Goal: Task Accomplishment & Management: Use online tool/utility

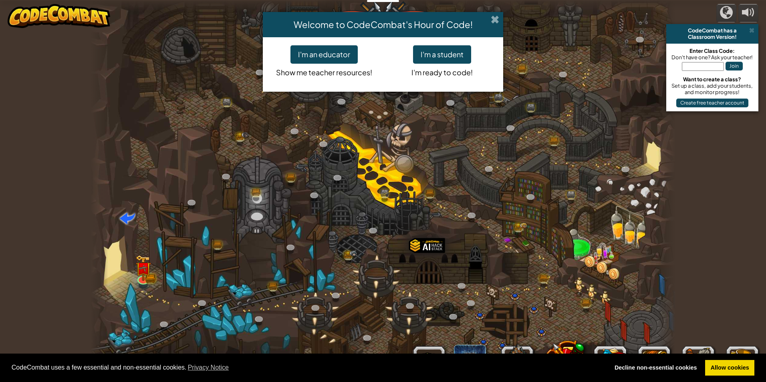
click at [497, 19] on span at bounding box center [495, 19] width 8 height 8
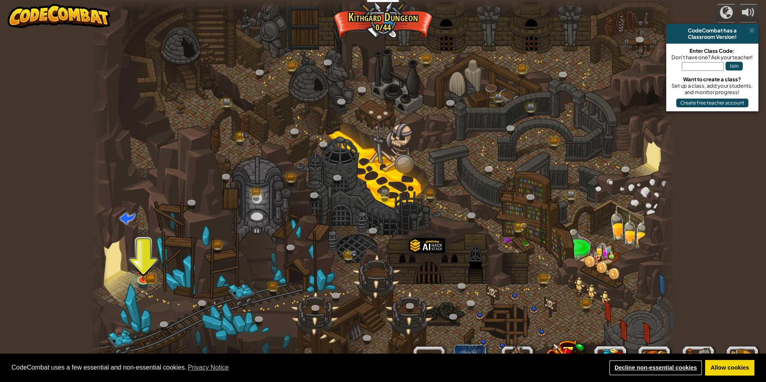
click at [652, 369] on link "Decline non-essential cookies" at bounding box center [655, 368] width 93 height 16
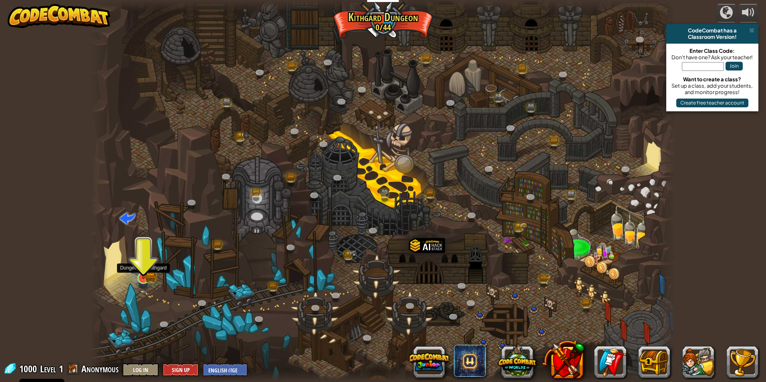
click at [149, 269] on img at bounding box center [143, 262] width 16 height 35
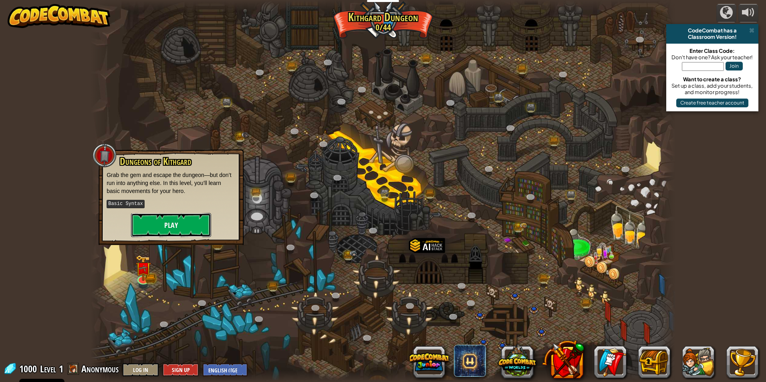
click at [172, 213] on button "Play" at bounding box center [171, 225] width 80 height 24
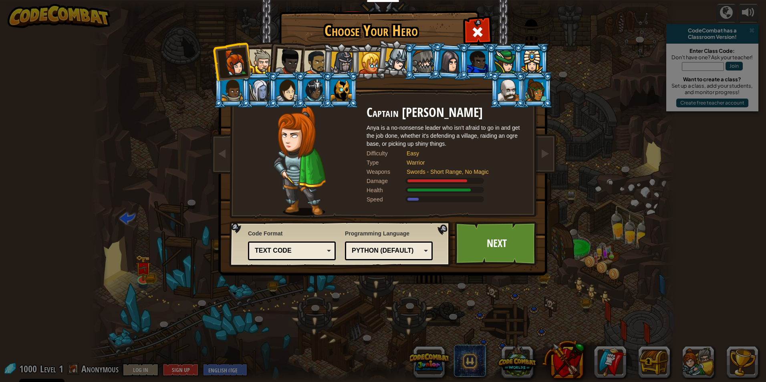
click at [258, 58] on div at bounding box center [261, 61] width 24 height 24
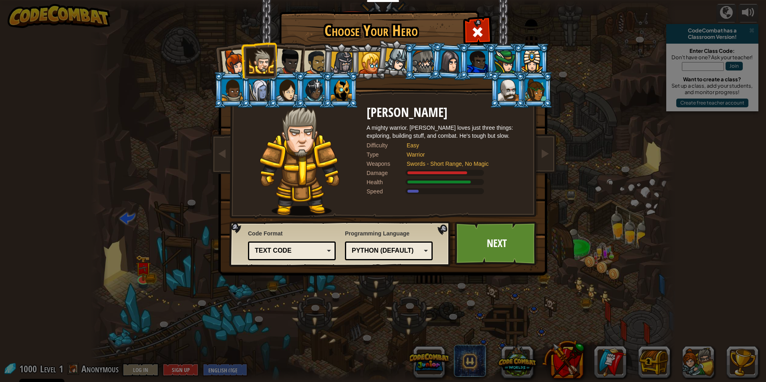
click at [337, 62] on div at bounding box center [342, 63] width 23 height 23
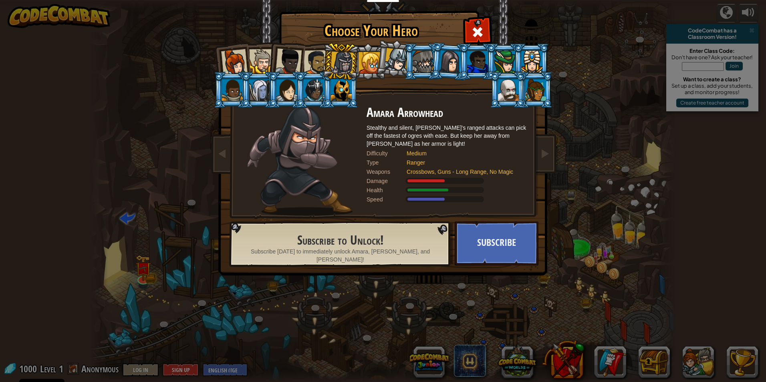
click at [421, 58] on div at bounding box center [423, 62] width 21 height 22
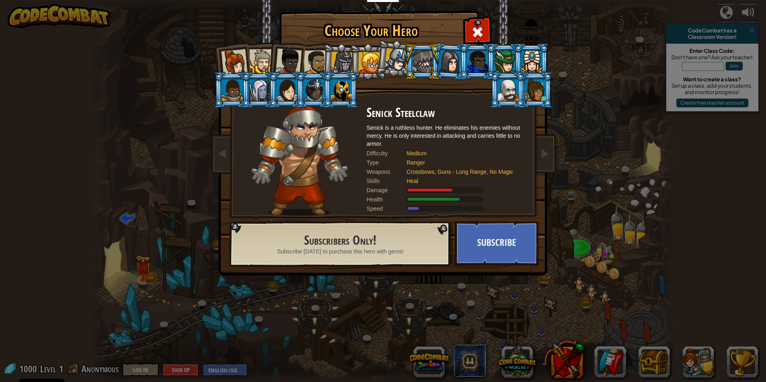
click at [401, 60] on div at bounding box center [397, 60] width 24 height 24
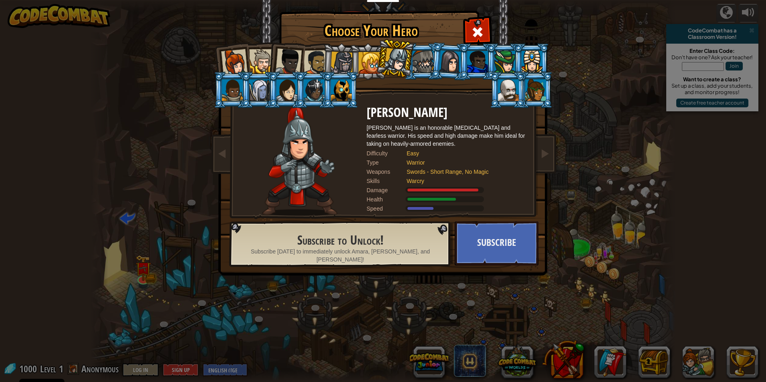
click at [496, 92] on li at bounding box center [508, 90] width 36 height 36
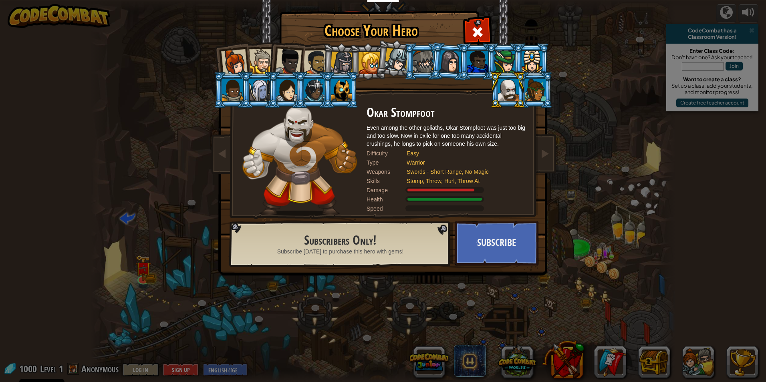
click at [369, 73] on div at bounding box center [370, 63] width 22 height 22
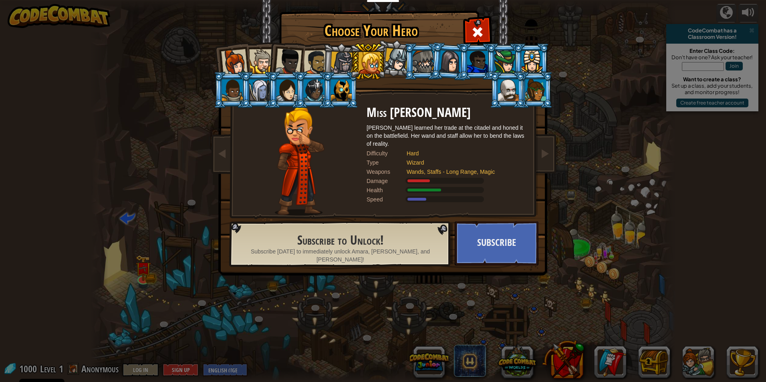
click at [353, 84] on li at bounding box center [341, 90] width 36 height 36
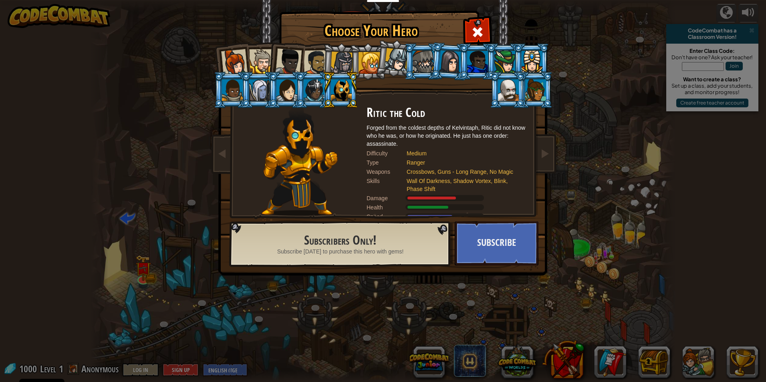
click at [333, 52] on div at bounding box center [342, 63] width 23 height 23
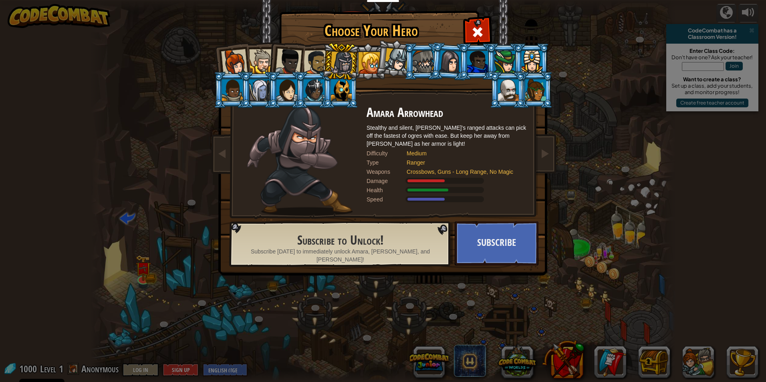
click at [371, 52] on div at bounding box center [370, 63] width 22 height 22
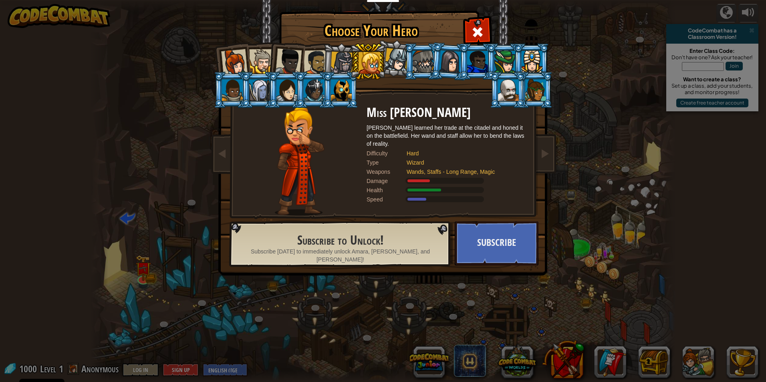
click at [296, 52] on div at bounding box center [288, 61] width 26 height 26
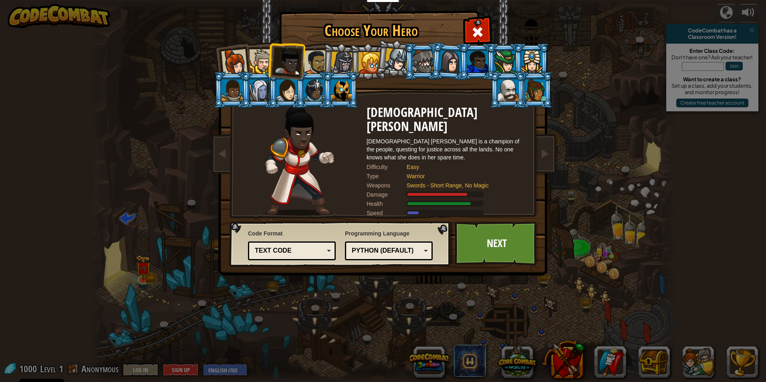
click at [316, 64] on div at bounding box center [316, 62] width 25 height 25
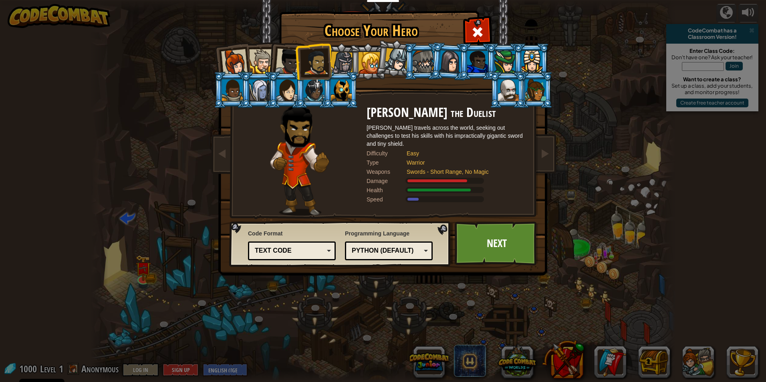
click at [272, 58] on li at bounding box center [285, 59] width 39 height 39
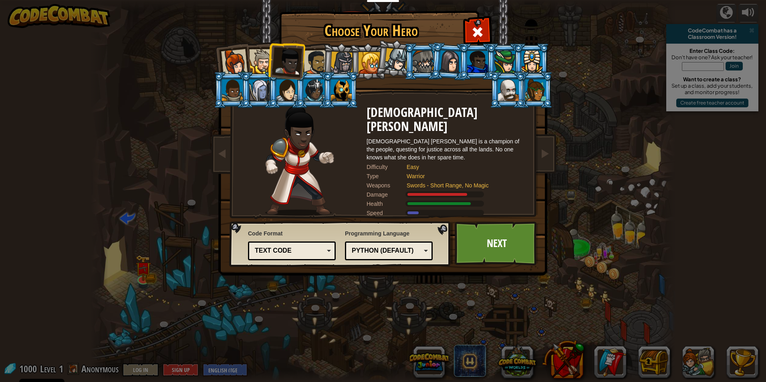
click at [262, 54] on div at bounding box center [261, 61] width 24 height 24
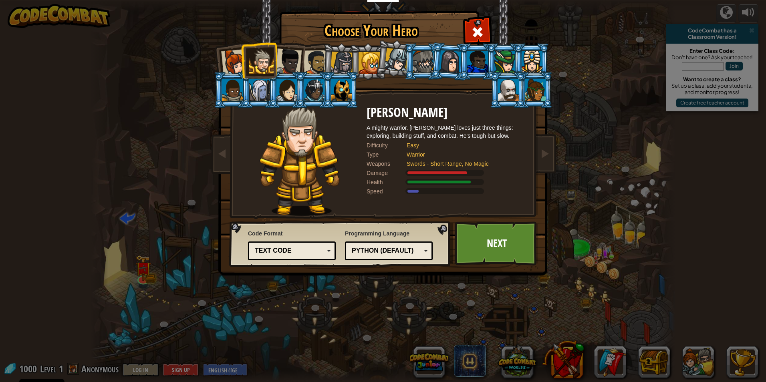
click at [341, 62] on div at bounding box center [342, 63] width 23 height 23
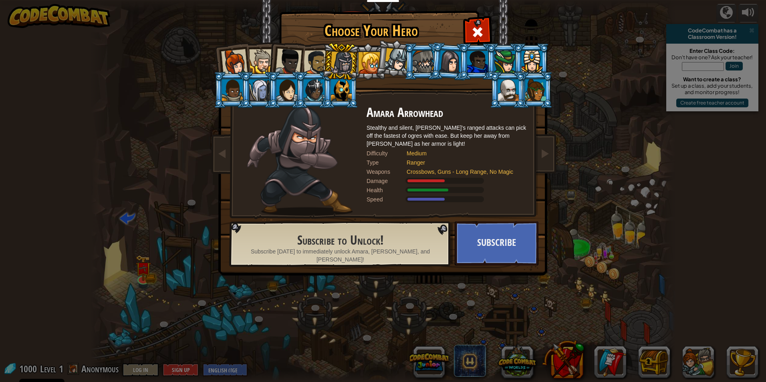
click at [236, 57] on div at bounding box center [234, 62] width 26 height 26
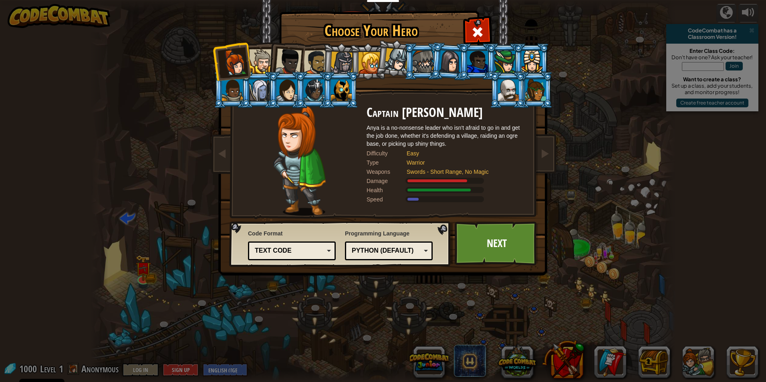
click at [397, 59] on div at bounding box center [397, 60] width 24 height 24
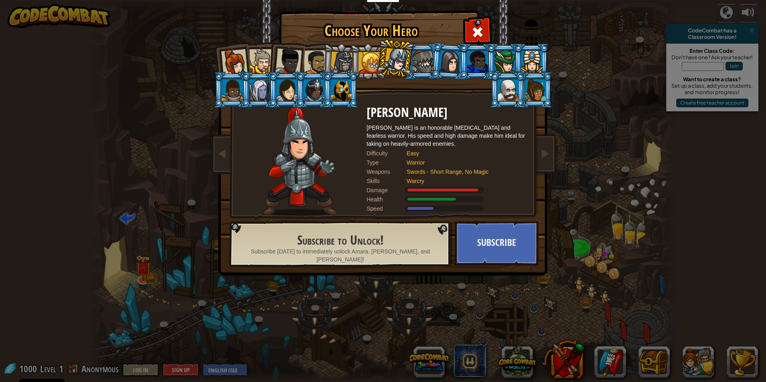
click at [375, 59] on div at bounding box center [370, 63] width 22 height 22
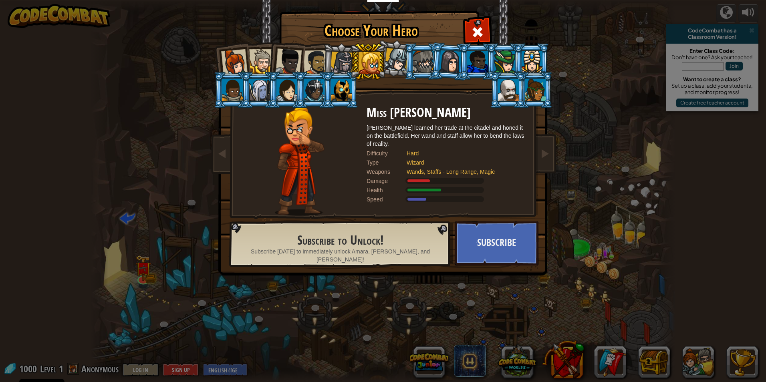
click at [336, 56] on div at bounding box center [342, 63] width 23 height 23
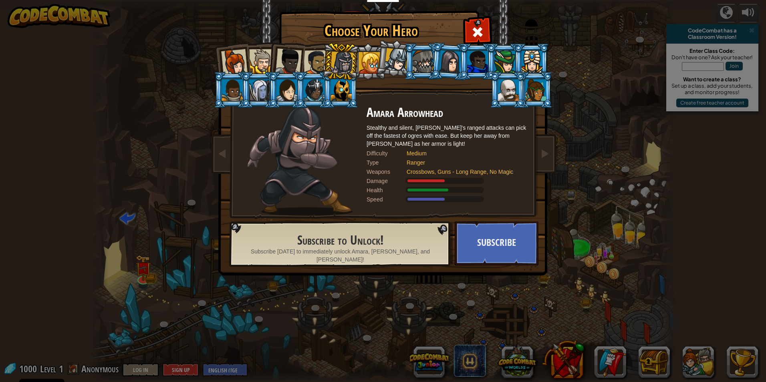
click at [317, 61] on div at bounding box center [316, 62] width 25 height 25
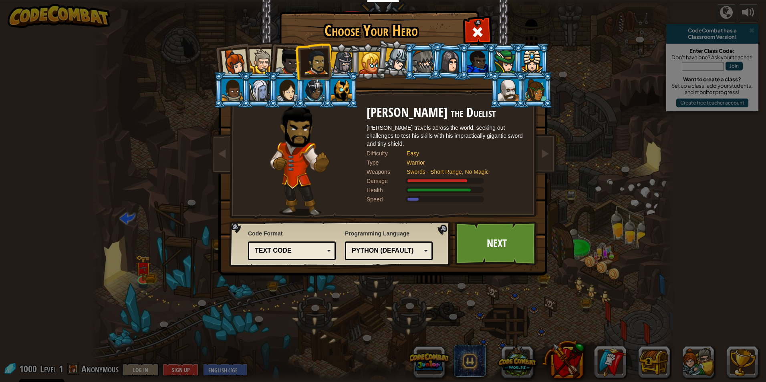
click at [284, 56] on div at bounding box center [288, 61] width 26 height 26
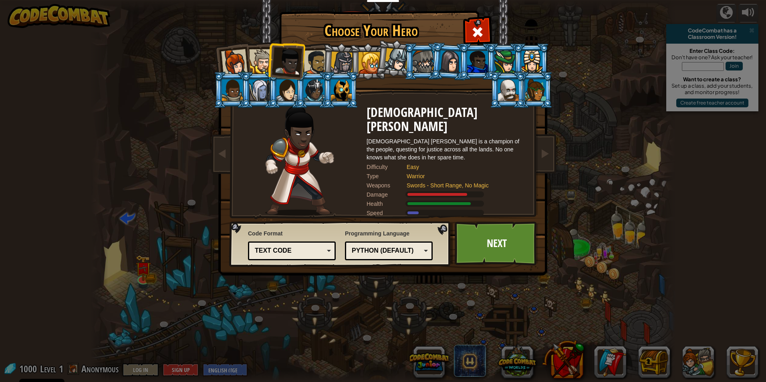
click at [255, 54] on div at bounding box center [261, 61] width 24 height 24
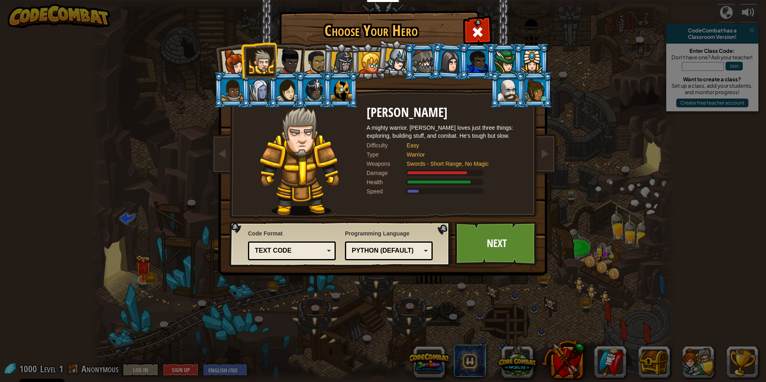
click at [289, 254] on div "Text code" at bounding box center [289, 250] width 69 height 9
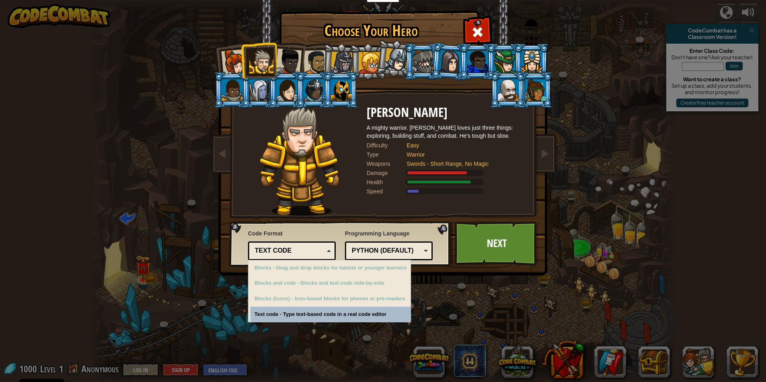
click at [291, 311] on div "Choose Your Hero 1000 Captain [PERSON_NAME] Anya is a no-nonsense leader who is…" at bounding box center [383, 191] width 766 height 382
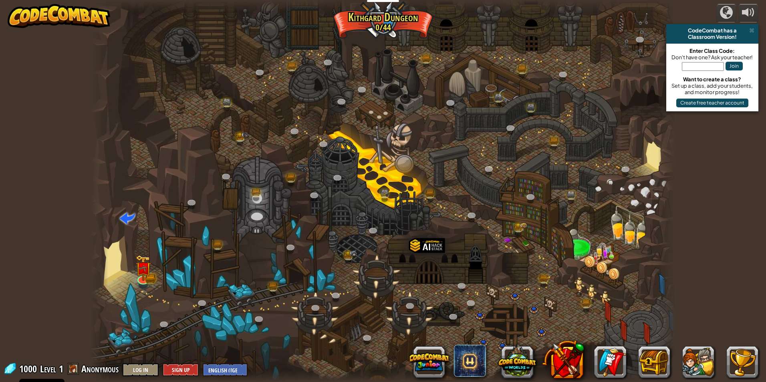
click at [156, 276] on div at bounding box center [383, 191] width 585 height 382
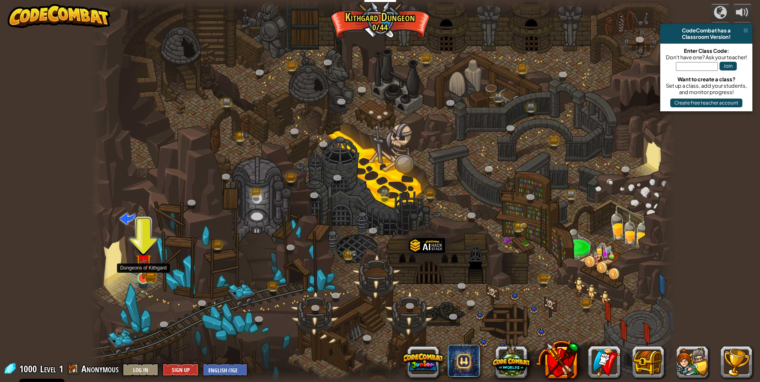
click at [141, 275] on img at bounding box center [143, 262] width 16 height 35
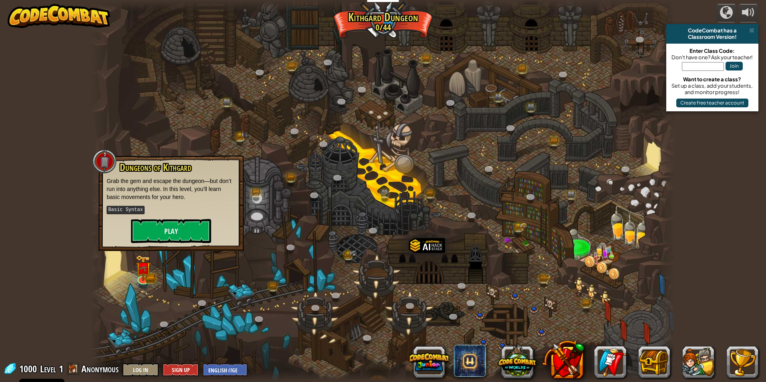
click at [183, 216] on div "Dungeons of [PERSON_NAME] Grab the gem and escape the dungeon—but don’t run int…" at bounding box center [171, 202] width 129 height 81
click at [182, 220] on button "Play" at bounding box center [171, 231] width 80 height 24
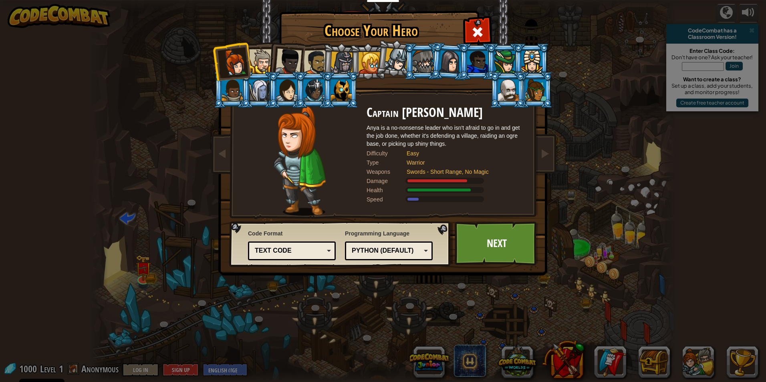
click at [248, 56] on li at bounding box center [231, 61] width 39 height 39
click at [253, 57] on div at bounding box center [261, 61] width 24 height 24
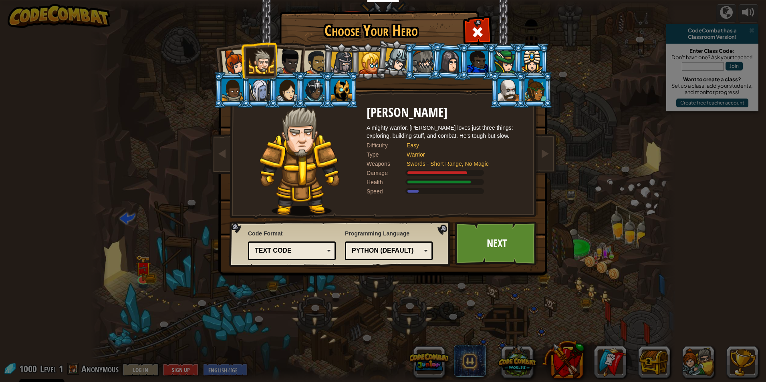
click at [402, 255] on div "Python (Default)" at bounding box center [386, 250] width 69 height 9
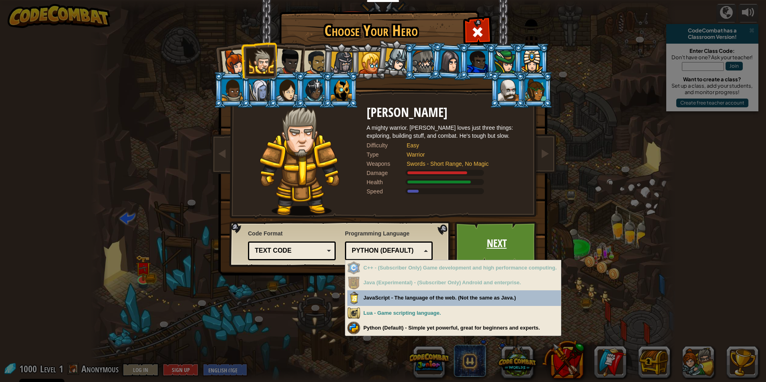
click at [491, 224] on link "Next" at bounding box center [497, 244] width 84 height 44
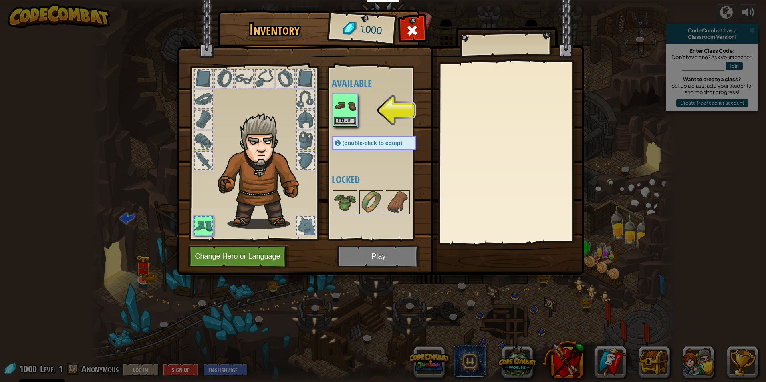
click at [346, 115] on img at bounding box center [345, 106] width 22 height 22
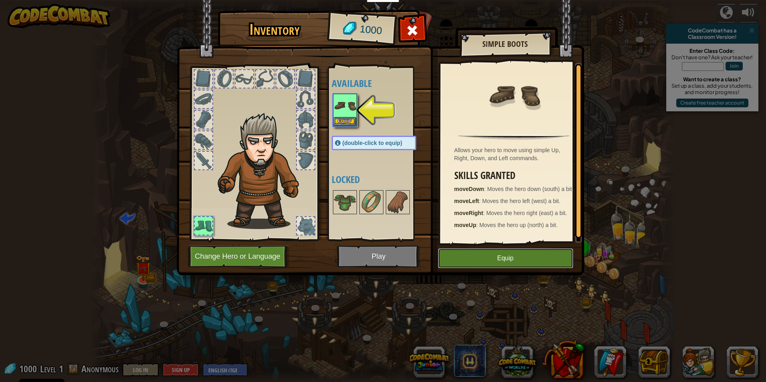
click at [488, 259] on button "Equip" at bounding box center [505, 258] width 135 height 20
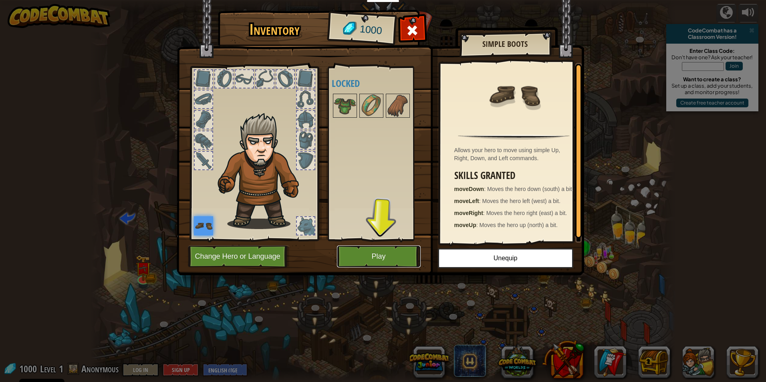
click at [358, 256] on button "Play" at bounding box center [379, 257] width 84 height 22
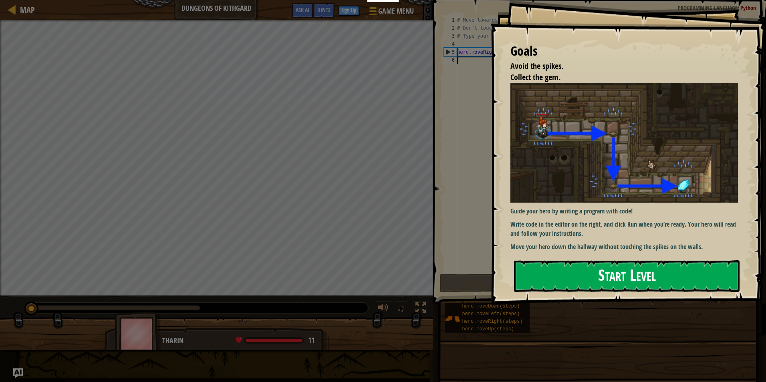
click at [640, 211] on div "Goals Avoid the spikes. Collect the gem. Guide your hero by writing a program w…" at bounding box center [628, 152] width 276 height 305
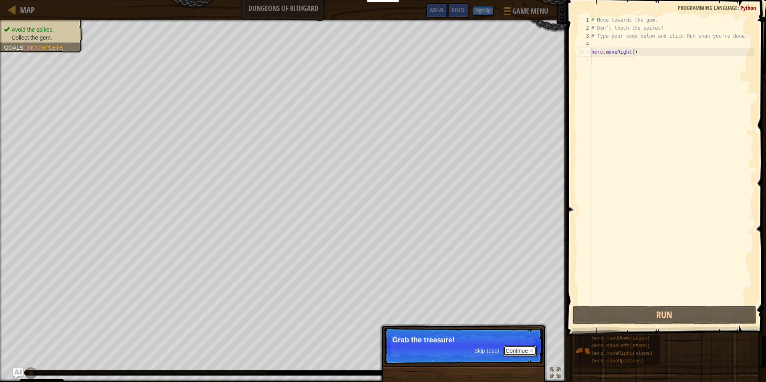
click at [516, 352] on button "Continue" at bounding box center [519, 351] width 33 height 10
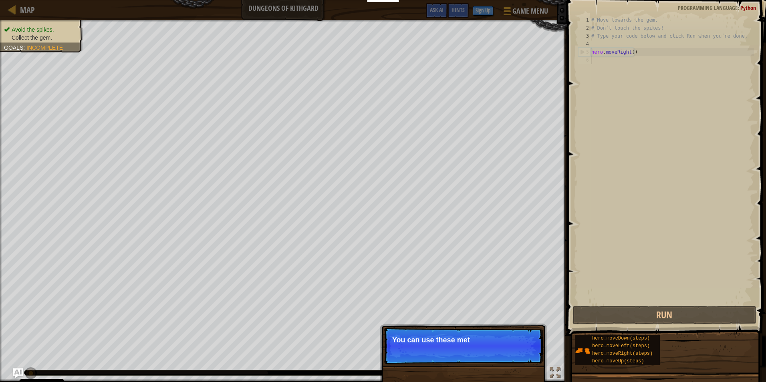
click at [483, 340] on p "You can use these met" at bounding box center [463, 340] width 142 height 8
drag, startPoint x: 516, startPoint y: 340, endPoint x: 517, endPoint y: 348, distance: 7.7
click at [517, 340] on p "You can use these methods." at bounding box center [463, 340] width 142 height 8
click at [517, 348] on button "Continue" at bounding box center [519, 351] width 33 height 10
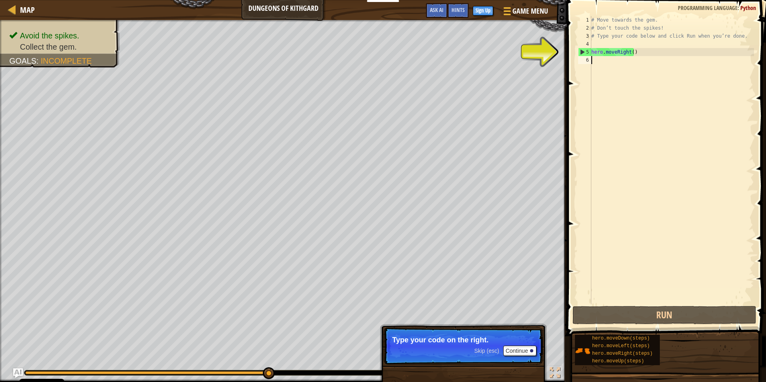
type textarea "5"
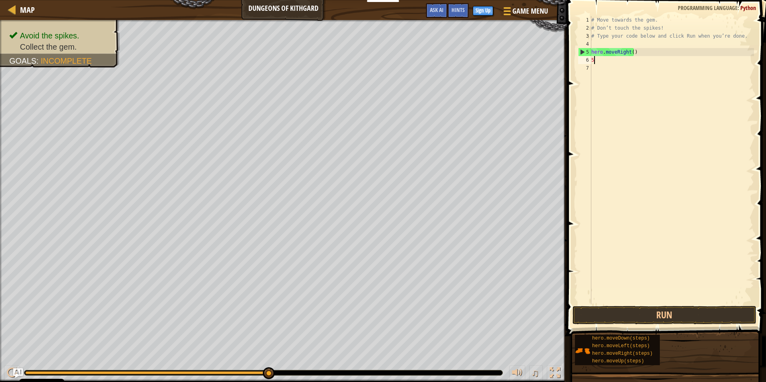
scroll to position [4, 0]
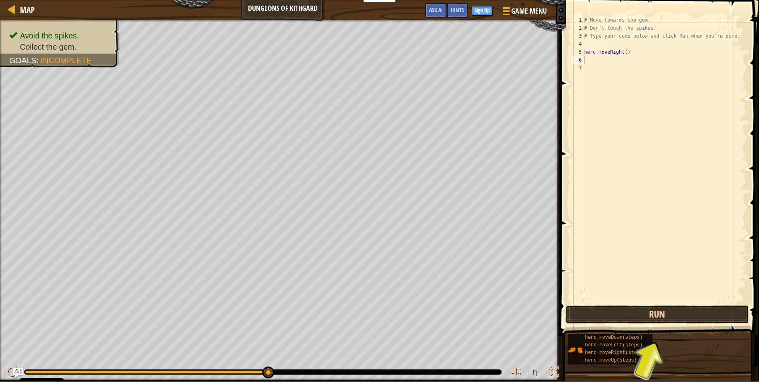
click at [611, 322] on button "Run" at bounding box center [659, 315] width 184 height 18
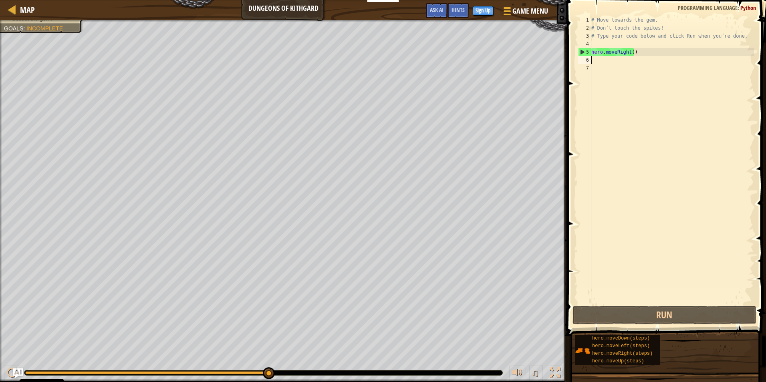
type textarea "hero.moveRight()"
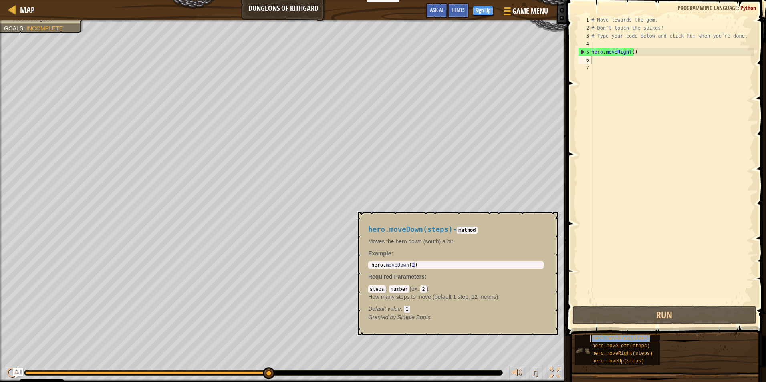
click at [613, 339] on span "hero.moveDown(steps)" at bounding box center [621, 339] width 58 height 6
click at [602, 337] on span "hero.moveDown(steps)" at bounding box center [621, 339] width 58 height 6
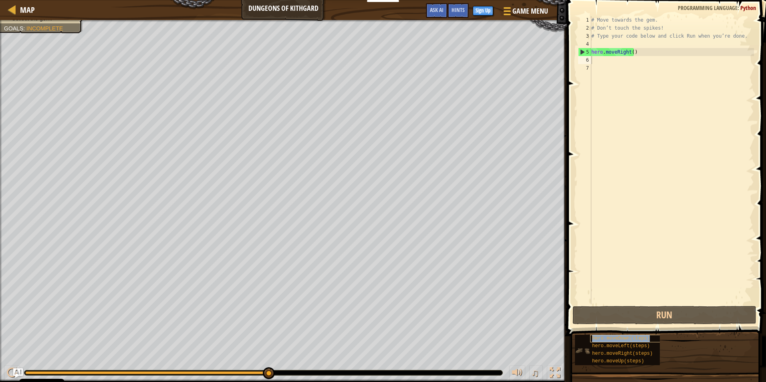
click at [602, 337] on span "hero.moveDown(steps)" at bounding box center [621, 339] width 58 height 6
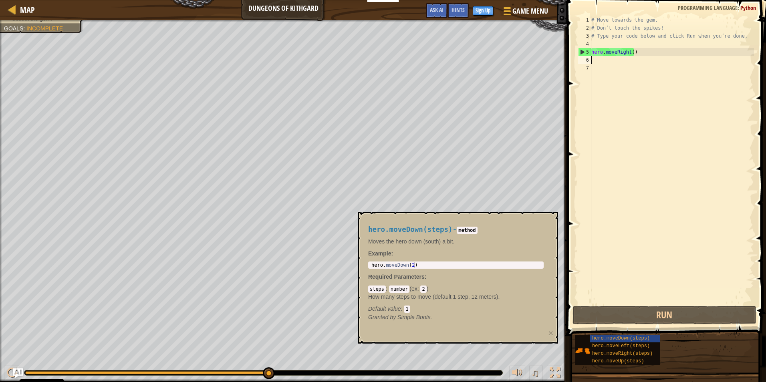
type textarea "hero.moveDown(2)"
drag, startPoint x: 371, startPoint y: 266, endPoint x: 439, endPoint y: 275, distance: 68.3
click at [439, 275] on div "hero.moveDown(steps) - method Moves the hero down (south) a bit. Example : hero…" at bounding box center [456, 273] width 187 height 111
click at [607, 41] on div "# Move towards the gem. # Don’t touch the spikes! # Type your code below and cl…" at bounding box center [672, 168] width 164 height 305
paste textarea "hero.moveDown(2)"
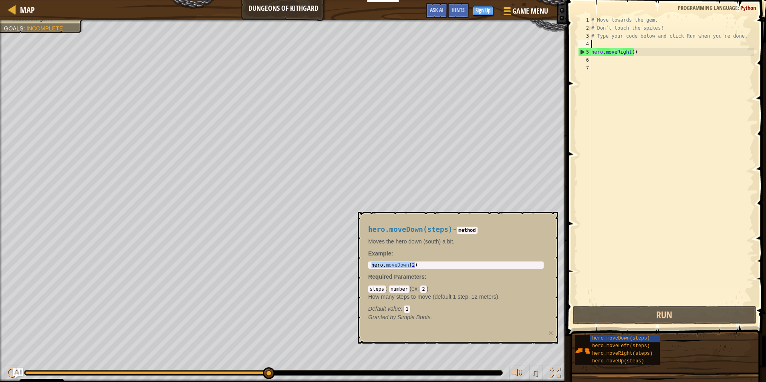
type textarea "hero.moveDown(2)"
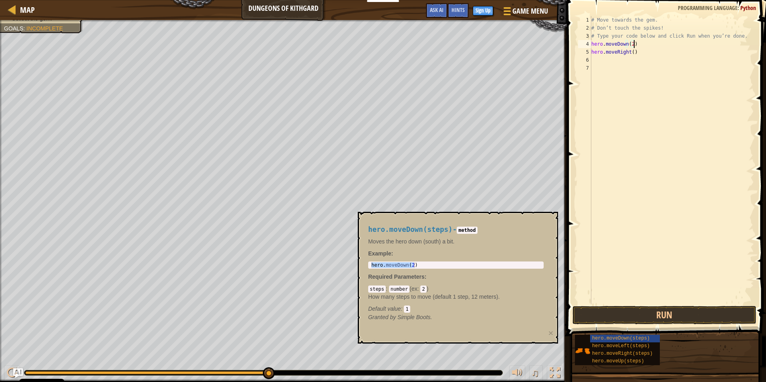
click at [645, 174] on div "# Move towards the gem. # Don’t touch the spikes! # Type your code below and cl…" at bounding box center [672, 168] width 164 height 305
click at [619, 339] on span "hero.moveDown(steps)" at bounding box center [621, 339] width 58 height 6
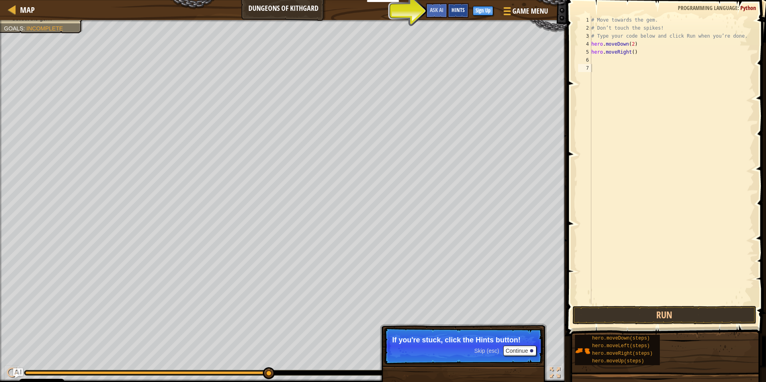
click at [456, 15] on div "Hints" at bounding box center [458, 10] width 21 height 15
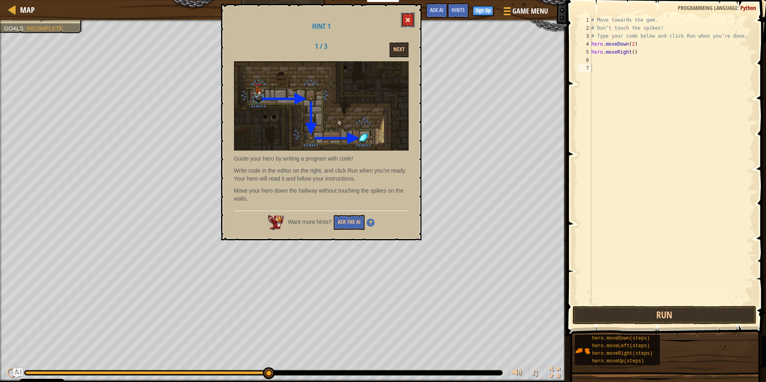
click at [408, 17] on button at bounding box center [408, 19] width 14 height 15
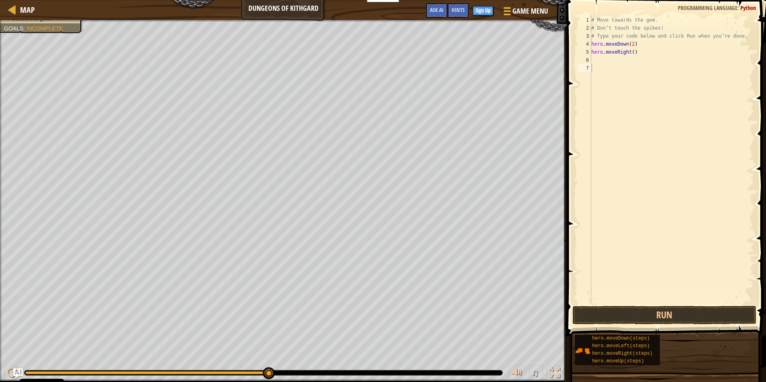
click at [640, 46] on div "# Move towards the gem. # Don’t touch the spikes! # Type your code below and cl…" at bounding box center [672, 168] width 164 height 305
click at [674, 309] on button "Run" at bounding box center [665, 315] width 184 height 18
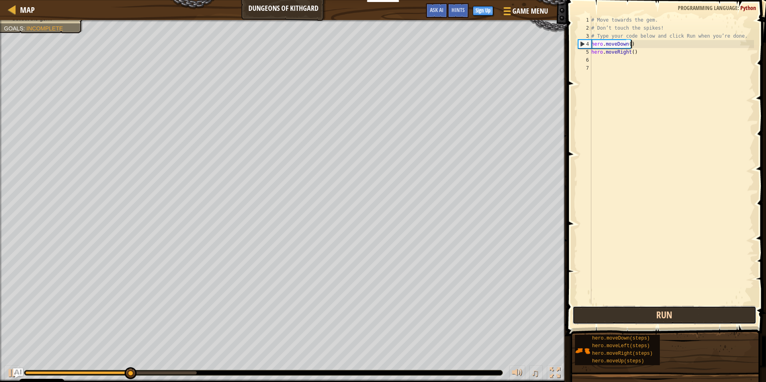
click at [674, 309] on button "Run" at bounding box center [665, 315] width 184 height 18
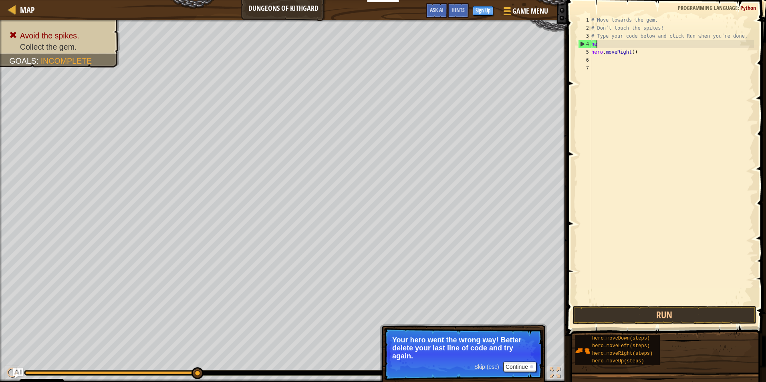
scroll to position [4, 0]
type textarea "h"
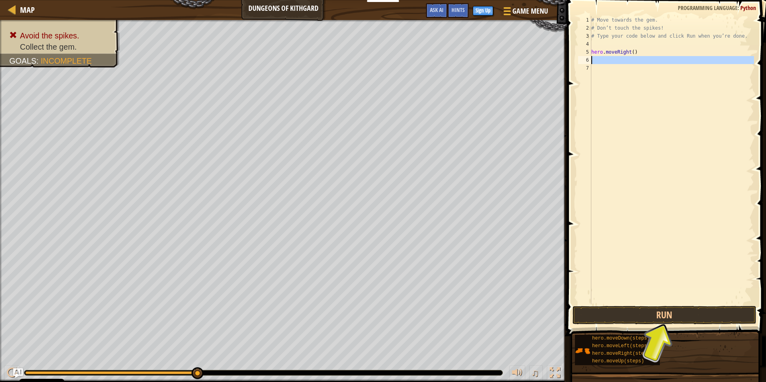
click at [590, 60] on div "6" at bounding box center [584, 60] width 13 height 8
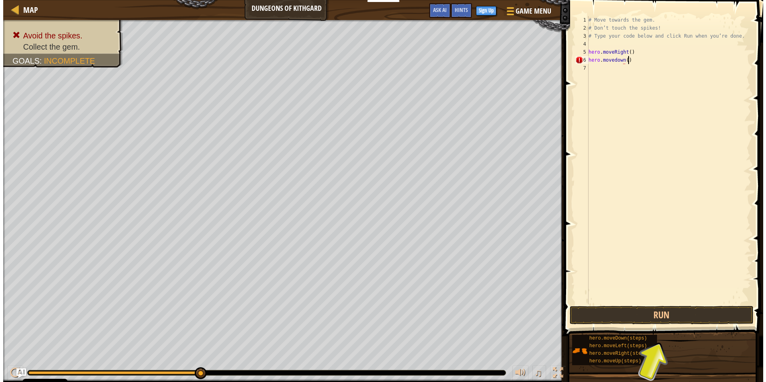
scroll to position [4, 3]
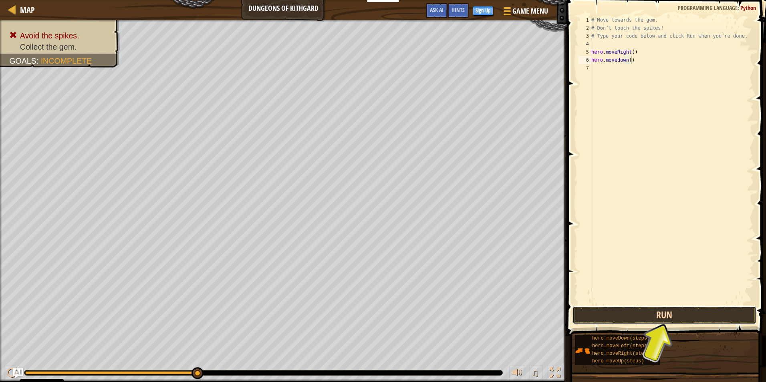
click at [666, 315] on button "Run" at bounding box center [665, 315] width 184 height 18
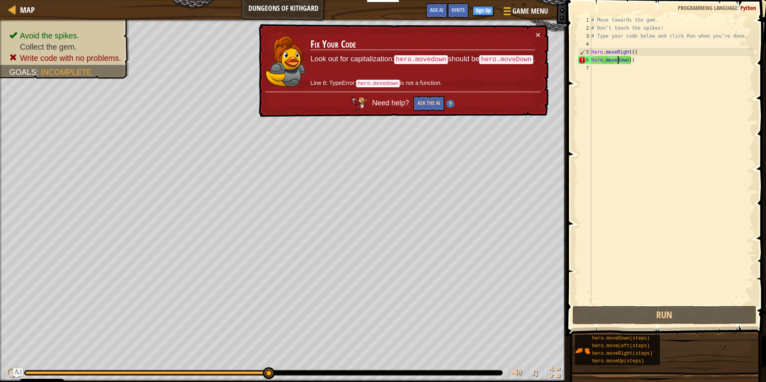
click at [617, 59] on div "# Move towards the gem. # Don’t touch the spikes! # Type your code below and cl…" at bounding box center [672, 168] width 164 height 305
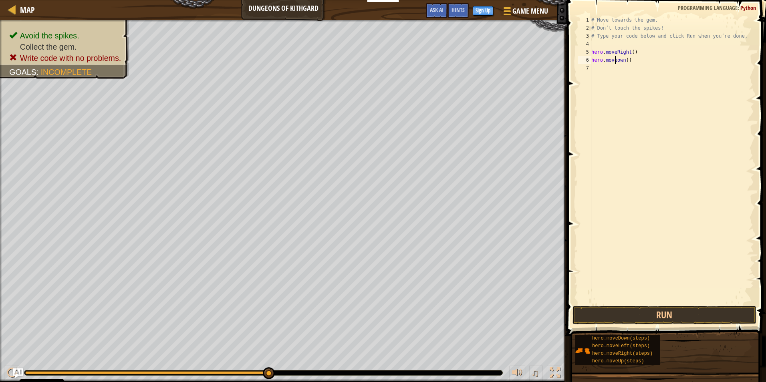
type textarea "hero.moveDown()"
click at [610, 137] on div "# Move towards the gem. # Don’t touch the spikes! # Type your code below and cl…" at bounding box center [672, 168] width 164 height 305
click at [688, 316] on button "Run" at bounding box center [665, 315] width 184 height 18
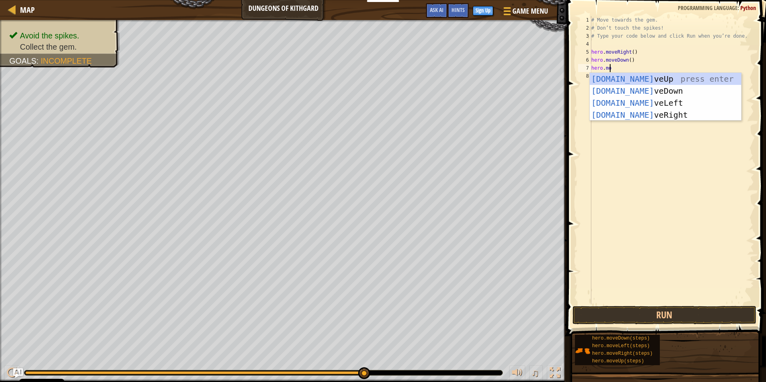
scroll to position [4, 1]
type textarea "hero.move"
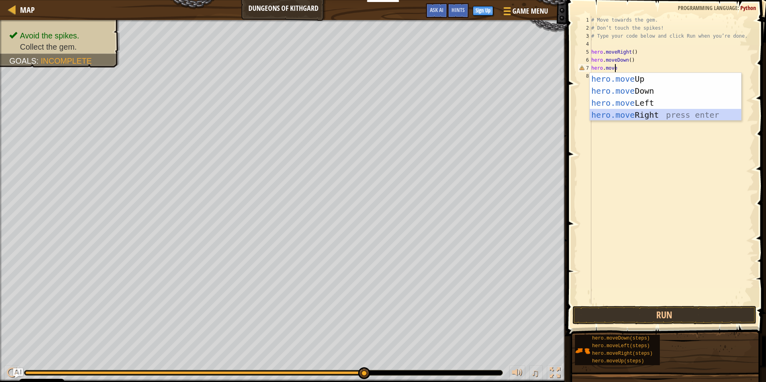
click at [624, 113] on div "hero.move Up press enter hero.move Down press enter hero.move Left press enter …" at bounding box center [665, 109] width 151 height 72
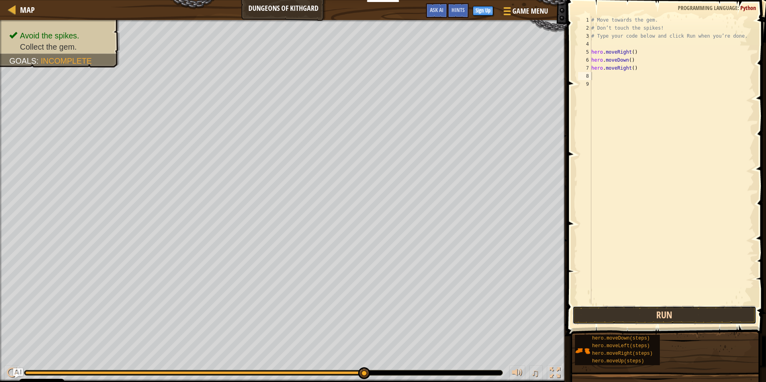
click at [679, 312] on button "Run" at bounding box center [665, 315] width 184 height 18
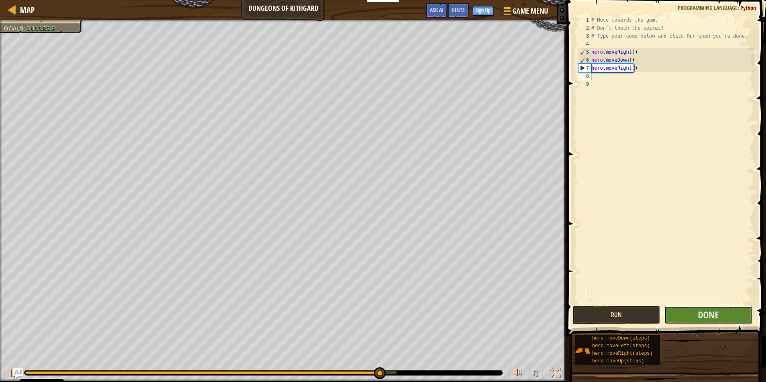
click at [679, 312] on button "Done" at bounding box center [708, 315] width 88 height 18
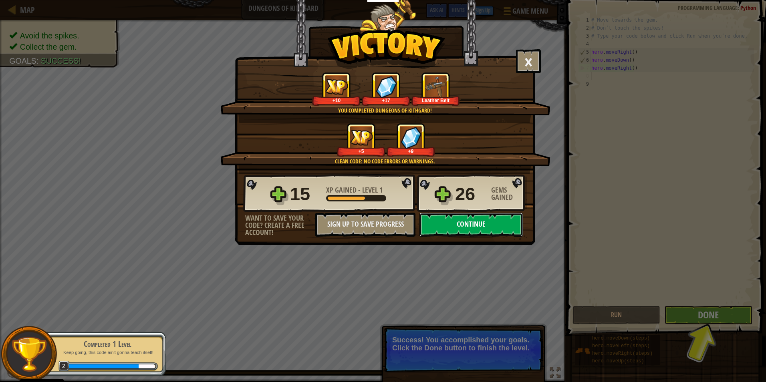
click at [512, 228] on button "Continue" at bounding box center [471, 225] width 103 height 24
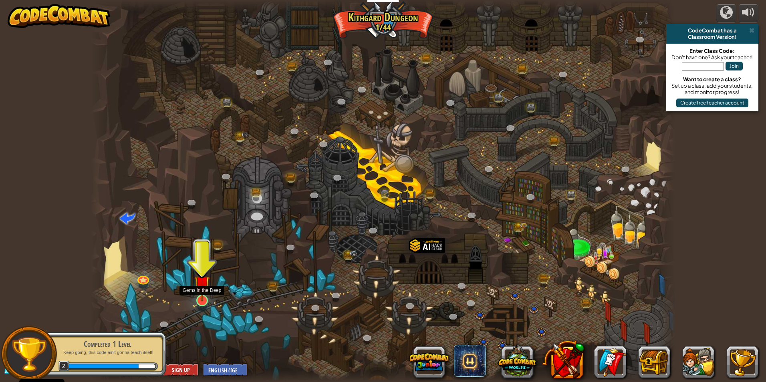
click at [201, 287] on img at bounding box center [202, 284] width 16 height 36
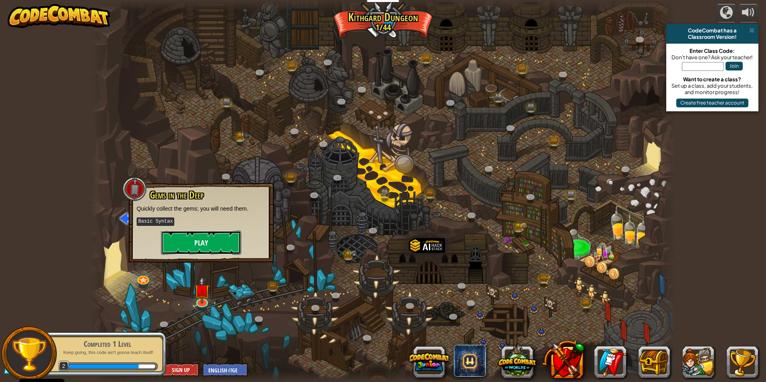
click at [198, 242] on button "Play" at bounding box center [201, 243] width 80 height 24
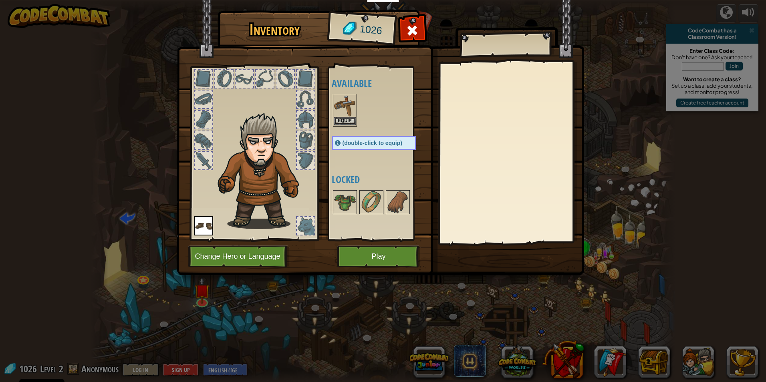
click at [343, 113] on img at bounding box center [345, 106] width 22 height 22
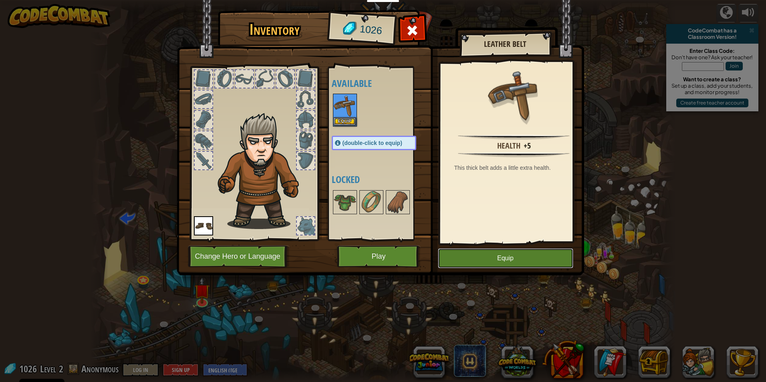
click at [494, 254] on button "Equip" at bounding box center [505, 258] width 135 height 20
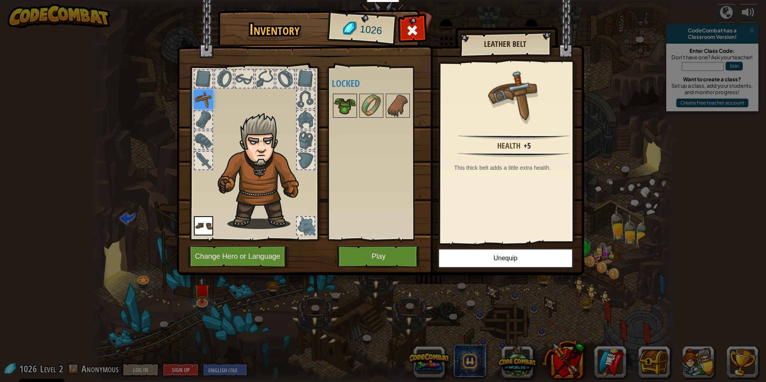
click at [348, 101] on img at bounding box center [345, 106] width 22 height 22
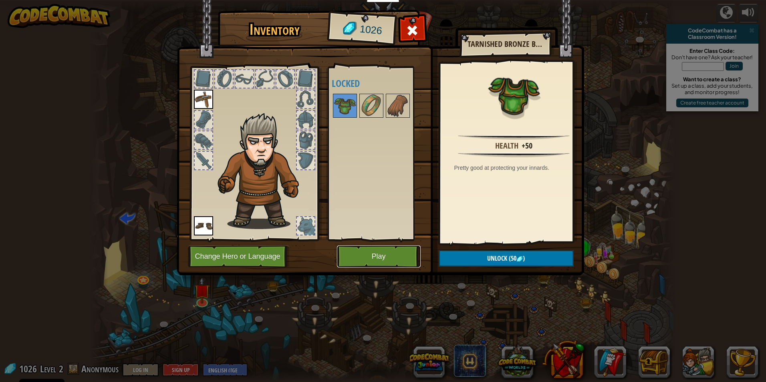
click at [389, 257] on button "Play" at bounding box center [379, 257] width 84 height 22
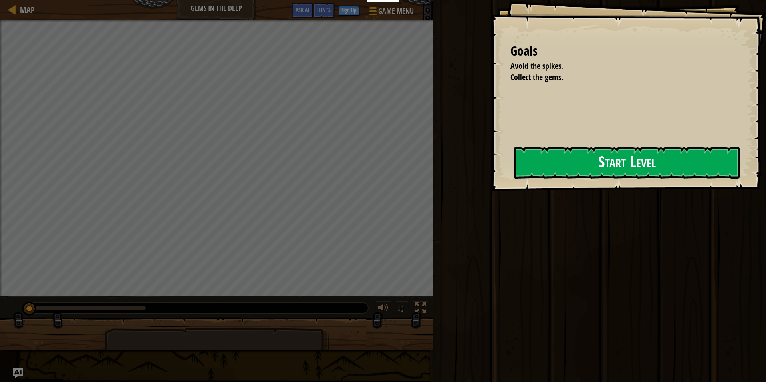
click at [636, 178] on button "Start Level" at bounding box center [627, 163] width 226 height 32
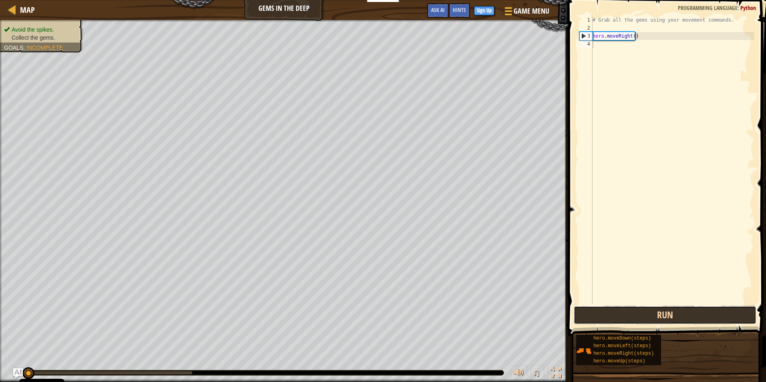
click at [602, 316] on button "Run" at bounding box center [665, 315] width 183 height 18
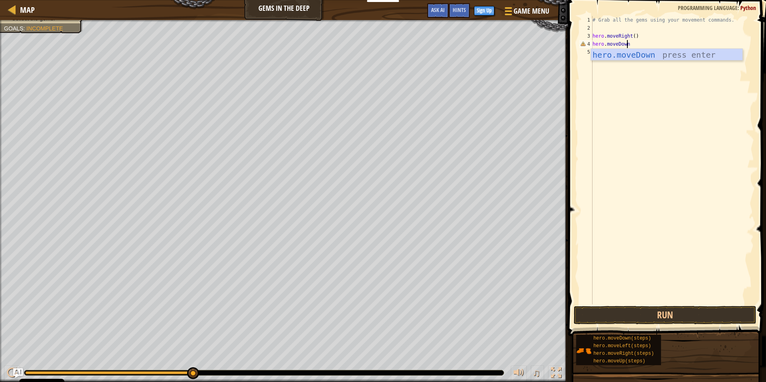
scroll to position [4, 3]
type textarea "hero.moveDown()"
click at [668, 312] on button "Run" at bounding box center [665, 315] width 183 height 18
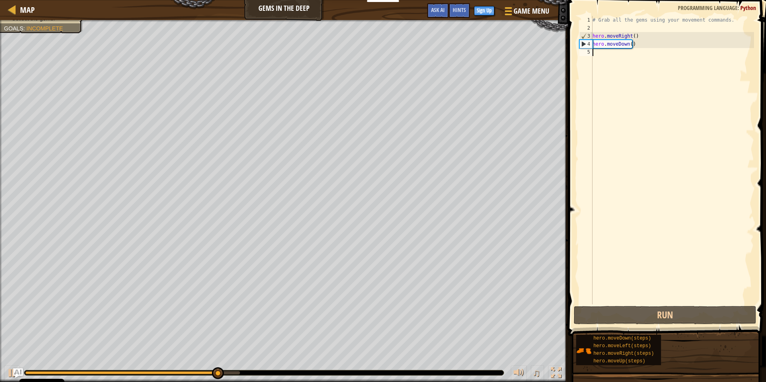
click at [606, 54] on div "# Grab all the gems using your movement commands. hero . moveRight ( ) hero . m…" at bounding box center [672, 168] width 163 height 305
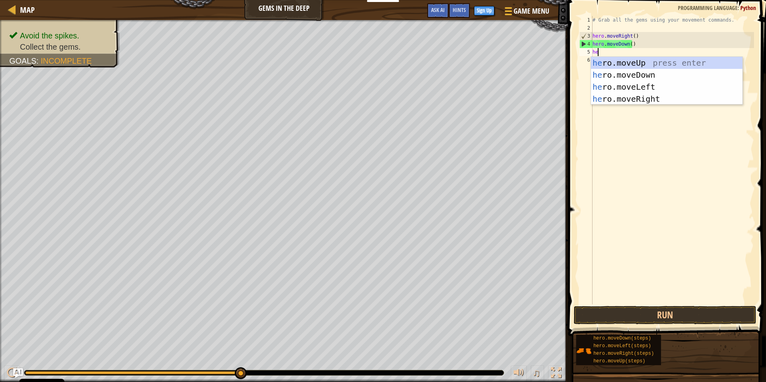
scroll to position [4, 0]
type textarea "hero"
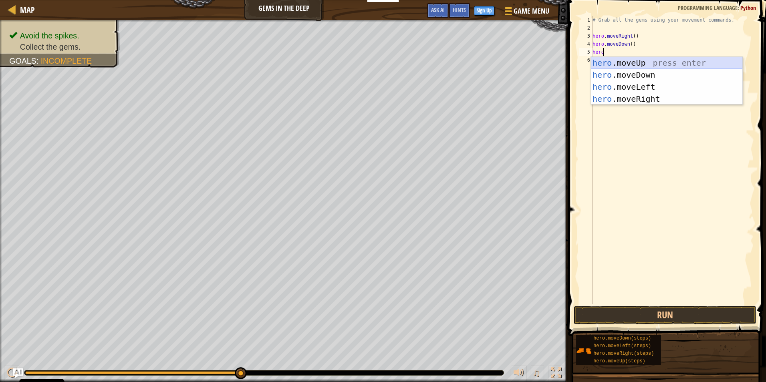
click at [654, 63] on div "hero .moveUp press enter hero .moveDown press enter hero .moveLeft press enter …" at bounding box center [666, 93] width 151 height 72
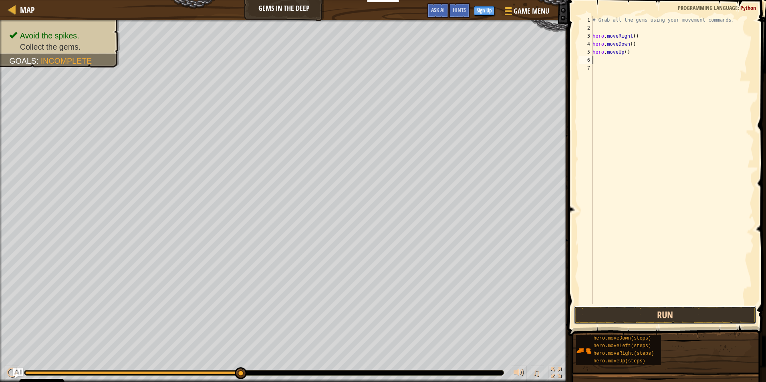
click at [680, 313] on button "Run" at bounding box center [665, 315] width 183 height 18
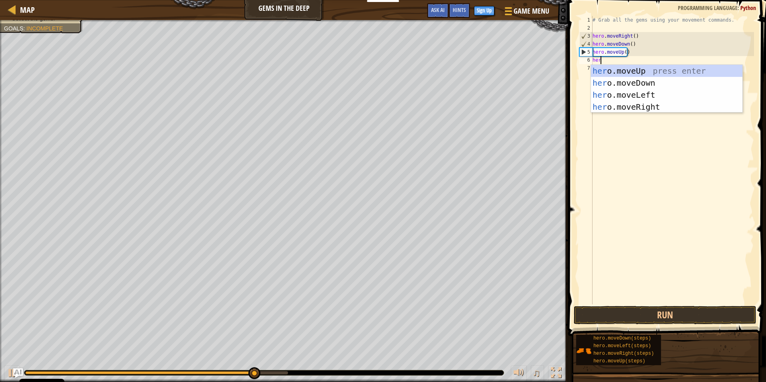
scroll to position [4, 0]
type textarea "hero"
click at [633, 72] on div "hero .moveUp press enter hero .moveDown press enter hero .moveLeft press enter …" at bounding box center [666, 101] width 151 height 72
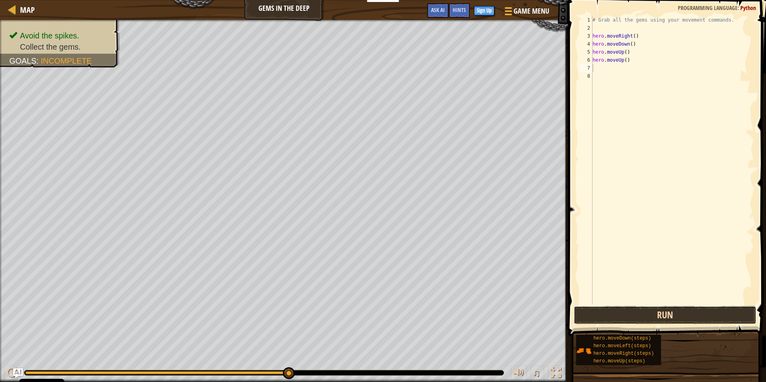
click at [625, 309] on button "Run" at bounding box center [665, 315] width 183 height 18
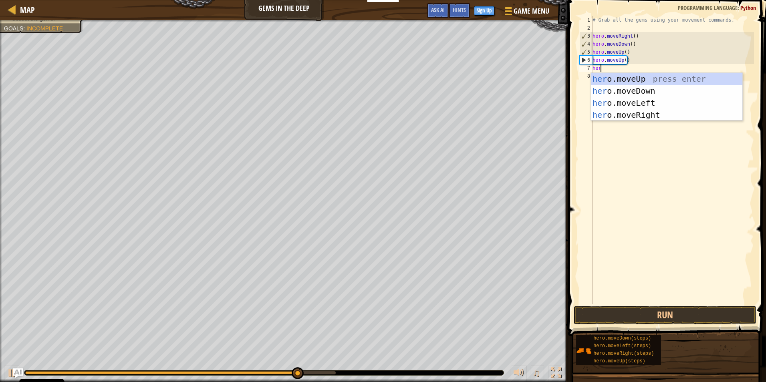
scroll to position [4, 0]
type textarea "hero"
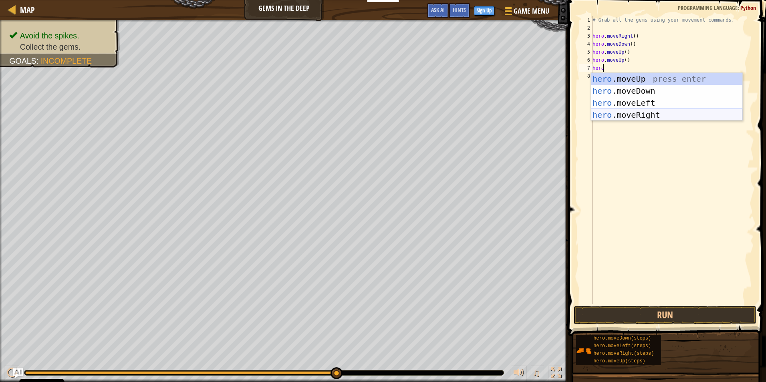
click at [640, 111] on div "hero .moveUp press enter hero .moveDown press enter hero .moveLeft press enter …" at bounding box center [666, 109] width 151 height 72
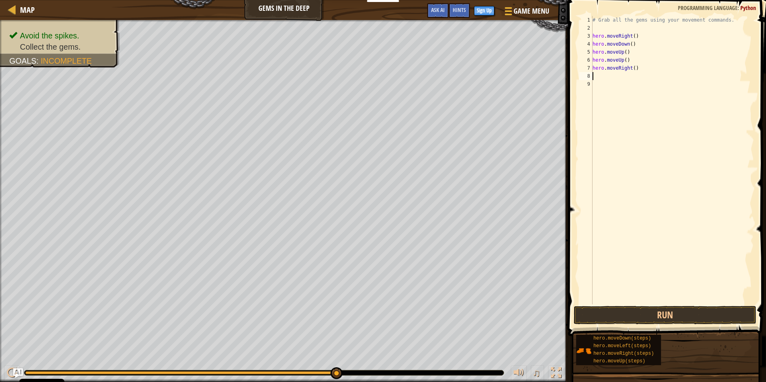
scroll to position [4, 0]
click at [704, 305] on span at bounding box center [668, 157] width 204 height 360
click at [702, 314] on button "Run" at bounding box center [665, 315] width 183 height 18
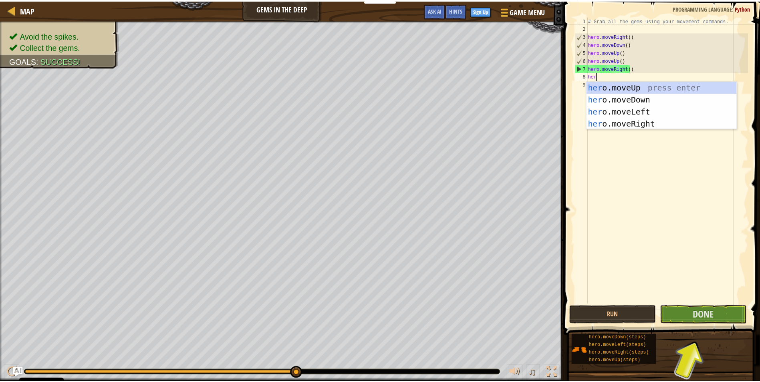
scroll to position [4, 0]
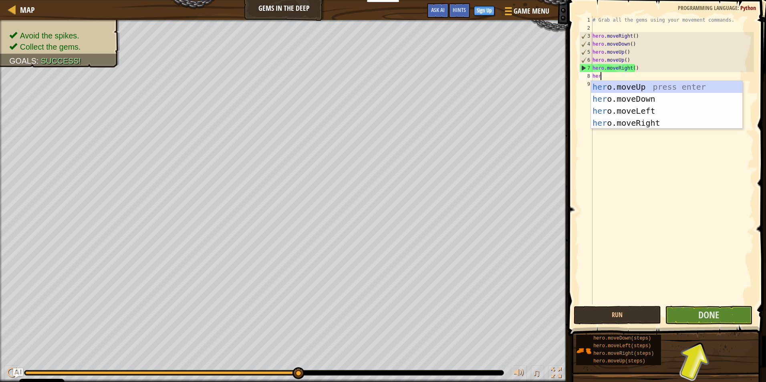
type textarea "hero"
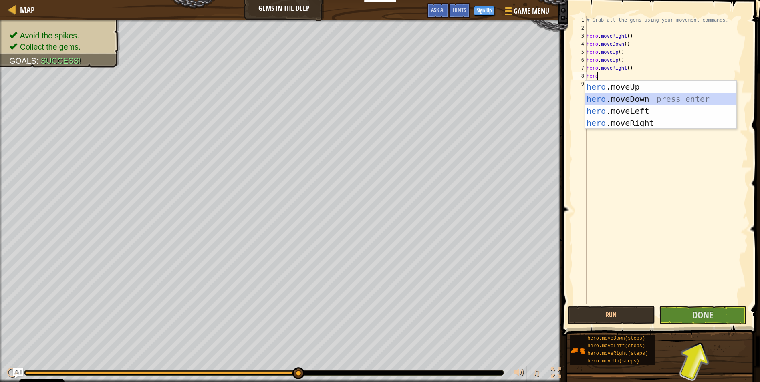
click at [682, 102] on div "hero .moveUp press enter hero .moveDown press enter hero .moveLeft press enter …" at bounding box center [660, 117] width 151 height 72
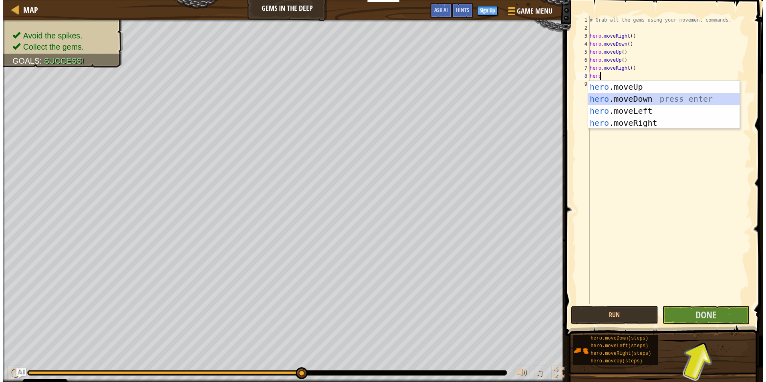
scroll to position [4, 0]
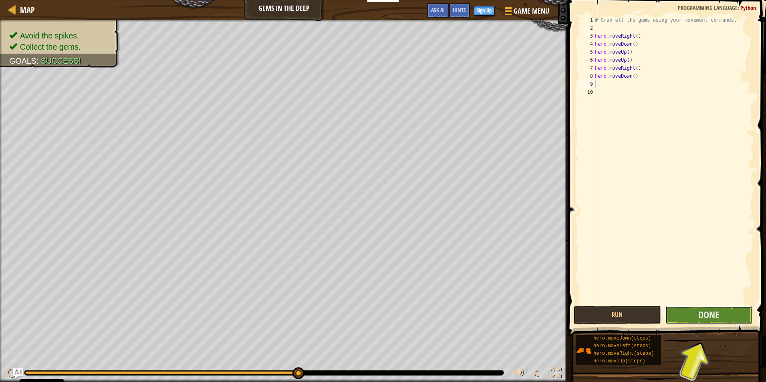
click at [726, 310] on button "Done" at bounding box center [708, 315] width 87 height 18
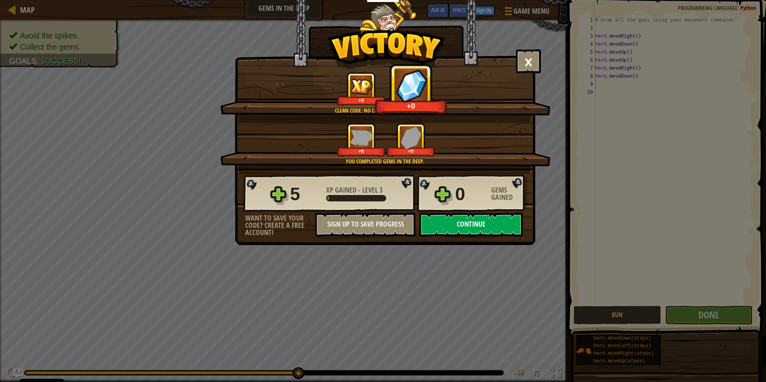
click at [452, 221] on button "Continue" at bounding box center [471, 225] width 103 height 24
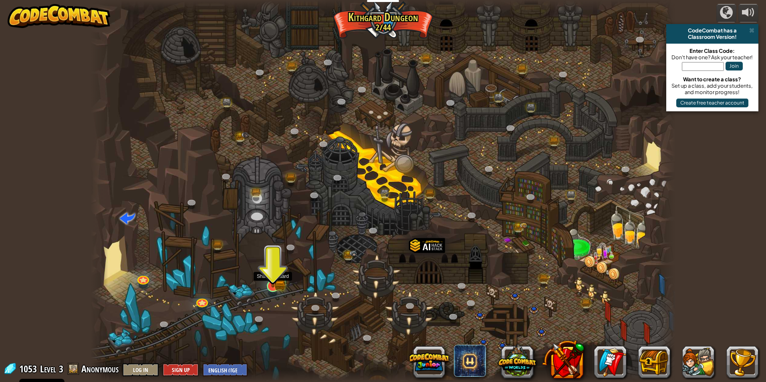
click at [274, 283] on img at bounding box center [273, 270] width 16 height 35
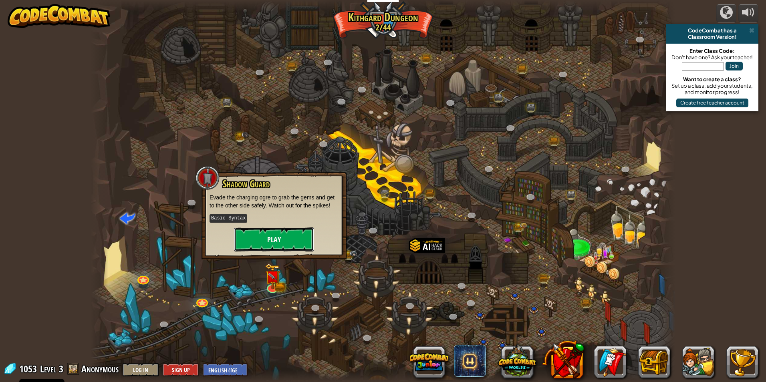
click at [263, 244] on button "Play" at bounding box center [274, 240] width 80 height 24
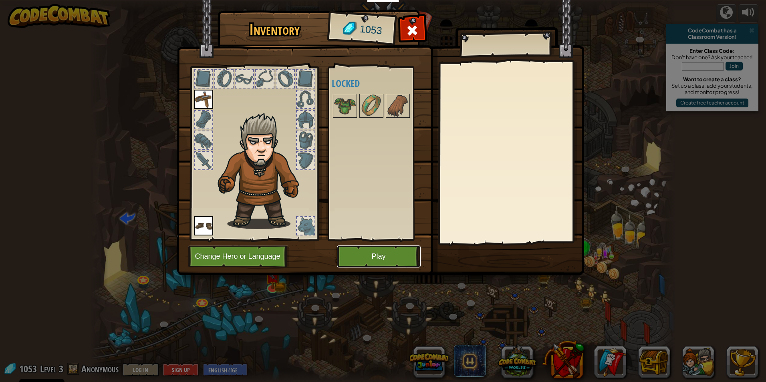
click at [405, 248] on button "Play" at bounding box center [379, 257] width 84 height 22
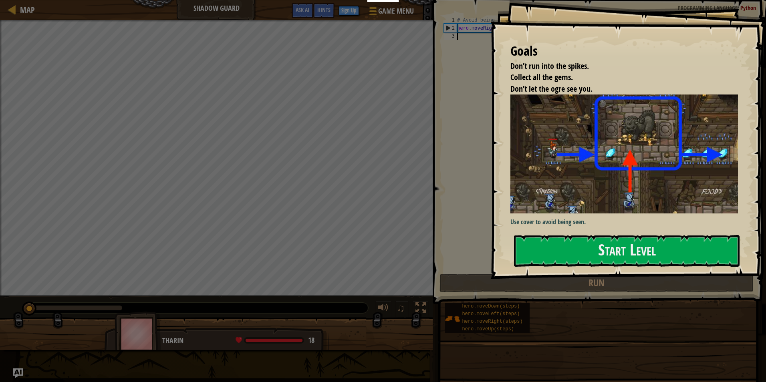
click at [640, 244] on button "Start Level" at bounding box center [627, 251] width 226 height 32
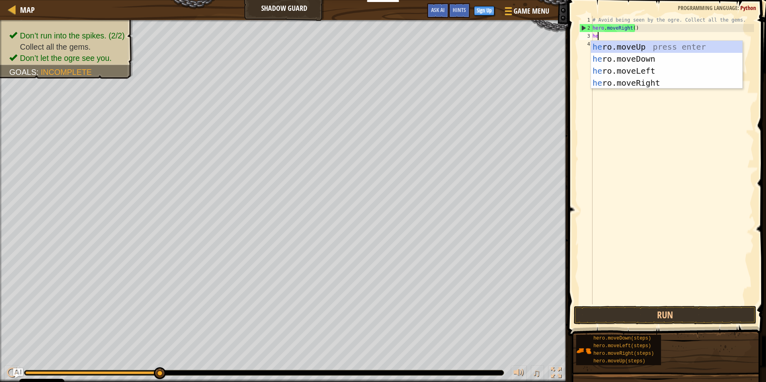
scroll to position [4, 0]
type textarea "hero"
click at [634, 46] on div "hero .moveUp press enter hero .moveDown press enter hero .moveLeft press enter …" at bounding box center [666, 77] width 151 height 72
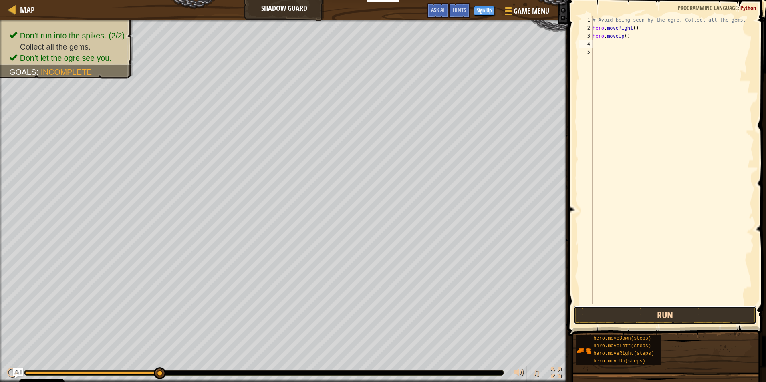
click at [673, 316] on button "Run" at bounding box center [665, 315] width 183 height 18
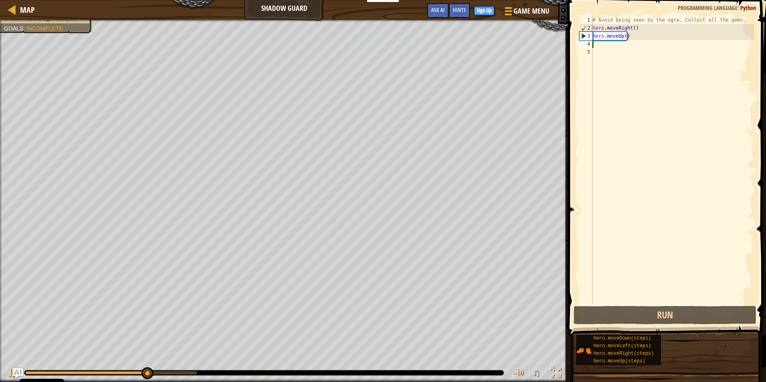
type textarea "h"
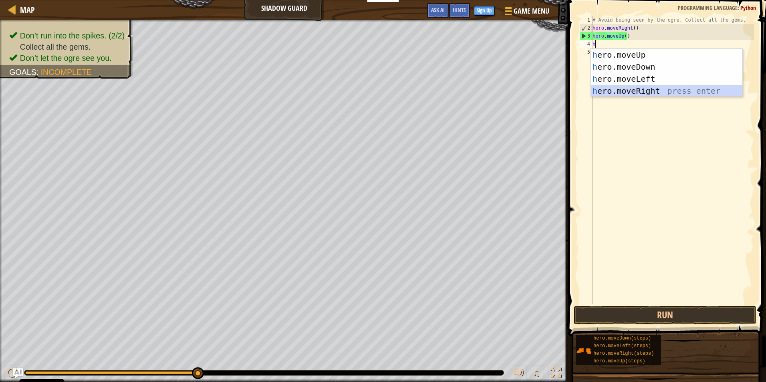
click at [645, 89] on div "h ero.moveUp press enter h ero.moveDown press enter h ero.moveLeft press enter …" at bounding box center [666, 85] width 151 height 72
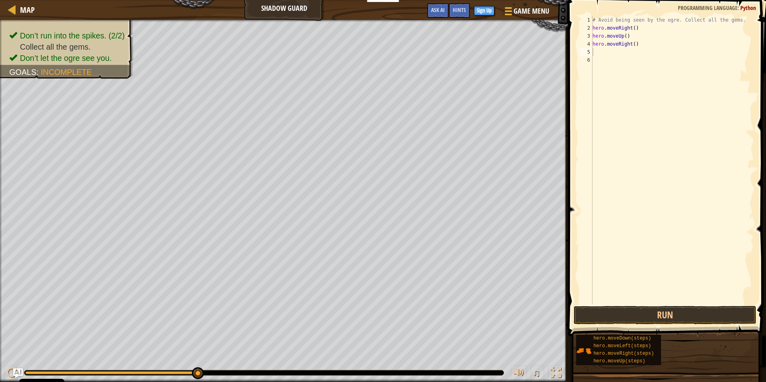
click at [636, 305] on span at bounding box center [668, 157] width 204 height 360
click at [638, 317] on button "Run" at bounding box center [665, 315] width 183 height 18
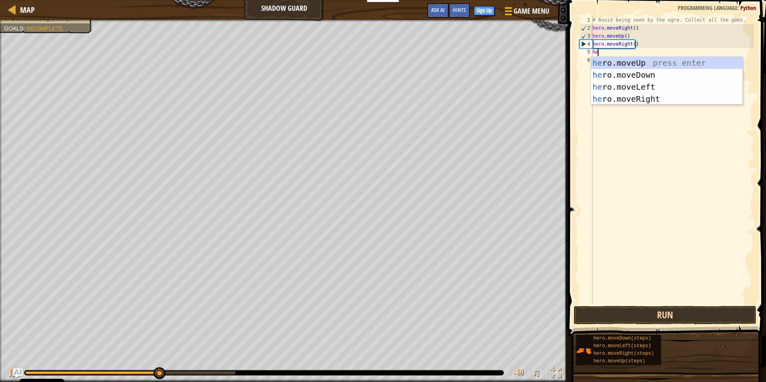
scroll to position [4, 0]
type textarea "hero"
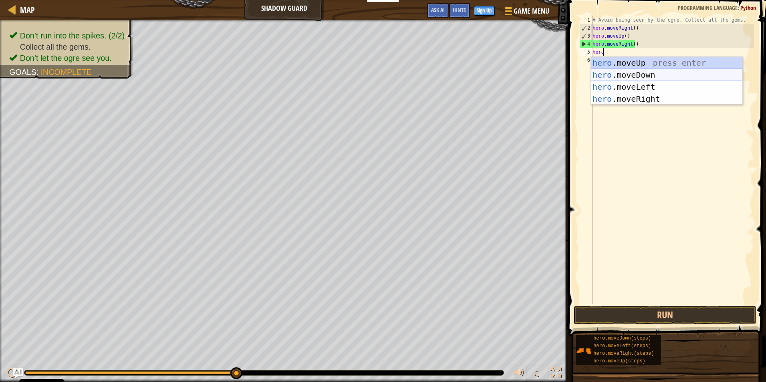
click at [618, 76] on div "hero .moveUp press enter hero .moveDown press enter hero .moveLeft press enter …" at bounding box center [666, 93] width 151 height 72
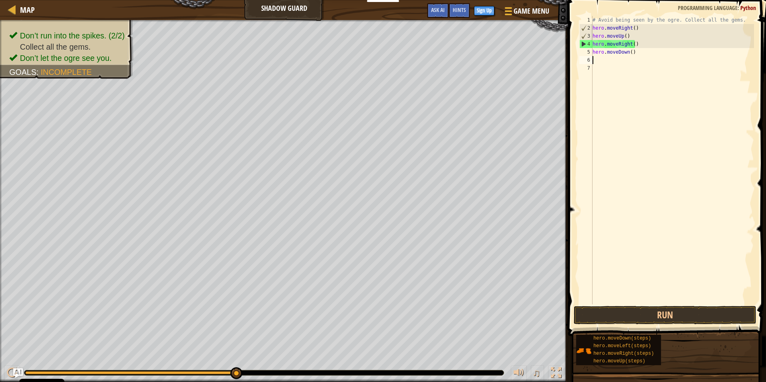
scroll to position [4, 0]
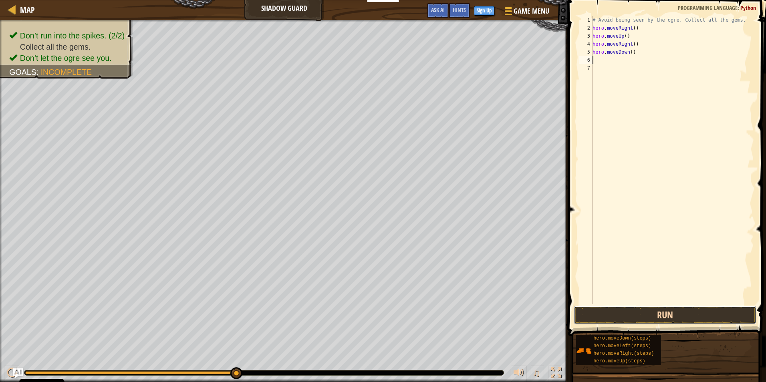
click at [659, 309] on button "Run" at bounding box center [665, 315] width 183 height 18
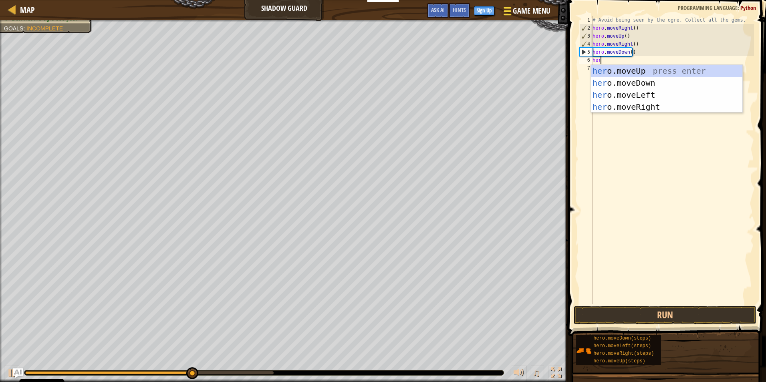
scroll to position [4, 0]
type textarea "hero"
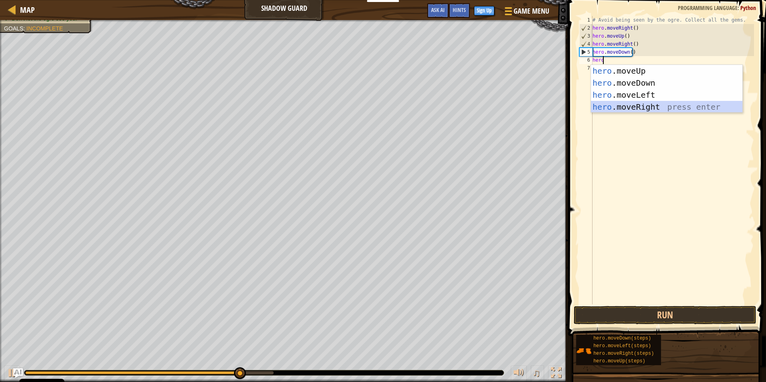
click at [604, 105] on div "hero .moveUp press enter hero .moveDown press enter hero .moveLeft press enter …" at bounding box center [666, 101] width 151 height 72
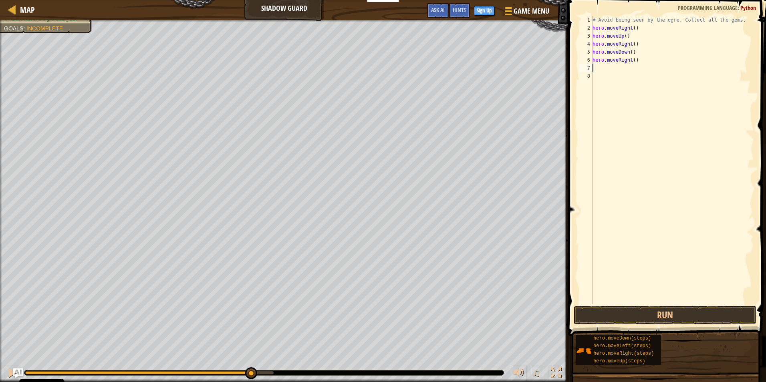
click at [676, 305] on span at bounding box center [668, 157] width 204 height 360
click at [675, 313] on button "Run" at bounding box center [665, 315] width 183 height 18
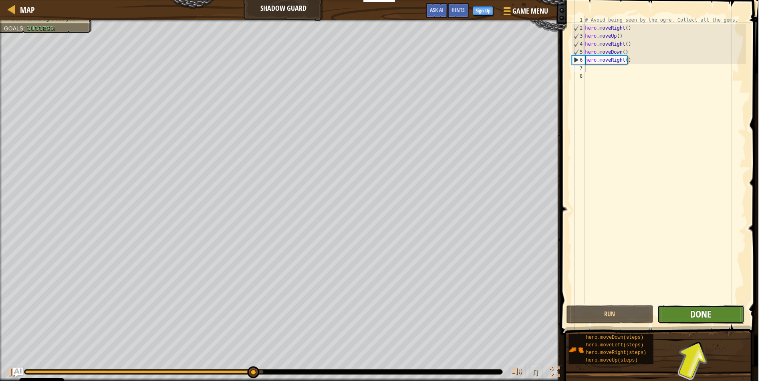
click at [710, 313] on span "Done" at bounding box center [702, 315] width 21 height 13
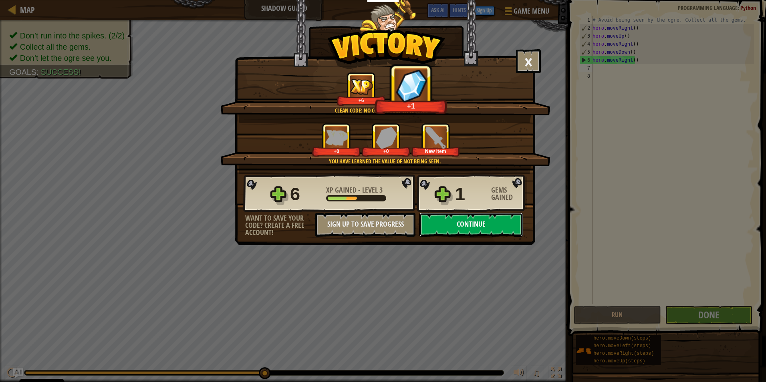
click at [478, 222] on button "Continue" at bounding box center [471, 225] width 103 height 24
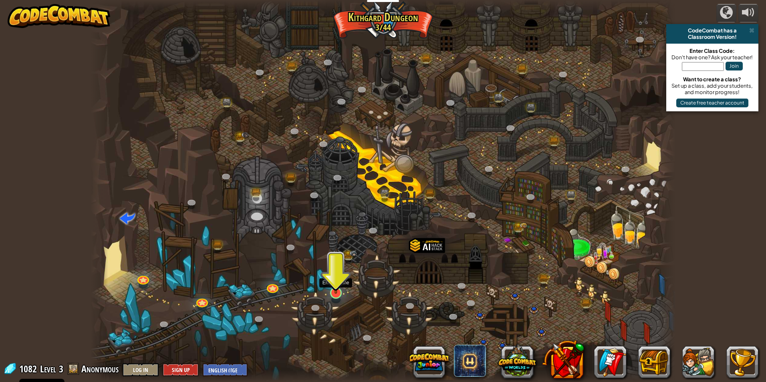
click at [337, 282] on img at bounding box center [336, 276] width 16 height 36
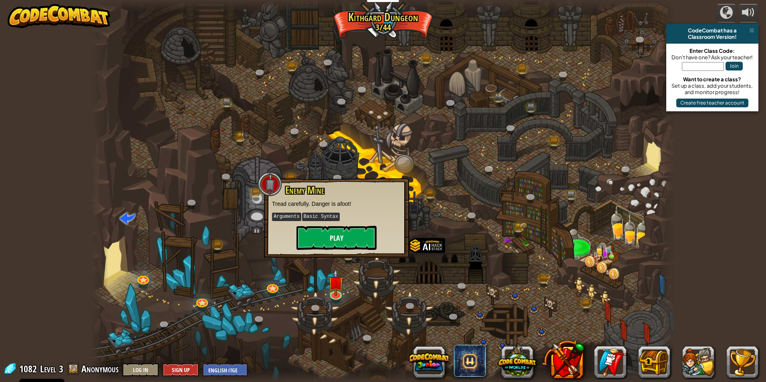
drag, startPoint x: 347, startPoint y: 203, endPoint x: 342, endPoint y: 226, distance: 23.5
click at [342, 226] on div "Enemy Mine Tread carefully. Danger is afoot! Arguments Basic Syntax Play" at bounding box center [336, 217] width 129 height 65
drag, startPoint x: 342, startPoint y: 226, endPoint x: 341, endPoint y: 239, distance: 13.6
click at [341, 239] on button "Play" at bounding box center [337, 238] width 80 height 24
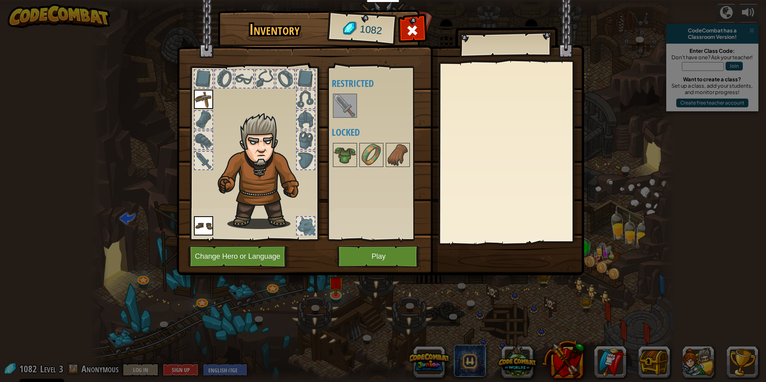
click at [341, 102] on img at bounding box center [345, 106] width 22 height 22
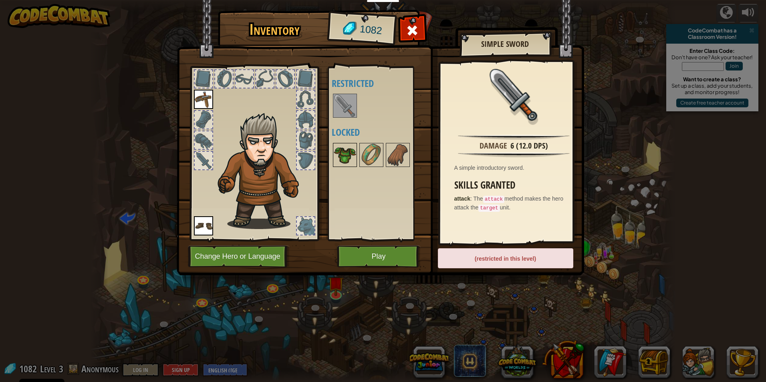
click at [353, 160] on img at bounding box center [345, 155] width 22 height 22
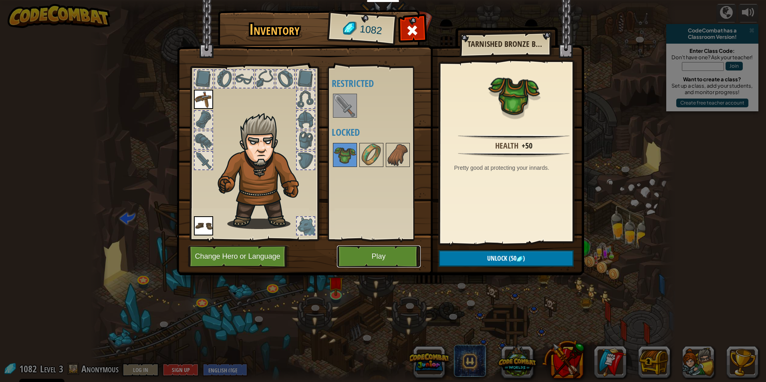
click at [396, 254] on button "Play" at bounding box center [379, 257] width 84 height 22
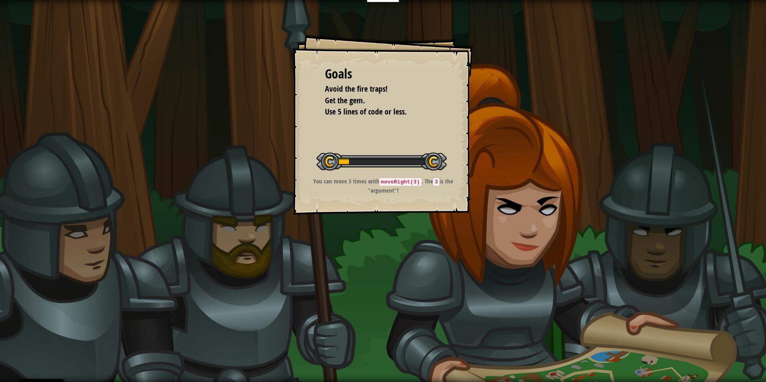
click at [396, 254] on div "Goals Avoid the fire traps! Get the gem. Use 5 lines of code or less. Start Lev…" at bounding box center [383, 191] width 766 height 382
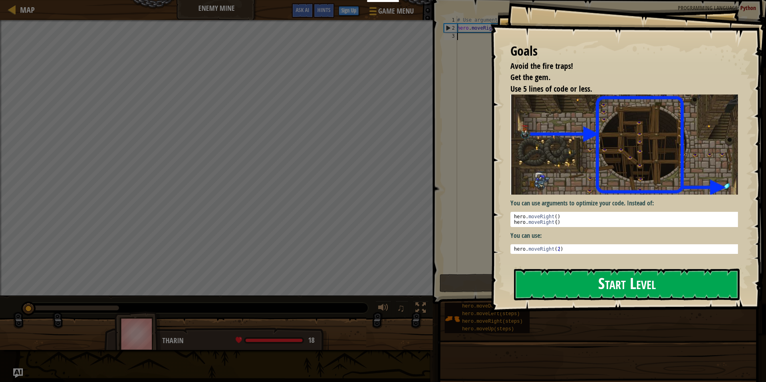
click at [680, 151] on div "Goals Avoid the fire traps! Get the gem. Use 5 lines of code or less. You can u…" at bounding box center [628, 156] width 276 height 313
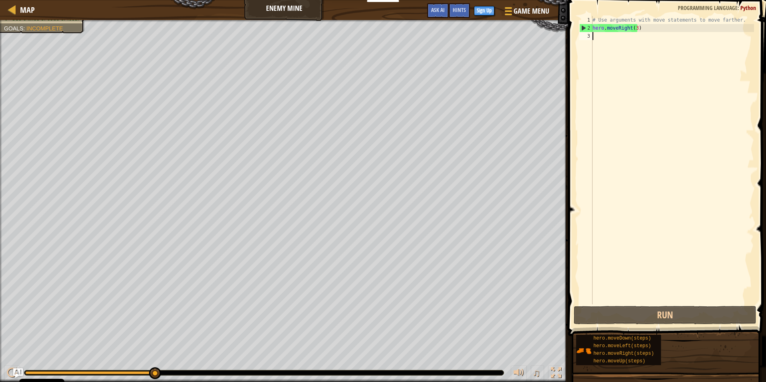
click at [601, 34] on div "# Use arguments with move statements to move farther. hero . moveRight ( 3 )" at bounding box center [672, 168] width 163 height 305
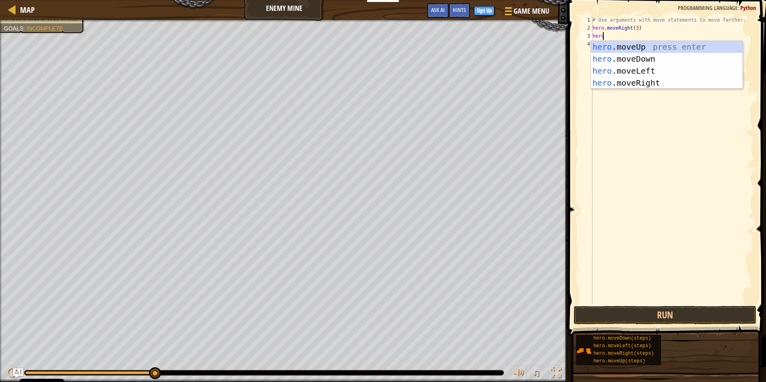
scroll to position [4, 1]
type textarea "hero.move"
click at [622, 79] on div "hero.move Up press enter hero.move Down press enter hero.move Left press enter …" at bounding box center [666, 77] width 151 height 72
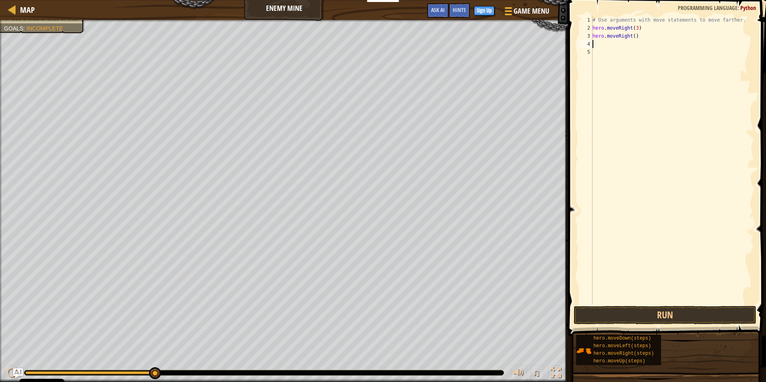
scroll to position [4, 0]
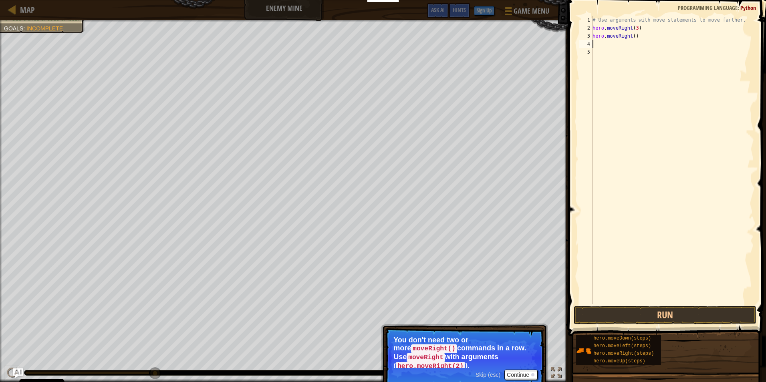
click at [633, 36] on div "# Use arguments with move statements to move farther. hero . moveRight ( 3 ) he…" at bounding box center [672, 168] width 163 height 305
click at [638, 26] on div "# Use arguments with move statements to move farther. hero . moveRight ( 3 ) he…" at bounding box center [672, 168] width 163 height 305
click at [634, 23] on div "# Use arguments with move statements to move farther. hero . moveRight ( 3 ) he…" at bounding box center [672, 168] width 163 height 305
click at [639, 31] on div "# Use arguments with move statements to move farther. hero . moveRight ( 3 ) he…" at bounding box center [672, 168] width 163 height 305
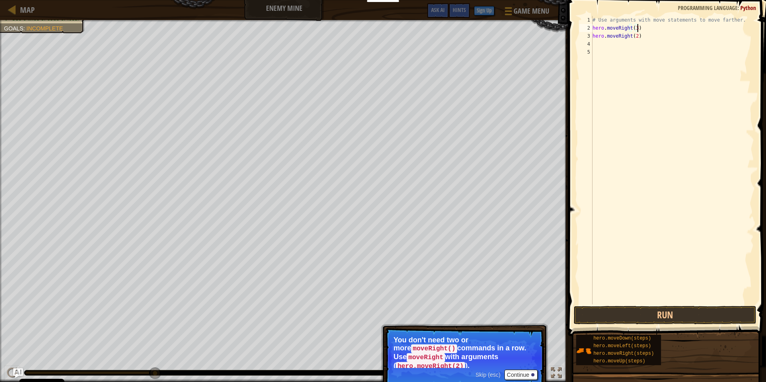
click at [635, 31] on div "# Use arguments with move statements to move farther. hero . moveRight ( 3 ) he…" at bounding box center [672, 168] width 163 height 305
type textarea "hero.moveRight()"
click at [663, 95] on div "# Use arguments with move statements to move farther. hero . moveRight ( ) hero…" at bounding box center [672, 168] width 163 height 305
click at [618, 317] on button "Run" at bounding box center [665, 315] width 183 height 18
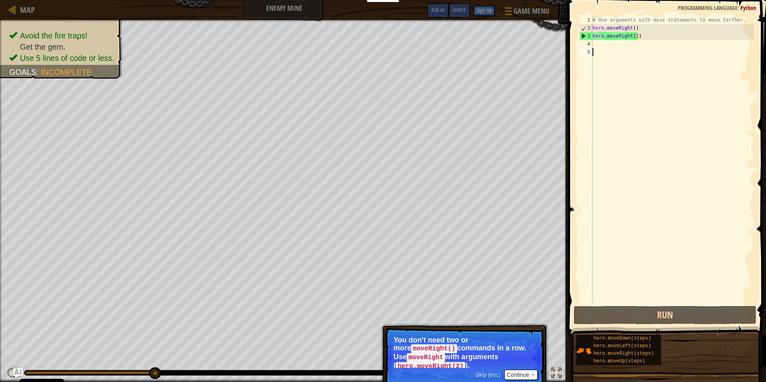
click at [601, 48] on div "# Use arguments with move statements to move farther. hero . moveRight ( ) hero…" at bounding box center [672, 168] width 163 height 305
click at [607, 43] on div "# Use arguments with move statements to move farther. hero . moveRight ( ) hero…" at bounding box center [672, 168] width 163 height 305
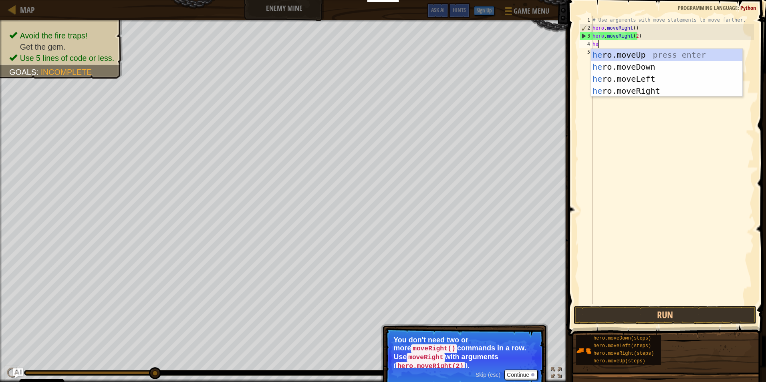
scroll to position [4, 0]
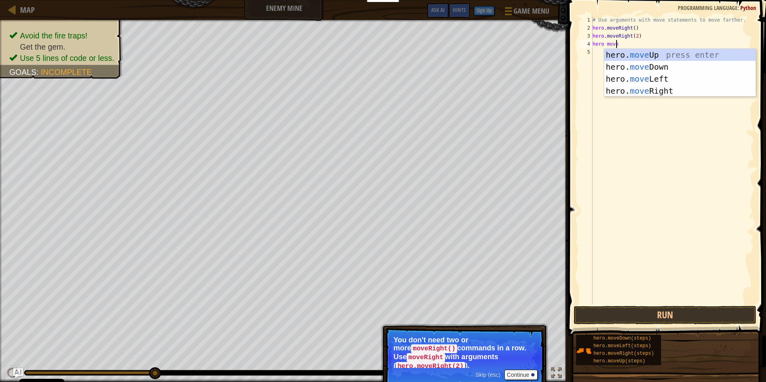
type textarea "hero mover"
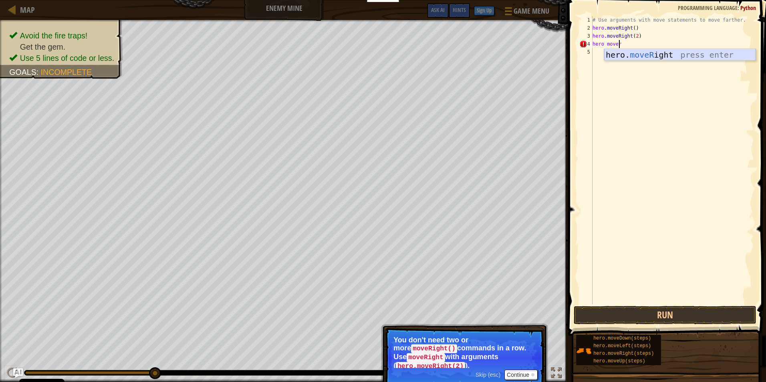
click at [627, 56] on div "hero. moveR ight press enter" at bounding box center [679, 67] width 151 height 36
click at [632, 46] on div "# Use arguments with move statements to move farther. hero . moveRight ( ) hero…" at bounding box center [672, 168] width 163 height 305
click at [633, 46] on div "# Use arguments with move statements to move farther. hero . moveRight ( ) hero…" at bounding box center [672, 160] width 163 height 289
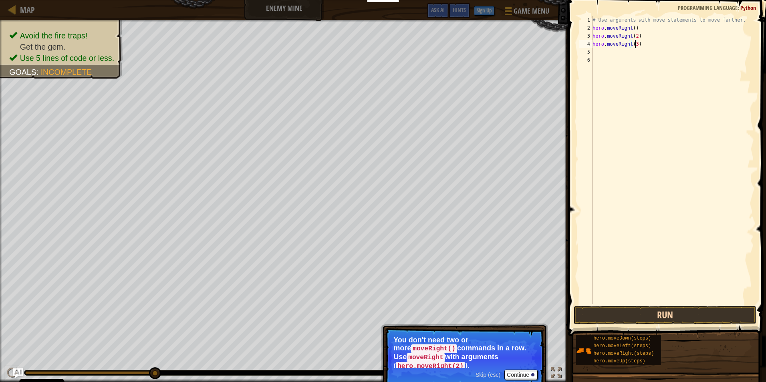
type textarea "hero.moveRight(3)"
click at [687, 319] on button "Run" at bounding box center [665, 315] width 183 height 18
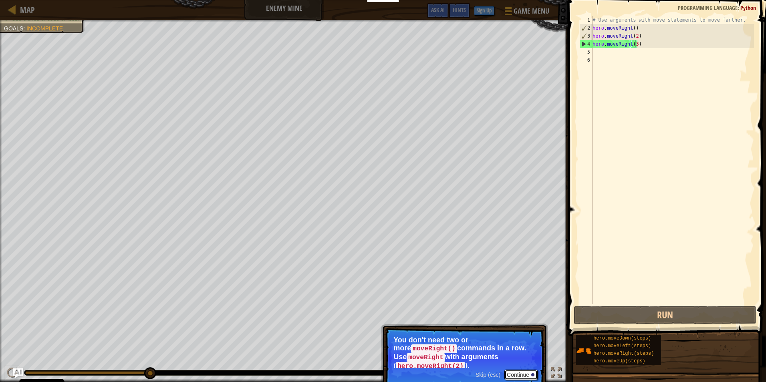
click at [519, 372] on button "Continue" at bounding box center [520, 375] width 33 height 10
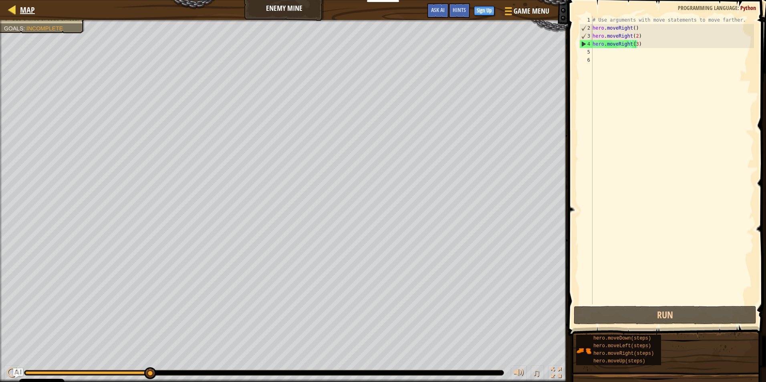
click at [19, 4] on div "Map" at bounding box center [25, 10] width 19 height 20
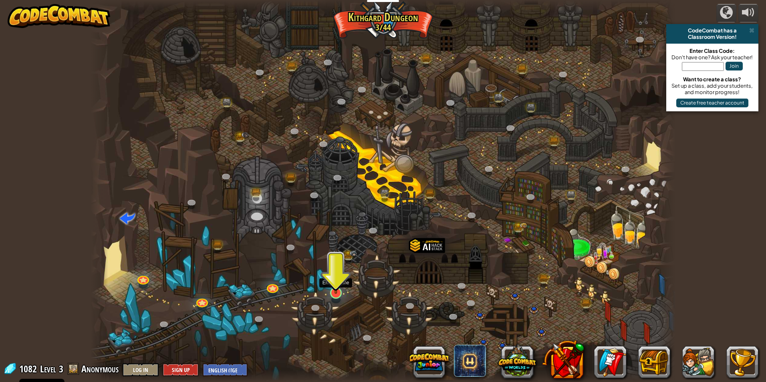
click at [335, 282] on img at bounding box center [336, 276] width 16 height 36
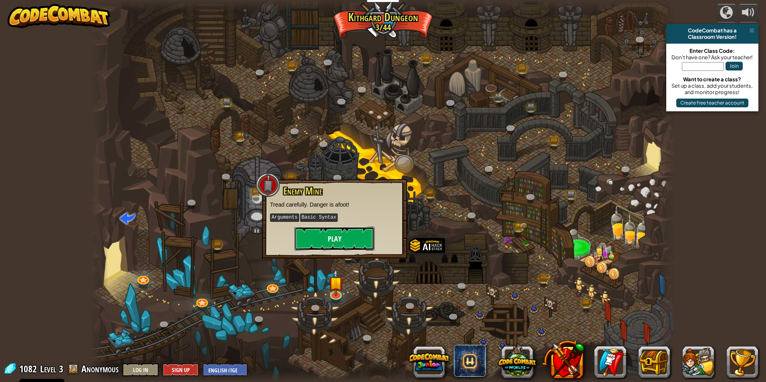
click at [349, 242] on button "Play" at bounding box center [335, 239] width 80 height 24
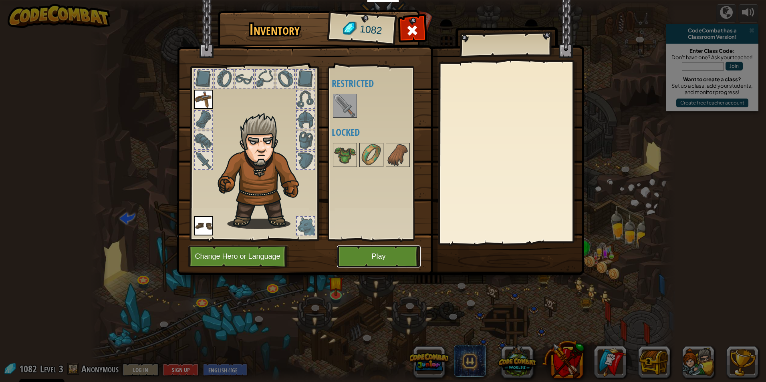
click at [385, 260] on button "Play" at bounding box center [379, 257] width 84 height 22
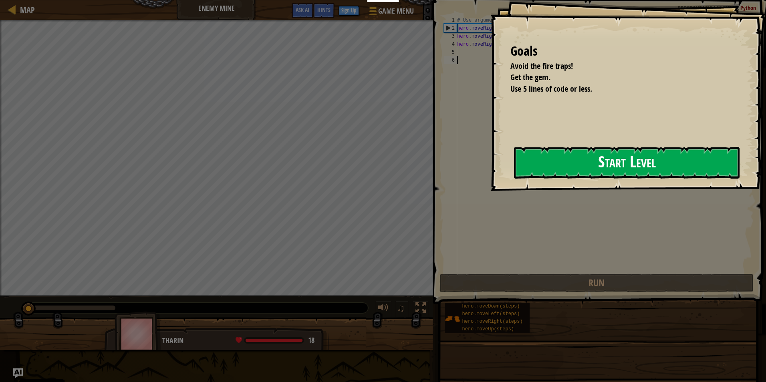
click at [514, 176] on button "Start Level" at bounding box center [627, 163] width 226 height 32
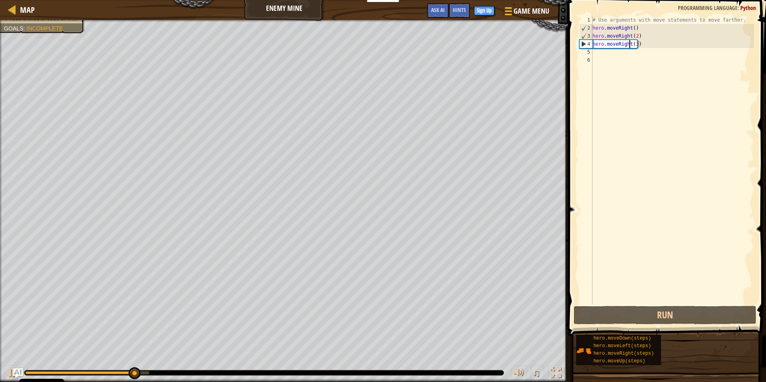
click at [631, 41] on div "# Use arguments with move statements to move farther. hero . moveRight ( ) hero…" at bounding box center [672, 168] width 163 height 305
click at [653, 46] on div "# Use arguments with move statements to move farther. hero . moveRight ( ) hero…" at bounding box center [672, 168] width 163 height 305
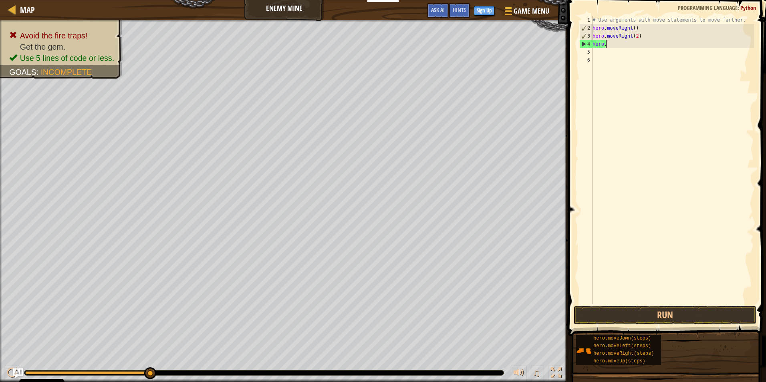
type textarea "h"
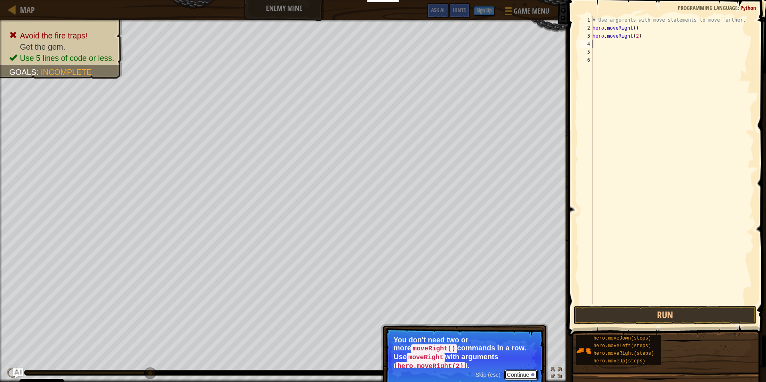
click at [519, 370] on button "Continue" at bounding box center [520, 375] width 33 height 10
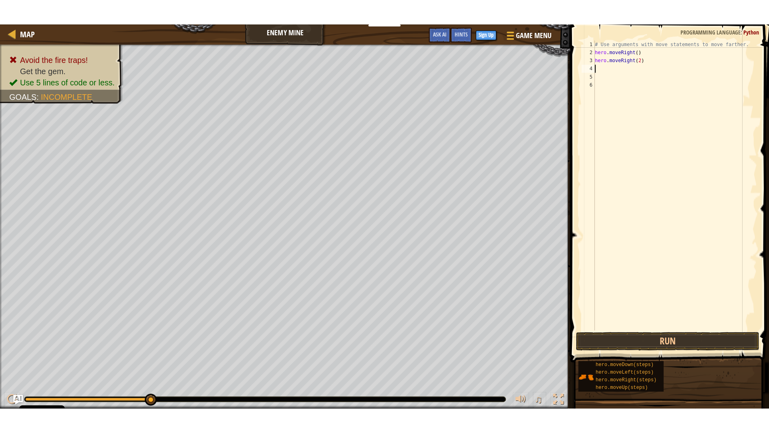
scroll to position [4, 0]
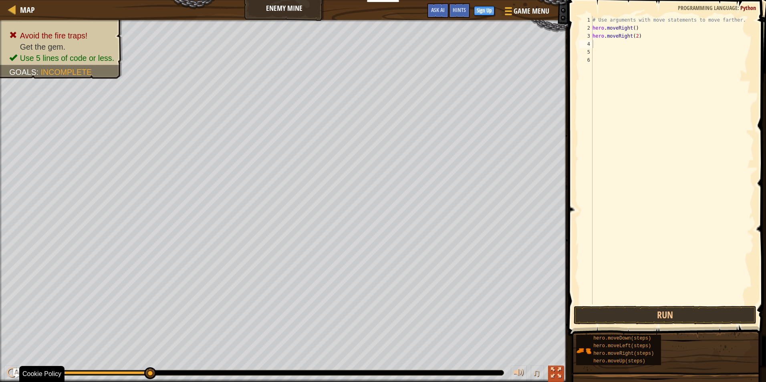
click at [561, 372] on div at bounding box center [556, 373] width 10 height 10
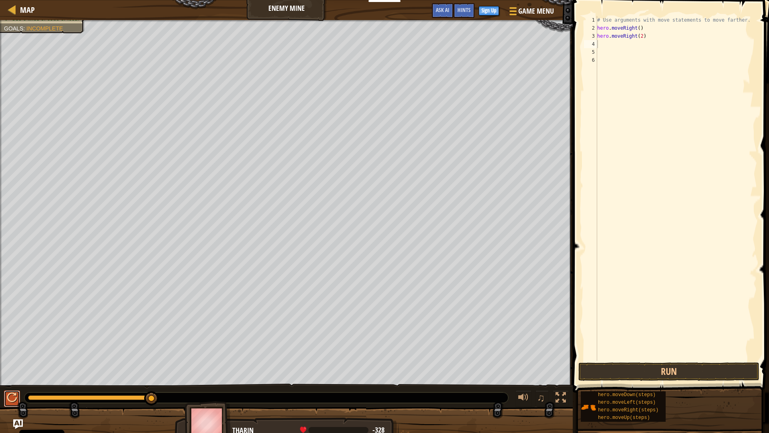
click at [14, 382] on div at bounding box center [12, 397] width 10 height 10
click at [644, 36] on div "# Use arguments with move statements to move farther. hero . moveRight ( ) hero…" at bounding box center [676, 196] width 161 height 361
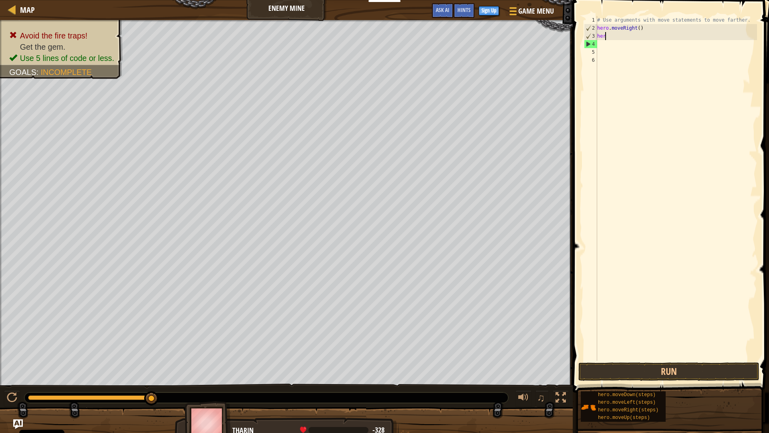
type textarea "h"
click at [6, 382] on button at bounding box center [12, 398] width 16 height 16
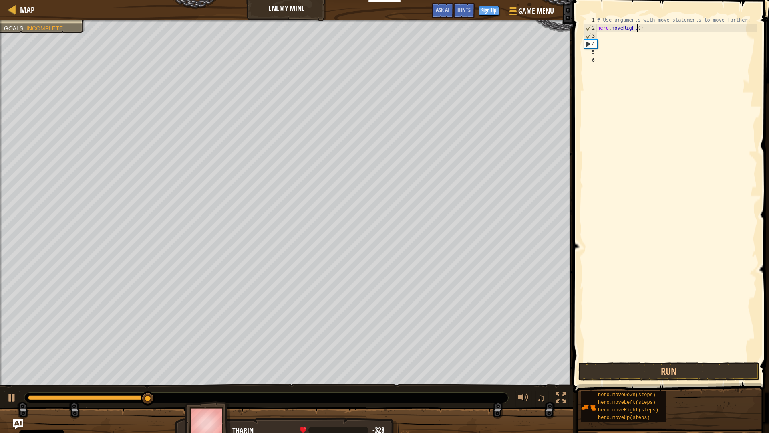
click at [638, 31] on div "# Use arguments with move statements to move farther. hero . moveRight ( )" at bounding box center [676, 196] width 161 height 361
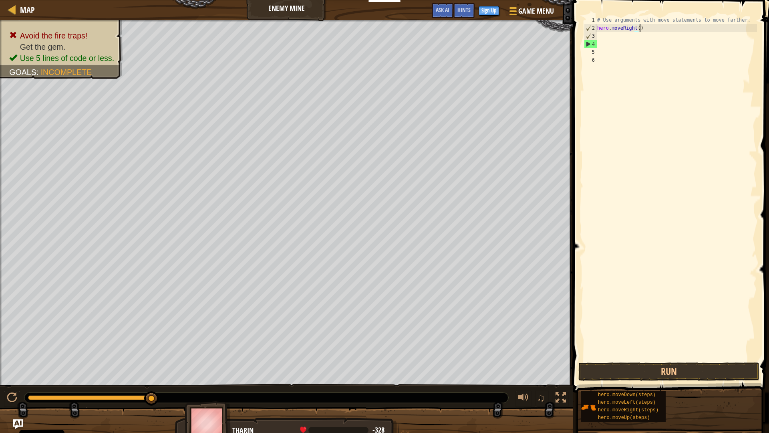
click at [642, 30] on div "# Use arguments with move statements to move farther. hero . moveRight ( )" at bounding box center [676, 196] width 161 height 361
type textarea "h"
click at [1, 382] on div "♫" at bounding box center [286, 395] width 573 height 24
click at [6, 382] on button at bounding box center [12, 398] width 16 height 16
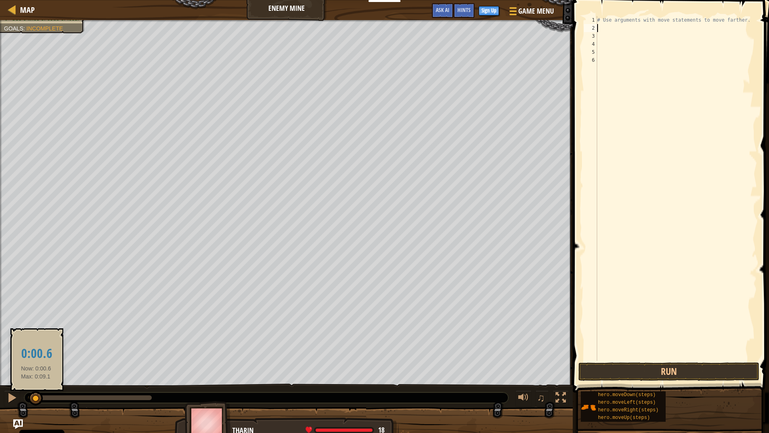
drag, startPoint x: 129, startPoint y: 396, endPoint x: 0, endPoint y: 397, distance: 129.0
click at [0, 382] on div "♫" at bounding box center [286, 395] width 573 height 24
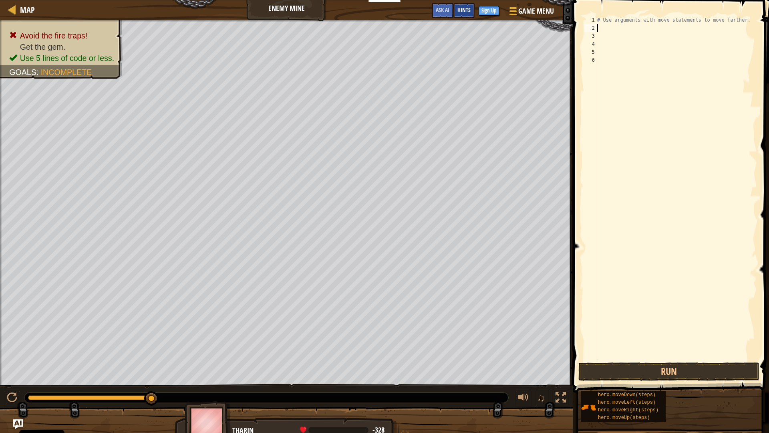
click at [454, 6] on div "Hints" at bounding box center [464, 10] width 21 height 15
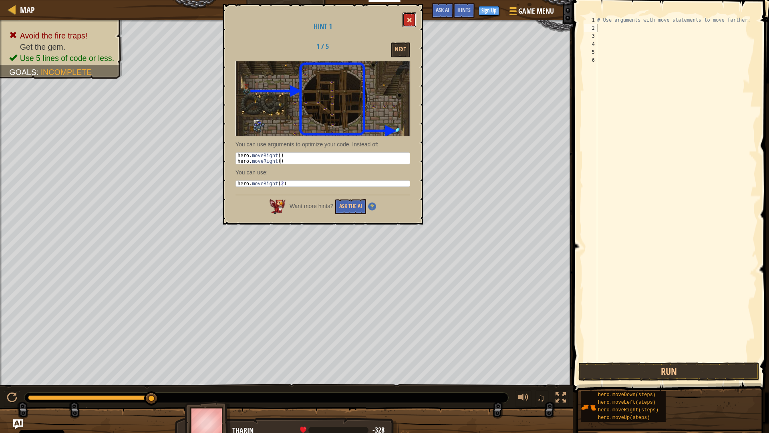
click at [407, 20] on button at bounding box center [410, 19] width 14 height 15
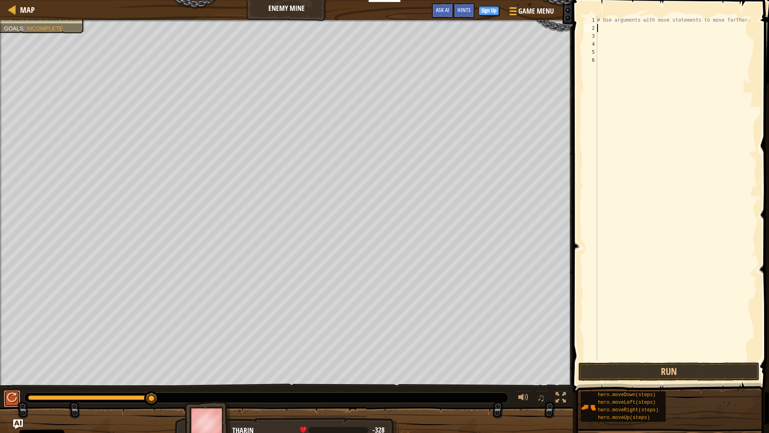
click at [8, 382] on div at bounding box center [12, 397] width 10 height 10
drag, startPoint x: 79, startPoint y: 395, endPoint x: 130, endPoint y: 384, distance: 52.4
click at [130, 382] on div "♫" at bounding box center [286, 395] width 573 height 24
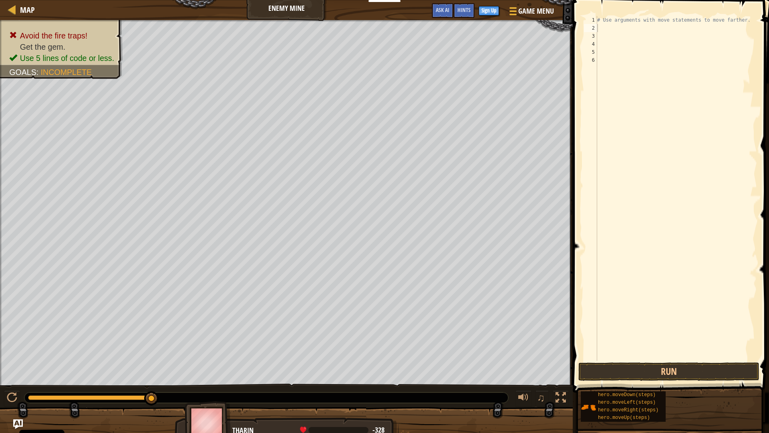
click at [2, 382] on div "♫" at bounding box center [286, 395] width 573 height 24
click at [5, 382] on button at bounding box center [12, 398] width 16 height 16
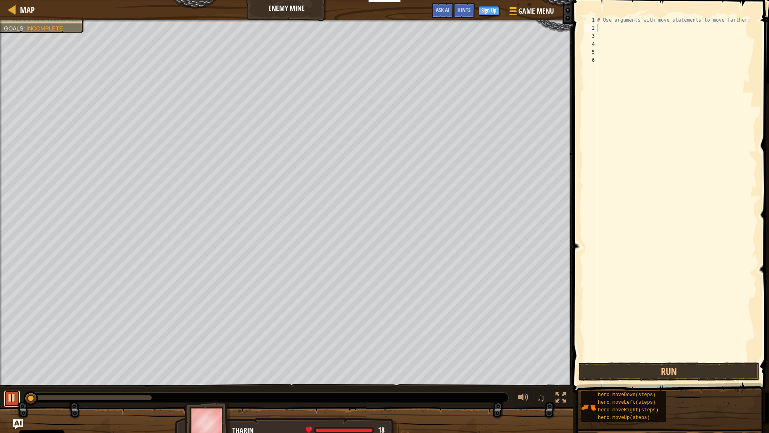
click at [14, 382] on div at bounding box center [12, 397] width 10 height 10
click at [523, 16] on span "Game Menu" at bounding box center [536, 11] width 37 height 11
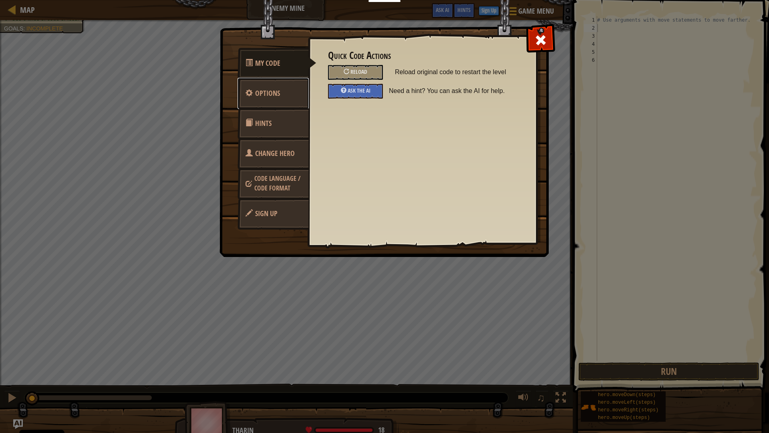
click at [284, 90] on link "Options" at bounding box center [273, 93] width 71 height 31
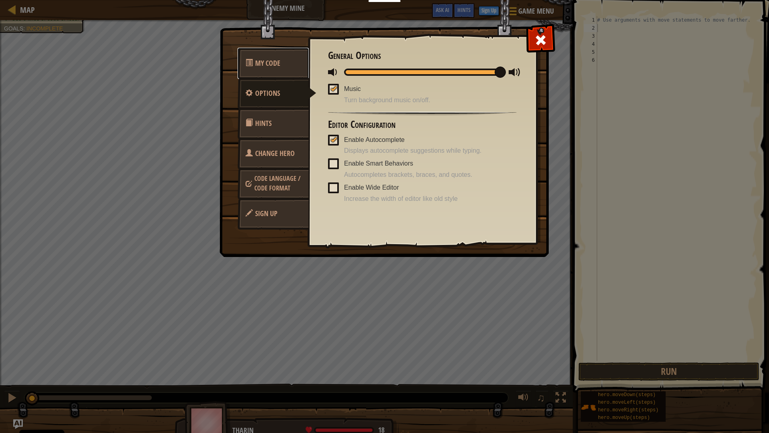
click at [269, 53] on link "My Code" at bounding box center [273, 63] width 71 height 31
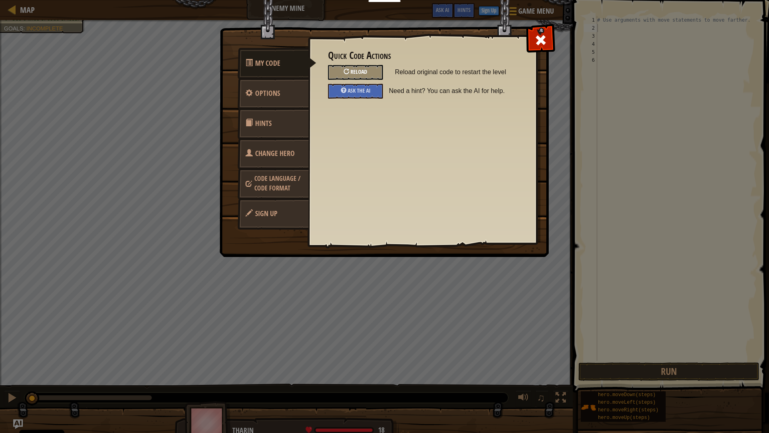
click at [377, 72] on div "Reload" at bounding box center [355, 72] width 55 height 15
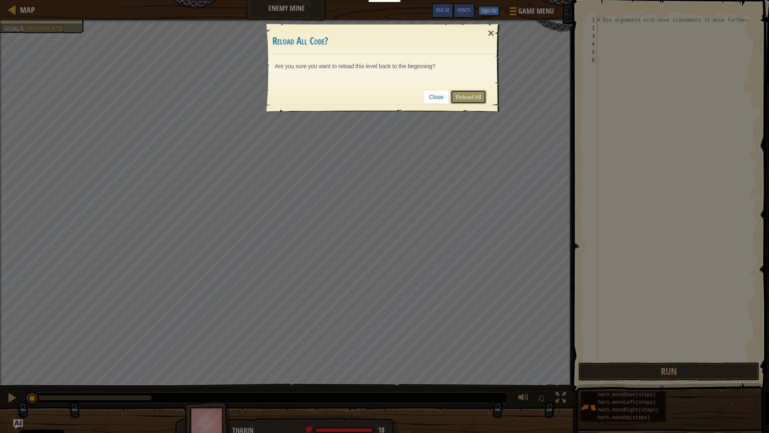
click at [472, 95] on link "Reload All" at bounding box center [469, 97] width 36 height 14
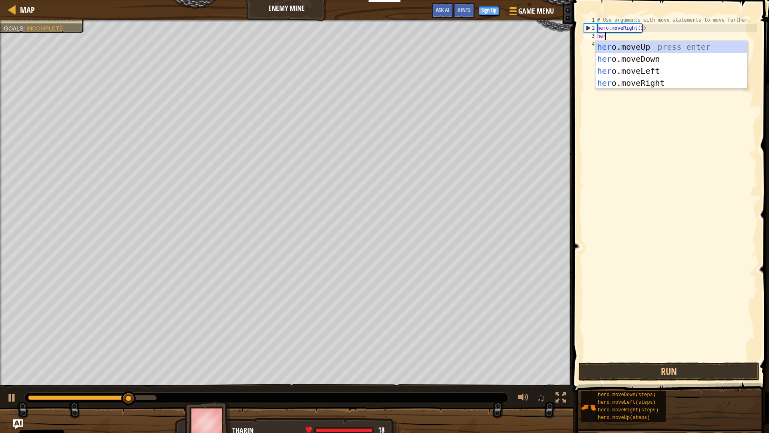
scroll to position [4, 0]
type textarea "hero"
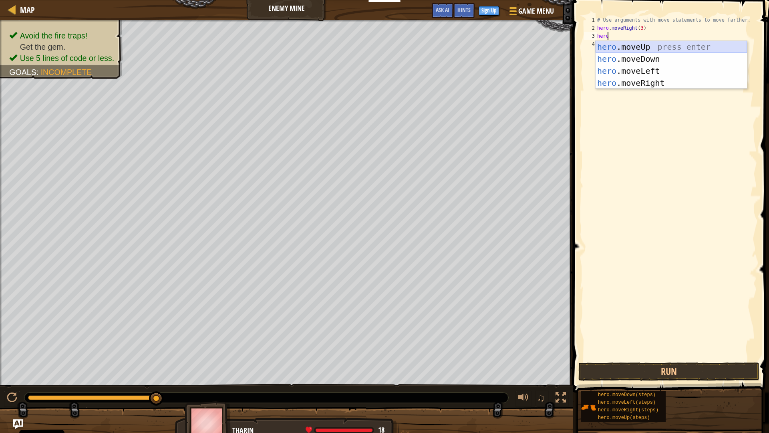
click at [629, 49] on div "hero .moveUp press enter hero .moveDown press enter hero .moveLeft press enter …" at bounding box center [671, 77] width 151 height 72
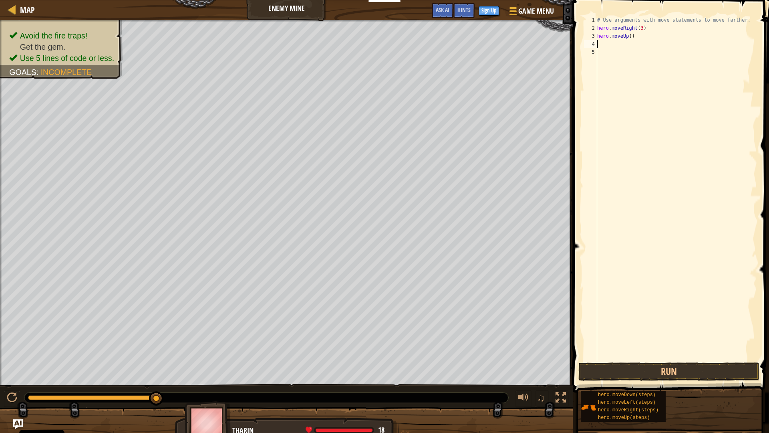
scroll to position [4, 0]
click at [670, 362] on button "Run" at bounding box center [669, 371] width 181 height 18
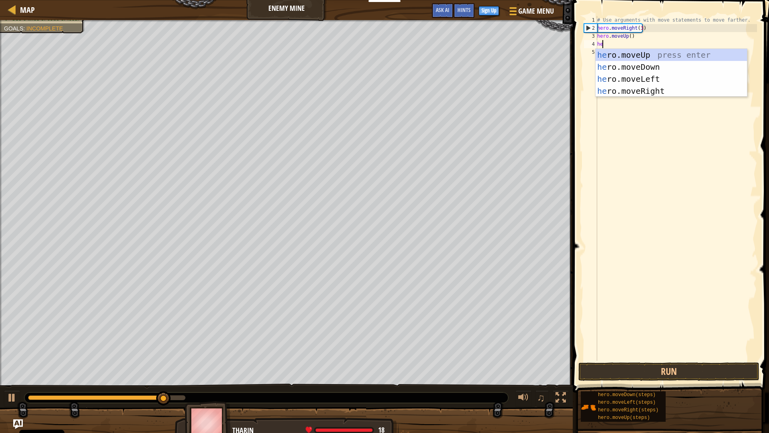
scroll to position [4, 0]
type textarea "hero"
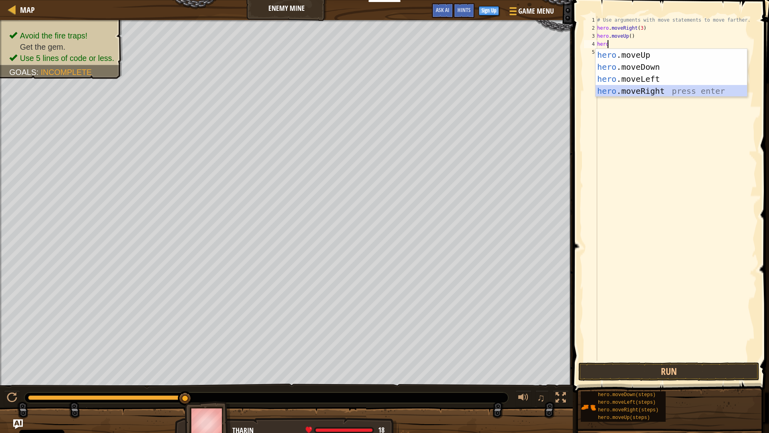
click at [615, 90] on div "hero .moveUp press enter hero .moveDown press enter hero .moveLeft press enter …" at bounding box center [671, 85] width 151 height 72
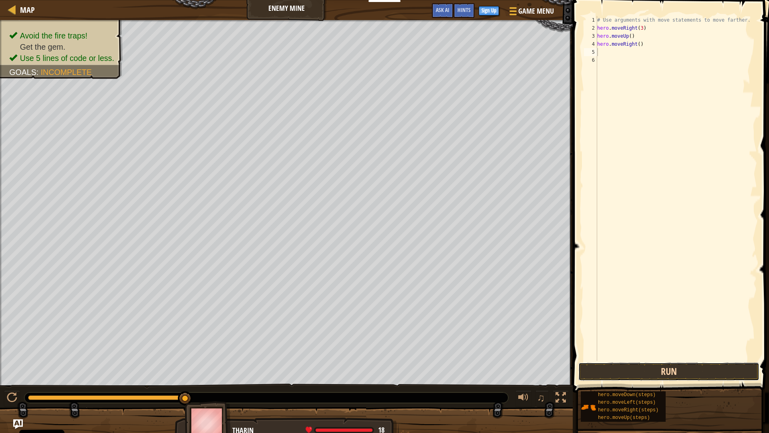
click at [655, 367] on button "Run" at bounding box center [669, 371] width 181 height 18
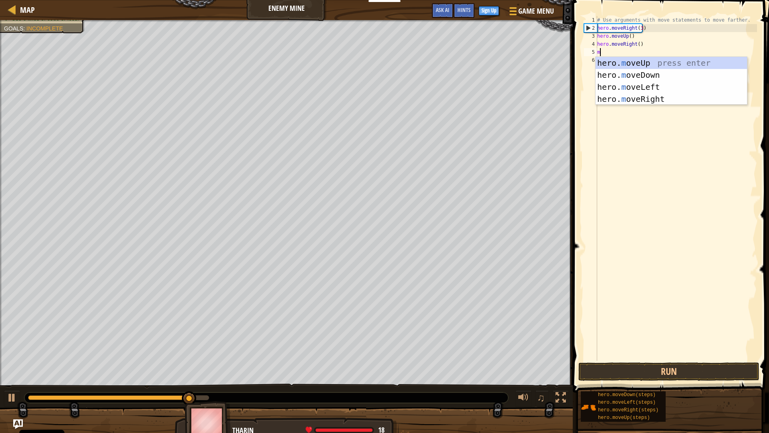
type textarea "mo"
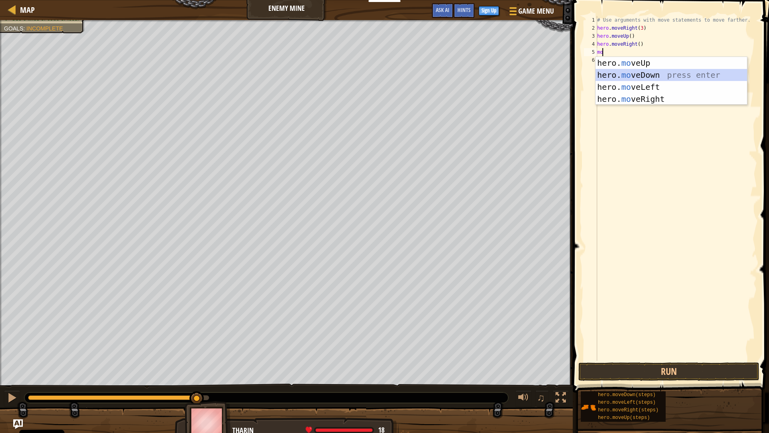
click at [637, 73] on div "hero. mo veUp press enter hero. mo veDown press enter hero. mo veLeft press ent…" at bounding box center [671, 93] width 151 height 72
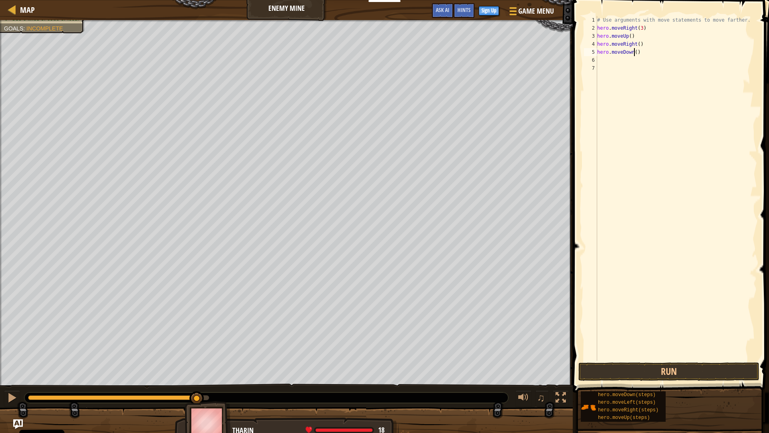
click at [634, 51] on div "# Use arguments with move statements to move farther. hero . moveRight ( 3 ) he…" at bounding box center [676, 196] width 161 height 361
click at [658, 363] on button "Run" at bounding box center [669, 371] width 181 height 18
type textarea "hero.moveDown(3)"
click at [649, 373] on button "Run" at bounding box center [669, 371] width 181 height 18
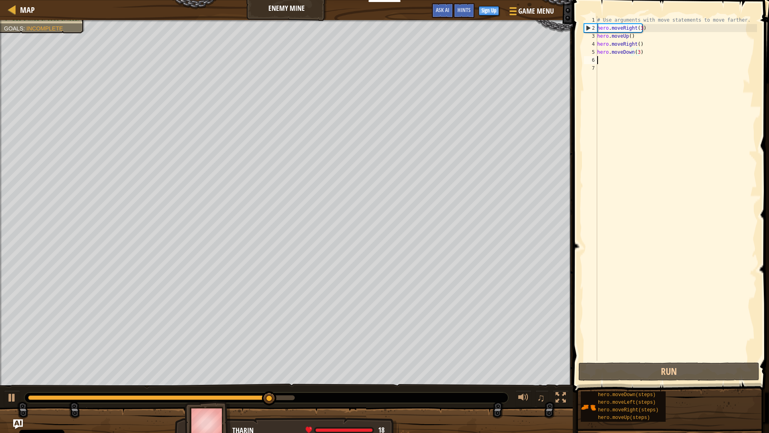
click at [611, 56] on div "# Use arguments with move statements to move farther. hero . moveRight ( 3 ) he…" at bounding box center [676, 196] width 161 height 361
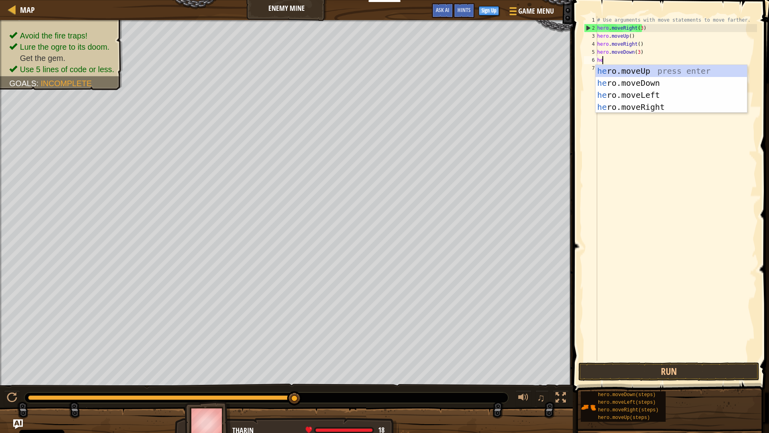
scroll to position [4, 0]
type textarea "hero"
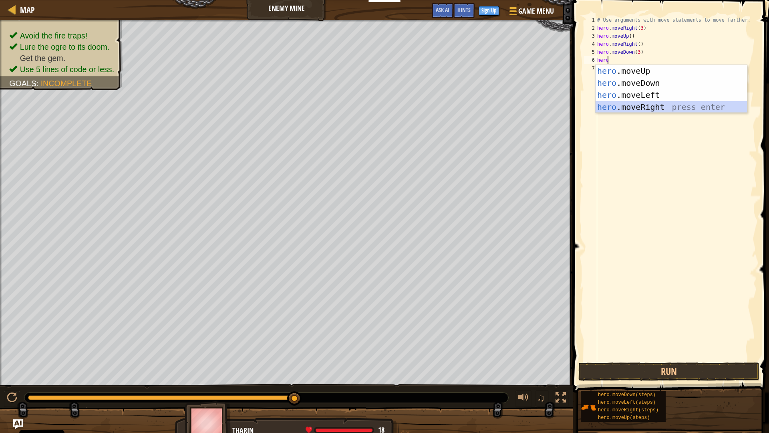
click at [652, 104] on div "hero .moveUp press enter hero .moveDown press enter hero .moveLeft press enter …" at bounding box center [671, 101] width 151 height 72
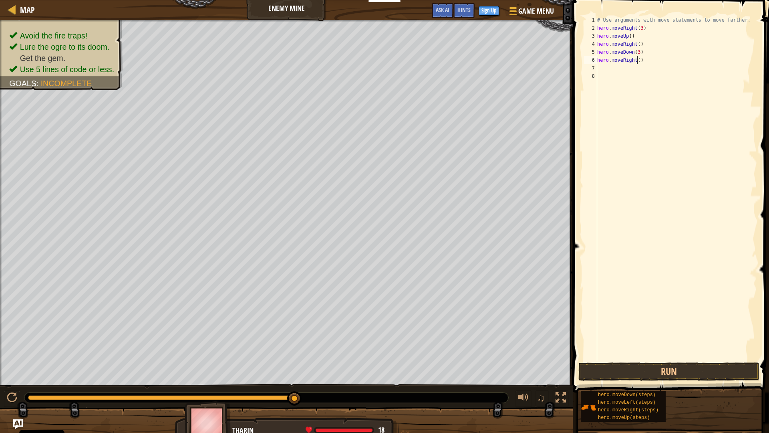
click at [636, 59] on div "# Use arguments with move statements to move farther. hero . moveRight ( 3 ) he…" at bounding box center [676, 196] width 161 height 361
type textarea "hero.moveRight(2)"
click at [653, 368] on button "Run" at bounding box center [669, 371] width 181 height 18
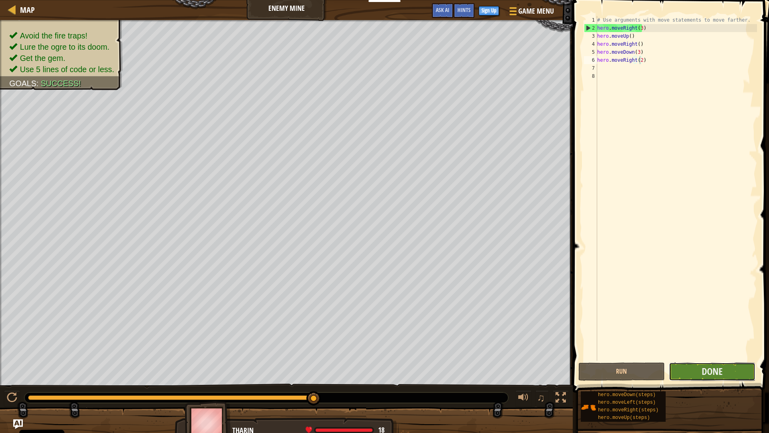
click at [724, 372] on button "Done" at bounding box center [712, 371] width 87 height 18
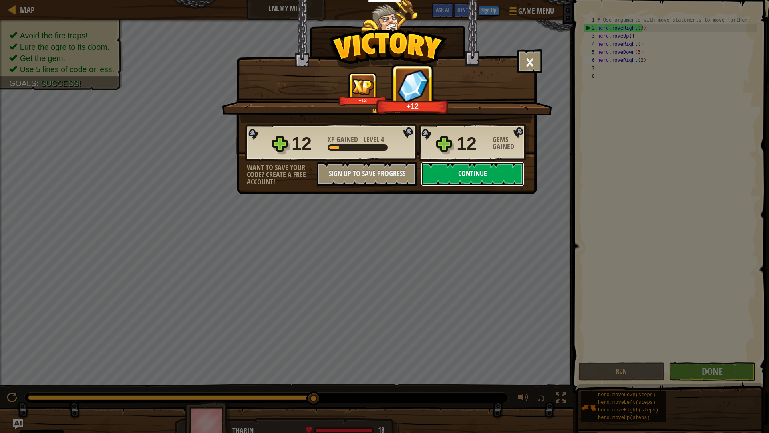
click at [478, 171] on button "Continue" at bounding box center [472, 174] width 103 height 24
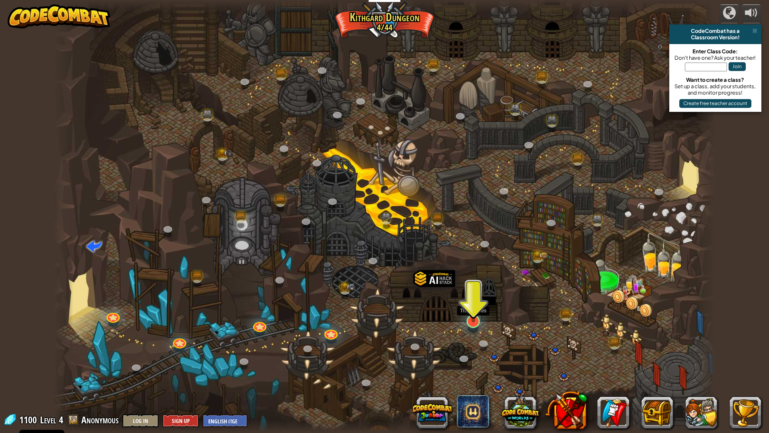
click at [476, 315] on img at bounding box center [473, 301] width 18 height 42
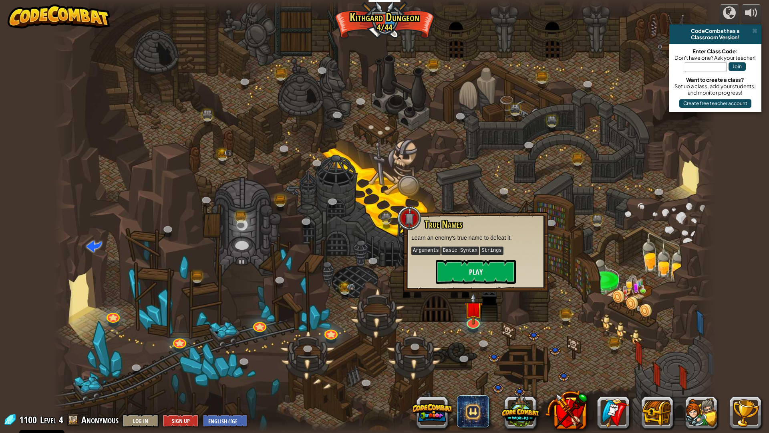
click at [482, 258] on div "True Names Learn an enemy's true name to defeat it. Arguments Basic Syntax Stri…" at bounding box center [476, 251] width 129 height 65
click at [474, 266] on button "Play" at bounding box center [476, 272] width 80 height 24
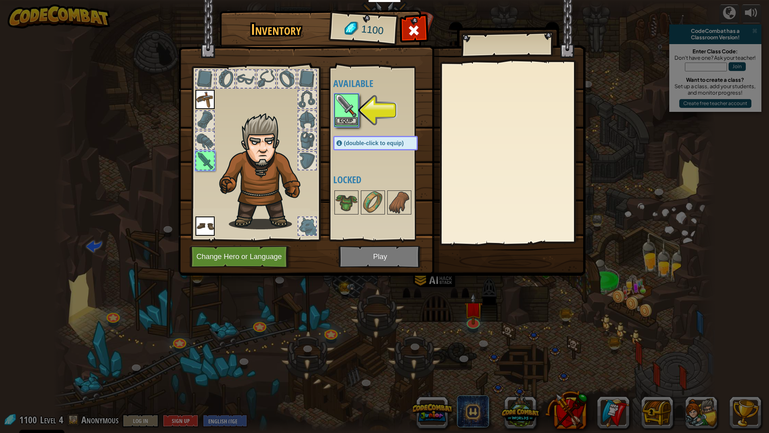
click at [342, 105] on img at bounding box center [346, 106] width 22 height 22
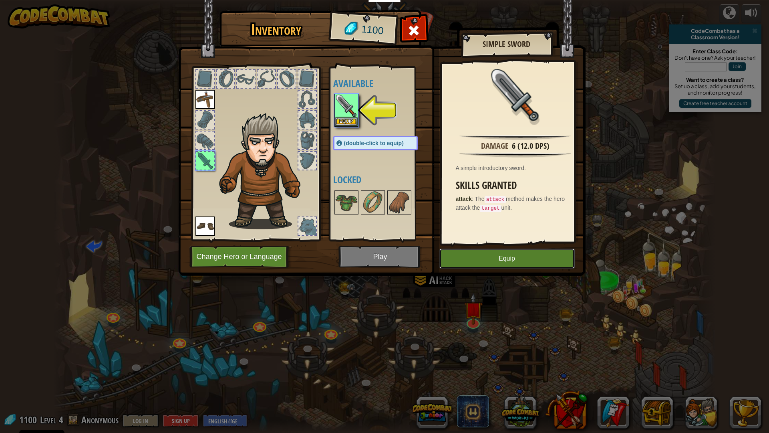
click at [465, 254] on button "Equip" at bounding box center [507, 258] width 135 height 20
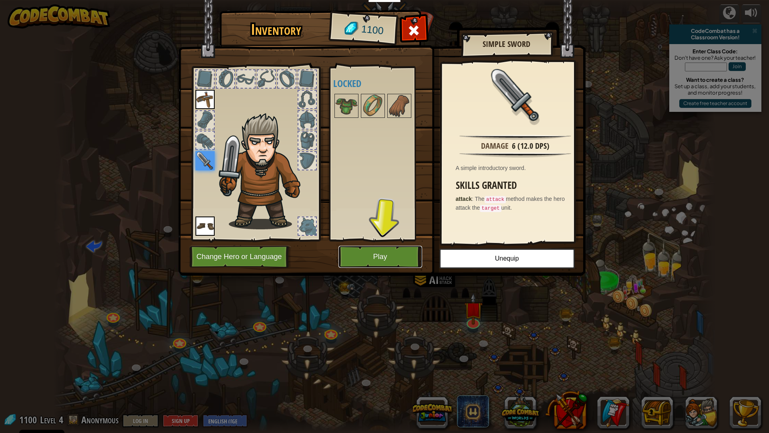
click at [405, 254] on button "Play" at bounding box center [381, 257] width 84 height 22
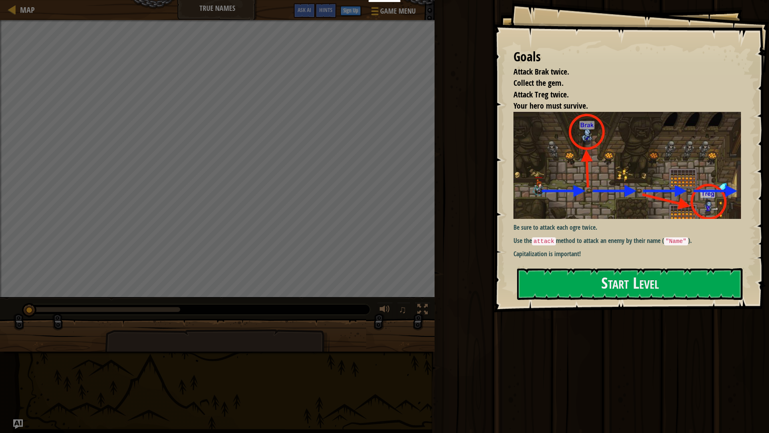
drag, startPoint x: 603, startPoint y: 225, endPoint x: 611, endPoint y: 219, distance: 10.0
click at [610, 308] on div at bounding box center [630, 317] width 226 height 18
click at [614, 206] on img at bounding box center [631, 165] width 234 height 107
click at [586, 343] on div "Run Submit Done" at bounding box center [600, 214] width 337 height 429
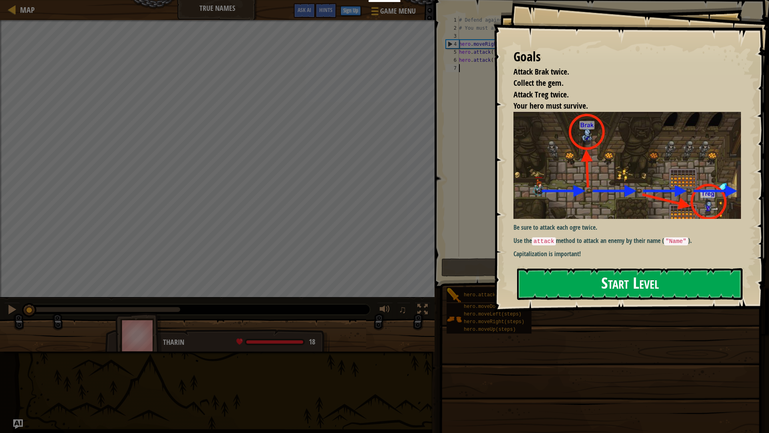
click at [596, 272] on button "Start Level" at bounding box center [630, 284] width 226 height 32
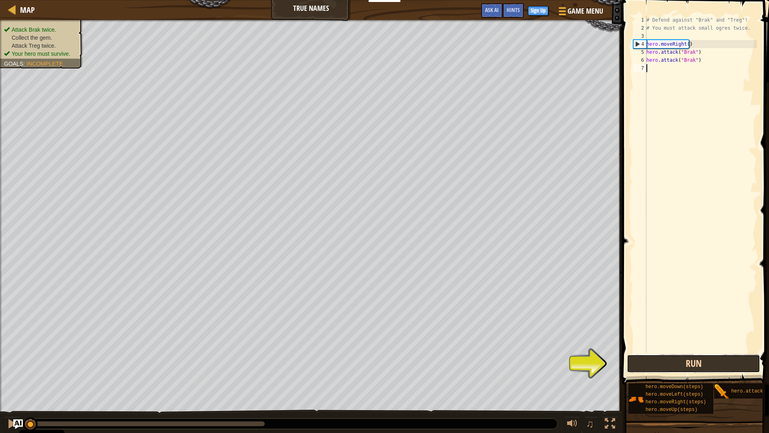
click at [664, 364] on button "Run" at bounding box center [693, 363] width 133 height 18
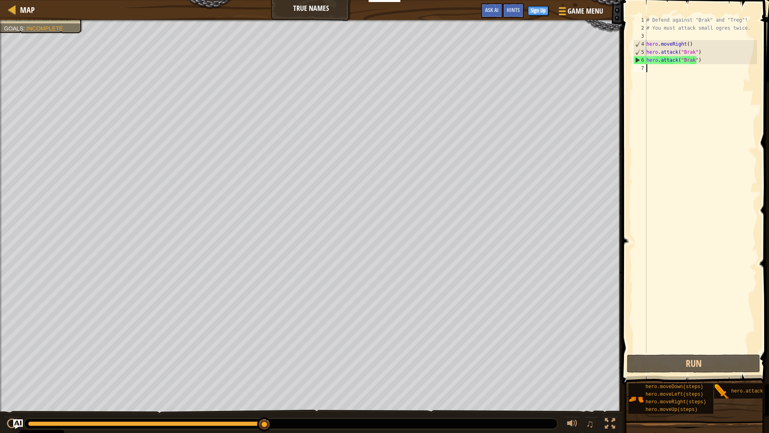
scroll to position [4, 0]
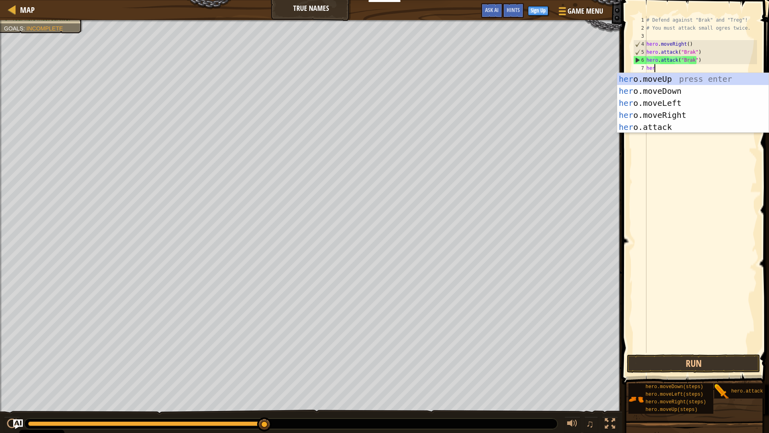
type textarea "hero"
click at [654, 111] on div "hero .moveUp press enter hero .moveDown press enter hero .moveLeft press enter …" at bounding box center [692, 115] width 151 height 84
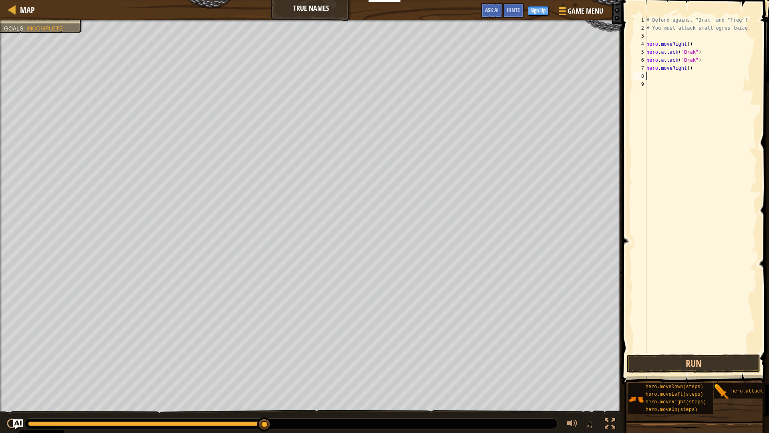
scroll to position [4, 0]
click at [686, 70] on div "# Defend against "Brak" and "Treg"! # You must attack small ogres twice. hero .…" at bounding box center [701, 192] width 112 height 353
type textarea "hero.moveRight(2)"
click at [681, 358] on button "Run" at bounding box center [693, 363] width 133 height 18
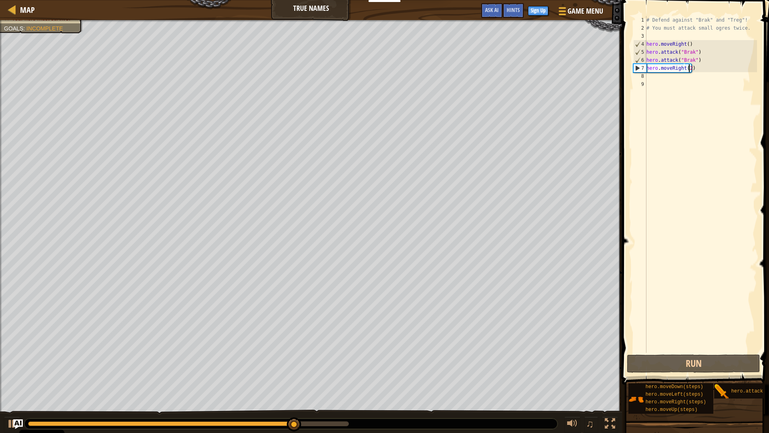
click at [649, 80] on div "# Defend against "Brak" and "Treg"! # You must attack small ogres twice. hero .…" at bounding box center [701, 192] width 112 height 353
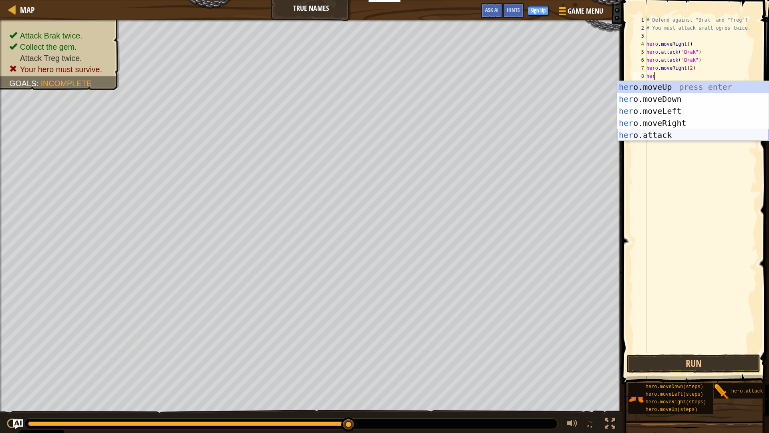
click at [668, 133] on div "her o.moveUp press enter her o.moveDown press enter her o.moveLeft press enter …" at bounding box center [692, 123] width 151 height 84
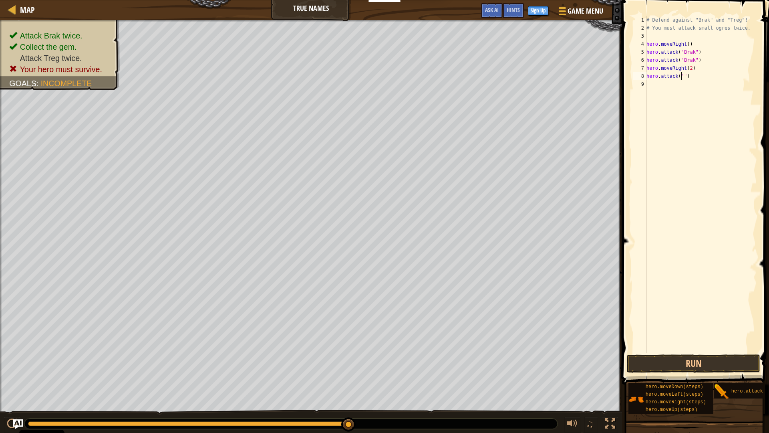
scroll to position [4, 3]
type textarea "hero.attack("Treg")"
click at [667, 81] on div "# Defend against "Brak" and "Treg"! # You must attack small ogres twice. hero .…" at bounding box center [701, 192] width 112 height 353
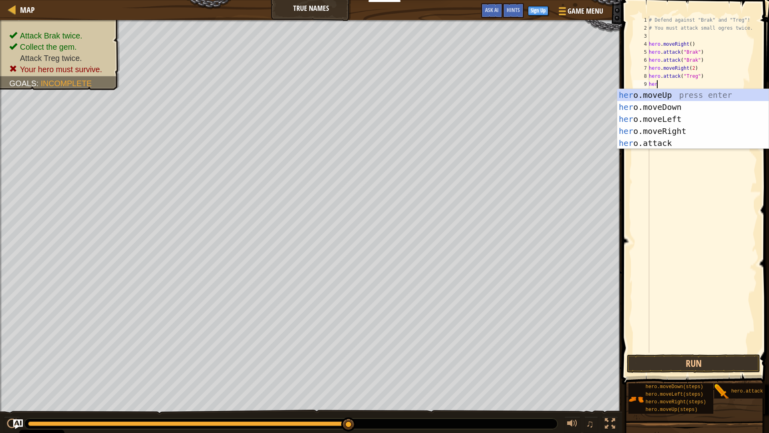
scroll to position [4, 0]
click at [691, 68] on div "# Defend against "Brak" and "Treg"! # You must attack small ogres twice. hero .…" at bounding box center [703, 192] width 110 height 353
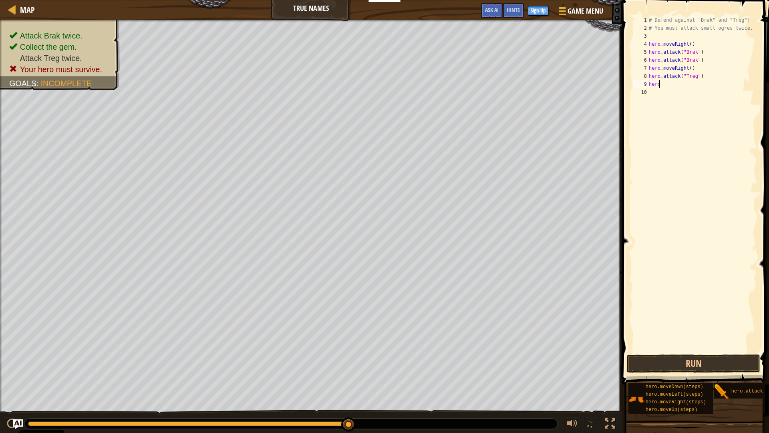
click at [680, 85] on div "# Defend against "Brak" and "Treg"! # You must attack small ogres twice. hero .…" at bounding box center [703, 192] width 110 height 353
type textarea "h"
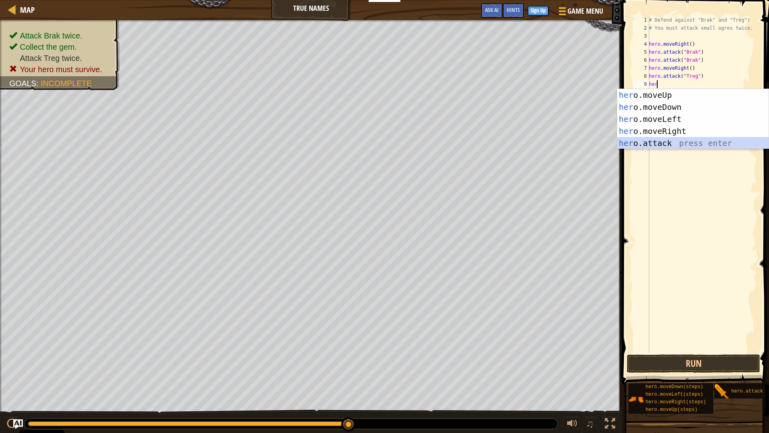
click at [635, 143] on div "her o.moveUp press enter her o.moveDown press enter her o.moveLeft press enter …" at bounding box center [692, 131] width 151 height 84
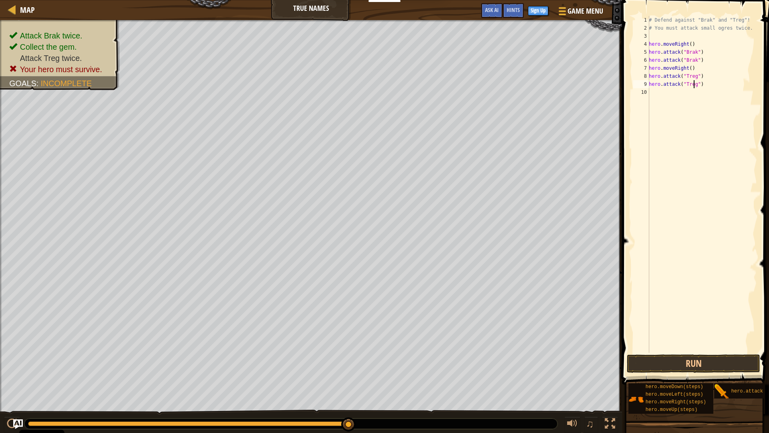
scroll to position [4, 4]
type textarea "hero.attack("Treg")"
click at [682, 359] on button "Run" at bounding box center [693, 363] width 133 height 18
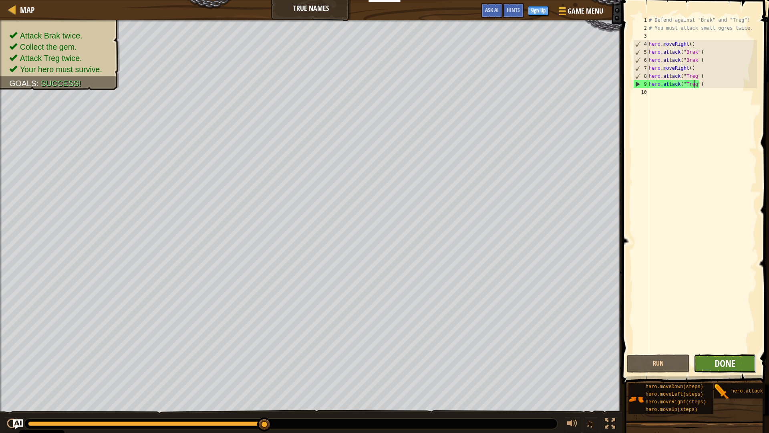
click at [718, 363] on span "Done" at bounding box center [725, 363] width 21 height 13
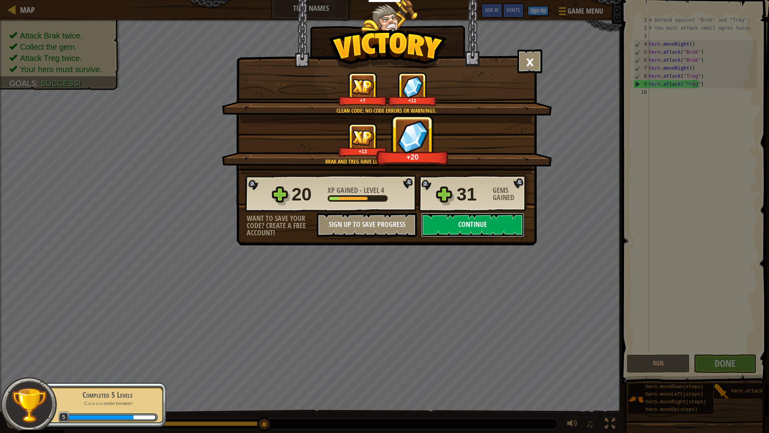
click at [506, 217] on button "Continue" at bounding box center [472, 225] width 103 height 24
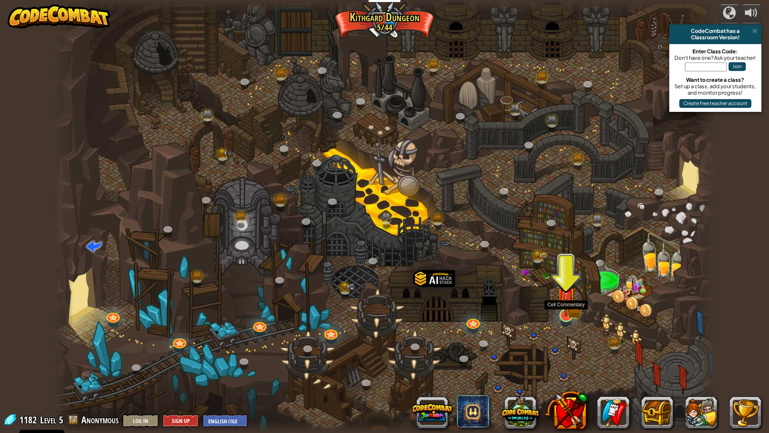
click at [576, 311] on img at bounding box center [574, 311] width 12 height 14
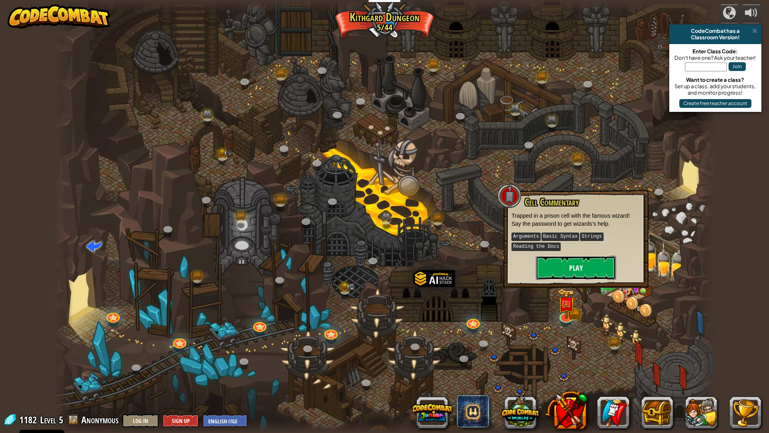
click at [579, 267] on button "Play" at bounding box center [576, 268] width 80 height 24
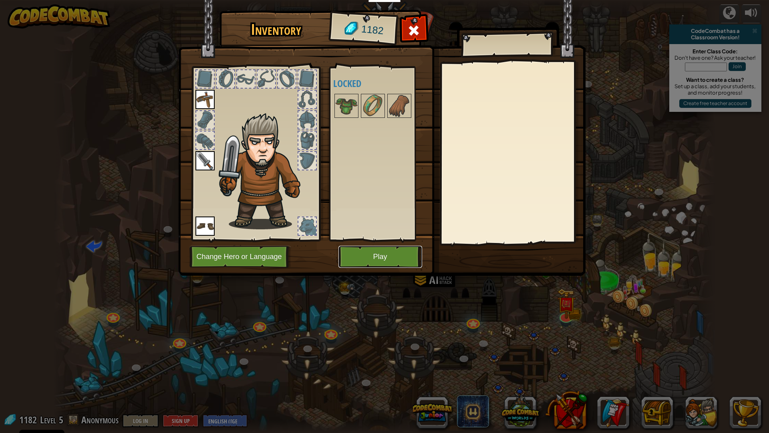
click at [384, 263] on button "Play" at bounding box center [381, 257] width 84 height 22
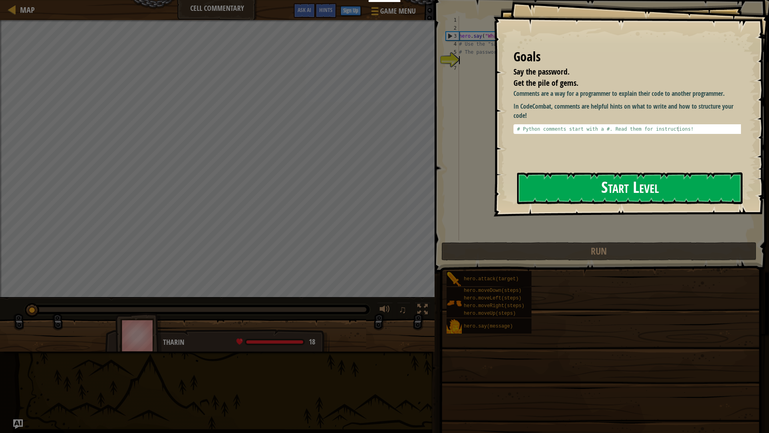
click at [547, 182] on button "Start Level" at bounding box center [630, 188] width 226 height 32
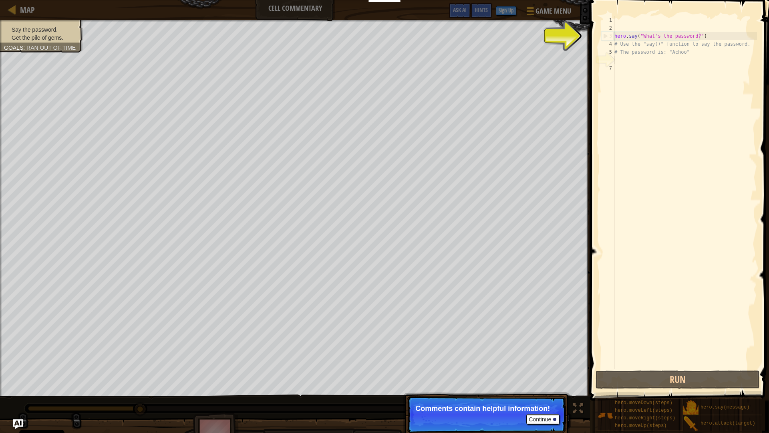
click at [619, 36] on div "hero . say ( "What's the password?" ) # Use the "say()" function to say the pas…" at bounding box center [685, 200] width 144 height 369
type textarea "hero.say("What's the password?")"
click at [618, 65] on div "hero . say ( "What's the password?" ) # Use the "say()" function to say the pas…" at bounding box center [685, 200] width 144 height 369
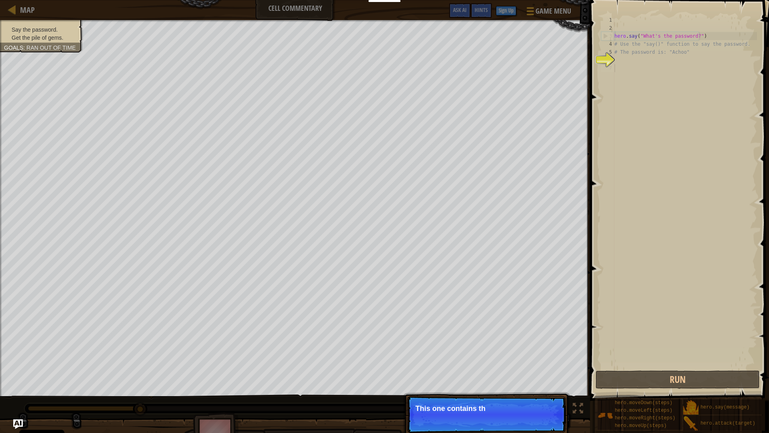
click at [623, 57] on div "hero . say ( "What's the password?" ) # Use the "say()" function to say the pas…" at bounding box center [685, 200] width 144 height 369
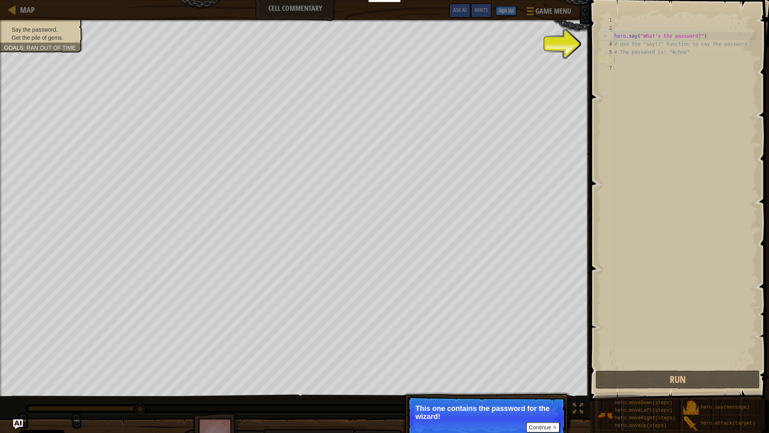
click at [616, 63] on div "hero . say ( "What's the password?" ) # Use the "say()" function to say the pas…" at bounding box center [685, 200] width 144 height 369
click at [540, 382] on p "This one contains the password for the wizard!" at bounding box center [487, 412] width 142 height 16
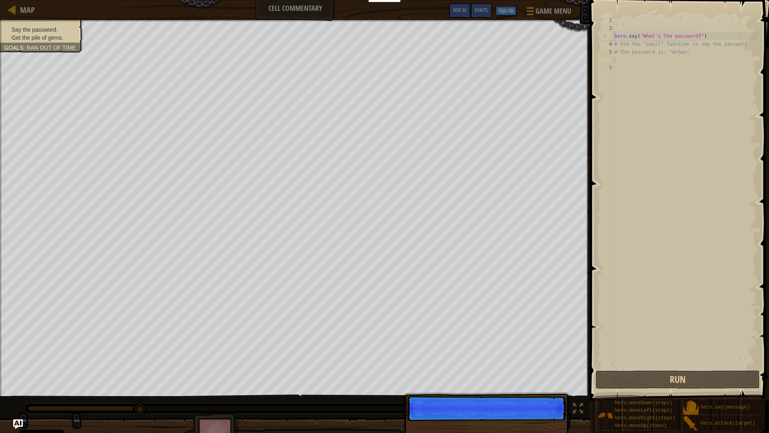
scroll to position [4, 0]
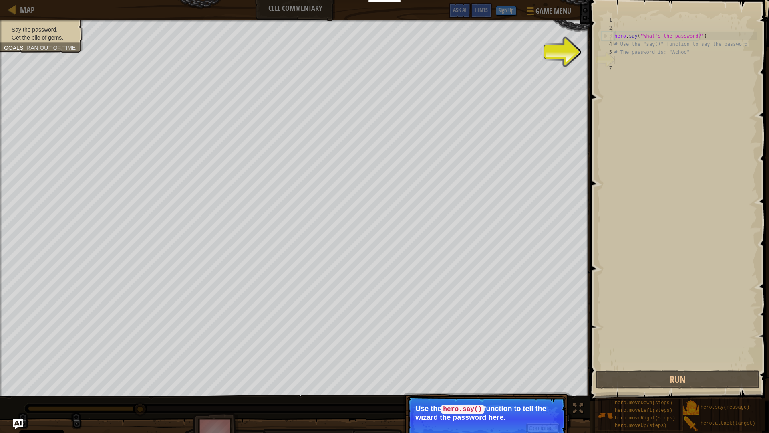
click at [541, 382] on button "Continue" at bounding box center [543, 428] width 33 height 10
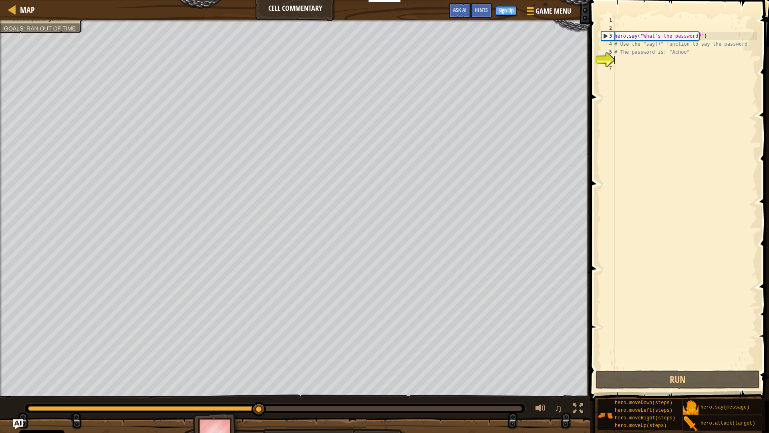
click at [622, 60] on div "hero . say ( "What's the password?" ) # Use the "say()" function to say the pas…" at bounding box center [685, 200] width 144 height 369
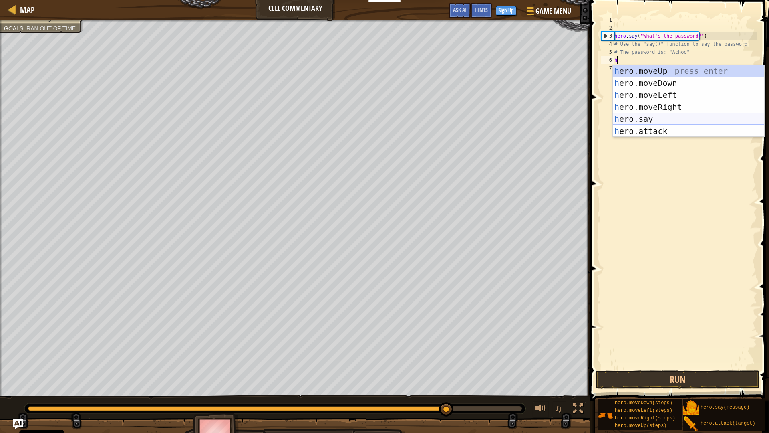
click at [642, 121] on div "h ero.moveUp press enter h ero.moveDown press enter h ero.moveLeft press enter …" at bounding box center [688, 113] width 151 height 96
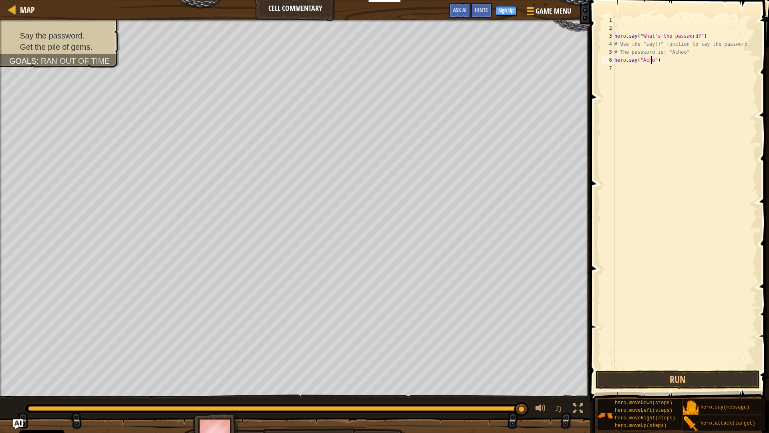
scroll to position [4, 3]
type textarea "hero.say("Achoo")"
click at [691, 381] on button "Run" at bounding box center [678, 379] width 164 height 18
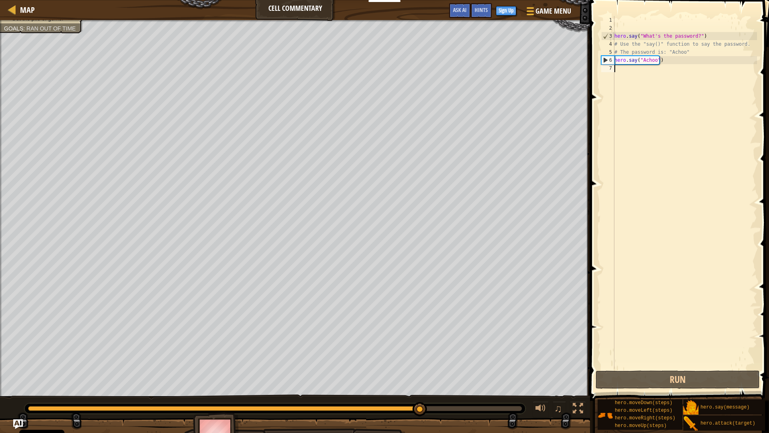
click at [640, 67] on div "hero . say ( "What's the password?" ) # Use the "say()" function to say the pas…" at bounding box center [685, 200] width 144 height 369
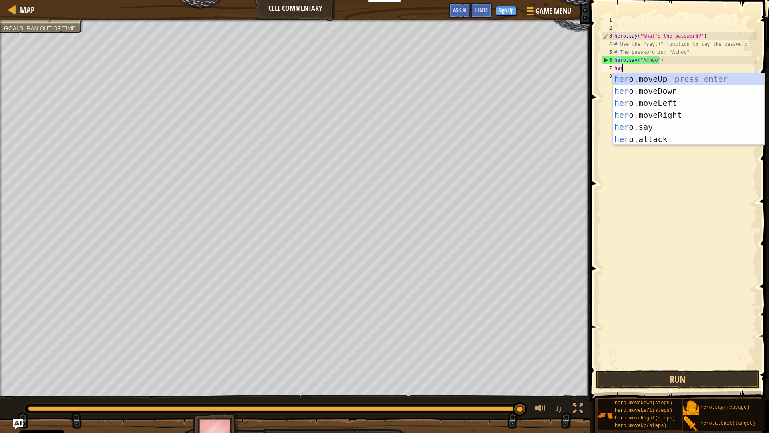
scroll to position [4, 0]
type textarea "hero"
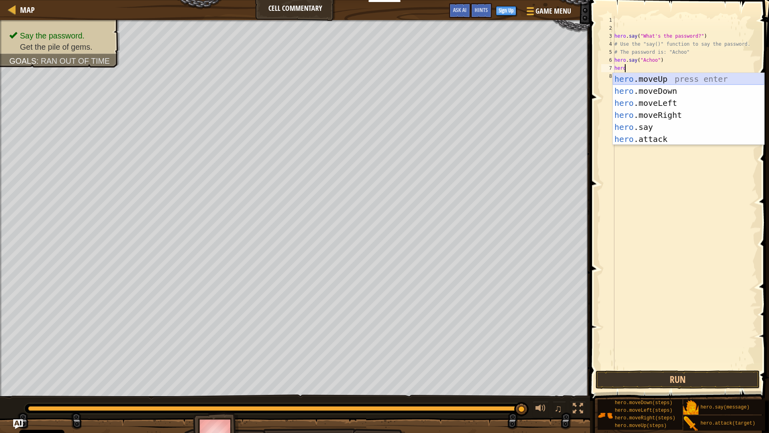
click at [662, 73] on div "hero .moveUp press enter hero .moveDown press enter hero .moveLeft press enter …" at bounding box center [688, 121] width 151 height 96
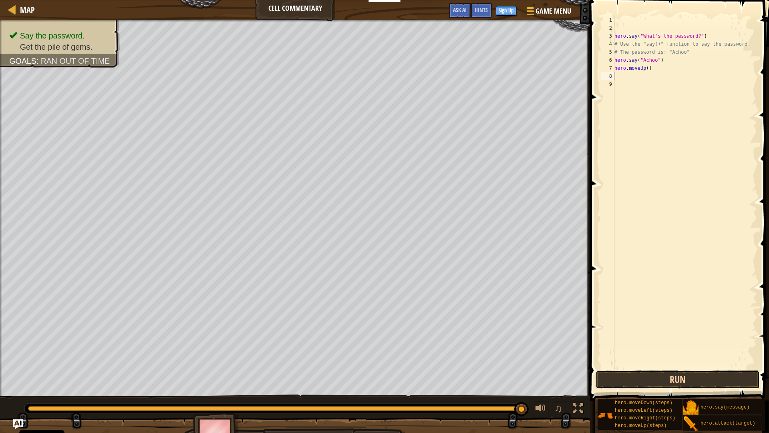
click at [698, 371] on button "Run" at bounding box center [678, 379] width 164 height 18
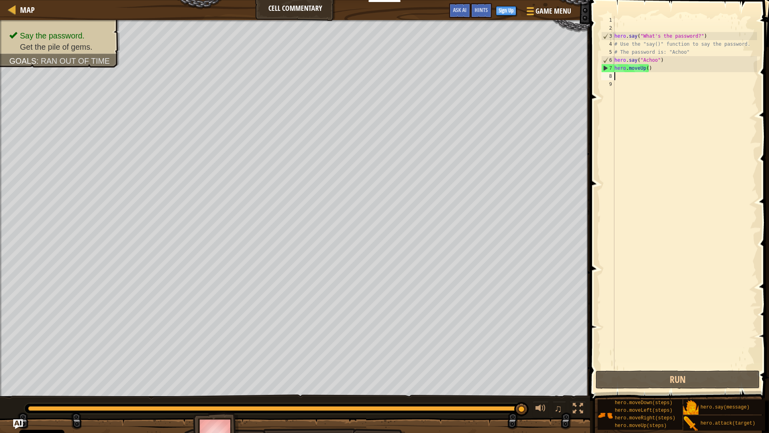
click at [646, 67] on div "hero . say ( "What's the password?" ) # Use the "say()" function to say the pas…" at bounding box center [685, 200] width 144 height 369
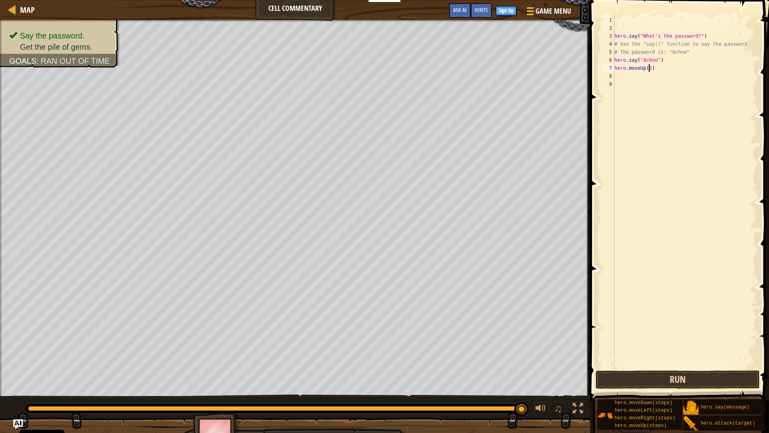
type textarea "hero.moveUp(2)"
click at [663, 373] on button "Run" at bounding box center [678, 379] width 164 height 18
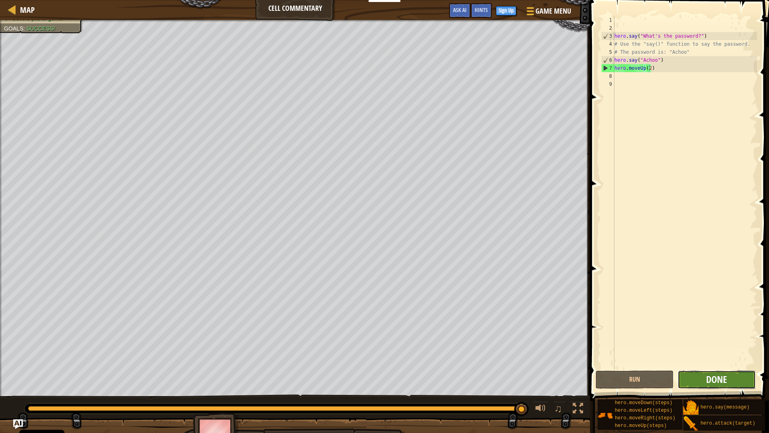
click at [710, 380] on span "Done" at bounding box center [716, 379] width 21 height 13
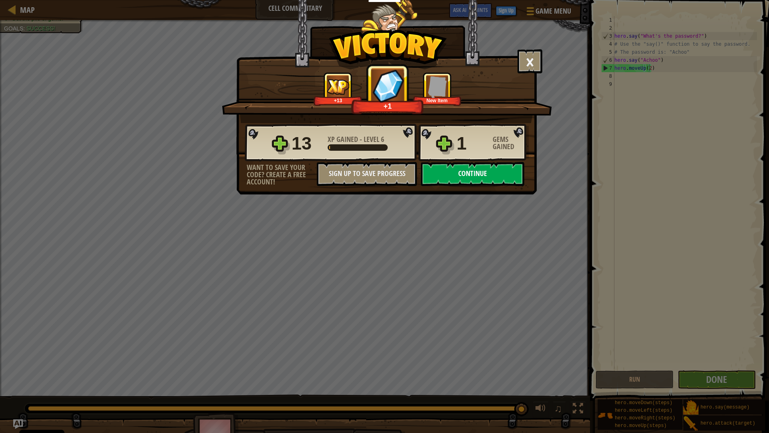
click at [471, 170] on button "Continue" at bounding box center [472, 174] width 103 height 24
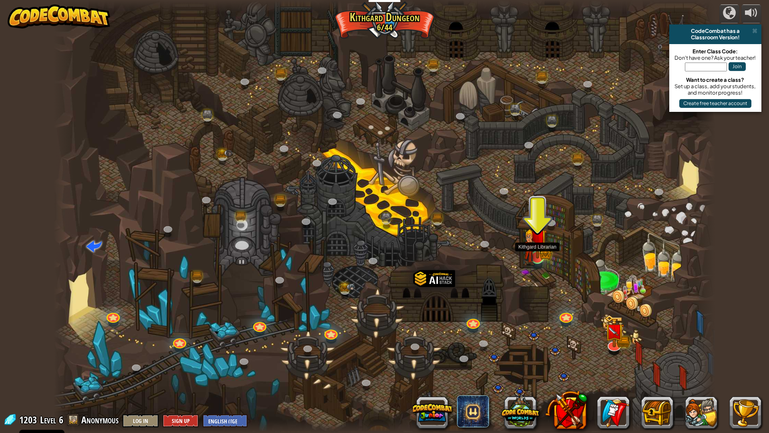
click at [539, 251] on img at bounding box center [538, 238] width 18 height 40
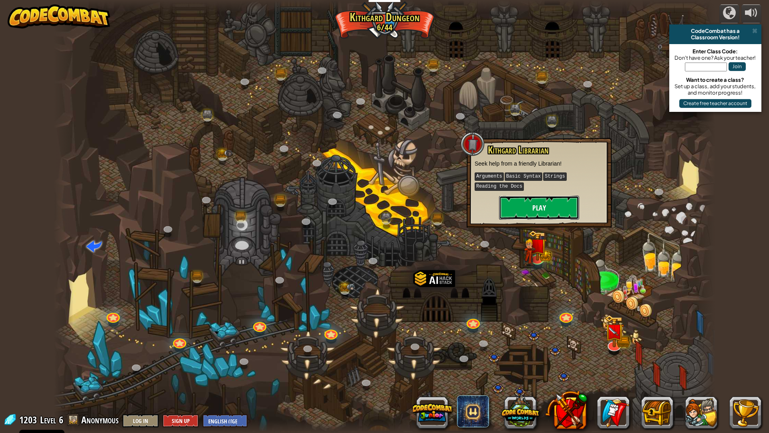
click at [529, 202] on button "Play" at bounding box center [539, 208] width 80 height 24
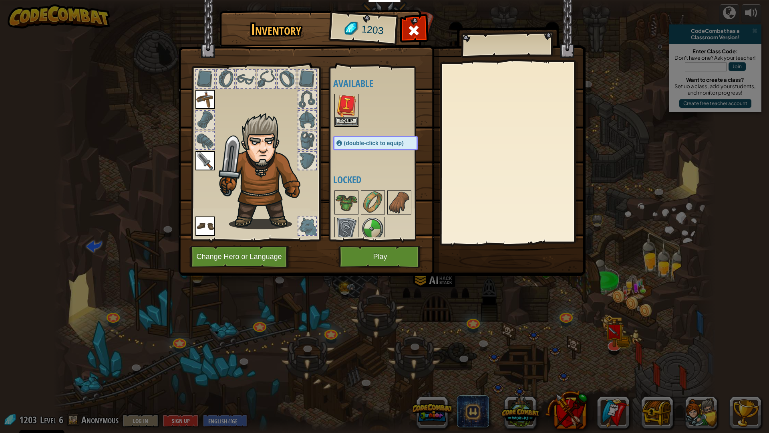
click at [346, 113] on img at bounding box center [346, 106] width 22 height 22
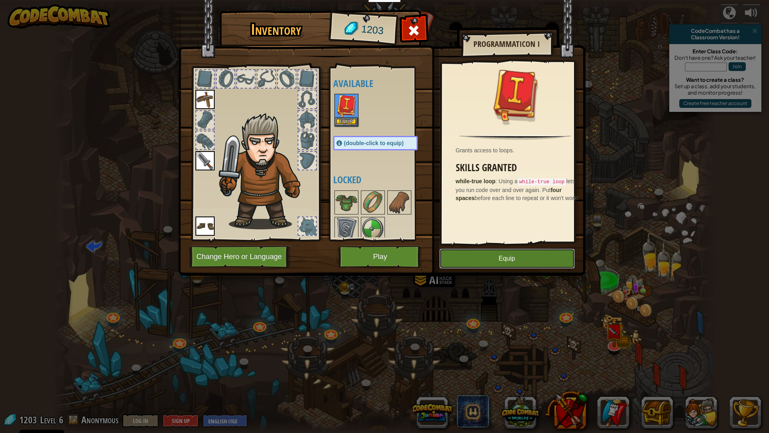
click at [468, 254] on button "Equip" at bounding box center [507, 258] width 135 height 20
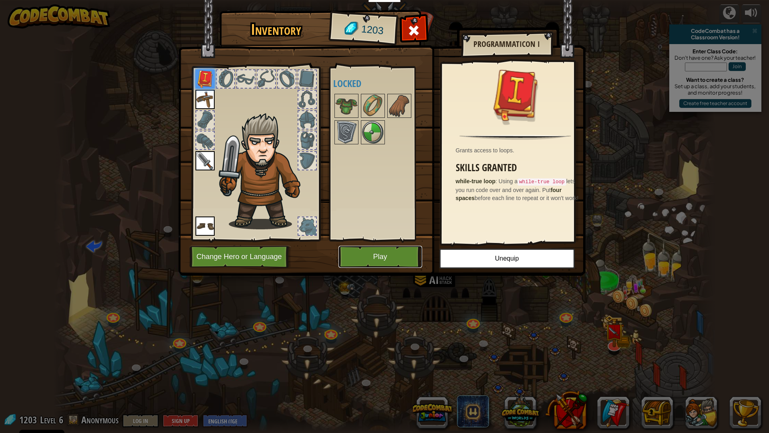
click at [374, 252] on button "Play" at bounding box center [381, 257] width 84 height 22
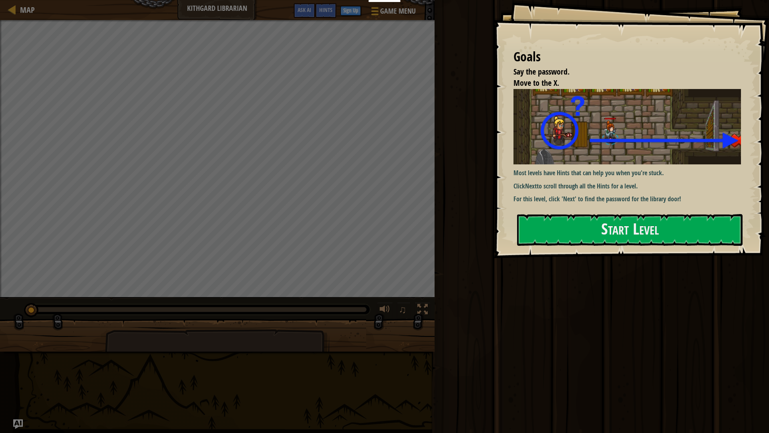
click at [656, 176] on div "Most levels have Hints that can help you when you're stuck. Click Next to scrol…" at bounding box center [631, 146] width 234 height 115
click at [614, 254] on div at bounding box center [630, 263] width 226 height 18
click at [613, 248] on div "Goals Say the password. Move to the X. Most levels have Hints that can help you…" at bounding box center [632, 129] width 276 height 258
drag, startPoint x: 613, startPoint y: 248, endPoint x: 602, endPoint y: 240, distance: 12.9
click at [609, 245] on div "Goals Say the password. Move to the X. Most levels have Hints that can help you…" at bounding box center [632, 129] width 276 height 258
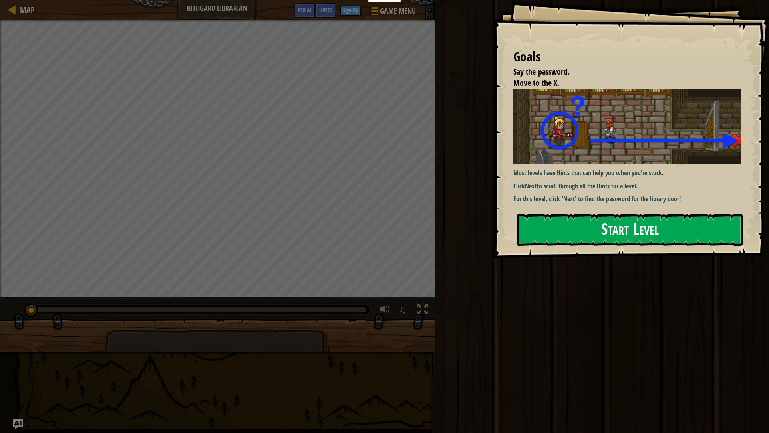
drag, startPoint x: 592, startPoint y: 236, endPoint x: 585, endPoint y: 232, distance: 8.8
click at [587, 233] on button "Start Level" at bounding box center [630, 230] width 226 height 32
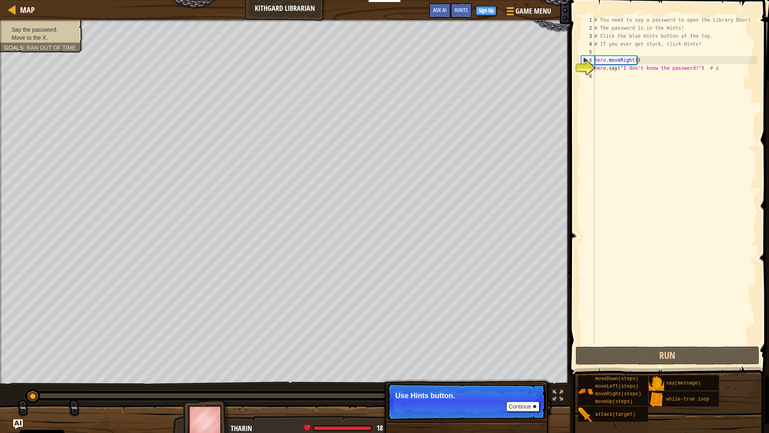
click at [654, 365] on span at bounding box center [671, 177] width 206 height 400
click at [645, 350] on button "Run" at bounding box center [668, 355] width 184 height 18
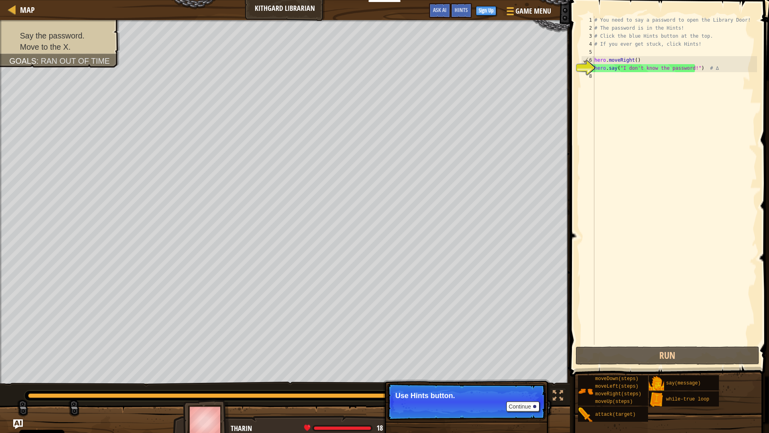
click at [519, 382] on p "Continue Use Hints button." at bounding box center [466, 401] width 159 height 37
click at [527, 382] on button "Continue" at bounding box center [522, 406] width 33 height 10
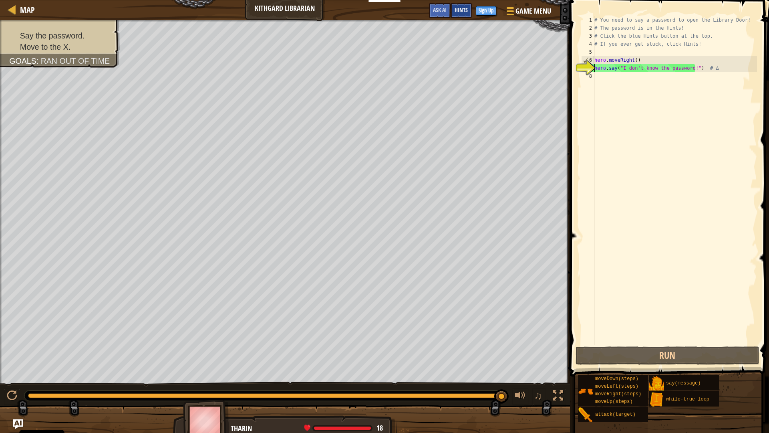
click at [466, 11] on span "Hints" at bounding box center [461, 10] width 13 height 8
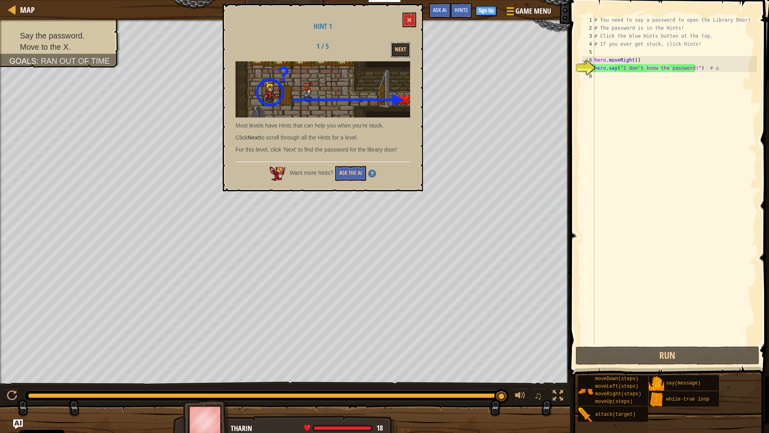
click at [405, 49] on button "Next" at bounding box center [400, 49] width 19 height 15
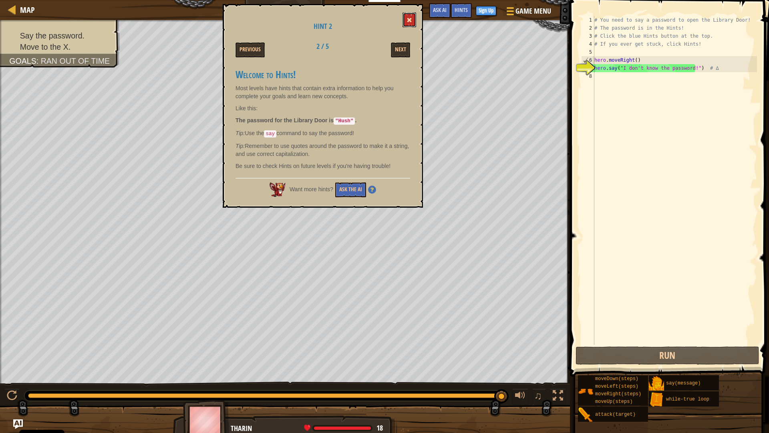
click at [409, 24] on button at bounding box center [410, 19] width 14 height 15
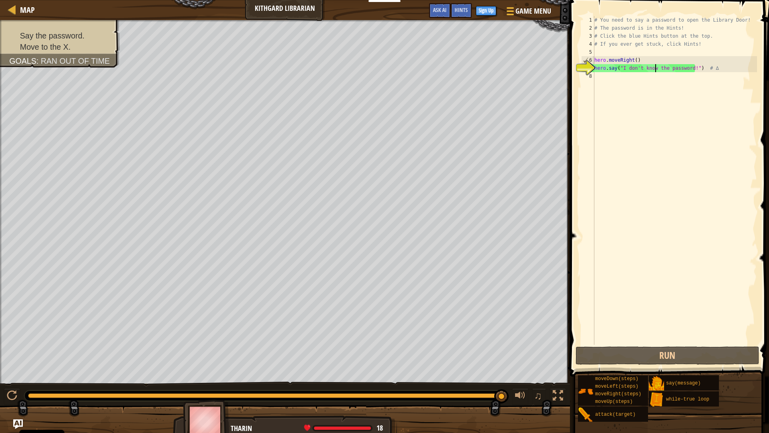
click at [655, 67] on div "# You need to say a password to open the Library Door! # The password is in the…" at bounding box center [675, 188] width 164 height 345
click at [687, 69] on div "# You need to say a password to open the Library Door! # The password is in the…" at bounding box center [675, 188] width 164 height 345
click at [688, 69] on div "# You need to say a password to open the Library Door! # The password is in the…" at bounding box center [675, 188] width 164 height 345
click at [688, 70] on div "# You need to say a password to open the Library Door! # The password is in the…" at bounding box center [675, 188] width 164 height 345
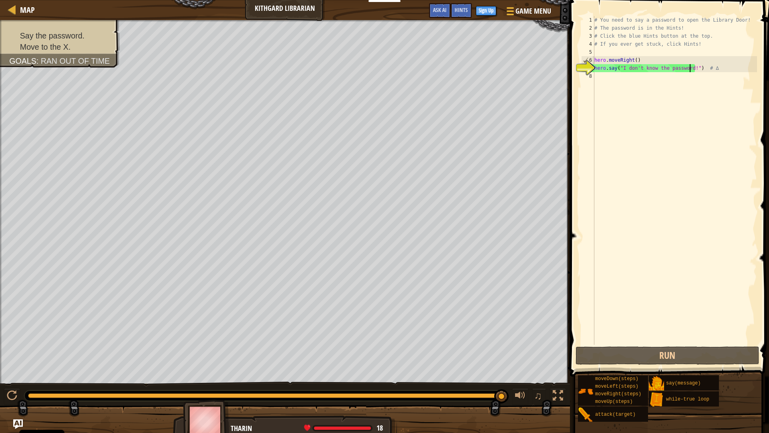
click at [690, 68] on div "# You need to say a password to open the Library Door! # The password is in the…" at bounding box center [675, 188] width 164 height 345
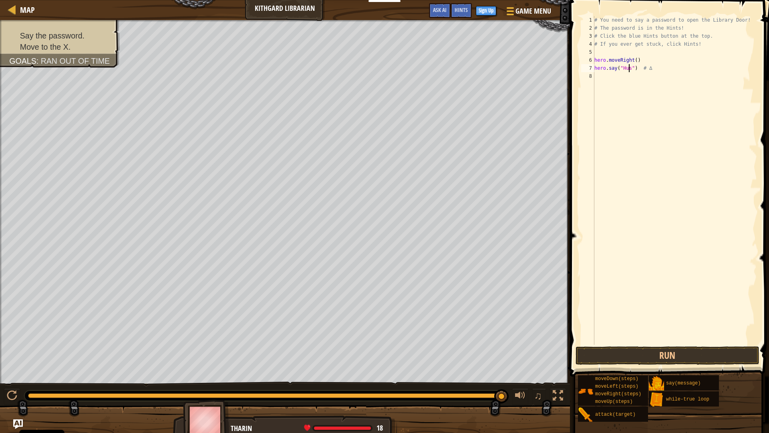
scroll to position [4, 3]
type textarea "hero.say("Hush") # ∆"
click at [630, 341] on div "# You need to say a password to open the Library Door! # The password is in the…" at bounding box center [675, 188] width 164 height 345
click at [615, 349] on button "Run" at bounding box center [668, 355] width 184 height 18
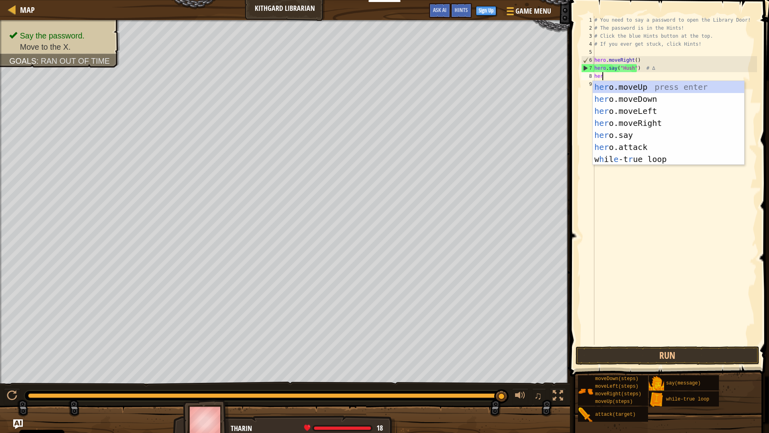
type textarea "hero"
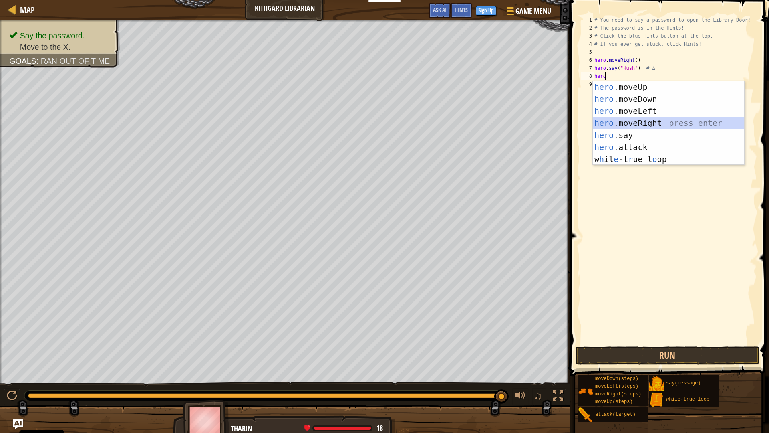
click at [614, 120] on div "hero .moveUp press enter hero .moveDown press enter hero .moveLeft press enter …" at bounding box center [668, 135] width 151 height 108
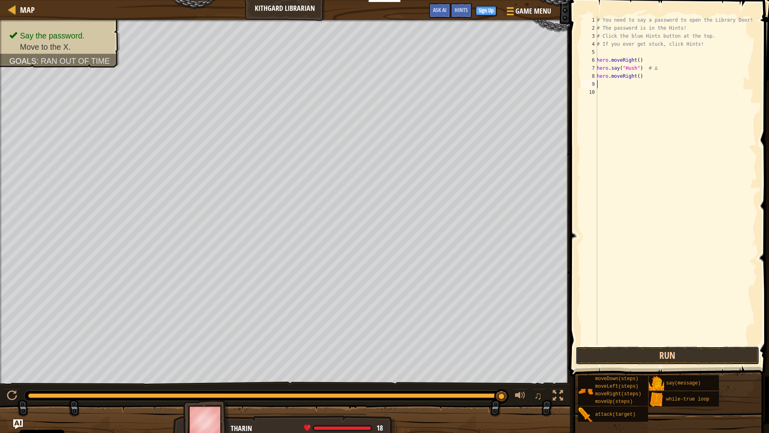
click at [720, 359] on button "Run" at bounding box center [668, 355] width 184 height 18
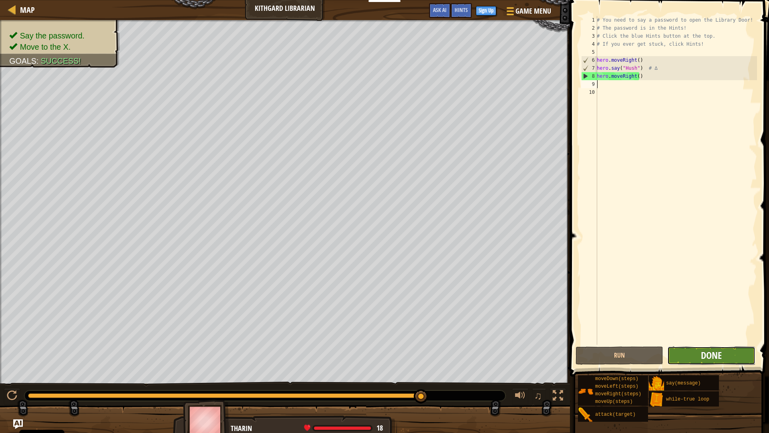
click at [719, 351] on span "Done" at bounding box center [711, 355] width 21 height 13
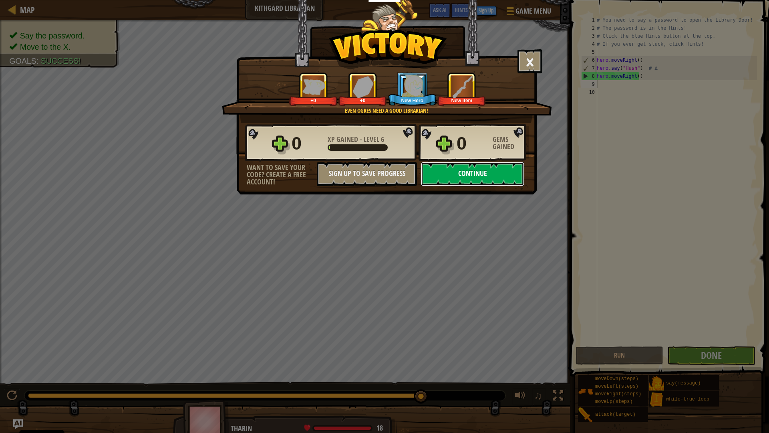
click at [493, 184] on button "Continue" at bounding box center [472, 174] width 103 height 24
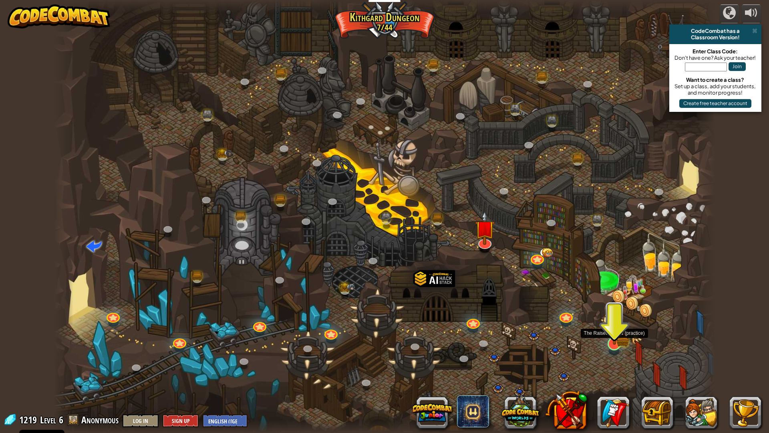
drag, startPoint x: 626, startPoint y: 327, endPoint x: 610, endPoint y: 333, distance: 17.5
click at [610, 331] on img at bounding box center [614, 325] width 11 height 11
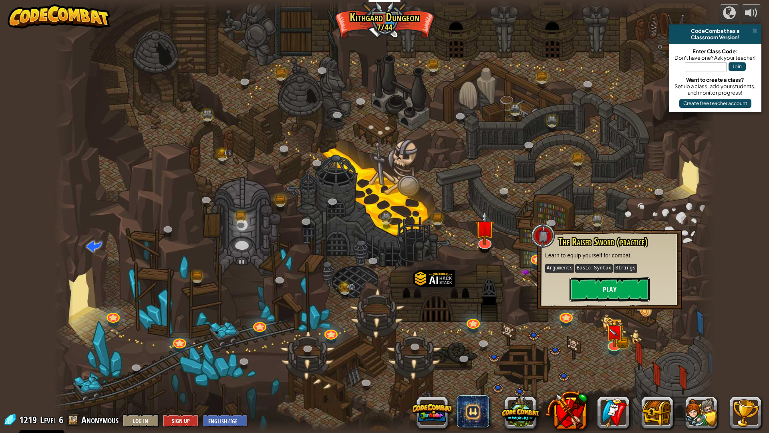
click at [616, 282] on button "Play" at bounding box center [610, 289] width 80 height 24
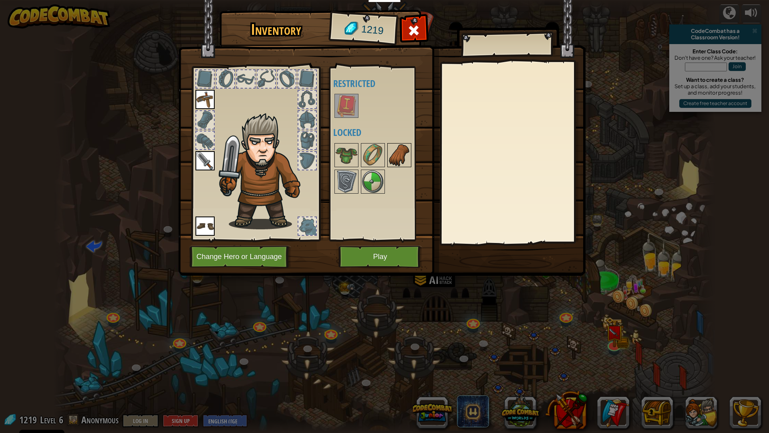
click at [394, 144] on img at bounding box center [399, 155] width 22 height 22
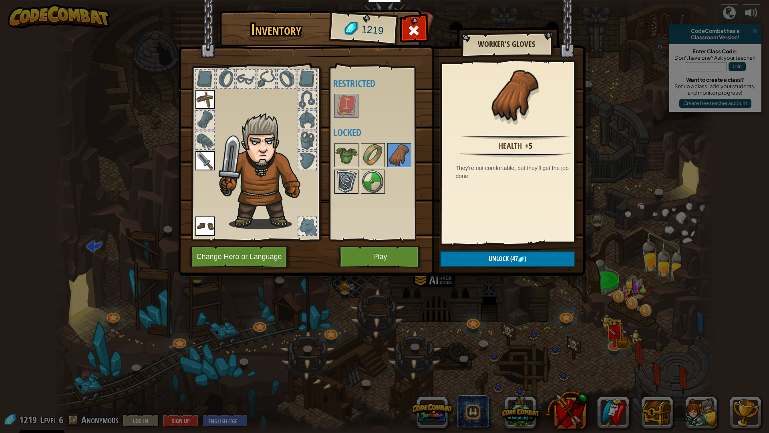
click at [346, 190] on img at bounding box center [346, 181] width 22 height 22
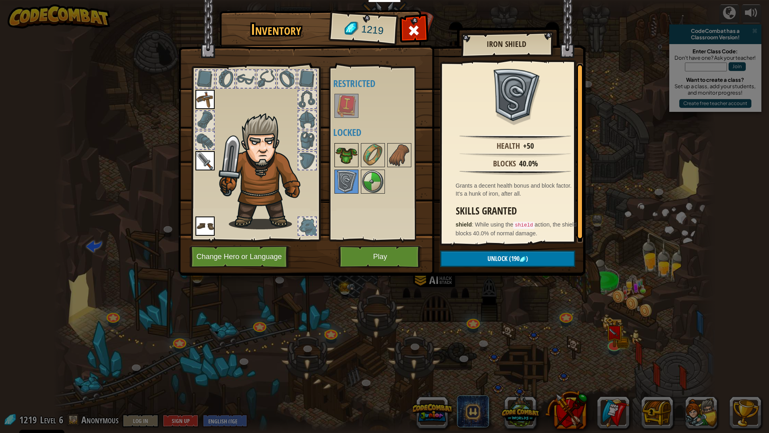
click at [356, 159] on img at bounding box center [346, 155] width 22 height 22
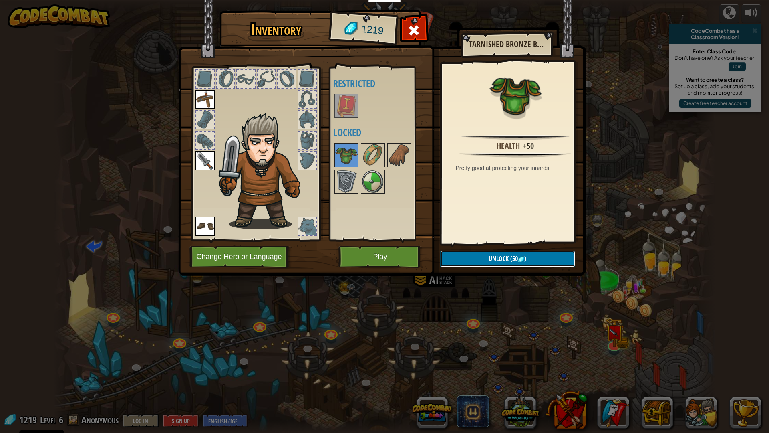
click at [516, 261] on span "(50" at bounding box center [513, 258] width 9 height 9
click at [516, 261] on button "Confirm" at bounding box center [507, 258] width 135 height 16
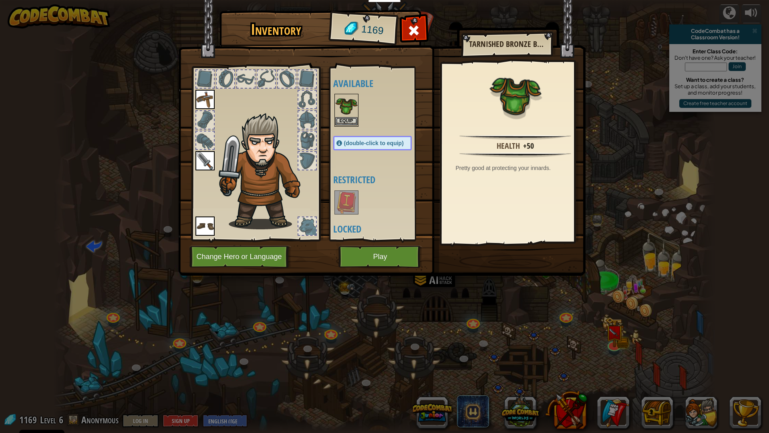
click at [336, 117] on img at bounding box center [346, 106] width 22 height 22
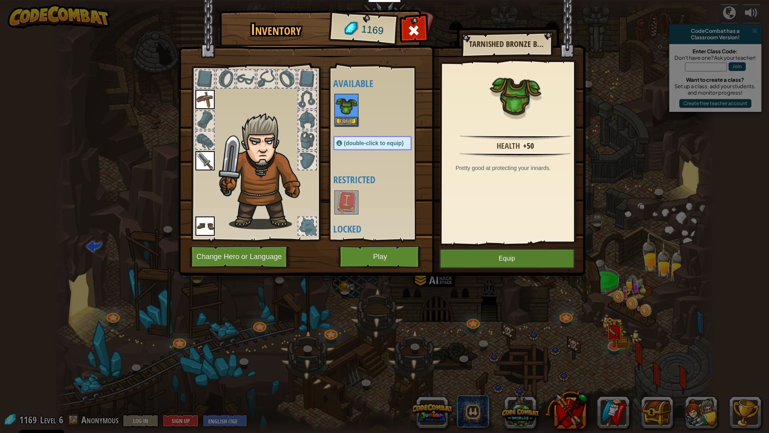
click at [340, 117] on img at bounding box center [346, 106] width 22 height 22
click at [477, 250] on button "Equip" at bounding box center [507, 258] width 135 height 20
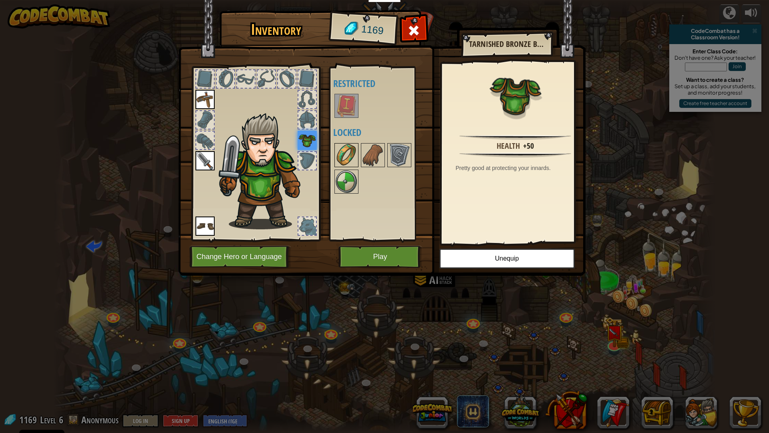
click at [342, 149] on img at bounding box center [346, 155] width 22 height 22
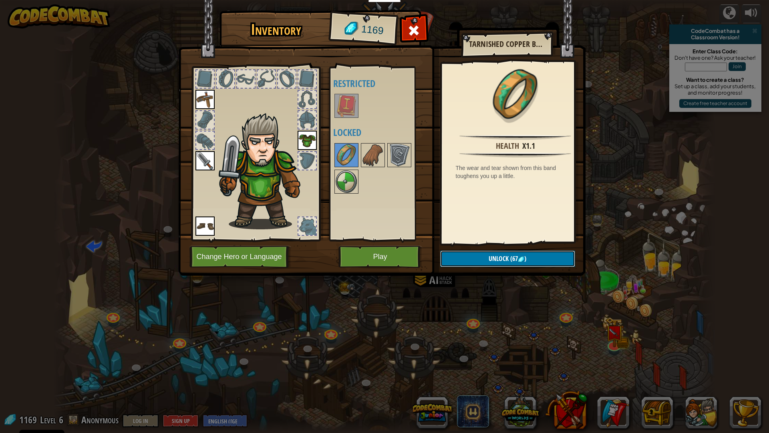
click at [502, 255] on span "Unlock" at bounding box center [499, 258] width 20 height 9
click at [502, 255] on button "Confirm" at bounding box center [507, 258] width 135 height 16
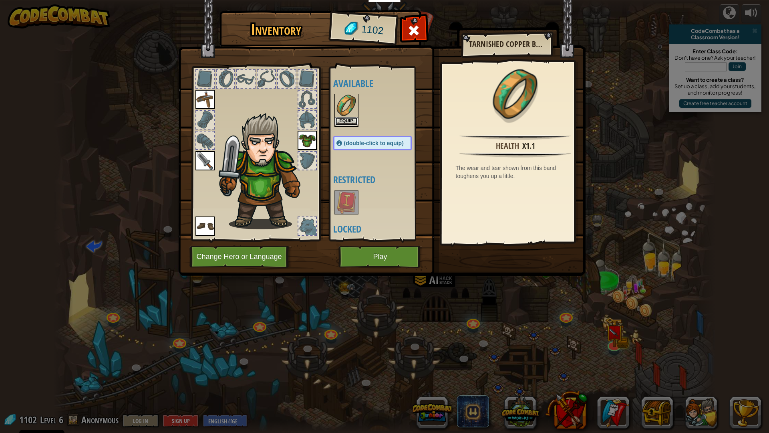
click at [350, 121] on button "Equip" at bounding box center [346, 121] width 22 height 8
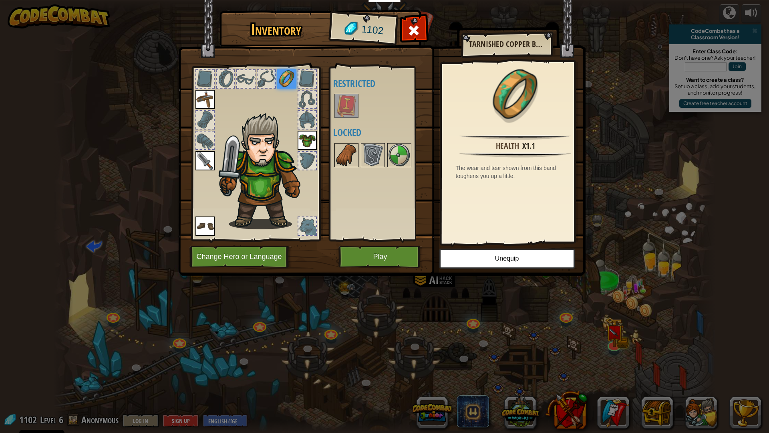
click at [349, 153] on img at bounding box center [346, 155] width 22 height 22
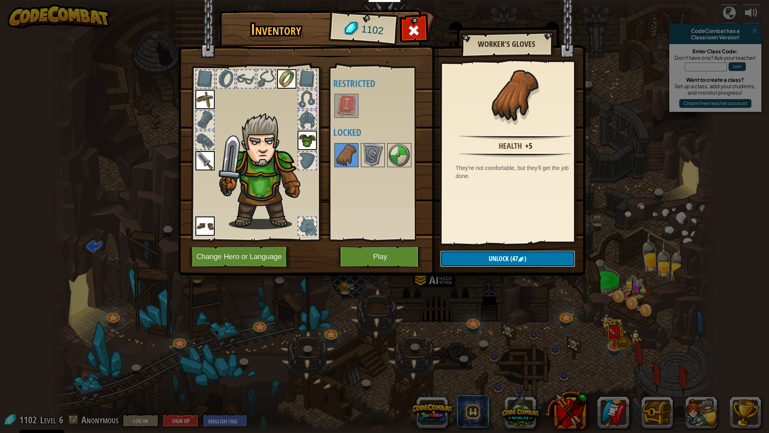
click at [495, 261] on span "Unlock" at bounding box center [499, 258] width 20 height 9
click at [480, 262] on button "Confirm" at bounding box center [507, 258] width 135 height 16
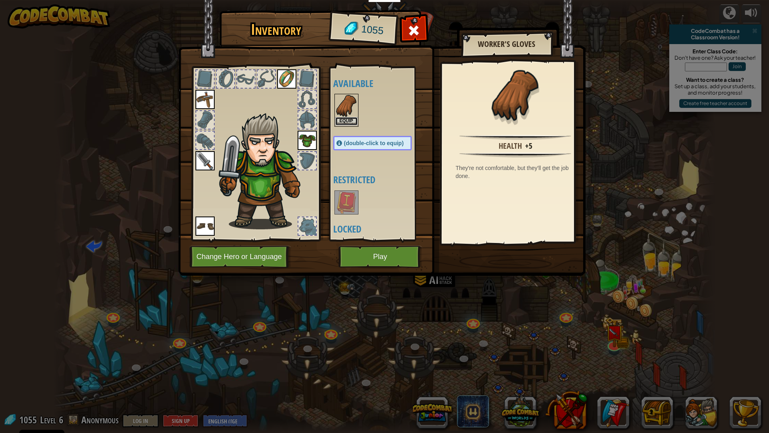
click at [343, 123] on button "Equip" at bounding box center [346, 121] width 22 height 8
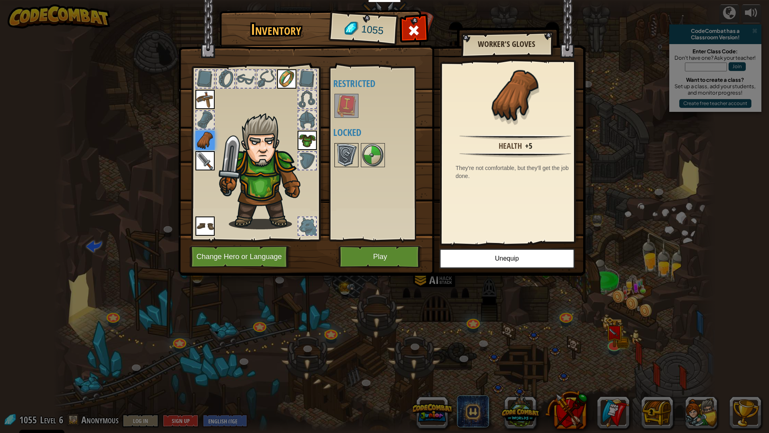
click at [351, 154] on img at bounding box center [346, 155] width 22 height 22
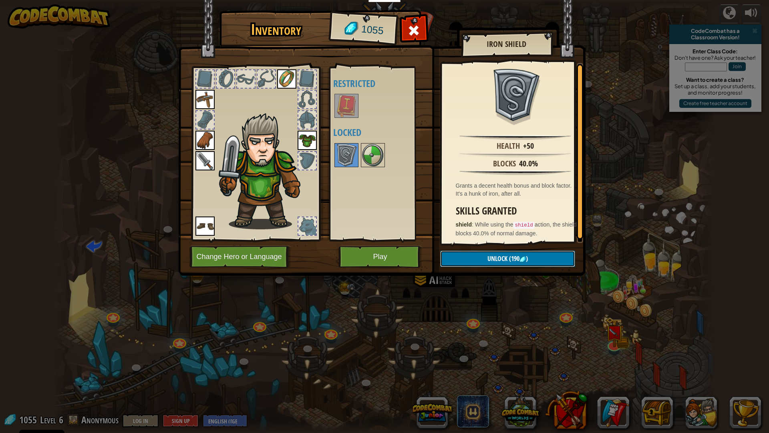
click at [514, 254] on button "Unlock (190 )" at bounding box center [507, 258] width 135 height 16
click at [513, 250] on button "Confirm" at bounding box center [507, 258] width 135 height 16
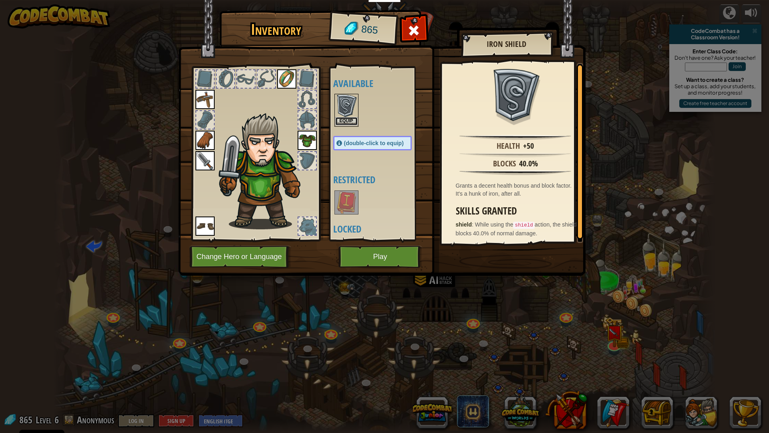
click at [347, 118] on button "Equip" at bounding box center [346, 121] width 22 height 8
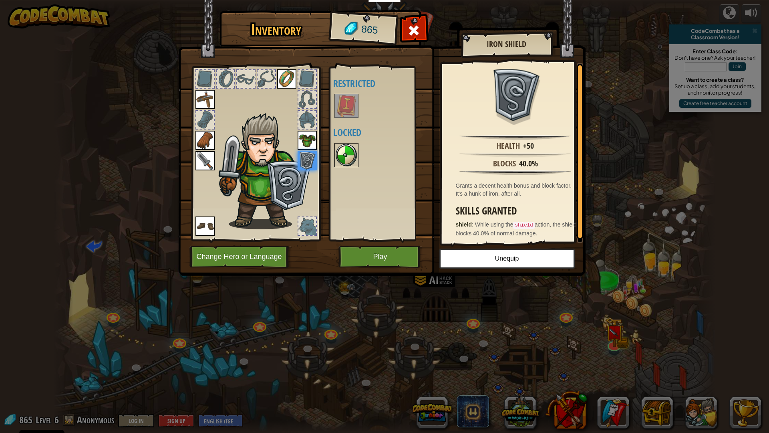
click at [354, 144] on img at bounding box center [346, 155] width 22 height 22
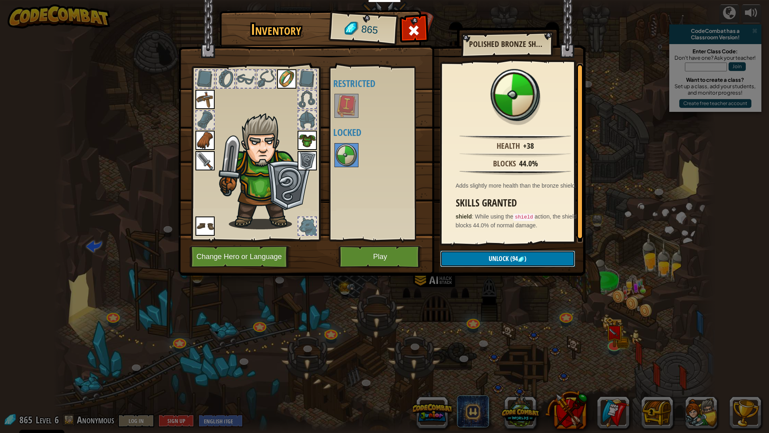
click at [486, 254] on button "Unlock (94 )" at bounding box center [507, 258] width 135 height 16
click at [496, 252] on button "Confirm" at bounding box center [507, 258] width 135 height 16
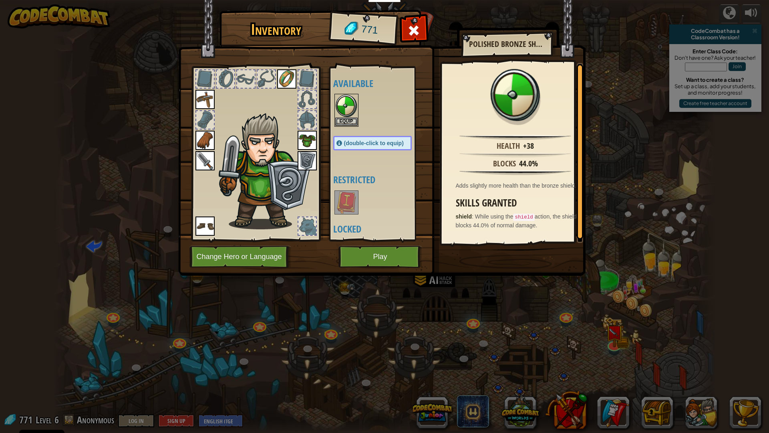
scroll to position [1, 0]
click at [373, 139] on span "(double-click to equip)" at bounding box center [374, 142] width 60 height 6
click at [345, 118] on button "Equip" at bounding box center [346, 120] width 22 height 8
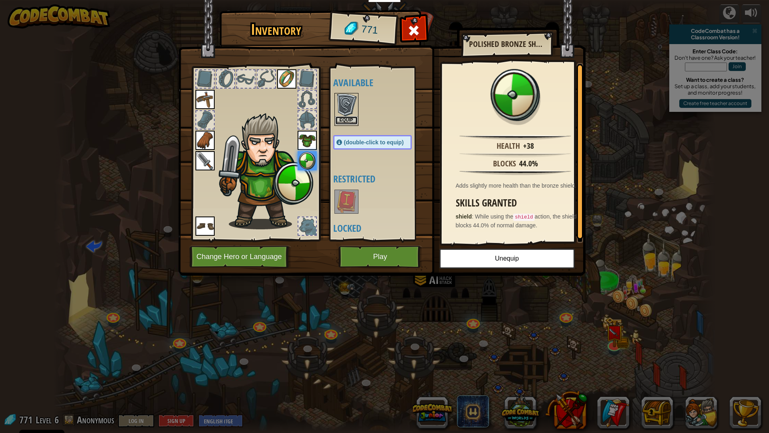
click at [347, 123] on button "Equip" at bounding box center [346, 120] width 22 height 8
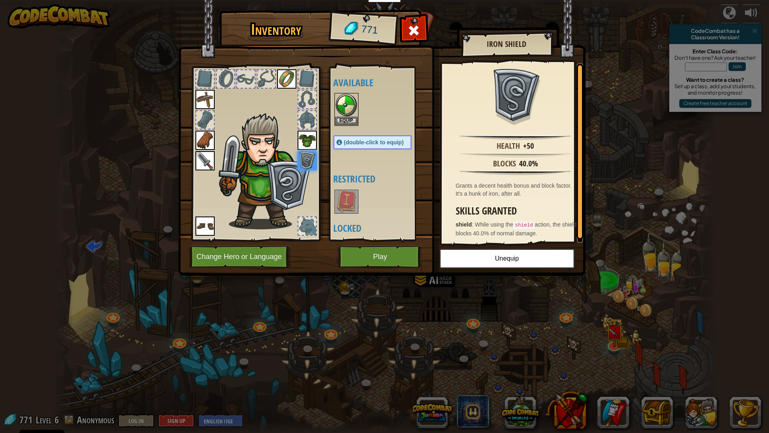
drag, startPoint x: 365, startPoint y: 197, endPoint x: 371, endPoint y: 159, distance: 38.5
click at [371, 160] on div "Available Equip Equip Equip Equip Equip Equip Equip Equip (double-click to equi…" at bounding box center [380, 153] width 95 height 167
drag, startPoint x: 371, startPoint y: 159, endPoint x: 377, endPoint y: 202, distance: 43.7
click at [377, 202] on div "Available Equip Equip Equip Equip Equip Equip Equip Equip (double-click to equi…" at bounding box center [380, 153] width 95 height 167
click at [398, 256] on button "Play" at bounding box center [381, 257] width 84 height 22
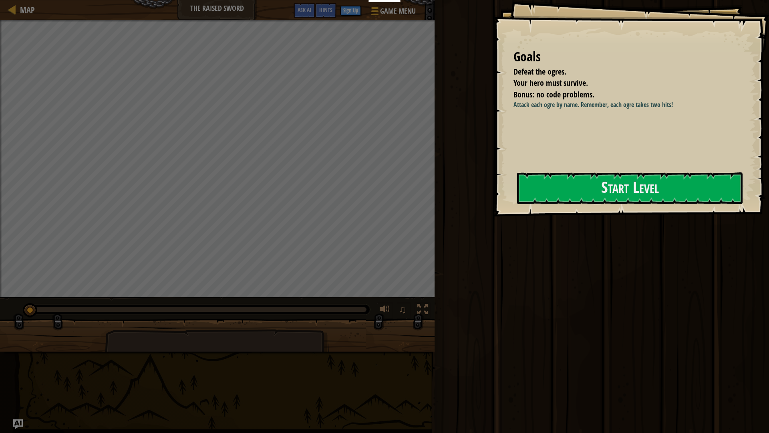
click at [520, 163] on div "Attack each ogre by name. Remember, each ogre takes two hits!" at bounding box center [631, 132] width 234 height 64
click at [508, 181] on div "Goals Defeat the ogres. Your hero must survive. Bonus: no code problems. Attack…" at bounding box center [632, 108] width 276 height 216
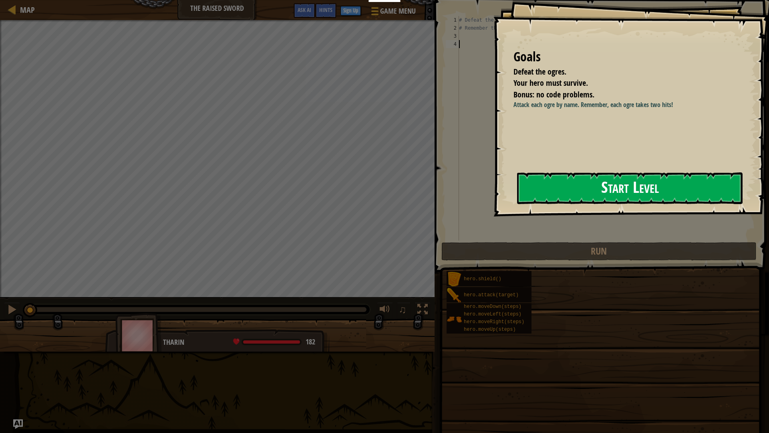
click at [519, 187] on button "Start Level" at bounding box center [630, 188] width 226 height 32
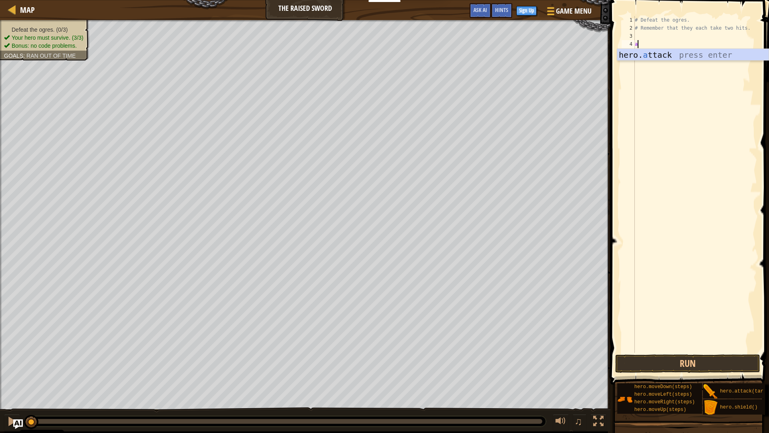
scroll to position [4, 0]
click at [653, 56] on div "hero. att ack press enter" at bounding box center [692, 67] width 151 height 36
type textarea "hero.attack("Rig")"
click at [660, 55] on div "# Defeat the ogres. # Remember that they each take two hits. hero . attack ( "R…" at bounding box center [696, 192] width 124 height 353
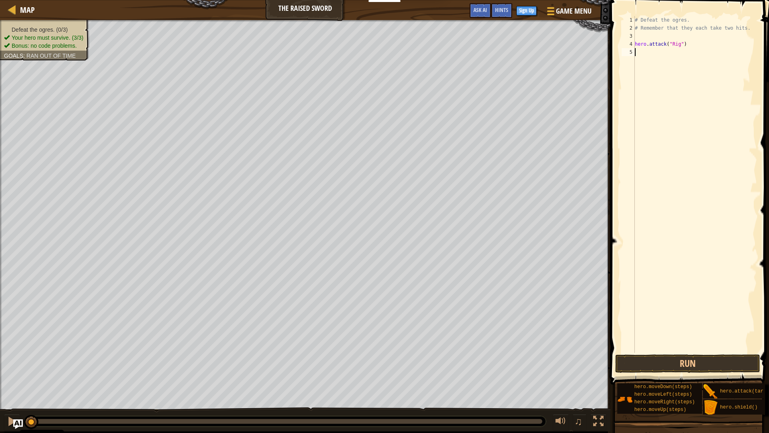
scroll to position [4, 0]
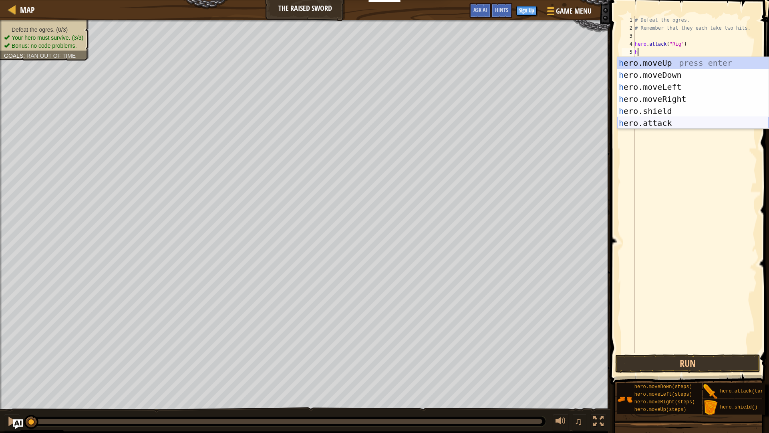
click at [697, 123] on div "h ero.moveUp press enter h ero.moveDown press enter h ero.moveLeft press enter …" at bounding box center [692, 105] width 151 height 96
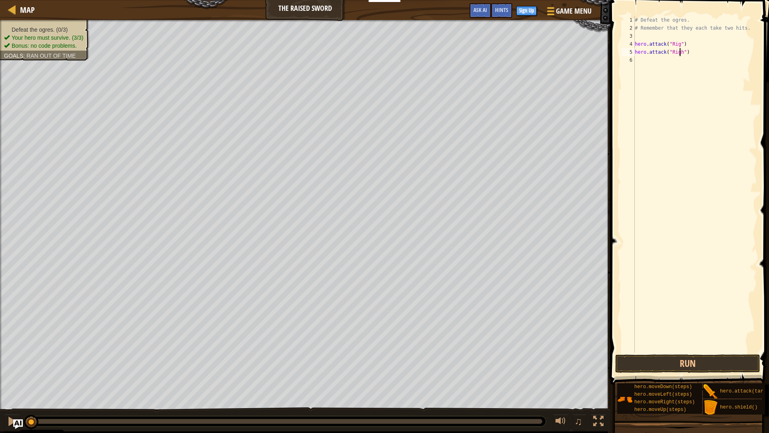
scroll to position [4, 4]
type textarea "hero.attack("Rig")"
click at [674, 57] on div "# Defeat the ogres. # Remember that they each take two hits. hero . attack ( "R…" at bounding box center [696, 192] width 124 height 353
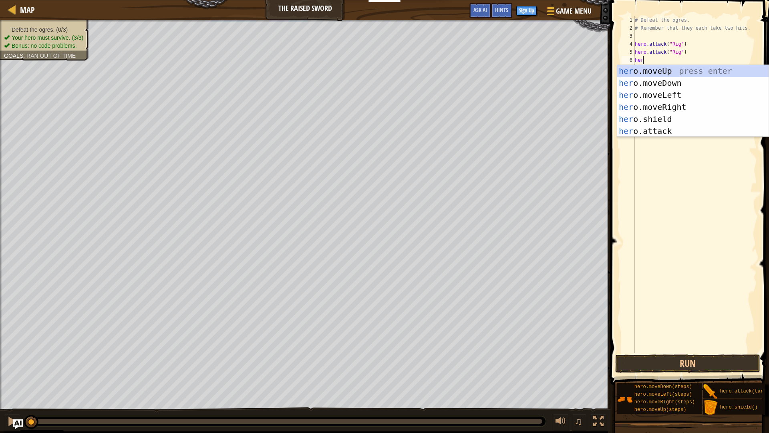
scroll to position [4, 0]
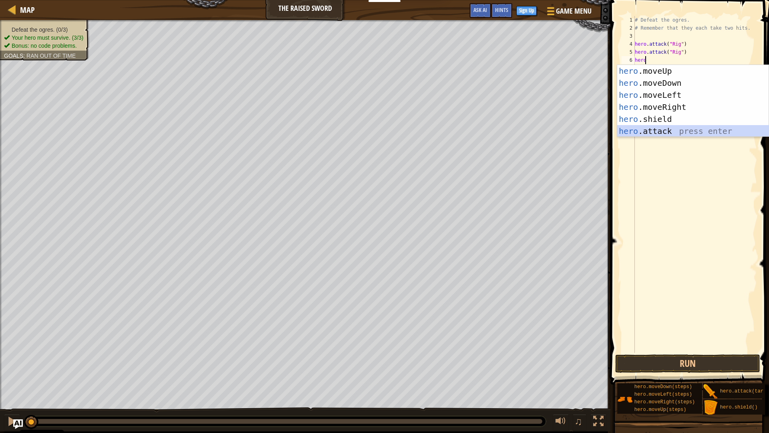
click at [673, 129] on div "hero .moveUp press enter hero .moveDown press enter hero .moveLeft press enter …" at bounding box center [692, 113] width 151 height 96
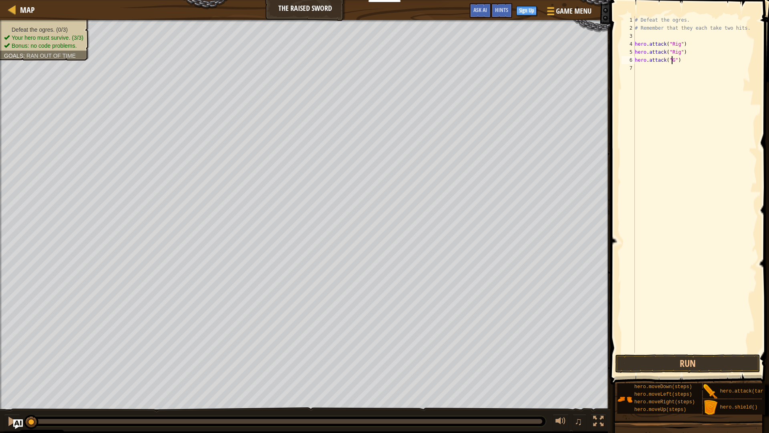
scroll to position [4, 3]
type textarea "hero.attack("Gurt")"
click at [678, 69] on div "# Defeat the ogres. # Remember that they each take two hits. hero . attack ( "R…" at bounding box center [696, 192] width 124 height 353
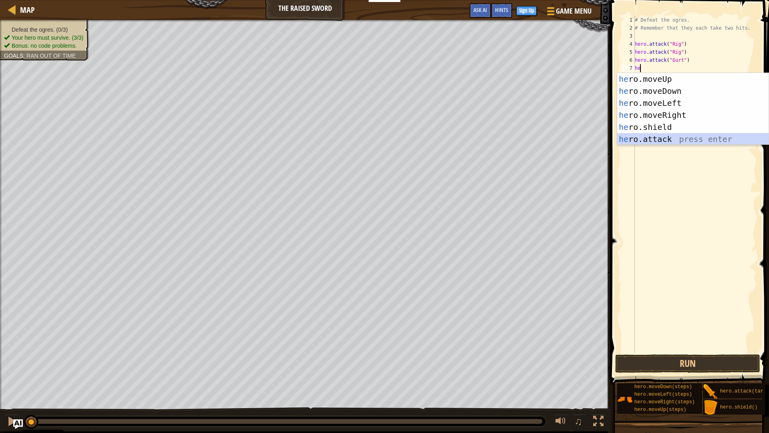
click at [651, 138] on div "he ro.moveUp press enter he ro.moveDown press enter he ro.moveLeft press enter …" at bounding box center [692, 121] width 151 height 96
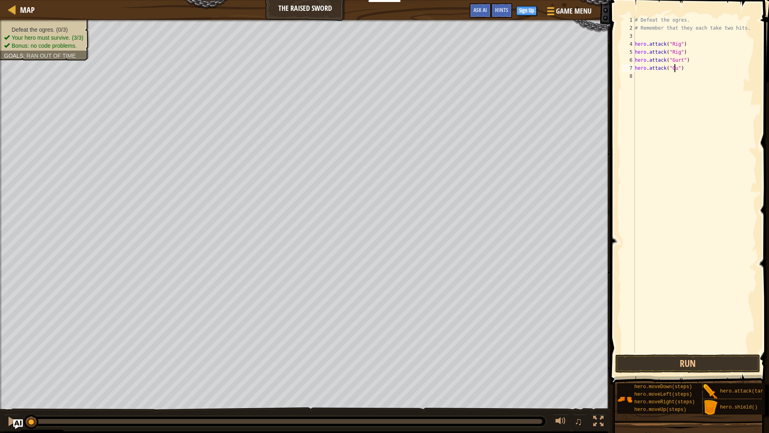
type textarea "hero.attack("Gurt")"
click at [676, 78] on div "# Defeat the ogres. # Remember that they each take two hits. hero . attack ( "R…" at bounding box center [696, 192] width 124 height 353
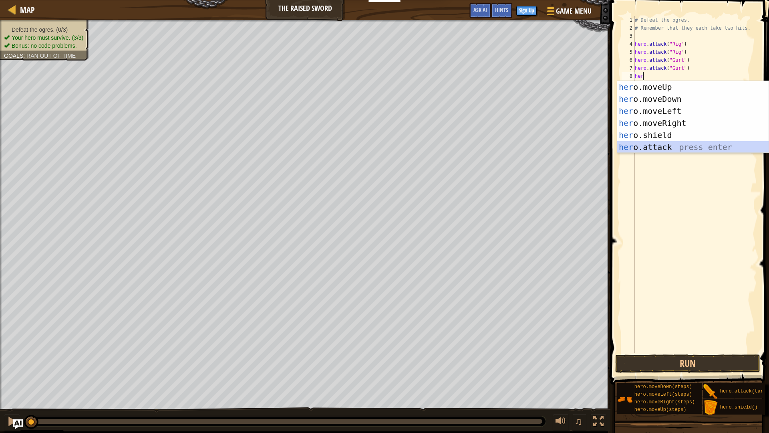
click at [674, 146] on div "her o.moveUp press enter her o.moveDown press enter her o.moveLeft press enter …" at bounding box center [692, 129] width 151 height 96
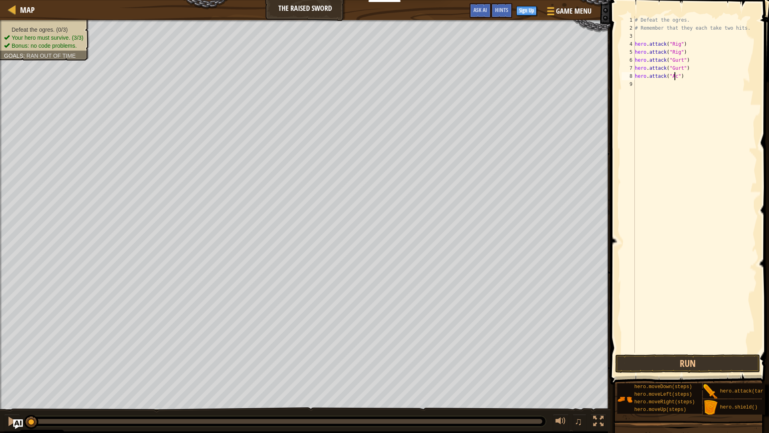
scroll to position [4, 3]
type textarea "hero.attack("Ack")"
click at [667, 88] on div "# Defeat the ogres. # Remember that they each take two hits. hero . attack ( "R…" at bounding box center [696, 192] width 124 height 353
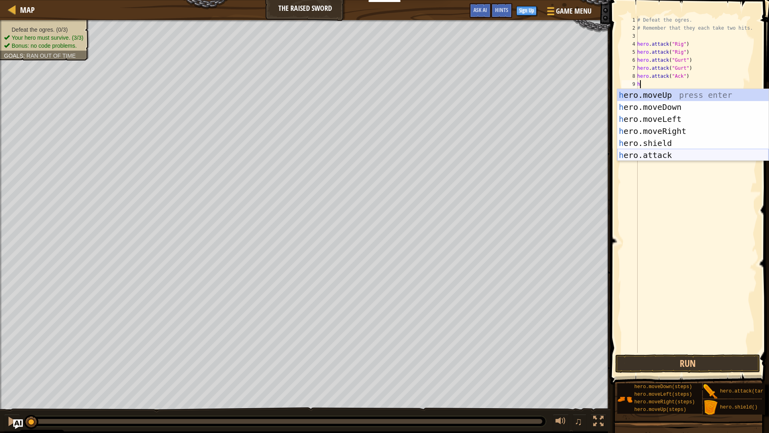
click at [664, 153] on div "h ero.moveUp press enter h ero.moveDown press enter h ero.moveLeft press enter …" at bounding box center [692, 137] width 151 height 96
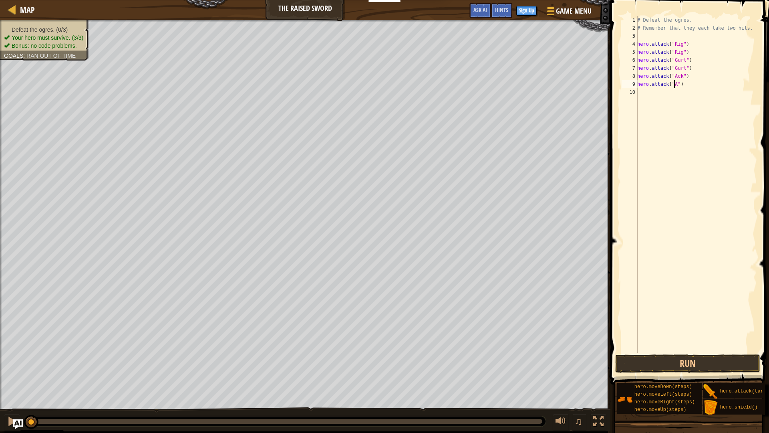
scroll to position [4, 3]
type textarea "hero.attack("Ack")"
click at [693, 362] on button "Run" at bounding box center [687, 363] width 145 height 18
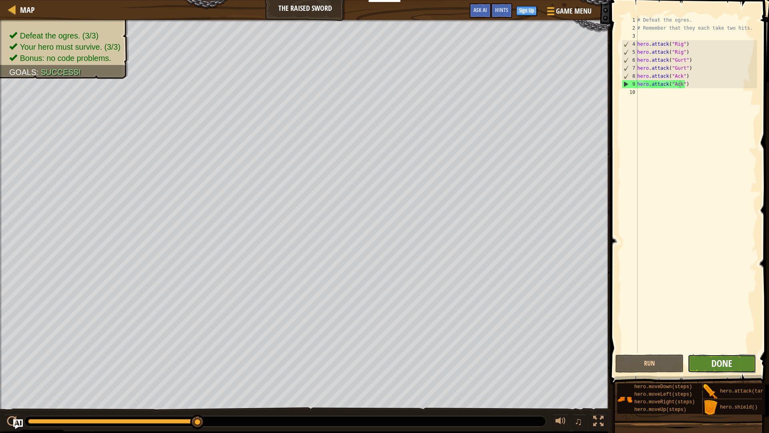
click at [727, 361] on span "Done" at bounding box center [722, 363] width 21 height 13
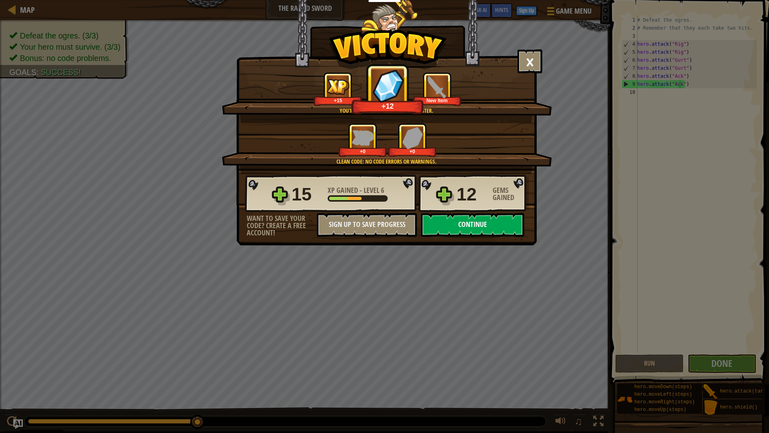
click at [480, 224] on button "Continue" at bounding box center [472, 225] width 103 height 24
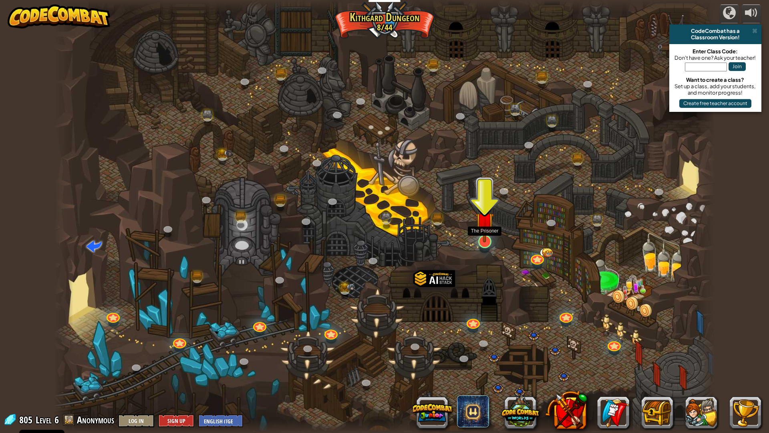
click at [482, 228] on img at bounding box center [485, 221] width 18 height 42
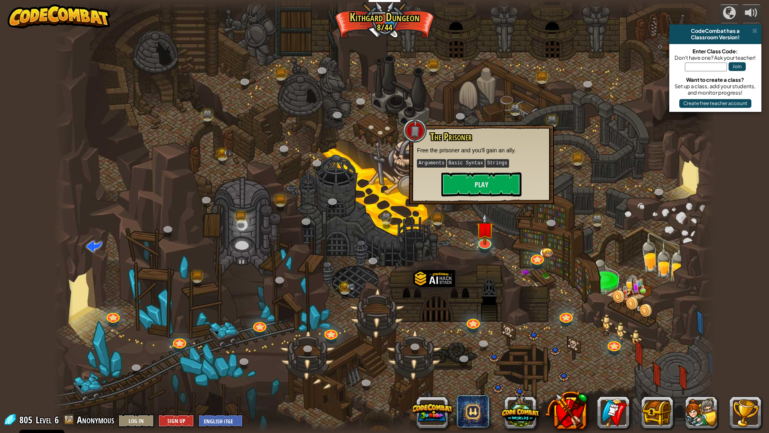
click at [496, 162] on kbd "Strings" at bounding box center [497, 163] width 23 height 8
click at [489, 184] on button "Play" at bounding box center [482, 184] width 80 height 24
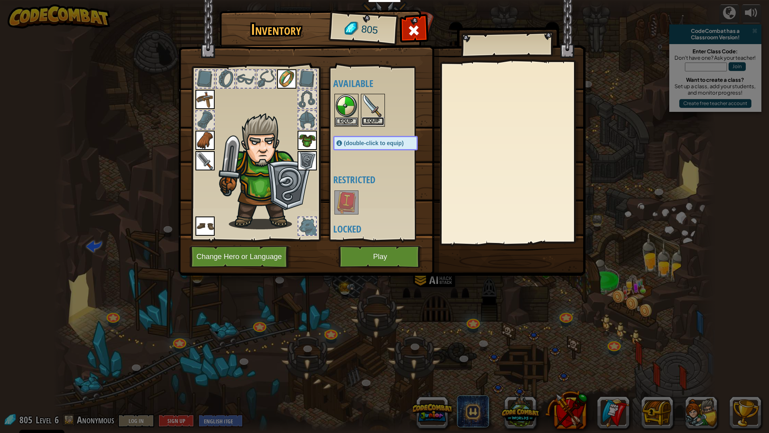
click at [381, 119] on button "Equip" at bounding box center [373, 121] width 22 height 8
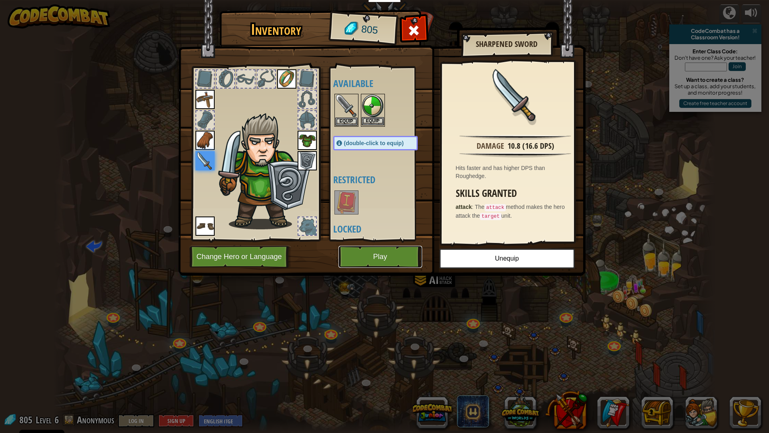
drag, startPoint x: 384, startPoint y: 248, endPoint x: 379, endPoint y: 94, distance: 154.3
click at [383, 100] on div "Inventory 805 Available Equip Equip Equip Equip Equip Equip Equip Equip Equip (…" at bounding box center [385, 144] width 408 height 264
click at [345, 117] on button "Equip" at bounding box center [346, 121] width 22 height 8
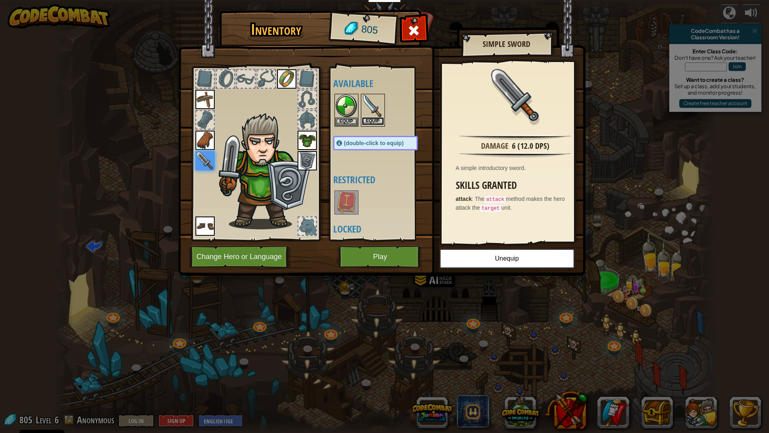
click at [369, 124] on button "Equip" at bounding box center [373, 121] width 22 height 8
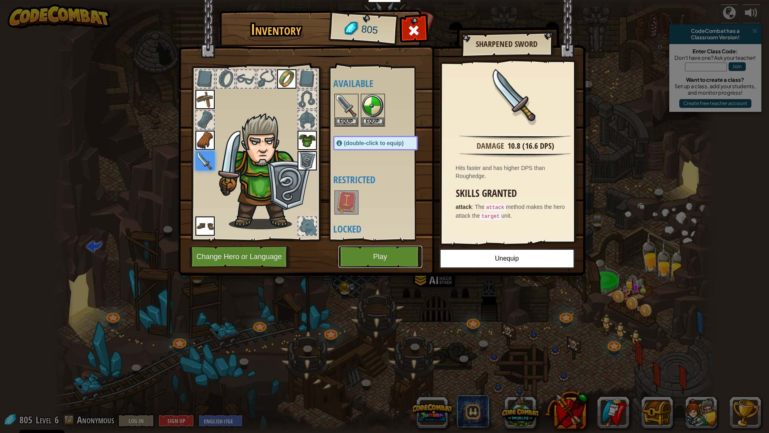
click at [398, 257] on button "Play" at bounding box center [381, 257] width 84 height 22
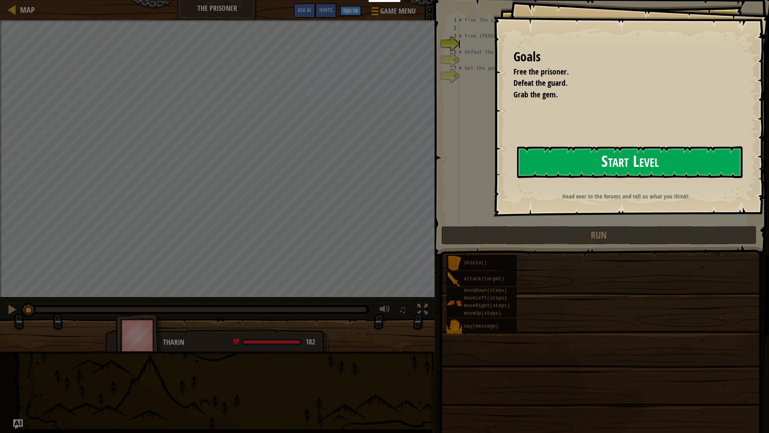
drag, startPoint x: 550, startPoint y: 147, endPoint x: 543, endPoint y: 159, distance: 14.0
click at [550, 148] on button "Start Level" at bounding box center [630, 162] width 226 height 32
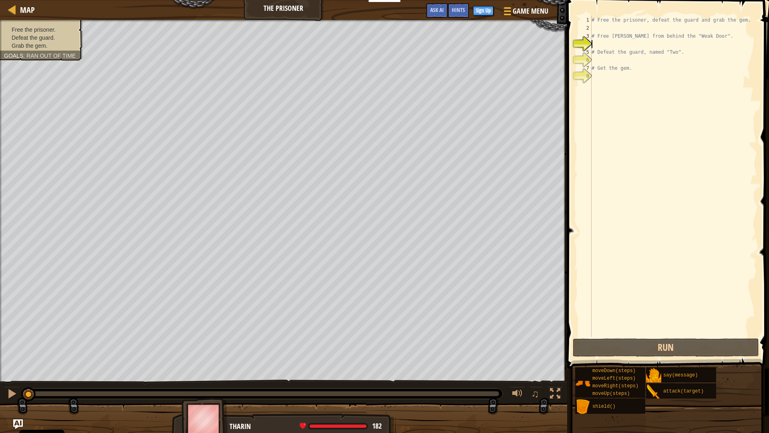
scroll to position [4, 0]
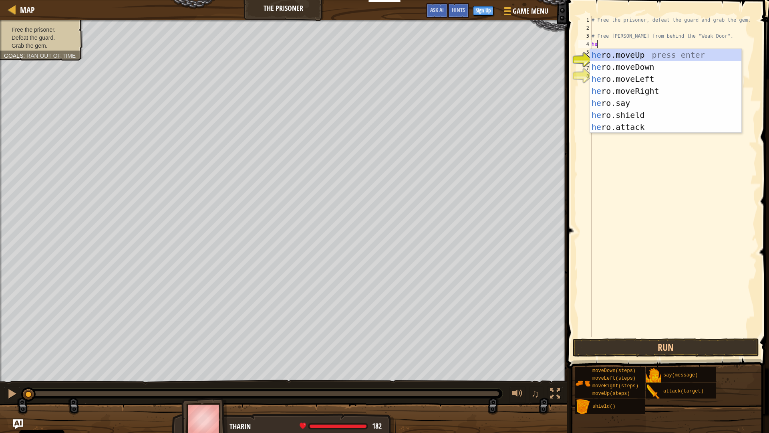
type textarea "her"
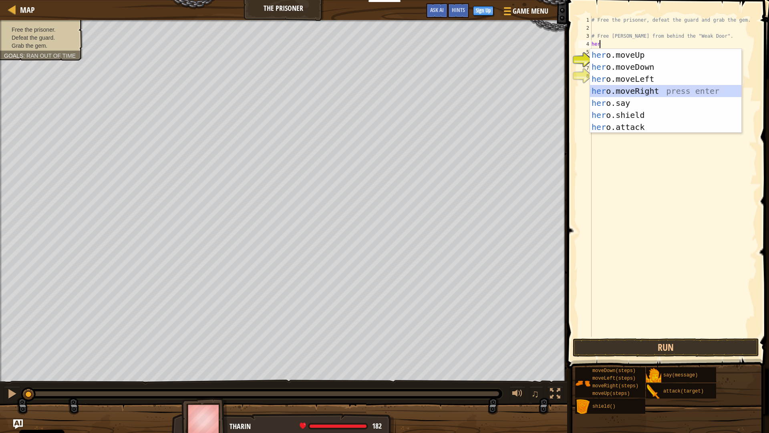
click at [634, 86] on div "her o.moveUp press enter her o.moveDown press enter her o.moveLeft press enter …" at bounding box center [665, 103] width 151 height 108
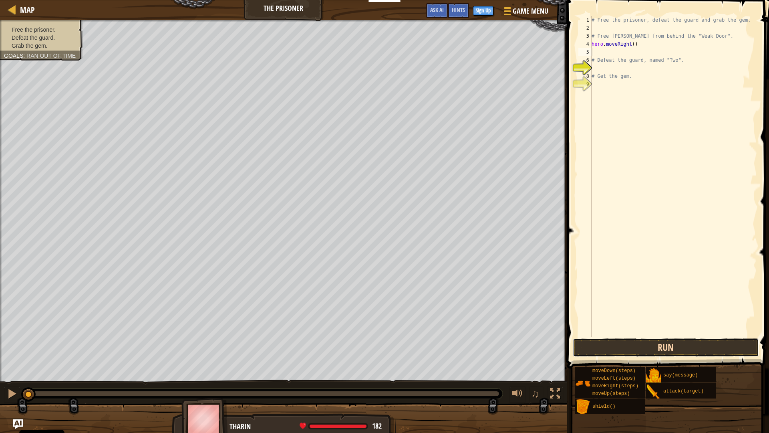
click at [650, 349] on button "Run" at bounding box center [666, 347] width 187 height 18
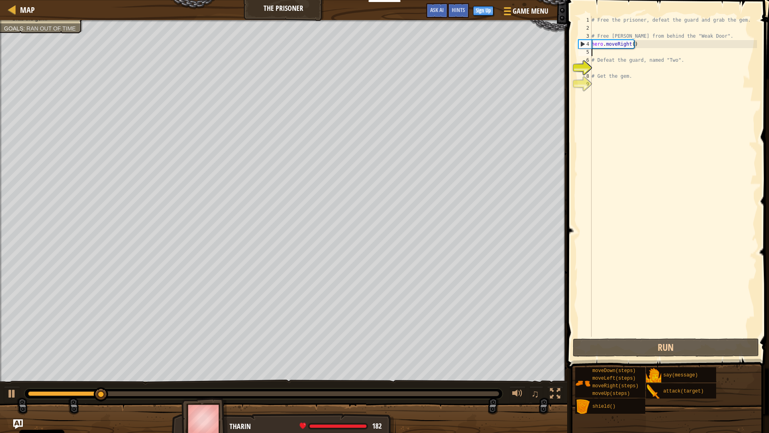
click at [614, 53] on div "# Free the prisoner, defeat the guard and grab the gem. # Free [PERSON_NAME] fr…" at bounding box center [673, 184] width 167 height 337
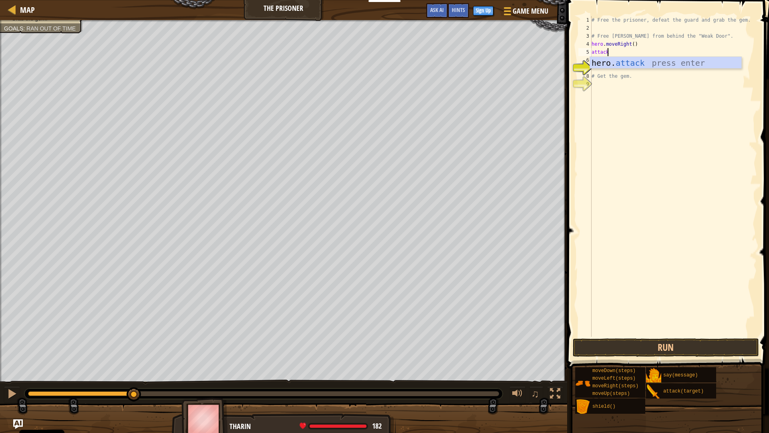
scroll to position [4, 1]
click at [623, 66] on div "hero. attack press enter" at bounding box center [665, 75] width 151 height 36
type textarea "hero.attack("Weak Door")"
click at [659, 342] on button "Run" at bounding box center [666, 347] width 187 height 18
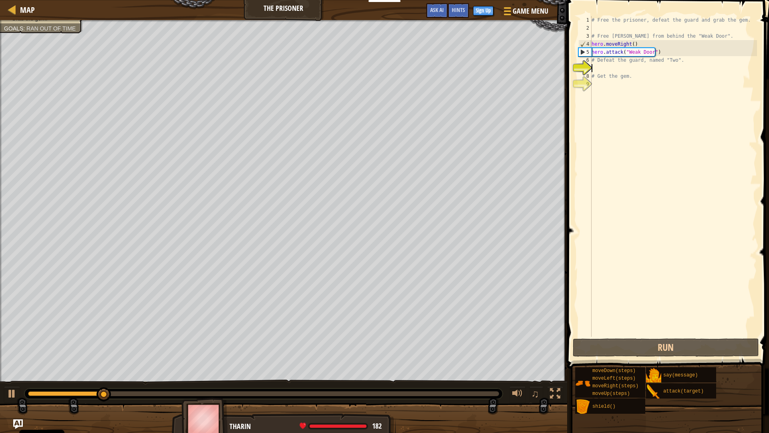
click at [604, 71] on div "# Free the prisoner, defeat the guard and grab the gem. # Free [PERSON_NAME] fr…" at bounding box center [673, 184] width 167 height 337
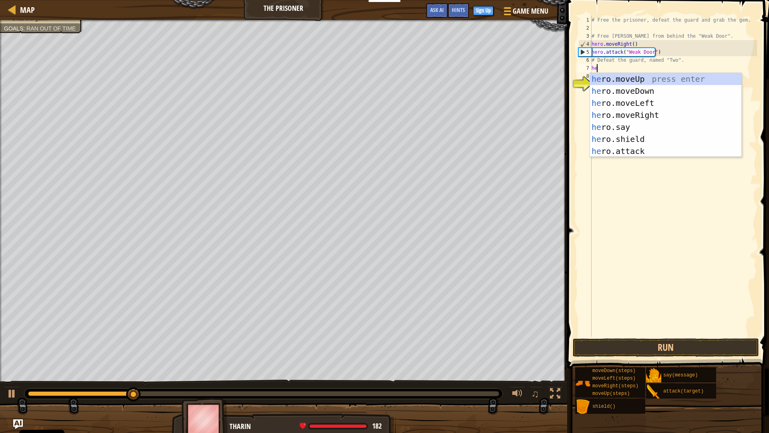
type textarea "hero"
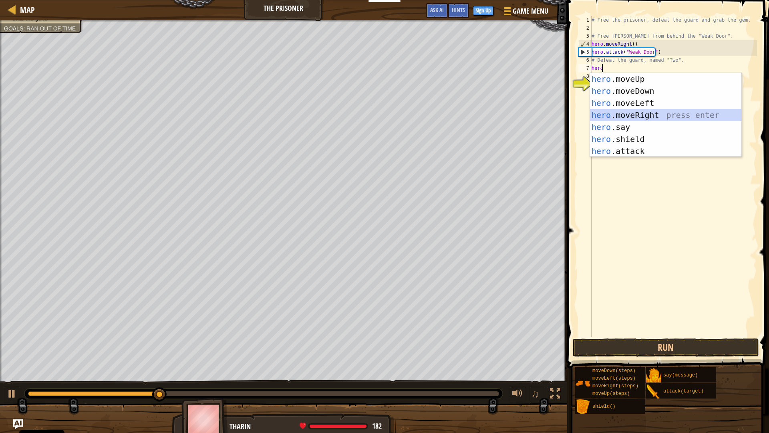
click at [644, 109] on div "hero .moveUp press enter hero .moveDown press enter hero .moveLeft press enter …" at bounding box center [665, 127] width 151 height 108
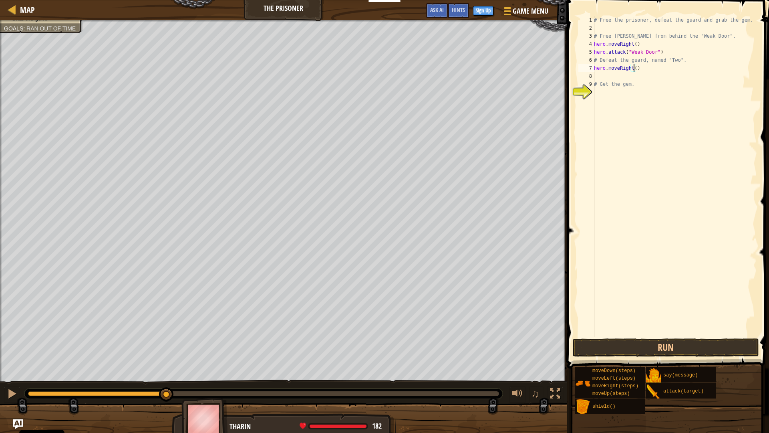
click at [635, 69] on div "# Free the prisoner, defeat the guard and grab the gem. # Free [PERSON_NAME] fr…" at bounding box center [675, 184] width 165 height 337
type textarea "hero.moveRight(2)"
click at [650, 343] on button "Run" at bounding box center [666, 347] width 187 height 18
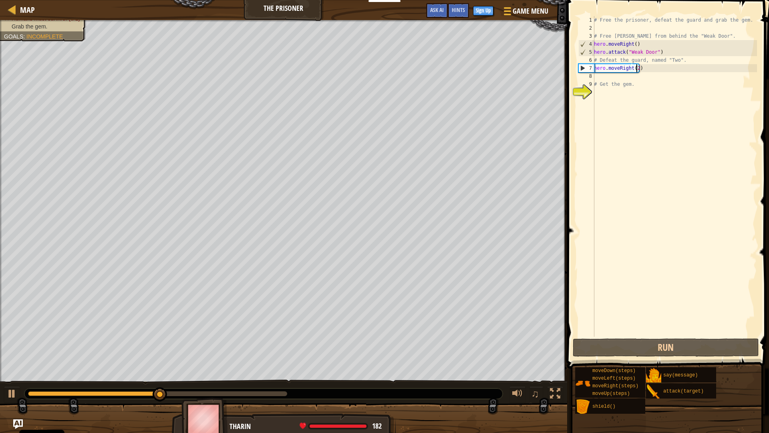
click at [604, 78] on div "# Free the prisoner, defeat the guard and grab the gem. # Free [PERSON_NAME] fr…" at bounding box center [675, 184] width 165 height 337
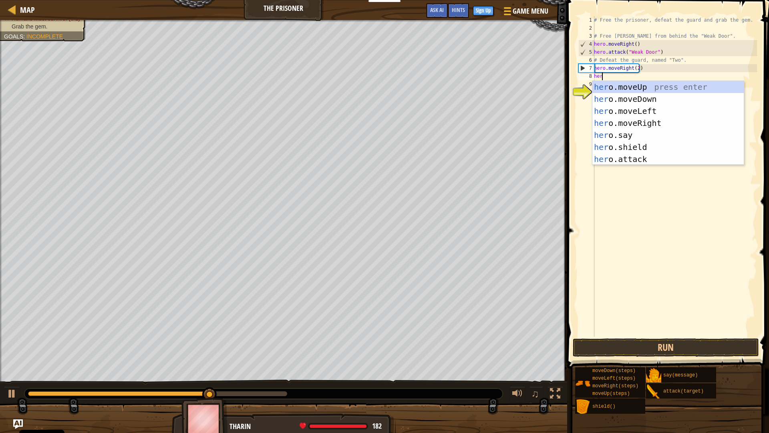
scroll to position [4, 0]
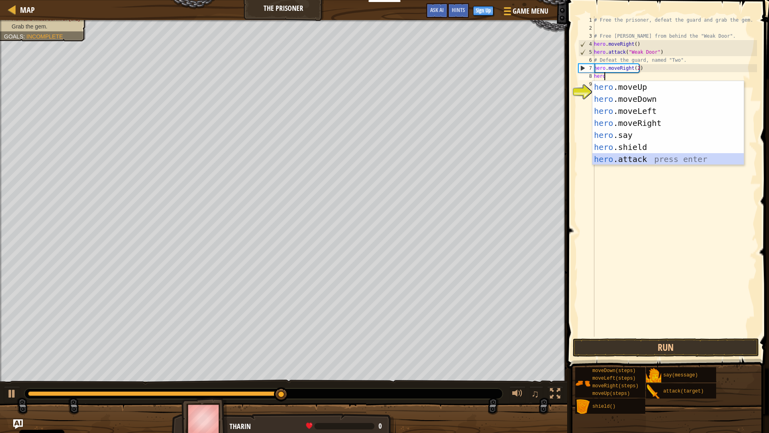
click at [640, 157] on div "hero .moveUp press enter hero .moveDown press enter hero .moveLeft press enter …" at bounding box center [668, 135] width 151 height 108
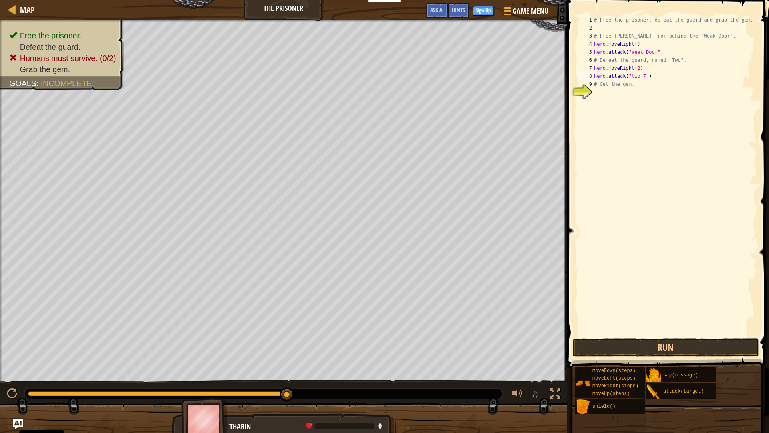
scroll to position [4, 4]
click at [689, 346] on button "Run" at bounding box center [666, 347] width 187 height 18
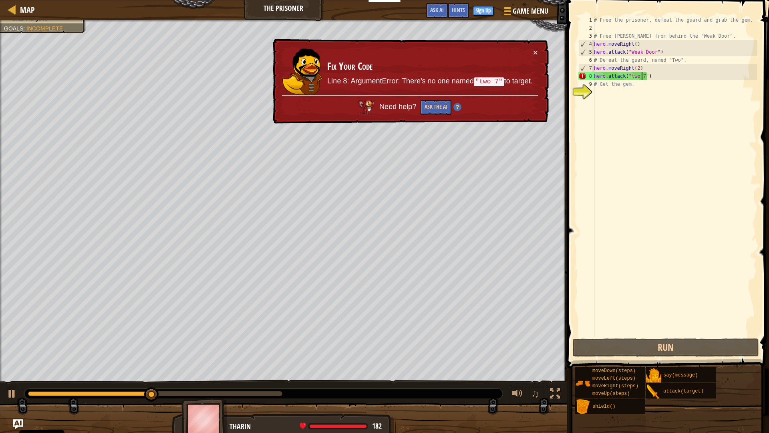
type textarea "hero.attack("two ")"
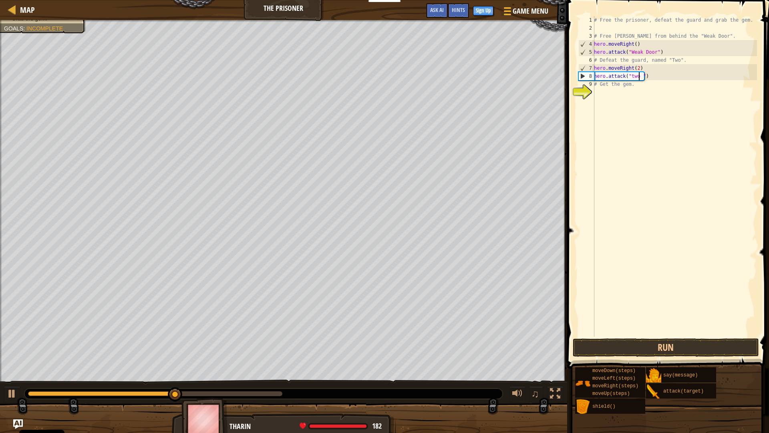
click at [636, 109] on div "# Free the prisoner, defeat the guard and grab the gem. # Free [PERSON_NAME] fr…" at bounding box center [675, 184] width 165 height 337
click at [675, 349] on button "Run" at bounding box center [666, 347] width 187 height 18
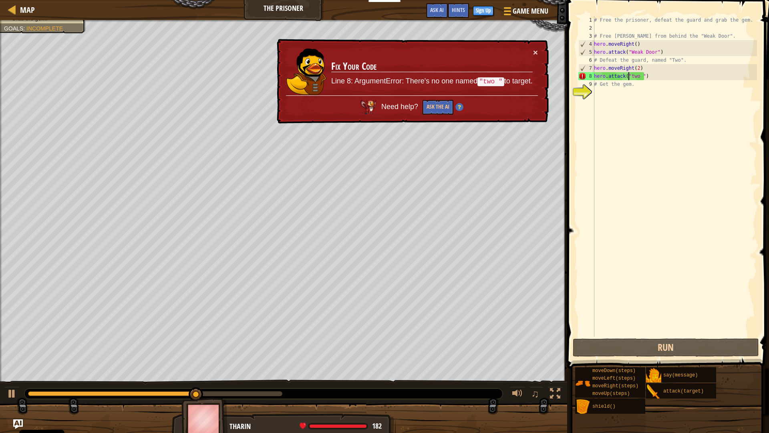
click at [630, 79] on div "# Free the prisoner, defeat the guard and grab the gem. # Free [PERSON_NAME] fr…" at bounding box center [675, 184] width 165 height 337
click at [632, 75] on div "# Free the prisoner, defeat the guard and grab the gem. # Free [PERSON_NAME] fr…" at bounding box center [675, 184] width 165 height 337
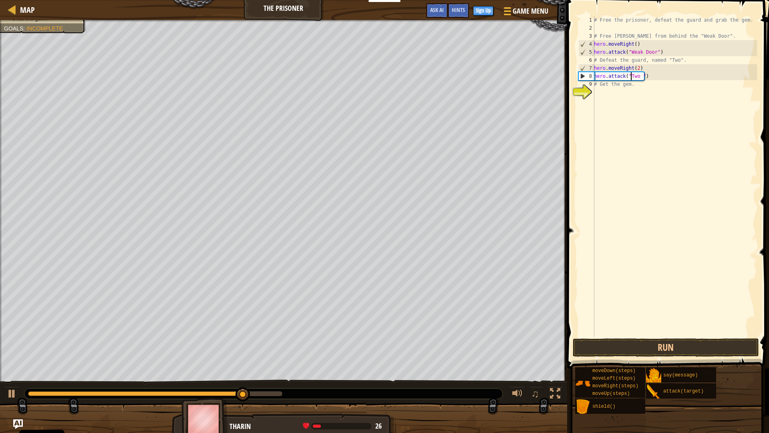
scroll to position [4, 3]
click at [631, 346] on button "Run" at bounding box center [666, 347] width 187 height 18
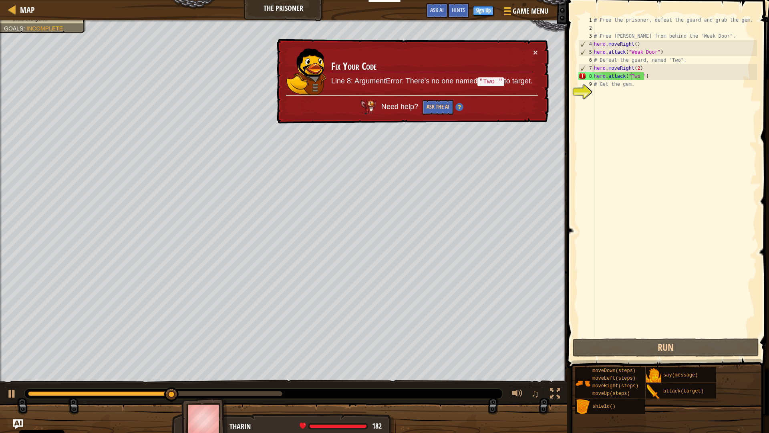
click at [532, 50] on td "Fix Your Code Line 8: ArgumentError: There's no one named "Two " to target." at bounding box center [432, 71] width 202 height 47
click at [534, 54] on button "×" at bounding box center [535, 52] width 5 height 8
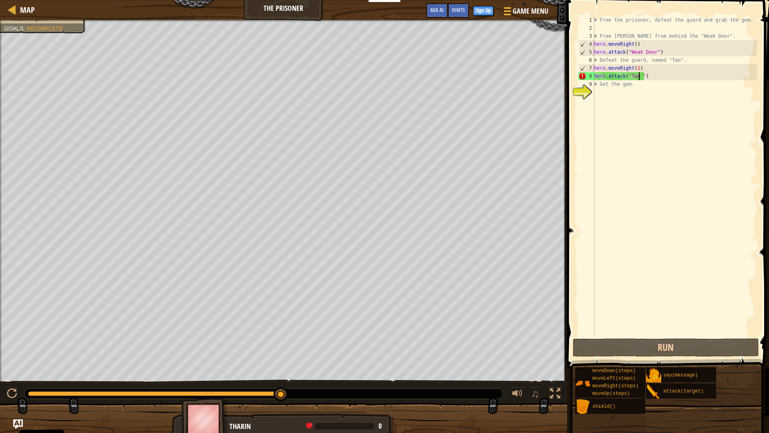
click at [639, 77] on div "# Free the prisoner, defeat the guard and grab the gem. # Free [PERSON_NAME] fr…" at bounding box center [675, 184] width 165 height 337
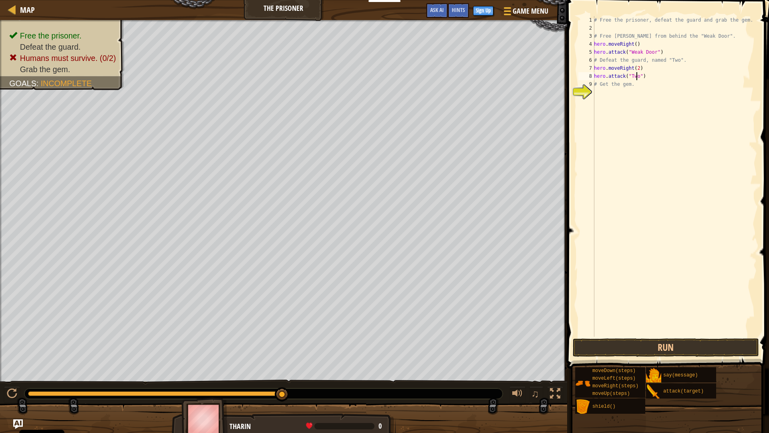
click at [678, 345] on button "Run" at bounding box center [666, 347] width 187 height 18
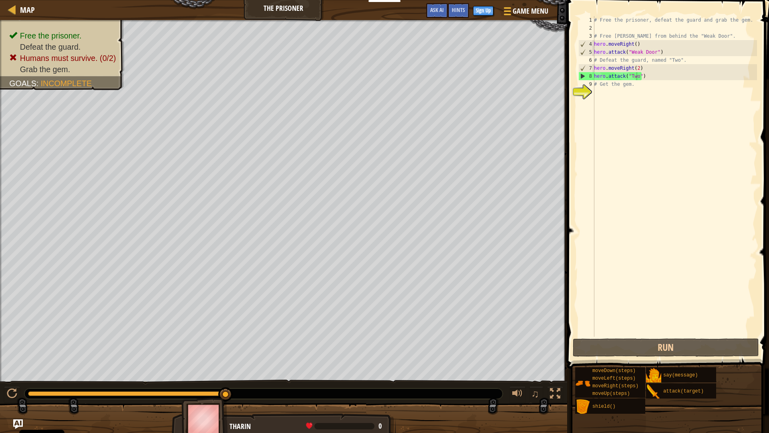
click at [649, 80] on div "# Free the prisoner, defeat the guard and grab the gem. # Free [PERSON_NAME] fr…" at bounding box center [675, 184] width 165 height 337
click at [650, 80] on div "# Free the prisoner, defeat the guard and grab the gem. # Free [PERSON_NAME] fr…" at bounding box center [675, 184] width 165 height 337
click at [653, 76] on div "# Free the prisoner, defeat the guard and grab the gem. # Free [PERSON_NAME] fr…" at bounding box center [675, 184] width 165 height 337
type textarea "hero.attack("Two")"
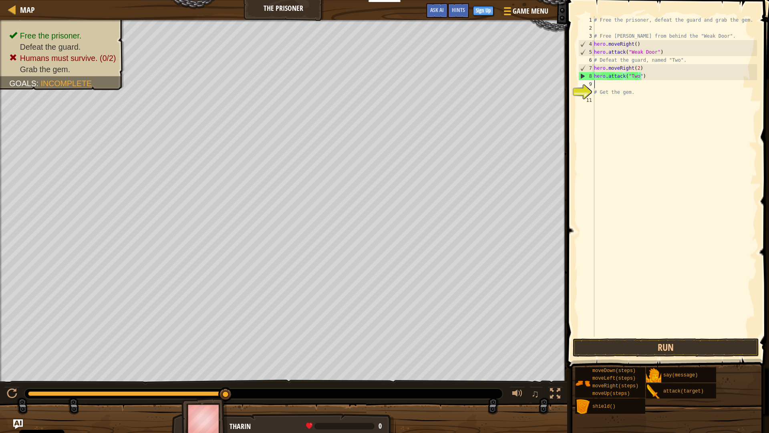
scroll to position [4, 0]
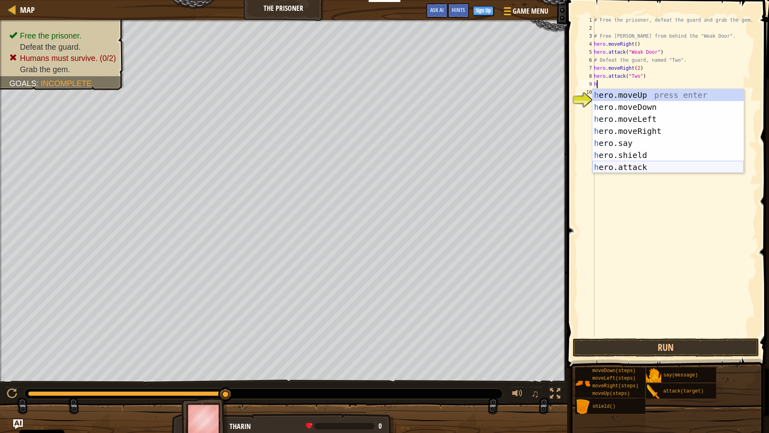
click at [633, 169] on div "h ero.moveUp press enter h ero.moveDown press enter h ero.moveLeft press enter …" at bounding box center [668, 143] width 151 height 108
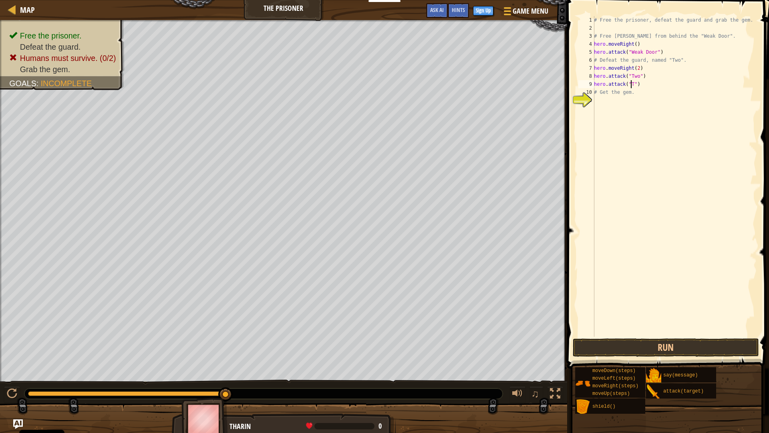
scroll to position [4, 3]
type textarea "hero.attack("Two")"
click at [651, 84] on div "# Free the prisoner, defeat the guard and grab the gem. # Free [PERSON_NAME] fr…" at bounding box center [675, 184] width 165 height 337
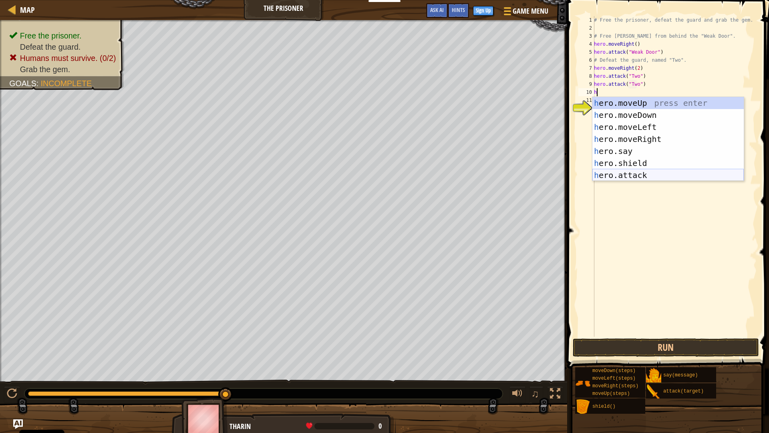
click at [605, 174] on div "h ero.moveUp press enter h ero.moveDown press enter h ero.moveLeft press enter …" at bounding box center [668, 151] width 151 height 108
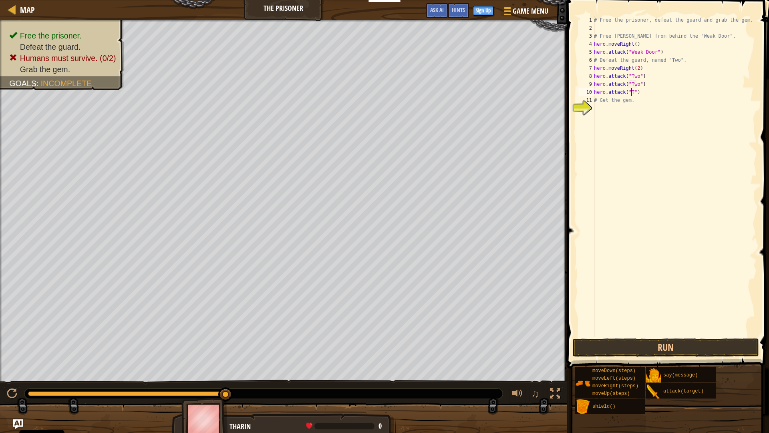
scroll to position [4, 3]
type textarea "hero.attack("Two")"
click at [657, 330] on div "# Free the prisoner, defeat the guard and grab the gem. # Free [PERSON_NAME] fr…" at bounding box center [675, 184] width 165 height 337
click at [655, 339] on button "Run" at bounding box center [666, 347] width 187 height 18
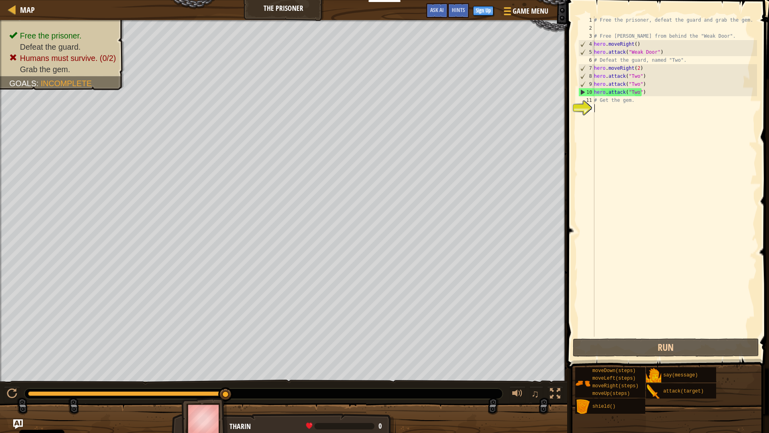
drag, startPoint x: 660, startPoint y: 85, endPoint x: 656, endPoint y: 91, distance: 7.2
click at [657, 91] on div "# Free the prisoner, defeat the guard and grab the gem. # Free [PERSON_NAME] fr…" at bounding box center [675, 184] width 165 height 337
click at [654, 95] on div "# Free the prisoner, defeat the guard and grab the gem. # Free [PERSON_NAME] fr…" at bounding box center [675, 176] width 165 height 321
type textarea "hero.attack("Two")"
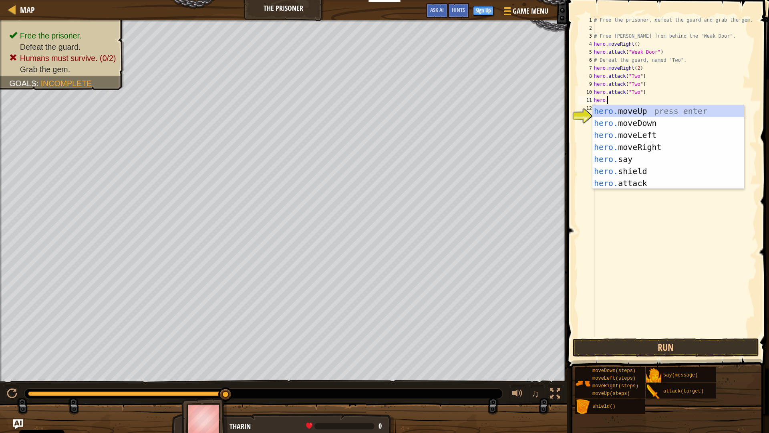
scroll to position [4, 1]
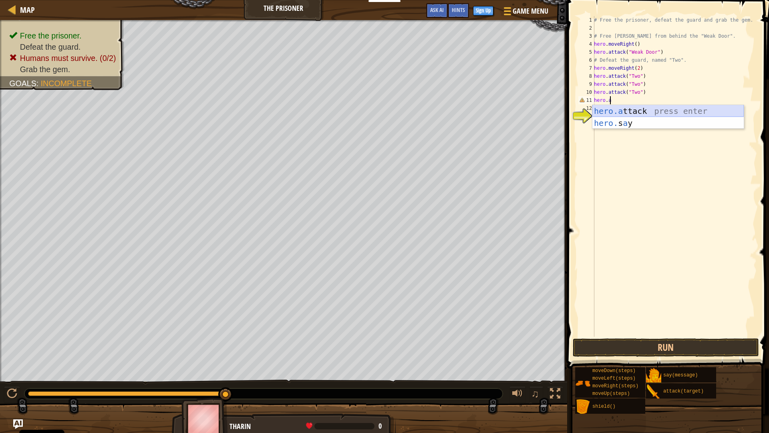
click at [651, 111] on div "hero.a ttack press enter hero. s a y press enter" at bounding box center [668, 129] width 151 height 48
type textarea "hero.attack("Two")"
click at [642, 97] on div "# Free the prisoner, defeat the guard and grab the gem. # Free [PERSON_NAME] fr…" at bounding box center [675, 184] width 165 height 337
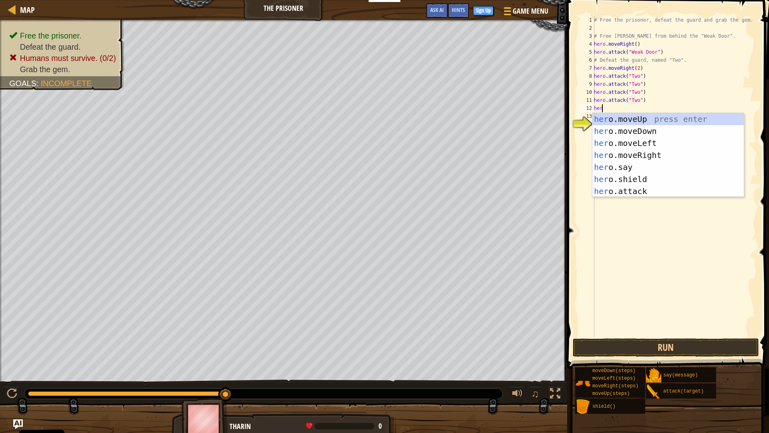
scroll to position [4, 0]
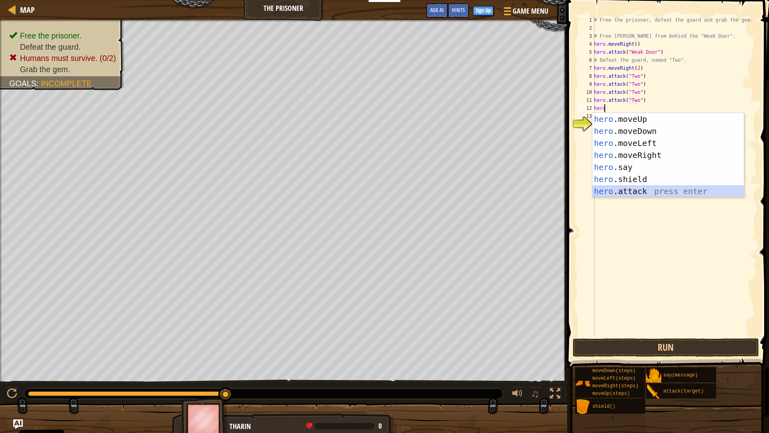
click at [651, 192] on div "hero .moveUp press enter hero .moveDown press enter hero .moveLeft press enter …" at bounding box center [668, 167] width 151 height 108
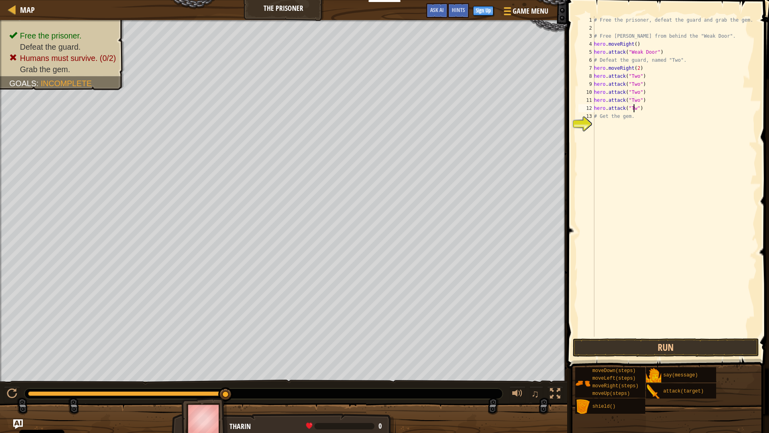
scroll to position [4, 3]
type textarea "hero.attack("Two")"
click at [666, 344] on button "Run" at bounding box center [666, 347] width 187 height 18
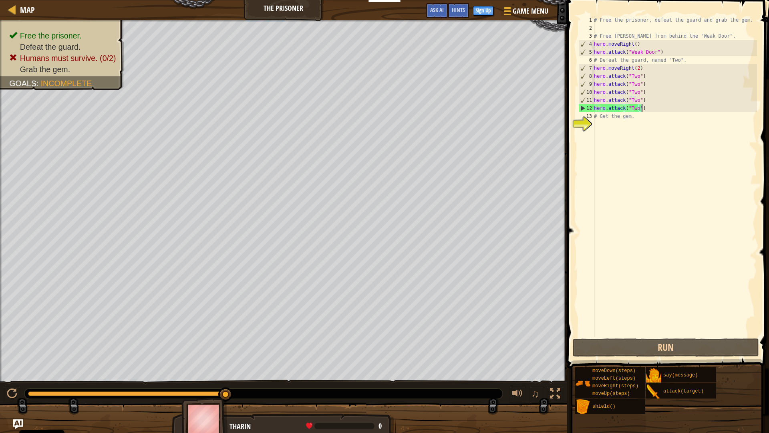
click at [647, 111] on div "# Free the prisoner, defeat the guard and grab the gem. # Free [PERSON_NAME] fr…" at bounding box center [675, 184] width 165 height 337
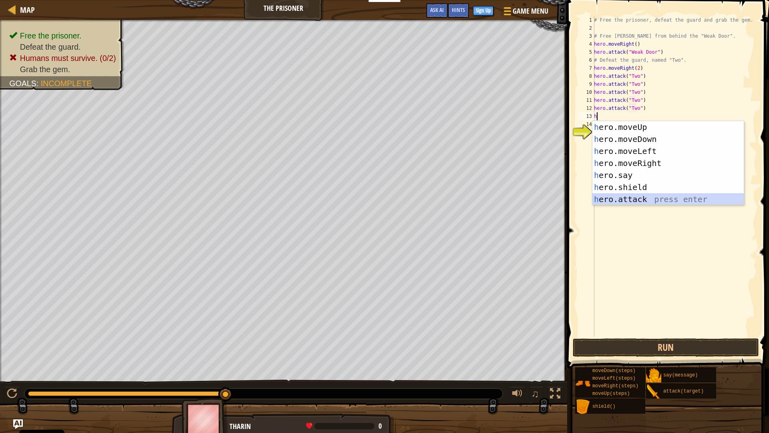
click at [630, 196] on div "h ero.moveUp press enter h ero.moveDown press enter h ero.moveLeft press enter …" at bounding box center [668, 175] width 151 height 108
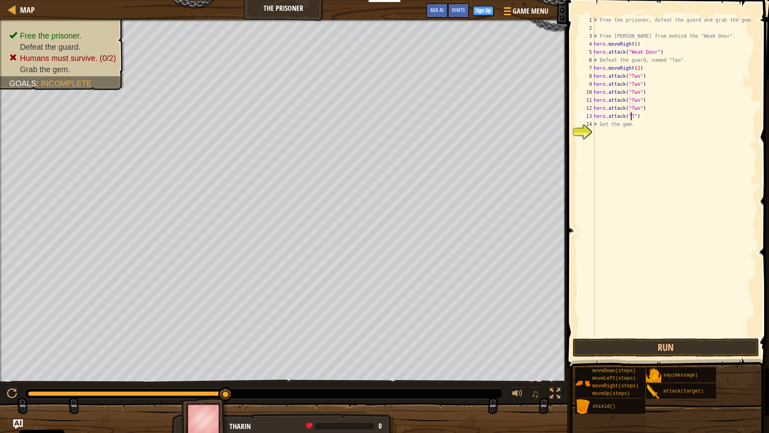
scroll to position [4, 3]
click at [672, 120] on div "# Free the prisoner, defeat the guard and grab the gem. # Free [PERSON_NAME] fr…" at bounding box center [675, 184] width 165 height 337
click at [658, 116] on div "# Free the prisoner, defeat the guard and grab the gem. # Free [PERSON_NAME] fr…" at bounding box center [675, 184] width 165 height 337
type textarea "hero.attack("Two")"
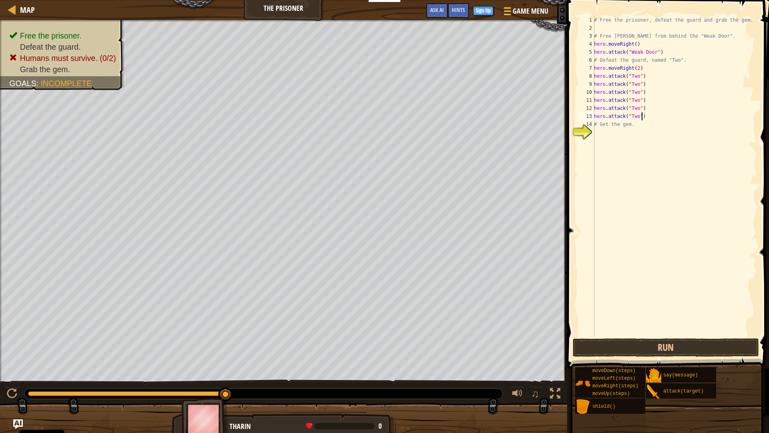
scroll to position [4, 0]
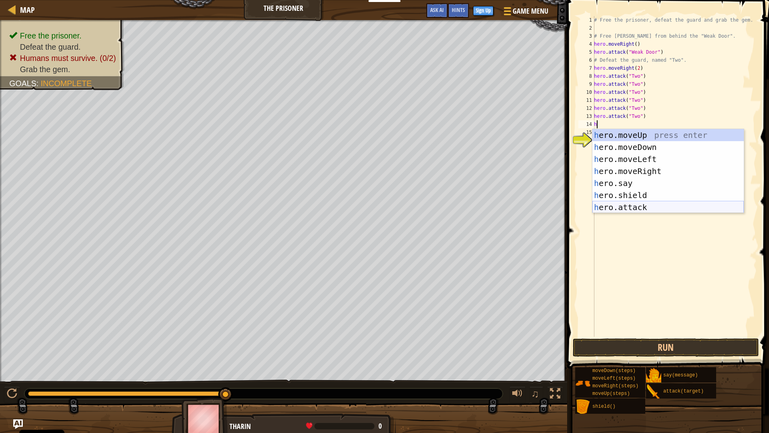
click at [636, 208] on div "h ero.moveUp press enter h ero.moveDown press enter h ero.moveLeft press enter …" at bounding box center [668, 183] width 151 height 108
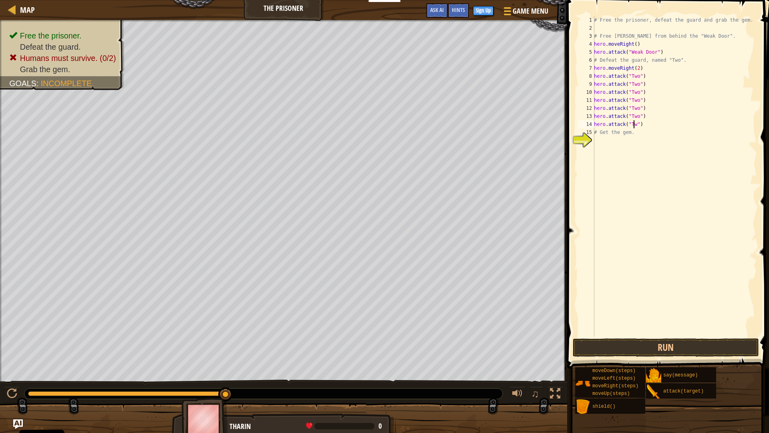
scroll to position [4, 3]
type textarea "hero.attack("Two")"
click at [621, 344] on button "Run" at bounding box center [666, 347] width 187 height 18
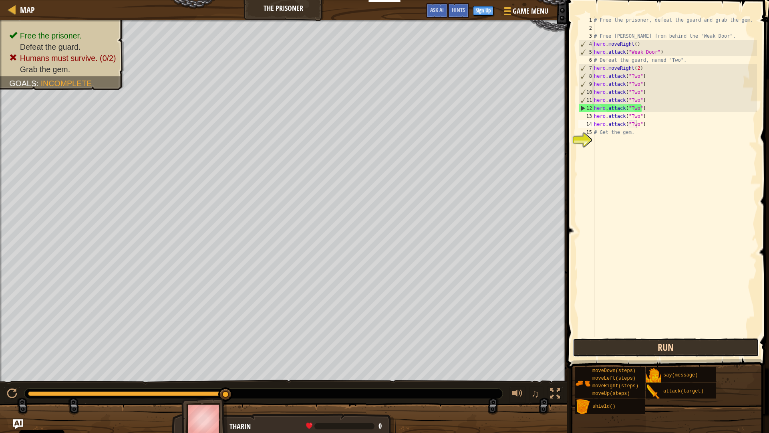
click at [658, 343] on button "Run" at bounding box center [666, 347] width 187 height 18
click at [654, 125] on div "# Free the prisoner, defeat the guard and grab the gem. # Free [PERSON_NAME] fr…" at bounding box center [675, 184] width 165 height 337
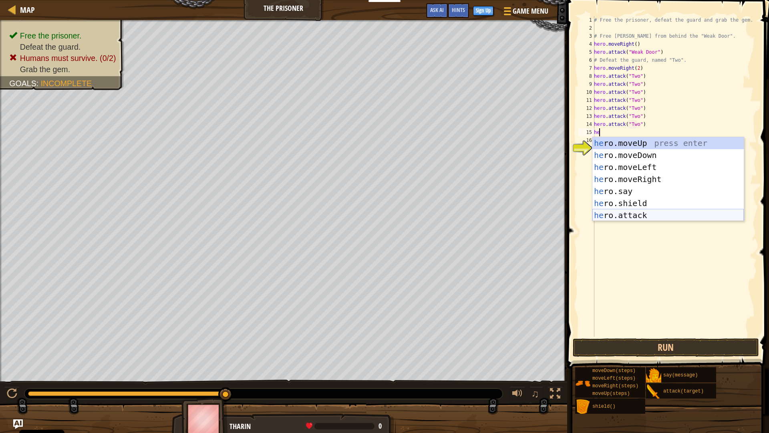
click at [623, 217] on div "he ro.moveUp press enter he ro.moveDown press enter he ro.moveLeft press enter …" at bounding box center [668, 191] width 151 height 108
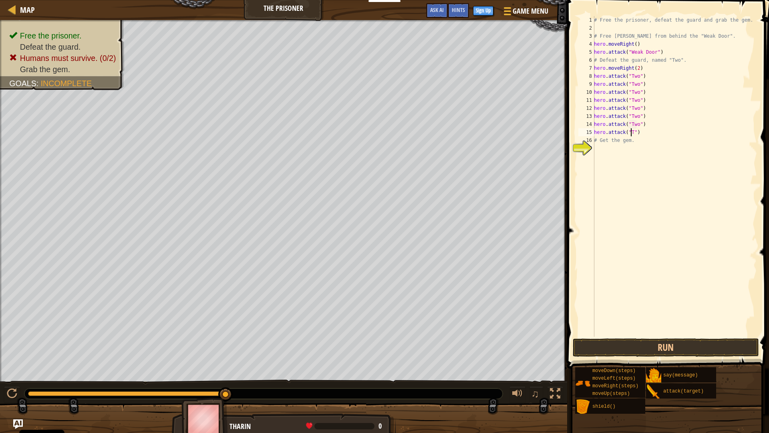
scroll to position [4, 3]
type textarea "hero.attack("Two")"
click at [645, 132] on div "# Free the prisoner, defeat the guard and grab the gem. # Free [PERSON_NAME] fr…" at bounding box center [675, 184] width 165 height 337
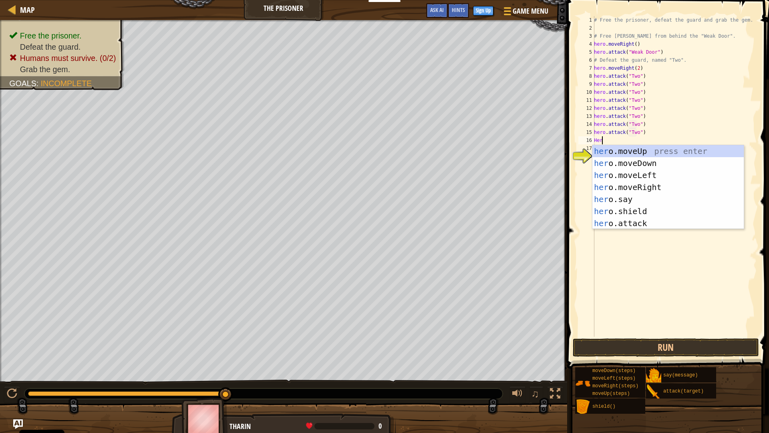
scroll to position [4, 0]
click at [645, 226] on div "hero .moveUp press enter hero .moveDown press enter hero .moveLeft press enter …" at bounding box center [668, 199] width 151 height 108
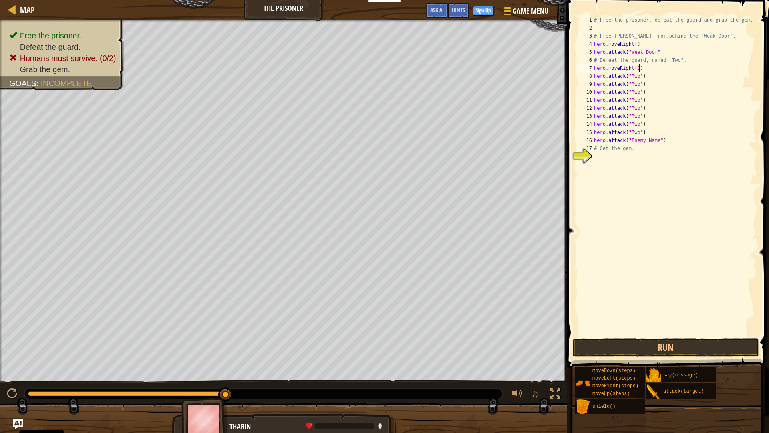
click at [646, 65] on div "# Free the prisoner, defeat the guard and grab the gem. # Free [PERSON_NAME] fr…" at bounding box center [675, 184] width 165 height 337
type textarea "hero.moveRight(2)"
click at [637, 68] on div "# Free the prisoner, defeat the guard and grab the gem. # Free [PERSON_NAME] fr…" at bounding box center [675, 184] width 165 height 337
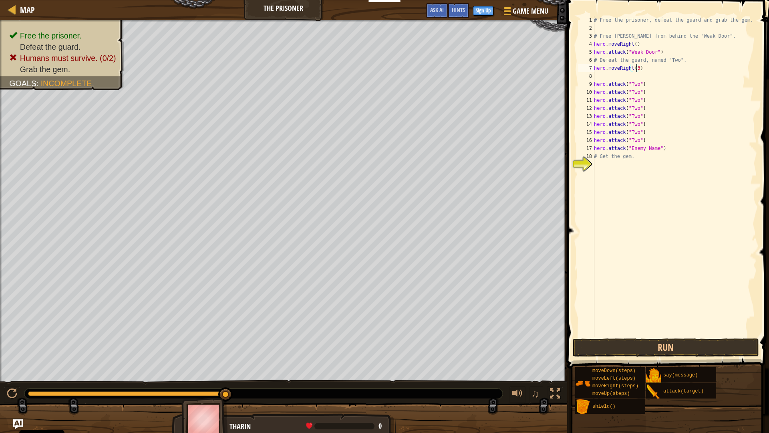
drag, startPoint x: 626, startPoint y: 71, endPoint x: 626, endPoint y: 80, distance: 9.2
click at [625, 77] on div "# Free the prisoner, defeat the guard and grab the gem. # Free [PERSON_NAME] fr…" at bounding box center [675, 184] width 165 height 337
type textarea "hero.moveRight(3)"
click at [626, 77] on div "# Free the prisoner, defeat the guard and grab the gem. # Free [PERSON_NAME] fr…" at bounding box center [675, 176] width 165 height 321
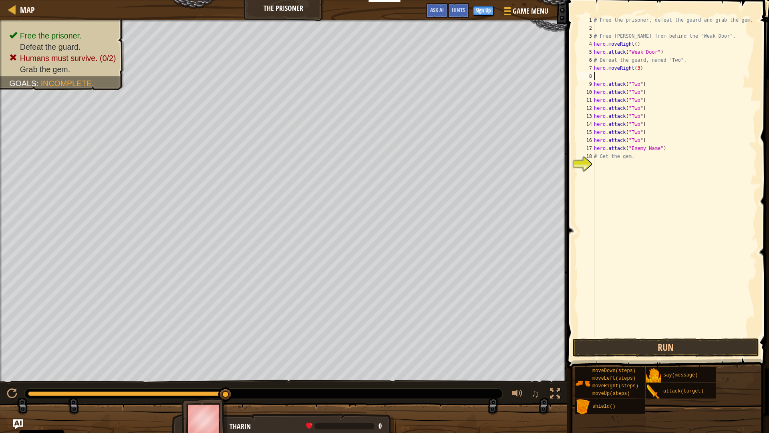
type textarea "h"
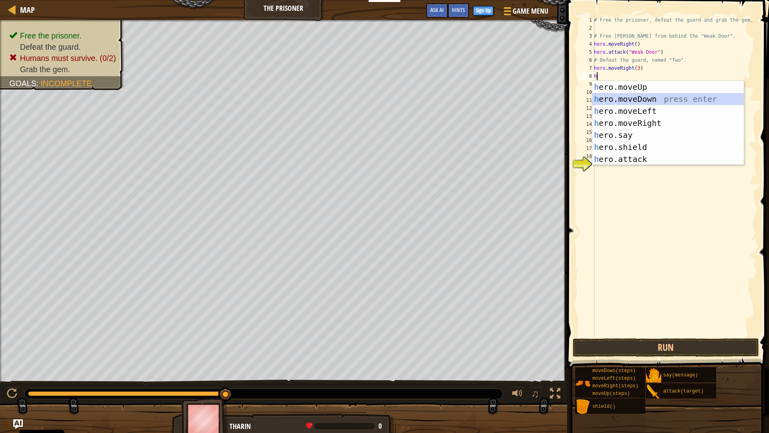
click at [632, 99] on div "h ero.moveUp press enter h ero.moveDown press enter h ero.moveLeft press enter …" at bounding box center [668, 135] width 151 height 108
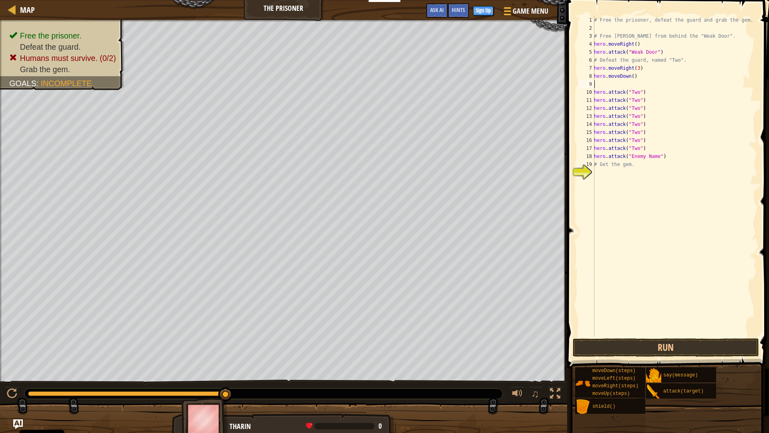
click at [629, 77] on div "# Free the prisoner, defeat the guard and grab the gem. # Free [PERSON_NAME] fr…" at bounding box center [675, 184] width 165 height 337
click at [631, 78] on div "# Free the prisoner, defeat the guard and grab the gem. # Free [PERSON_NAME] fr…" at bounding box center [675, 184] width 165 height 337
type textarea "hero.moveDown(3)"
click at [662, 85] on div "# Free the prisoner, defeat the guard and grab the gem. # Free [PERSON_NAME] fr…" at bounding box center [675, 184] width 165 height 337
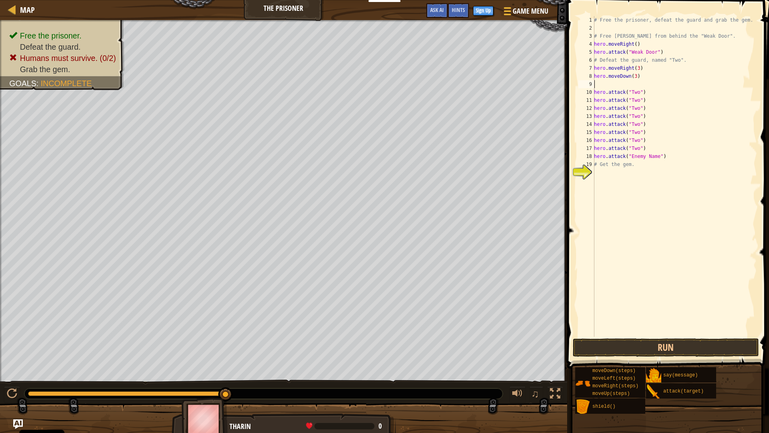
scroll to position [4, 0]
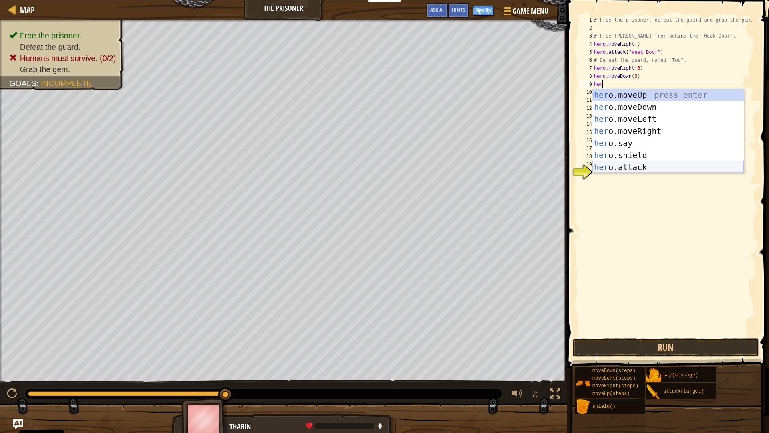
click at [634, 169] on div "her o.moveUp press enter her o.moveDown press enter her o.moveLeft press enter …" at bounding box center [668, 143] width 151 height 108
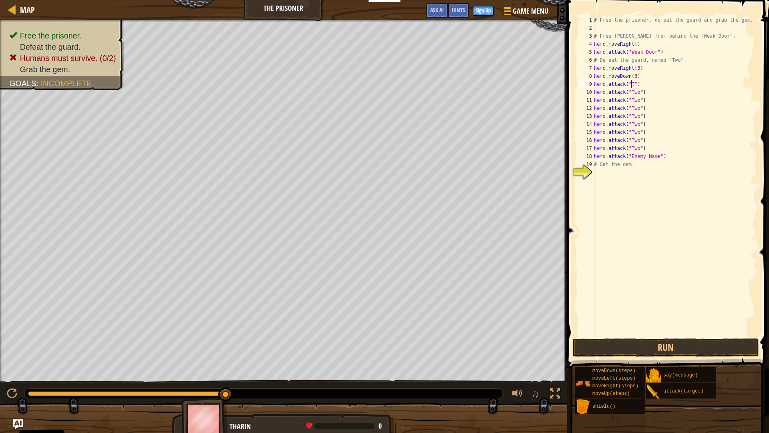
scroll to position [4, 3]
click at [692, 348] on button "Run" at bounding box center [666, 347] width 187 height 18
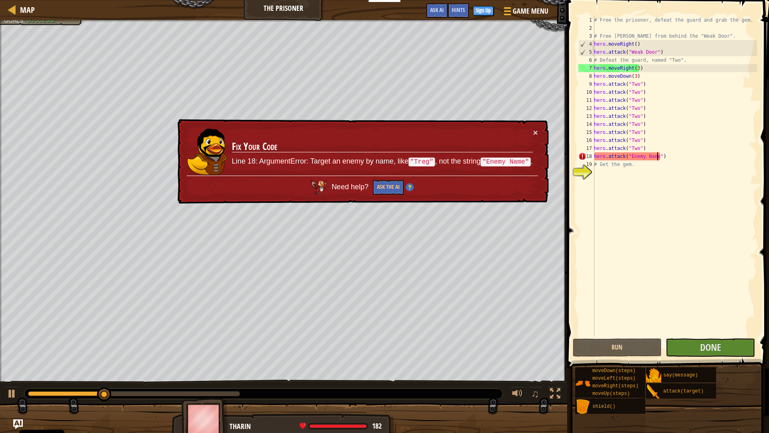
click at [657, 159] on div "# Free the prisoner, defeat the guard and grab the gem. # Free [PERSON_NAME] fr…" at bounding box center [675, 184] width 165 height 337
click at [654, 155] on div "# Free the prisoner, defeat the guard and grab the gem. # Free [PERSON_NAME] fr…" at bounding box center [675, 184] width 165 height 337
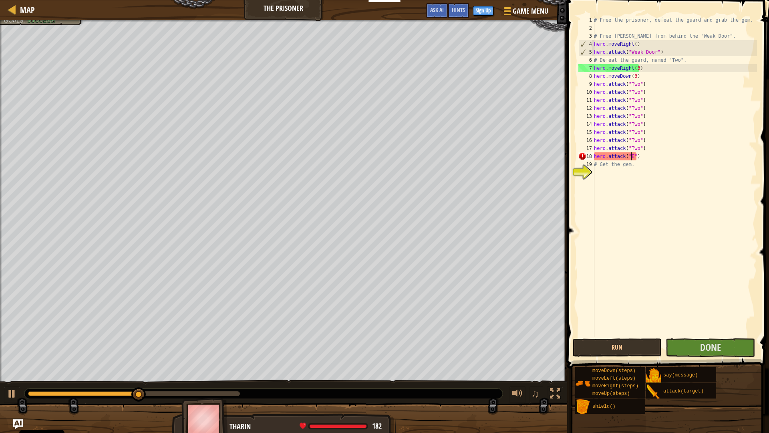
scroll to position [4, 3]
type textarea "hero.attack(")"
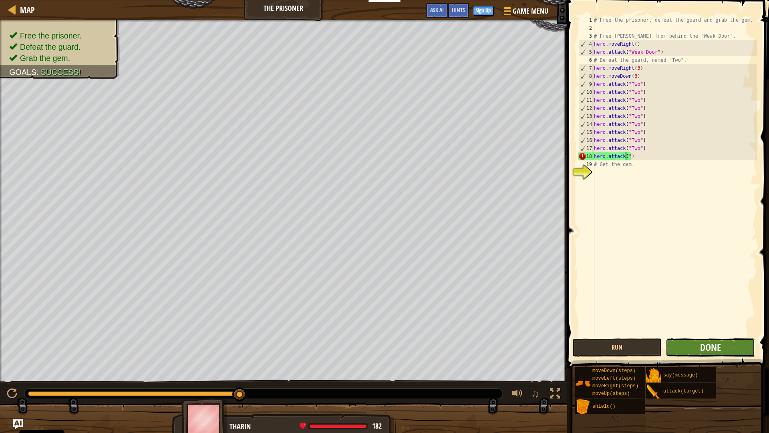
click at [732, 344] on button "Done" at bounding box center [710, 347] width 89 height 18
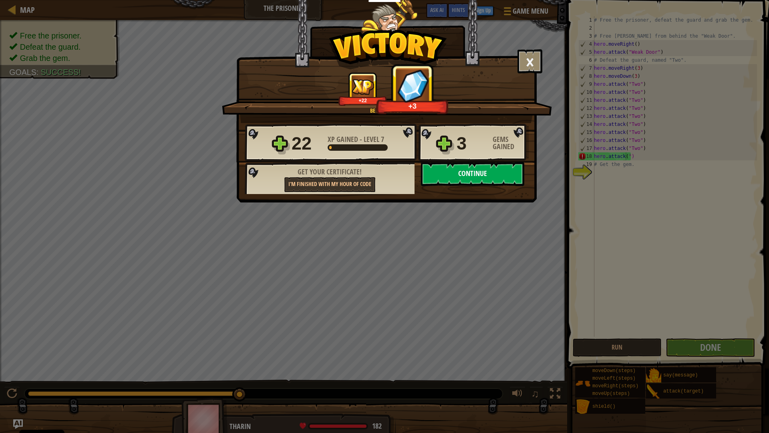
click at [463, 168] on button "Continue" at bounding box center [472, 174] width 103 height 24
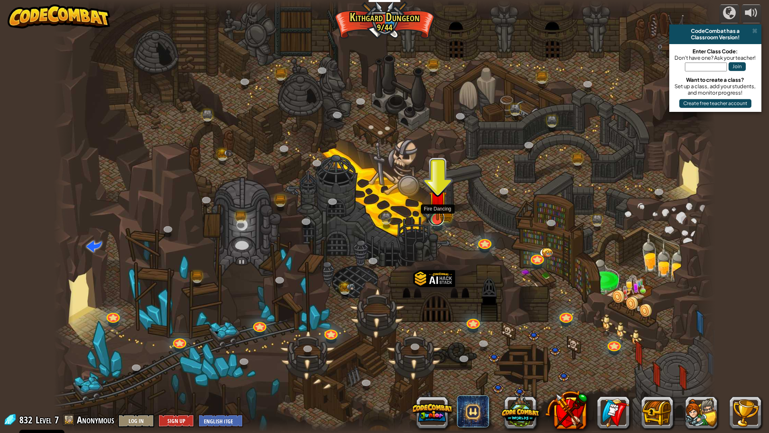
click at [440, 222] on link at bounding box center [436, 218] width 16 height 16
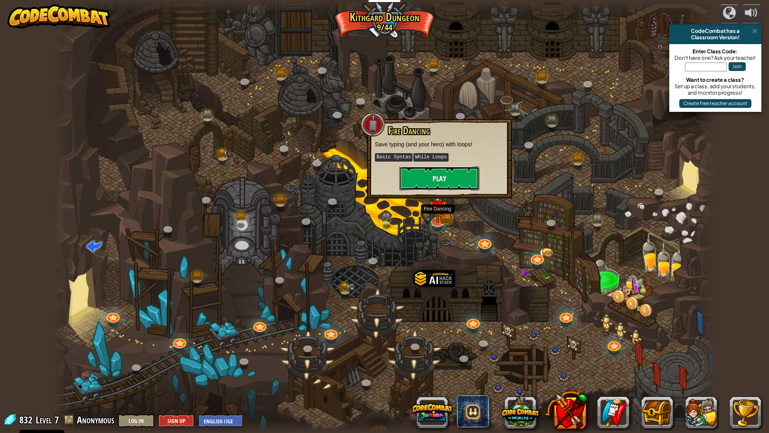
click at [441, 177] on button "Play" at bounding box center [439, 178] width 80 height 24
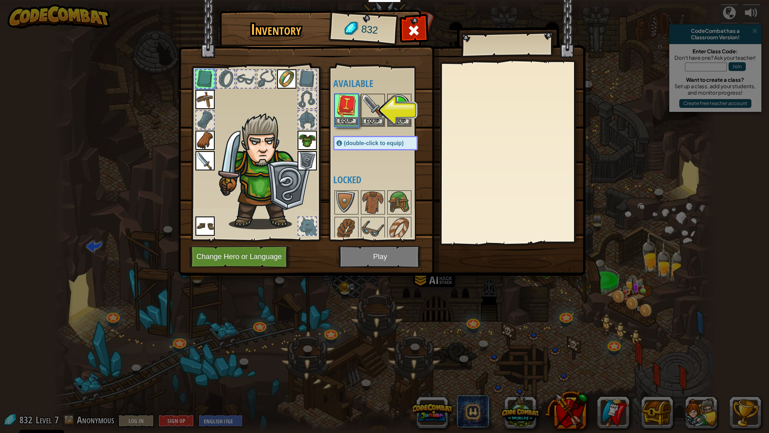
click at [338, 113] on img at bounding box center [346, 106] width 22 height 22
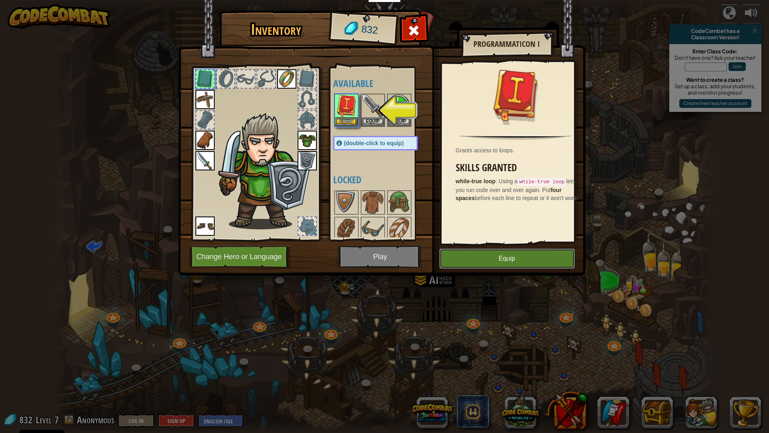
click at [514, 258] on button "Equip" at bounding box center [507, 258] width 135 height 20
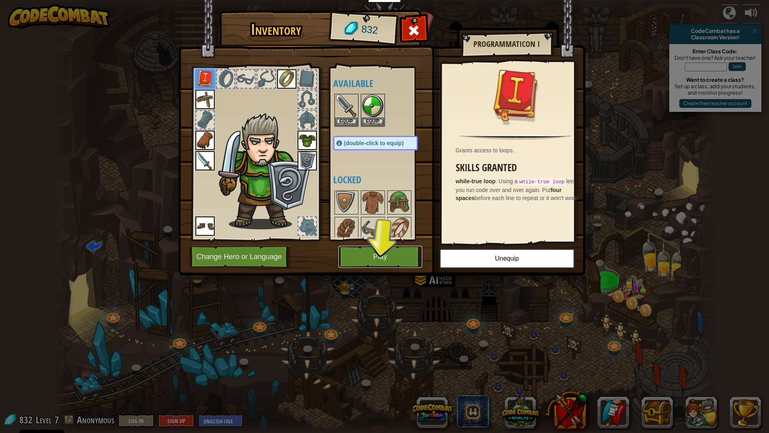
click at [398, 254] on button "Play" at bounding box center [381, 257] width 84 height 22
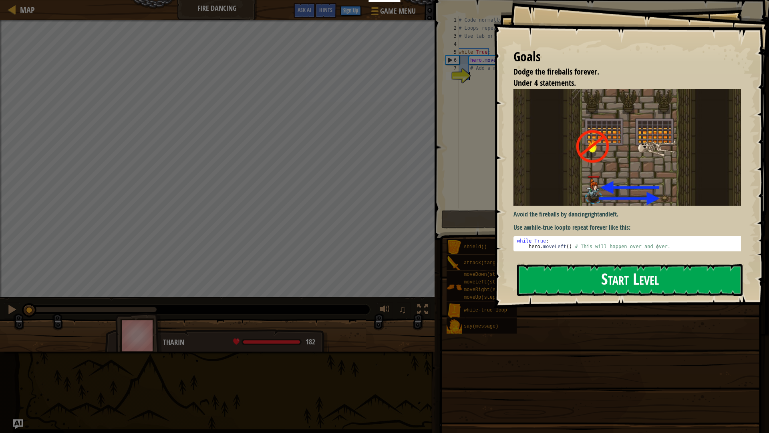
click at [575, 270] on button "Start Level" at bounding box center [630, 280] width 226 height 32
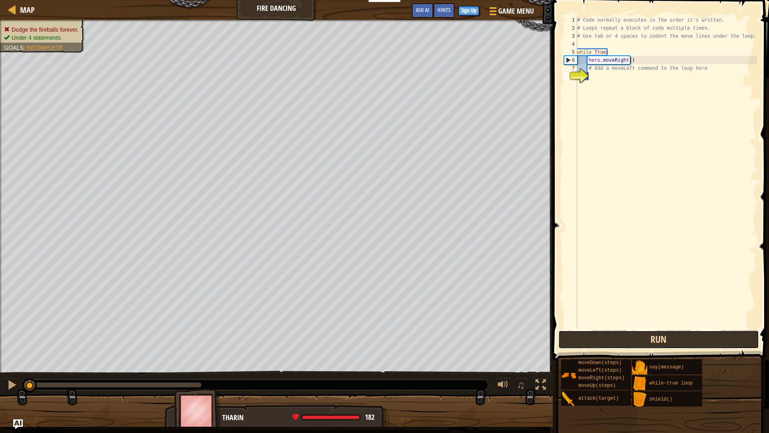
click at [646, 336] on button "Run" at bounding box center [659, 339] width 201 height 18
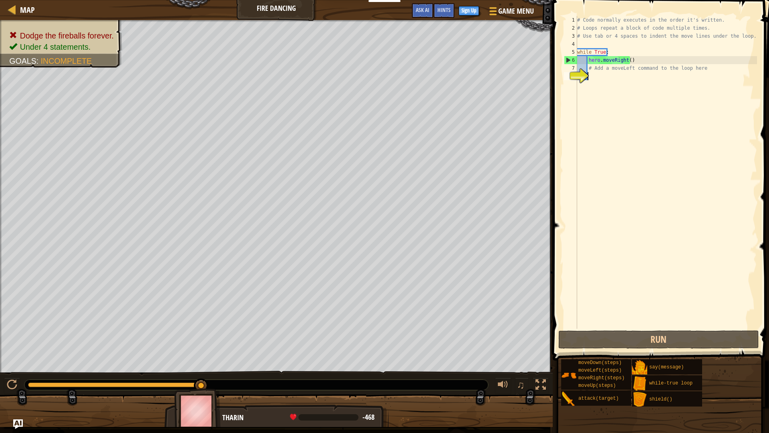
click at [610, 76] on div "# Code normally executes in the order it's written. # Loops repeat a block of c…" at bounding box center [667, 180] width 182 height 329
click at [435, 11] on div "Hints" at bounding box center [444, 10] width 21 height 15
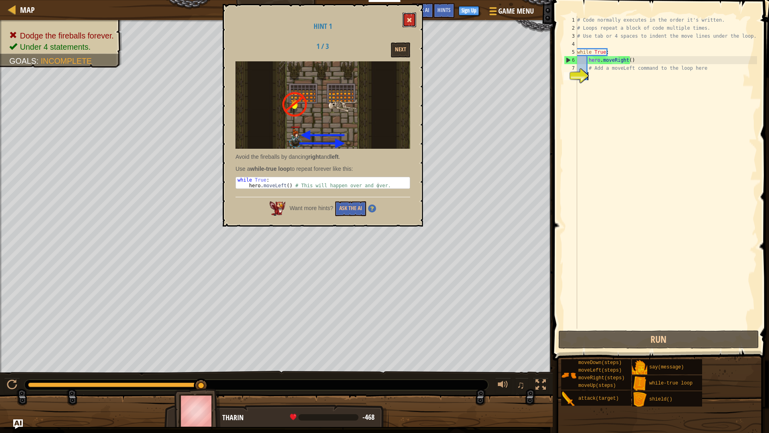
click at [410, 18] on span at bounding box center [410, 20] width 6 height 6
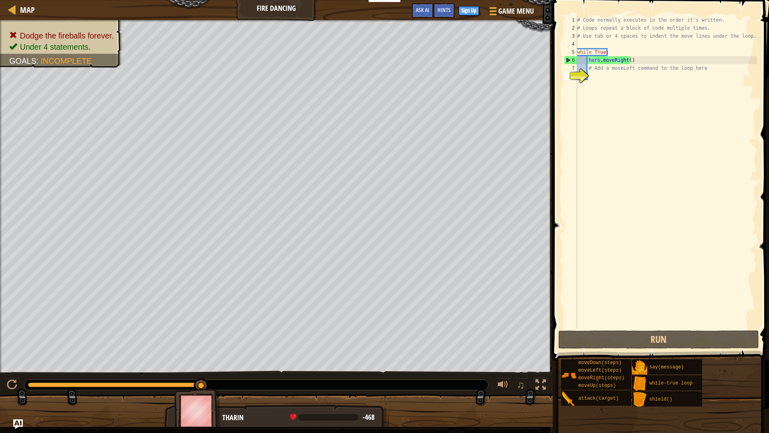
type textarea "hero.moveRight()"
click at [640, 59] on div "# Code normally executes in the order it's written. # Loops repeat a block of c…" at bounding box center [667, 180] width 182 height 329
drag, startPoint x: 587, startPoint y: 58, endPoint x: 629, endPoint y: 59, distance: 42.5
click at [629, 59] on div "# Code normally executes in the order it's written. # Loops repeat a block of c…" at bounding box center [667, 180] width 182 height 329
click at [601, 75] on div "# Code normally executes in the order it's written. # Loops repeat a block of c…" at bounding box center [667, 180] width 182 height 329
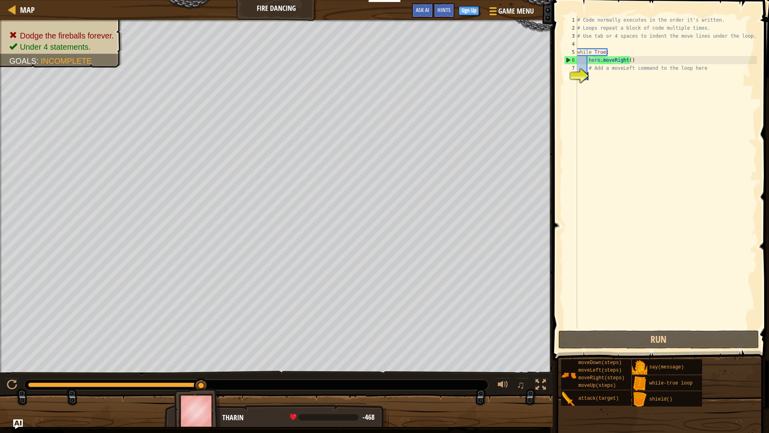
paste textarea "hero.moveRight()"
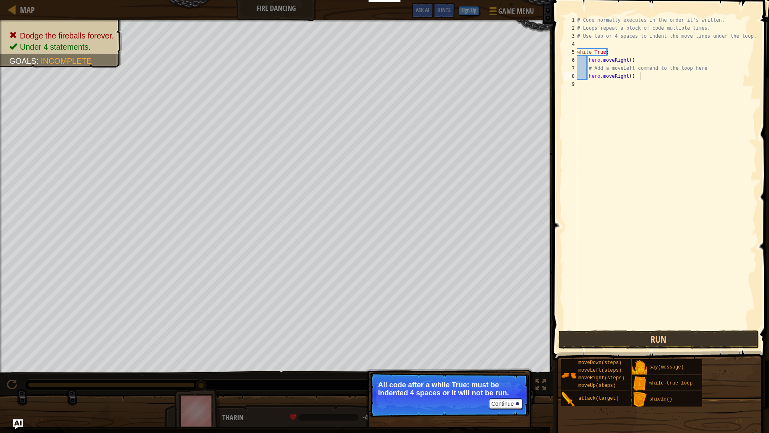
click at [425, 0] on div "Map Fire Dancing Game Menu Done Sign Up Hints Ask AI" at bounding box center [276, 10] width 553 height 20
click at [439, 14] on div "Hints" at bounding box center [444, 10] width 21 height 15
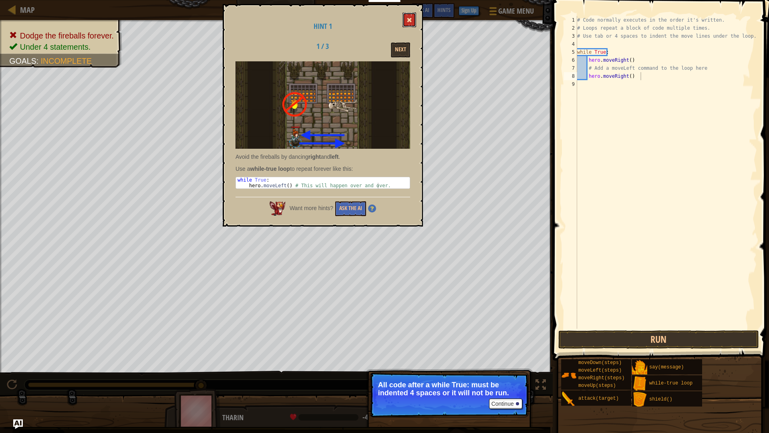
click at [405, 20] on button at bounding box center [410, 19] width 14 height 15
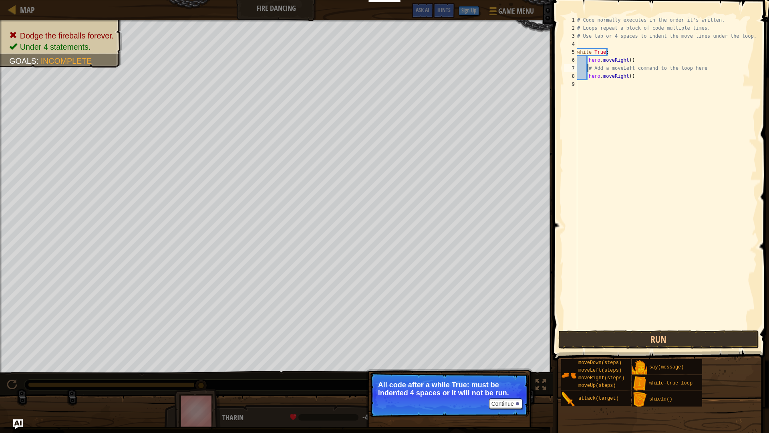
click at [587, 67] on div "# Code normally executes in the order it's written. # Loops repeat a block of c…" at bounding box center [667, 180] width 182 height 329
click at [680, 335] on button "Run" at bounding box center [659, 339] width 201 height 18
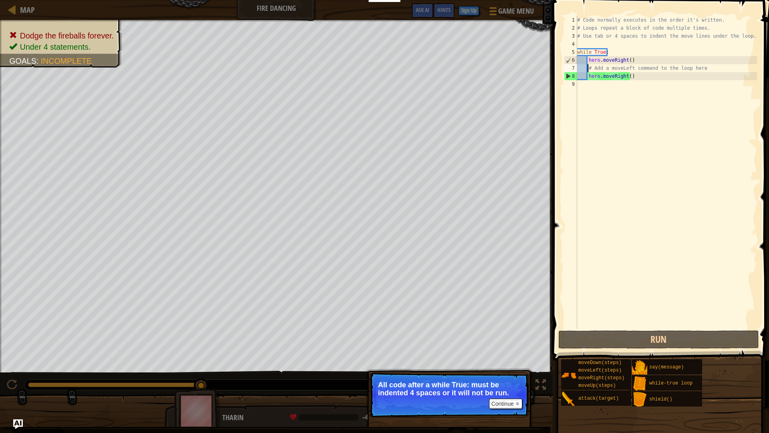
click at [631, 76] on div "# Code normally executes in the order it's written. # Loops repeat a block of c…" at bounding box center [667, 180] width 182 height 329
click at [587, 68] on div "# Code normally executes in the order it's written. # Loops repeat a block of c…" at bounding box center [667, 180] width 182 height 329
click at [630, 78] on div "# Code normally executes in the order it's written. # Loops repeat a block of c…" at bounding box center [667, 180] width 182 height 329
click at [623, 78] on div "# Code normally executes in the order it's written. # Loops repeat a block of c…" at bounding box center [667, 180] width 182 height 329
click at [630, 78] on div "# Code normally executes in the order it's written. # Loops repeat a block of c…" at bounding box center [667, 180] width 182 height 329
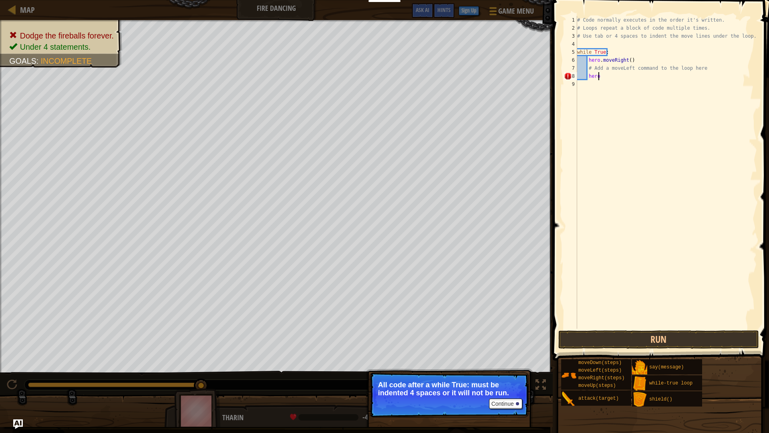
type textarea "h"
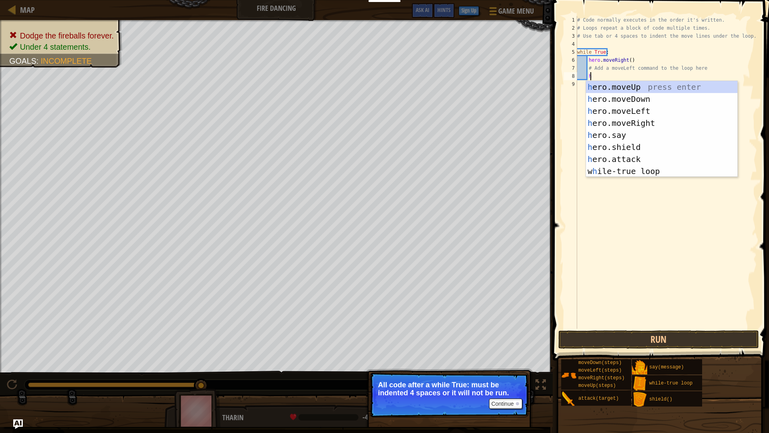
scroll to position [4, 1]
click at [648, 115] on div "h ero.moveUp press enter h ero.moveDown press enter h ero.moveLeft press enter …" at bounding box center [661, 141] width 151 height 120
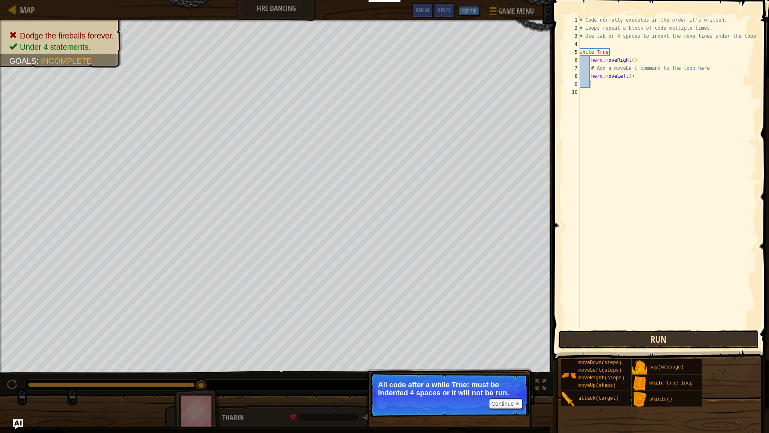
click at [658, 333] on button "Run" at bounding box center [659, 339] width 201 height 18
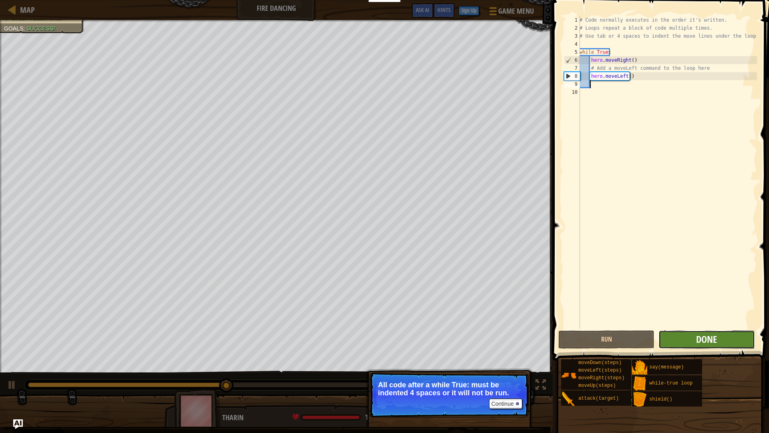
click at [698, 338] on span "Done" at bounding box center [706, 339] width 21 height 13
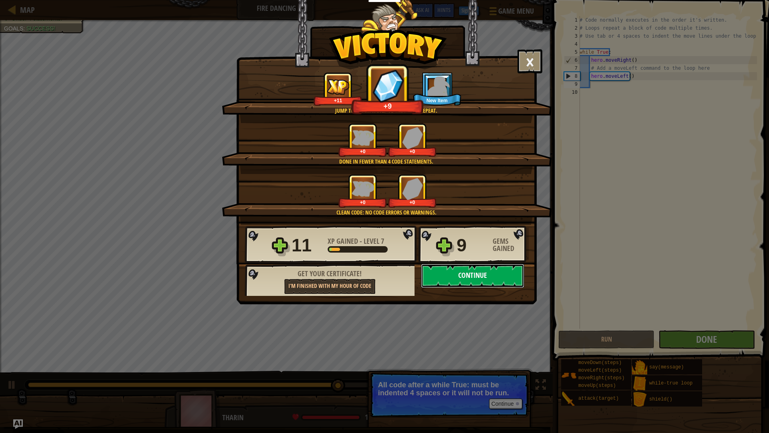
click at [471, 283] on button "Continue" at bounding box center [472, 276] width 103 height 24
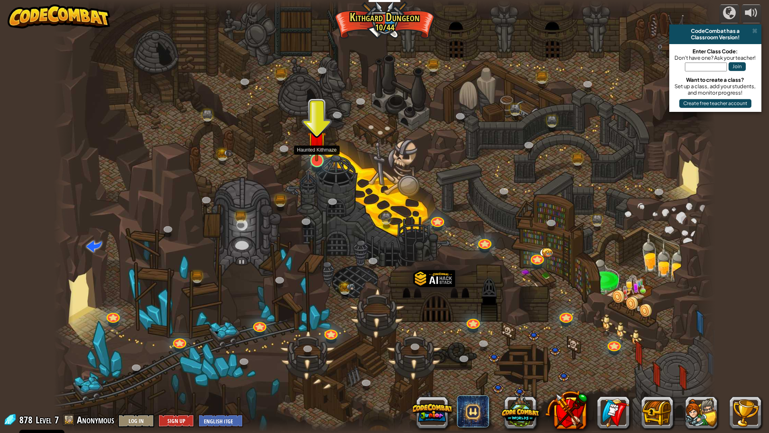
click at [315, 158] on img at bounding box center [317, 140] width 18 height 42
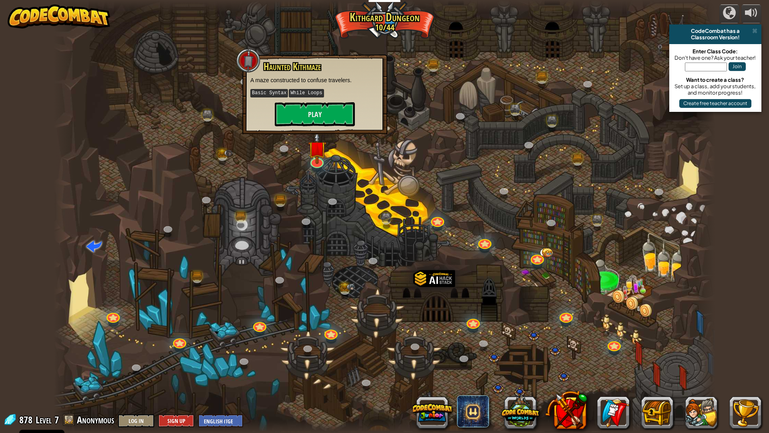
click at [318, 127] on div "Haunted Kithmaze A maze constructed to confuse travelers. Basic Syntax While Lo…" at bounding box center [314, 94] width 145 height 80
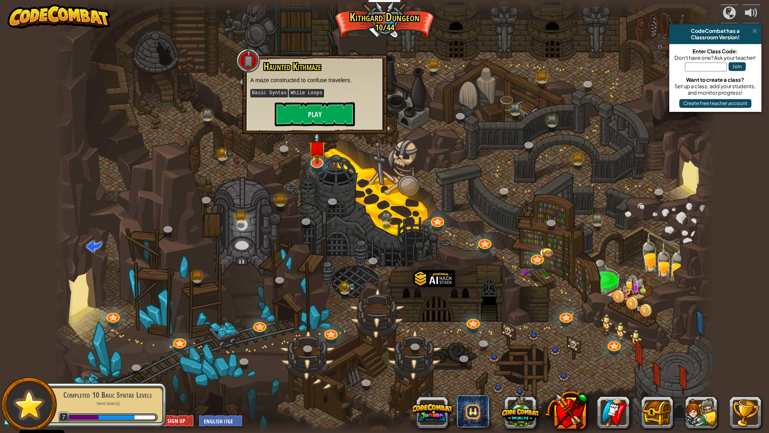
drag, startPoint x: 325, startPoint y: 80, endPoint x: 323, endPoint y: 89, distance: 10.0
click at [323, 89] on div "Haunted Kithmaze A maze constructed to confuse travelers. Basic Syntax While Lo…" at bounding box center [314, 93] width 129 height 65
drag, startPoint x: 323, startPoint y: 89, endPoint x: 319, endPoint y: 120, distance: 30.7
click at [319, 120] on button "Play" at bounding box center [315, 114] width 80 height 24
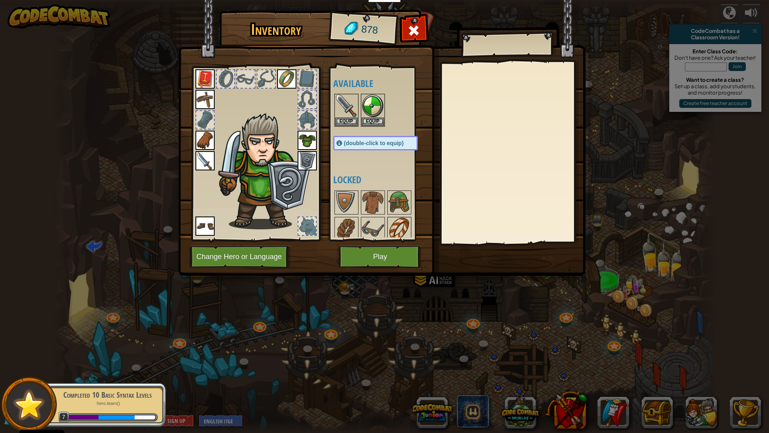
scroll to position [31, 0]
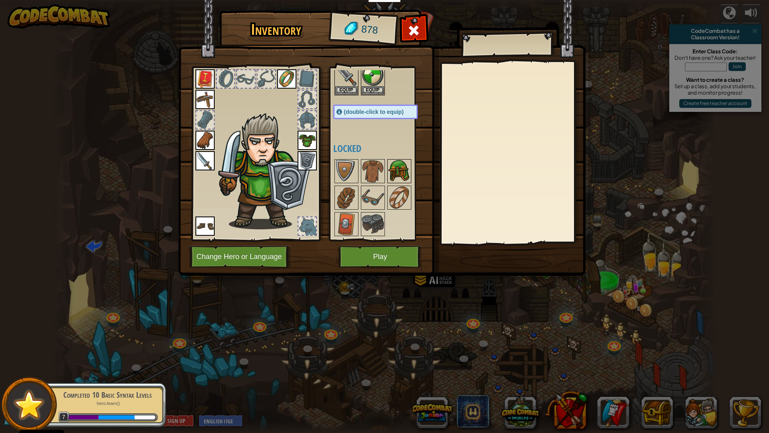
click at [397, 169] on img at bounding box center [399, 171] width 22 height 22
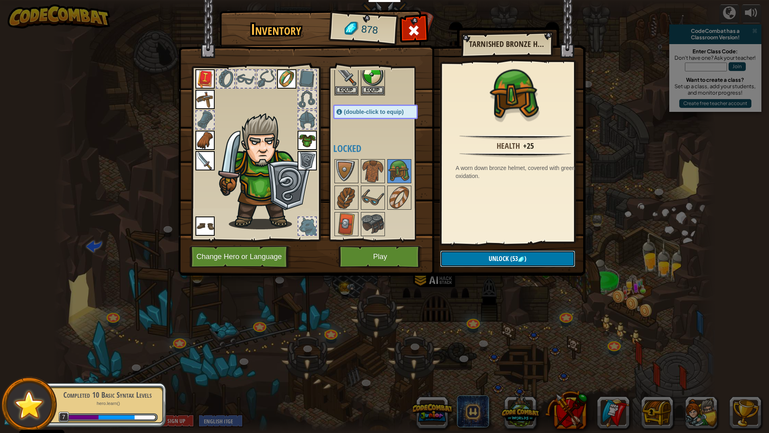
click at [528, 260] on button "Unlock (53 )" at bounding box center [507, 258] width 135 height 16
click at [528, 260] on button "Confirm" at bounding box center [507, 258] width 135 height 16
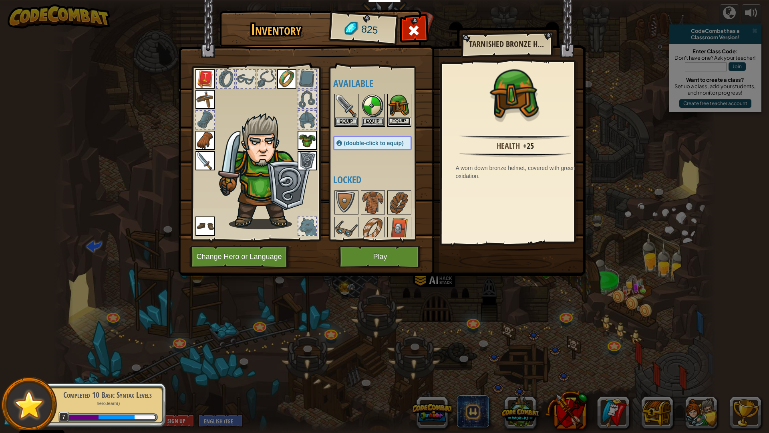
click at [398, 119] on button "Equip" at bounding box center [399, 121] width 22 height 8
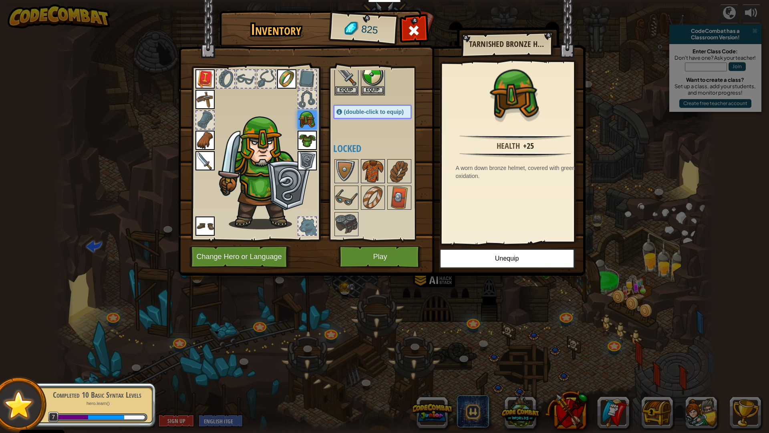
click at [375, 169] on img at bounding box center [373, 171] width 22 height 22
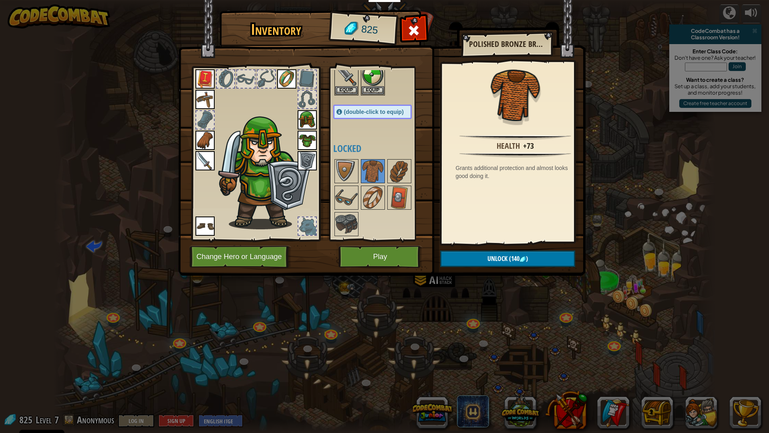
click at [311, 135] on img at bounding box center [307, 140] width 19 height 19
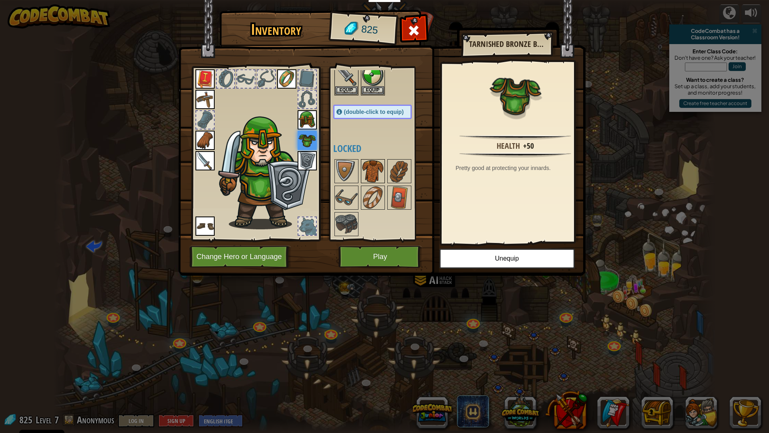
click at [373, 177] on img at bounding box center [373, 171] width 22 height 22
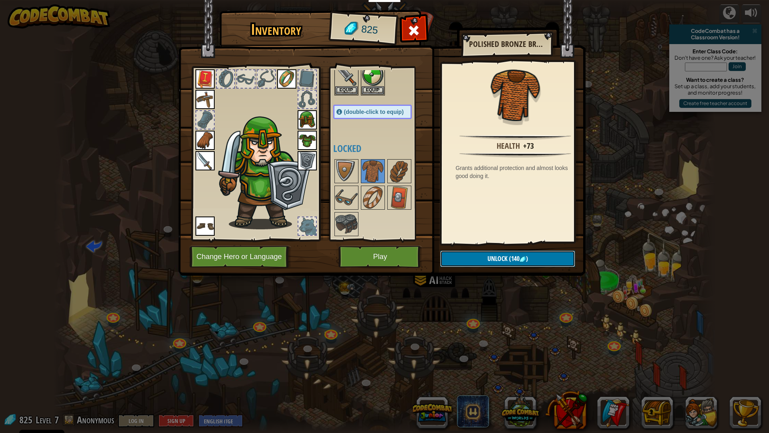
click at [489, 255] on span "Unlock" at bounding box center [498, 258] width 20 height 9
click at [480, 253] on button "Confirm" at bounding box center [507, 258] width 135 height 16
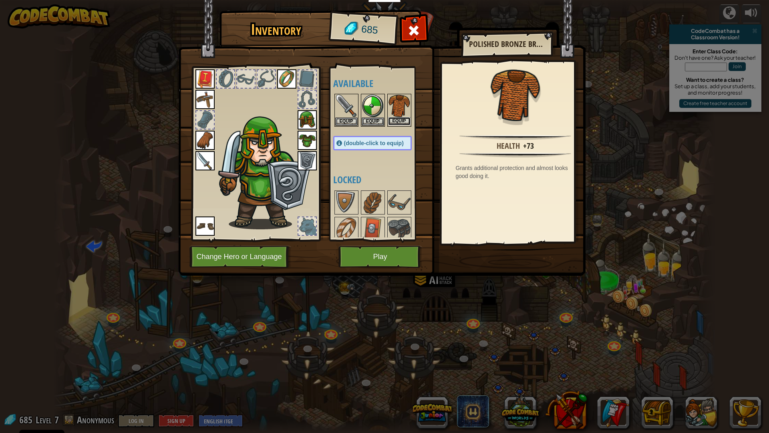
click at [391, 117] on button "Equip" at bounding box center [399, 121] width 22 height 8
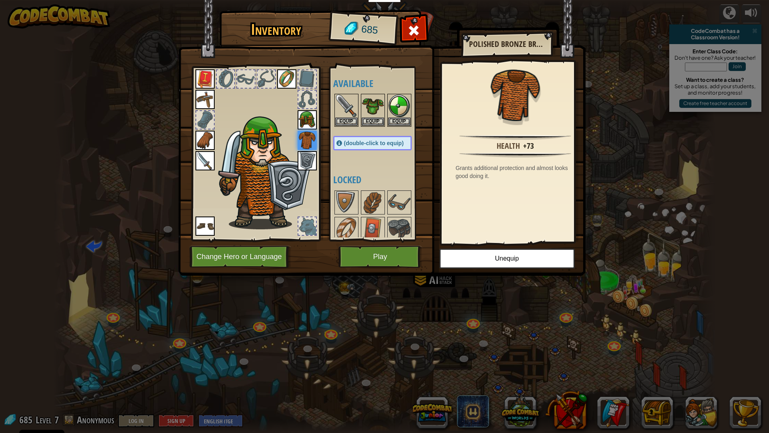
scroll to position [5, 0]
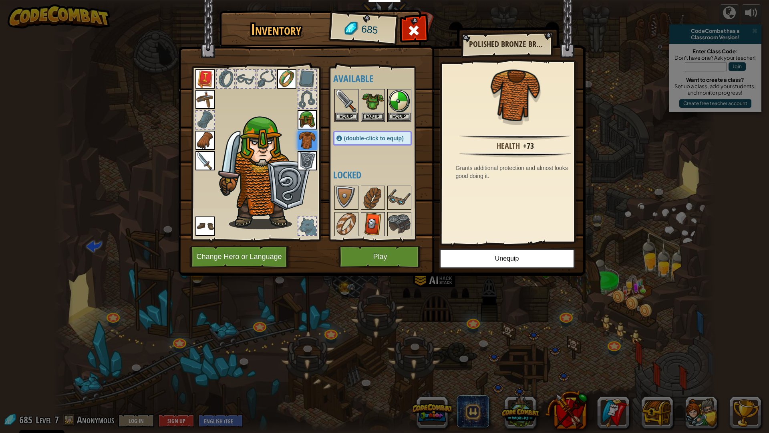
click at [373, 218] on img at bounding box center [373, 224] width 22 height 22
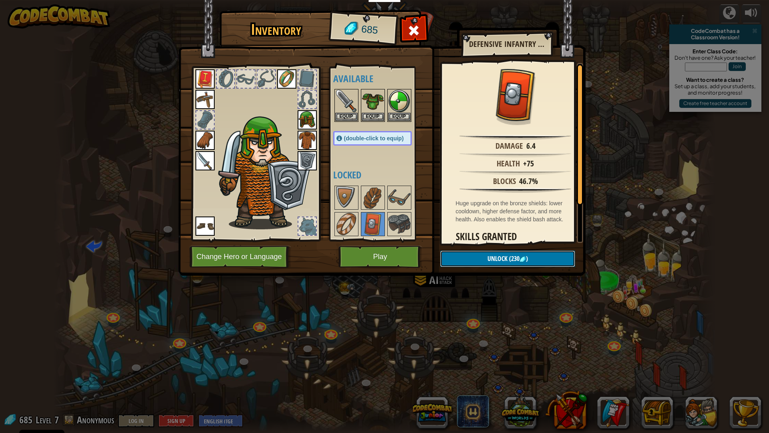
click at [495, 251] on button "Unlock (230 )" at bounding box center [507, 258] width 135 height 16
click at [495, 254] on button "Confirm" at bounding box center [507, 258] width 135 height 16
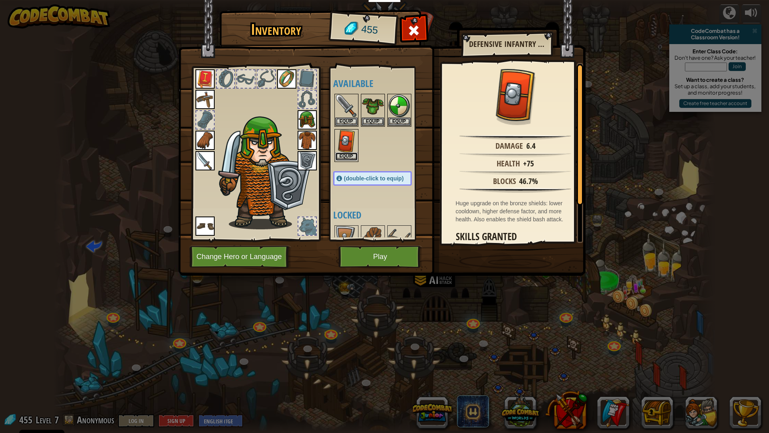
click at [357, 160] on button "Equip" at bounding box center [346, 156] width 22 height 8
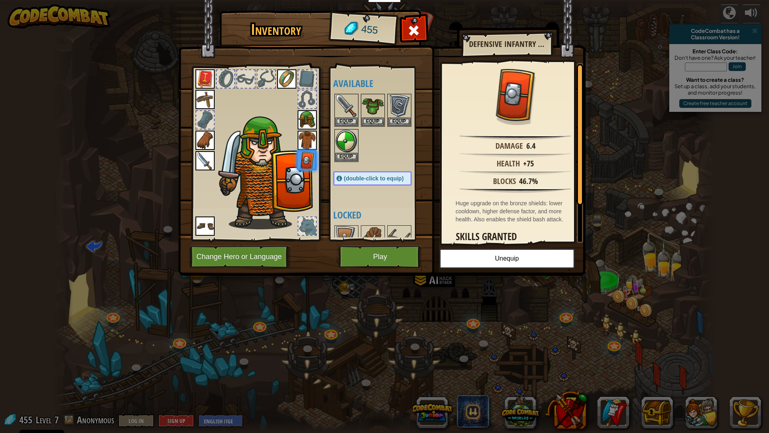
scroll to position [40, 0]
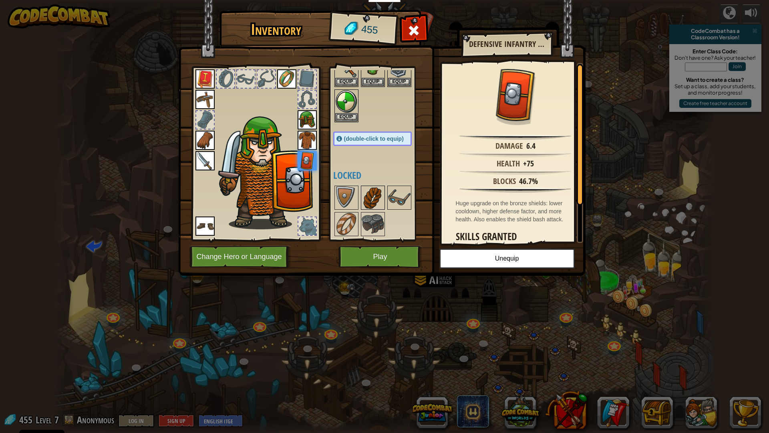
click at [372, 188] on img at bounding box center [373, 197] width 22 height 22
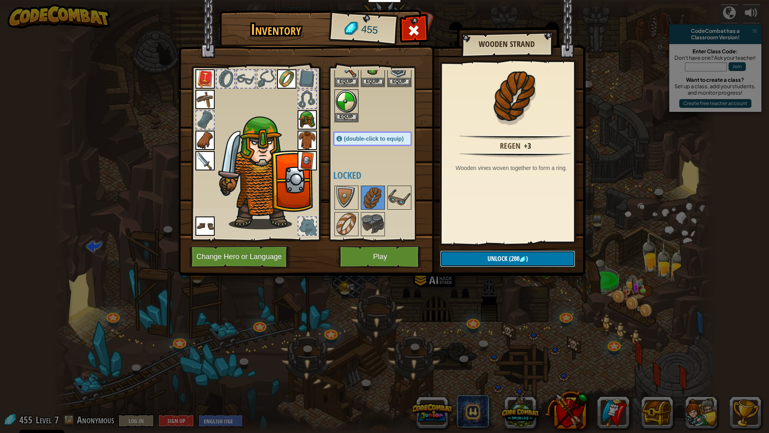
click at [467, 254] on button "Unlock (200 )" at bounding box center [507, 258] width 135 height 16
click at [472, 250] on img at bounding box center [382, 130] width 408 height 291
click at [508, 260] on button "Unlock" at bounding box center [507, 258] width 135 height 16
click at [508, 260] on button "Confirm" at bounding box center [507, 258] width 135 height 16
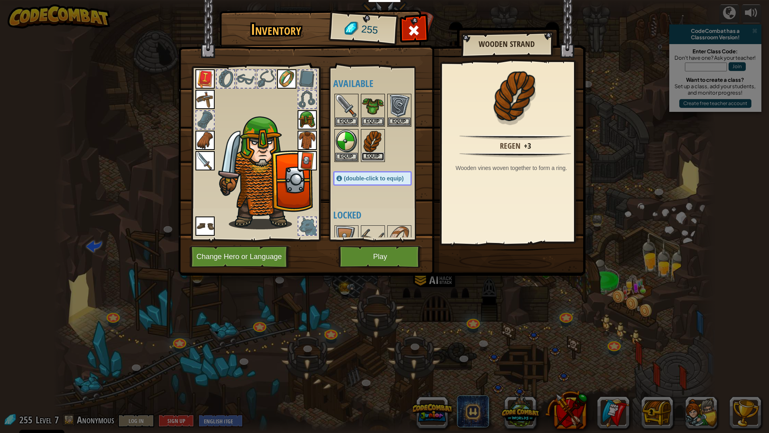
click at [375, 159] on button "Equip" at bounding box center [373, 156] width 22 height 8
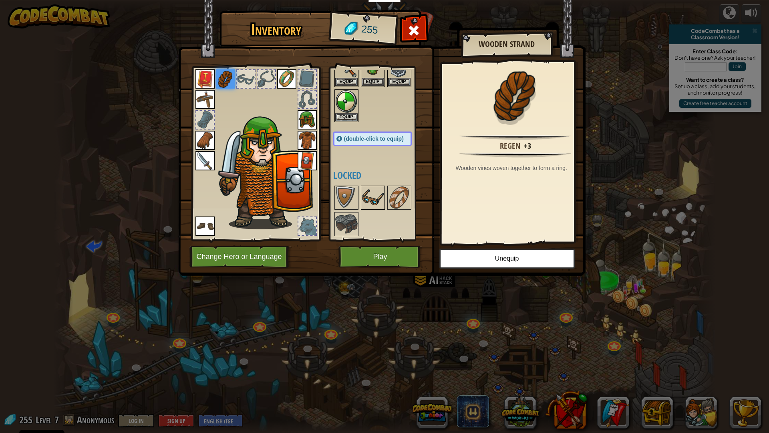
click at [367, 202] on img at bounding box center [373, 197] width 22 height 22
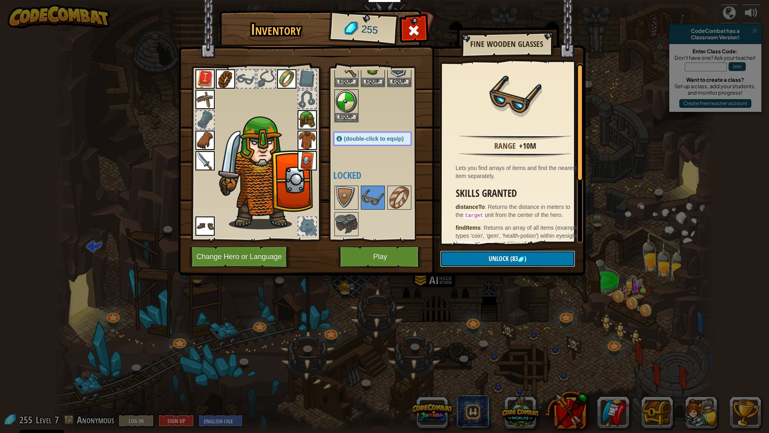
click at [498, 253] on button "Unlock (83 )" at bounding box center [507, 258] width 135 height 16
click at [500, 256] on button "Confirm" at bounding box center [507, 258] width 135 height 16
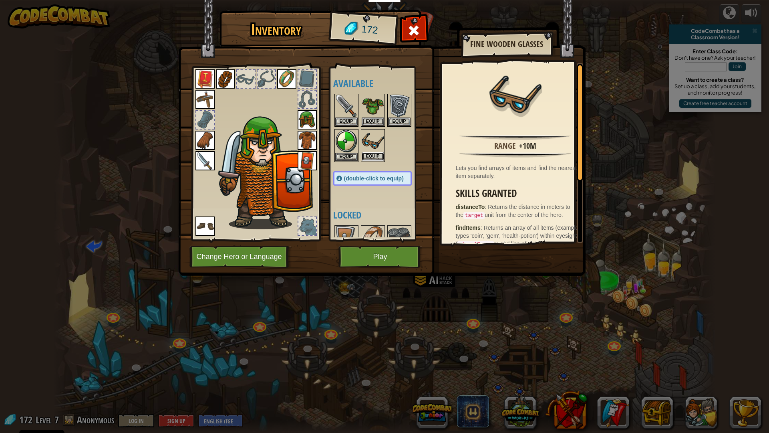
click at [374, 153] on button "Equip" at bounding box center [373, 156] width 22 height 8
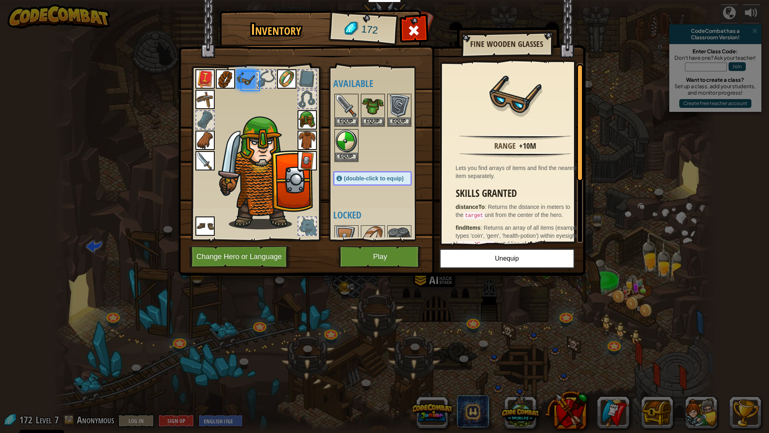
scroll to position [14, 0]
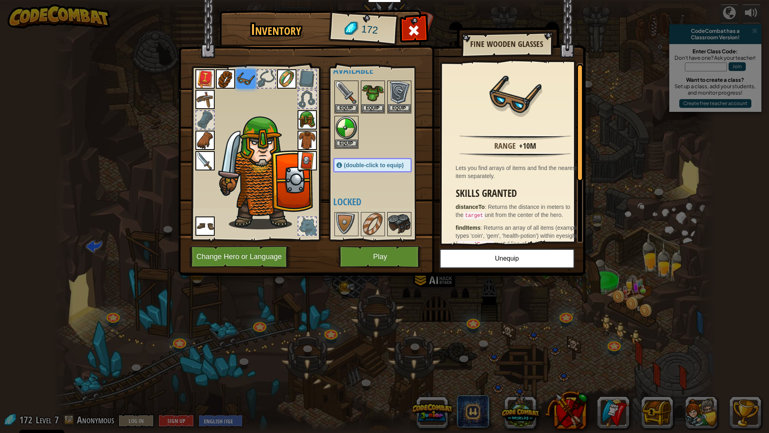
click at [389, 220] on img at bounding box center [399, 224] width 22 height 22
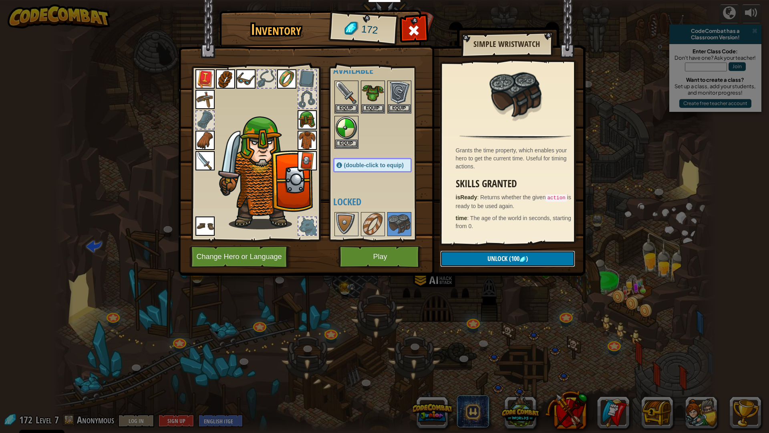
click at [484, 254] on button "Unlock (100 )" at bounding box center [507, 258] width 135 height 16
click at [484, 254] on button "Confirm" at bounding box center [507, 258] width 135 height 16
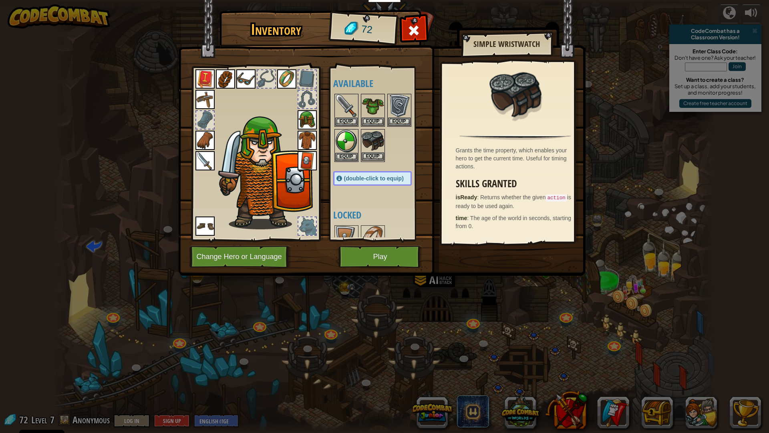
click at [373, 146] on img at bounding box center [373, 141] width 22 height 22
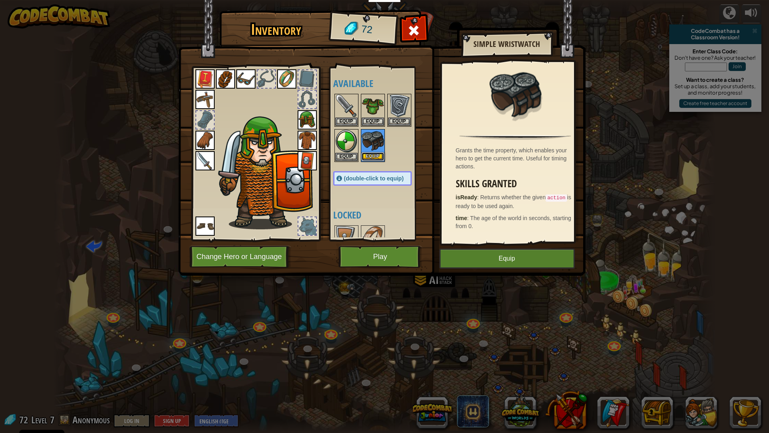
click at [375, 153] on button "Equip" at bounding box center [373, 156] width 22 height 8
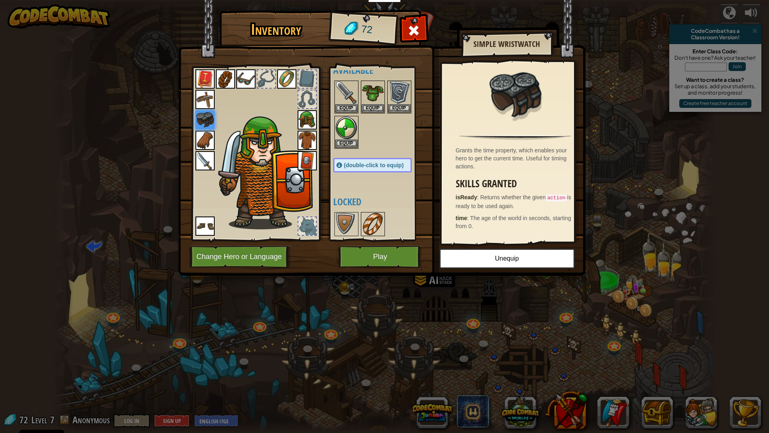
click at [374, 228] on img at bounding box center [373, 224] width 22 height 22
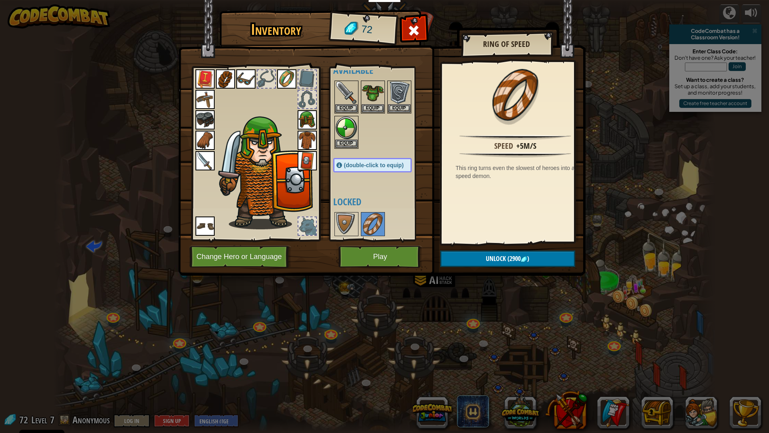
click at [221, 79] on img at bounding box center [225, 78] width 19 height 19
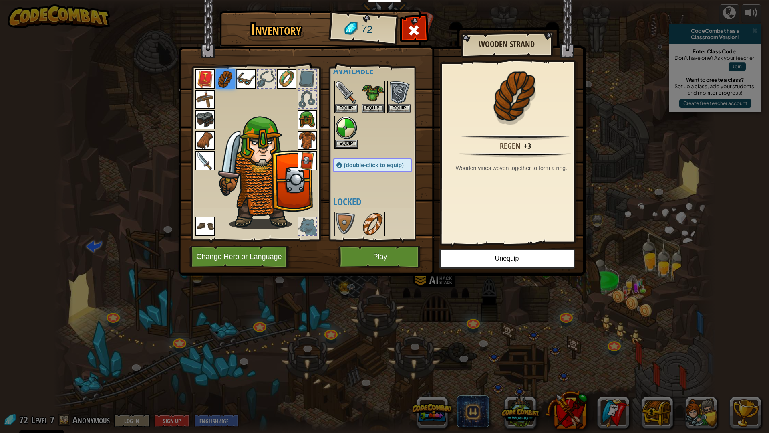
click at [371, 221] on img at bounding box center [373, 224] width 22 height 22
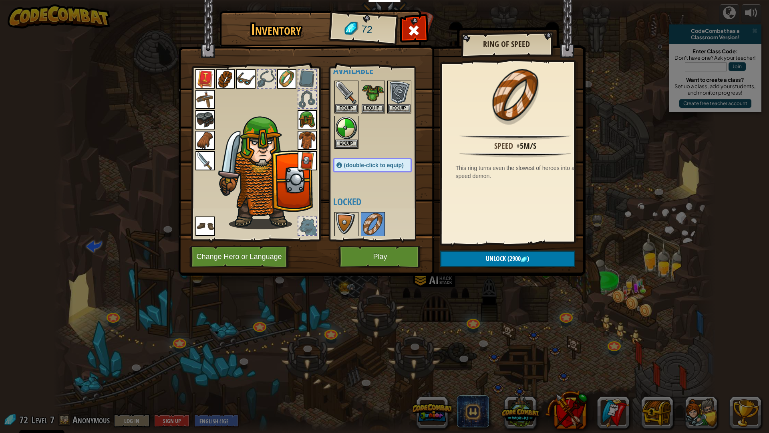
click at [336, 224] on img at bounding box center [346, 224] width 22 height 22
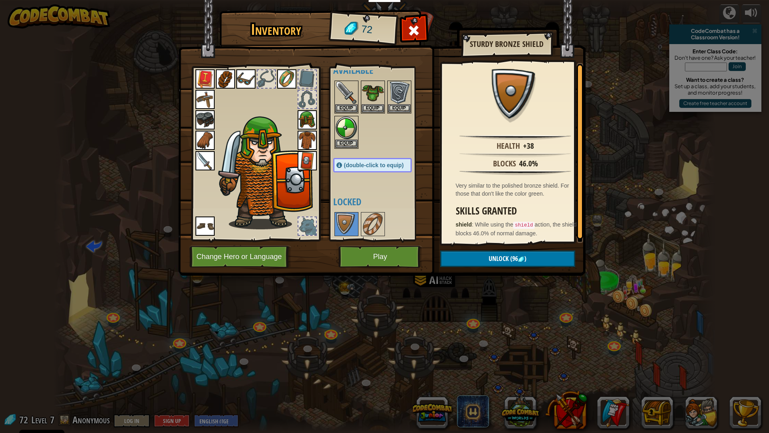
scroll to position [2, 0]
click at [383, 256] on button "Play" at bounding box center [381, 257] width 84 height 22
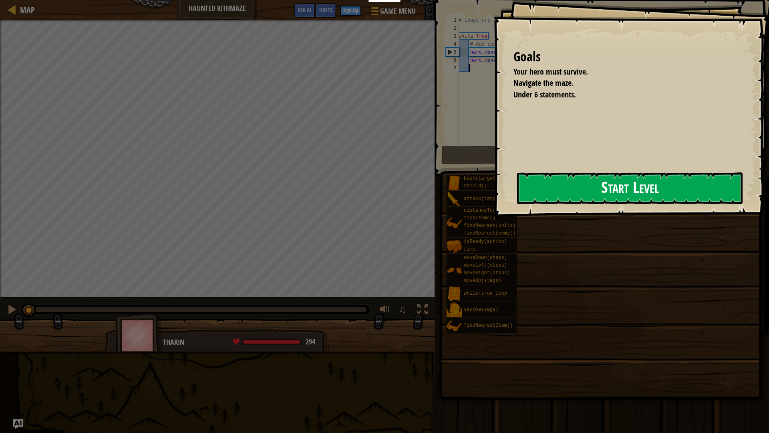
drag, startPoint x: 611, startPoint y: 202, endPoint x: 607, endPoint y: 190, distance: 12.8
click at [611, 202] on button "Start Level" at bounding box center [630, 188] width 226 height 32
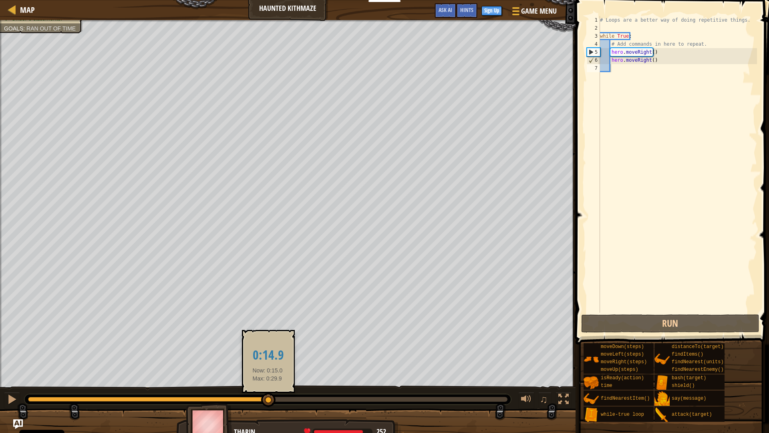
drag, startPoint x: 347, startPoint y: 402, endPoint x: 268, endPoint y: 397, distance: 79.5
click at [268, 382] on div at bounding box center [268, 400] width 14 height 14
click at [268, 382] on div at bounding box center [161, 399] width 266 height 5
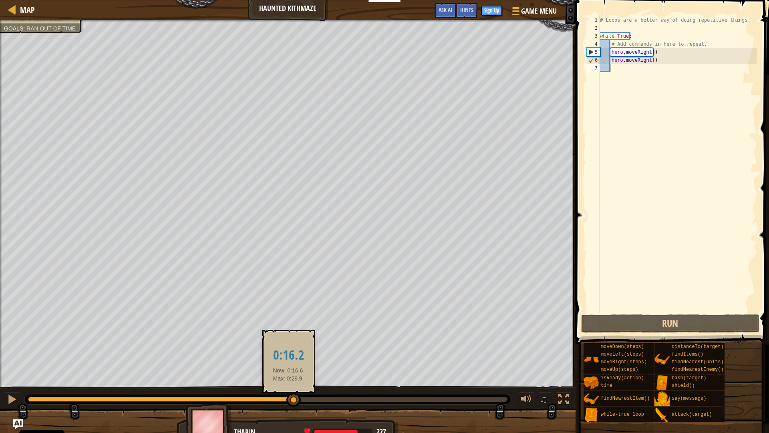
drag, startPoint x: 288, startPoint y: 394, endPoint x: 323, endPoint y: 415, distance: 40.8
click at [322, 382] on div "Your hero must survive. Navigate the maze. Under 6 statements. Goals : Ran out …" at bounding box center [384, 230] width 769 height 421
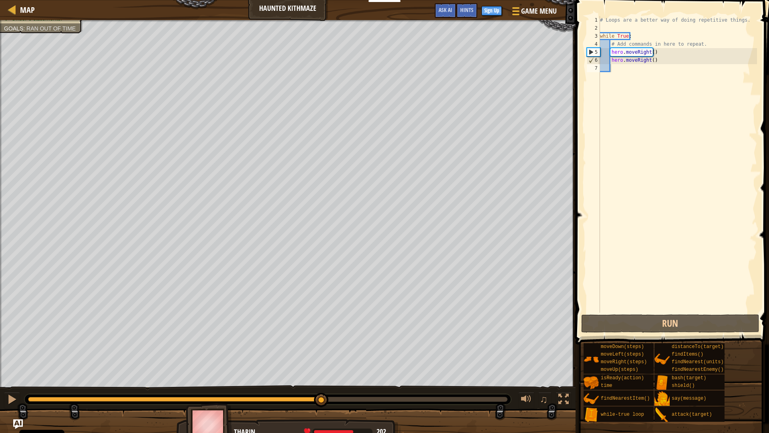
click at [129, 382] on div at bounding box center [267, 399] width 487 height 10
click at [129, 382] on div at bounding box center [175, 399] width 294 height 5
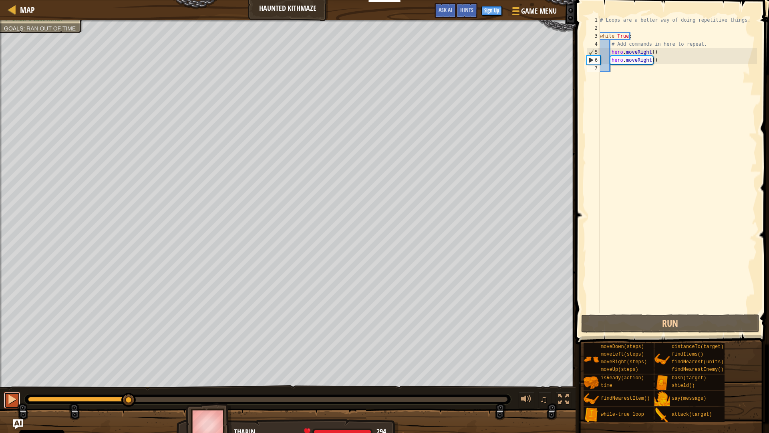
click at [14, 382] on div at bounding box center [12, 399] width 10 height 10
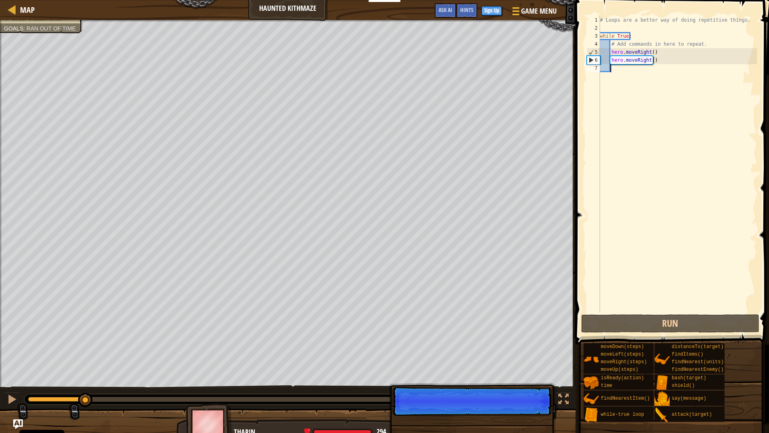
click at [87, 321] on div "Your hero must survive. Navigate the maze. Under 6 statements. Goals : Ran out …" at bounding box center [384, 230] width 769 height 421
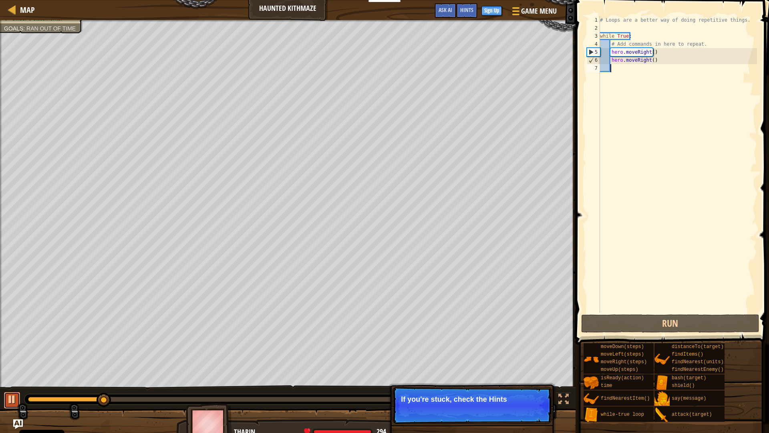
click at [4, 382] on button at bounding box center [12, 400] width 16 height 16
drag, startPoint x: 103, startPoint y: 401, endPoint x: 92, endPoint y: 408, distance: 12.4
click at [92, 382] on div "♫" at bounding box center [288, 397] width 576 height 24
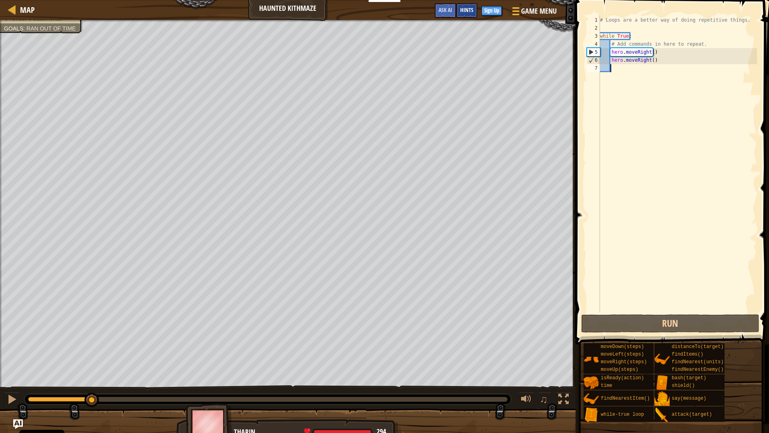
click at [467, 6] on div "Hints" at bounding box center [466, 10] width 21 height 15
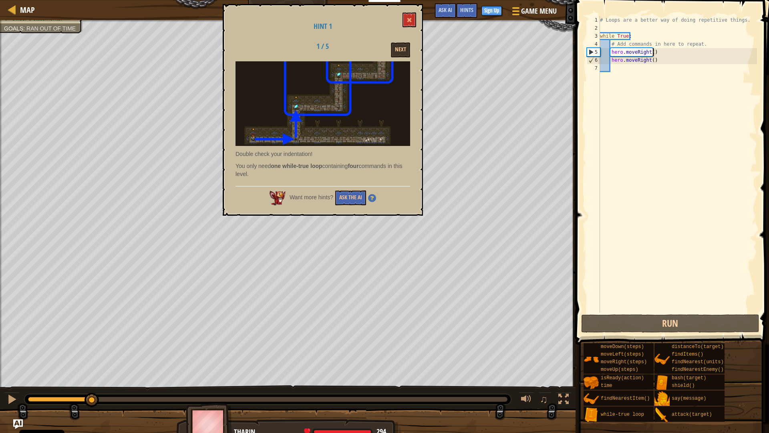
click at [657, 51] on div "# Loops are a better way of doing repetitive things. while True : # Add command…" at bounding box center [678, 172] width 159 height 313
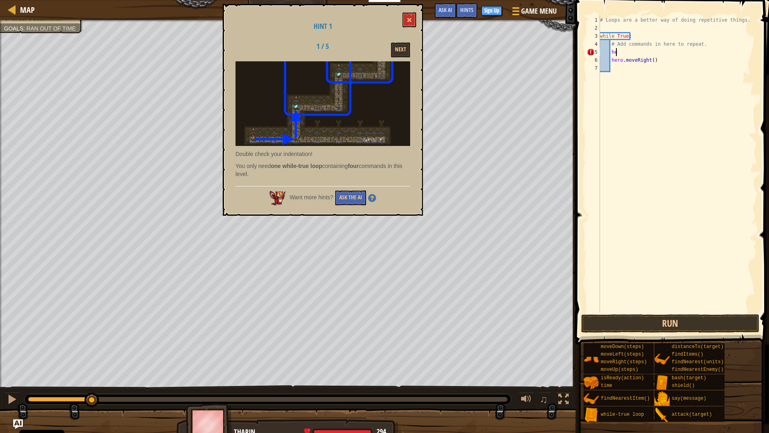
type textarea "h"
click at [677, 315] on button "Run" at bounding box center [670, 323] width 178 height 18
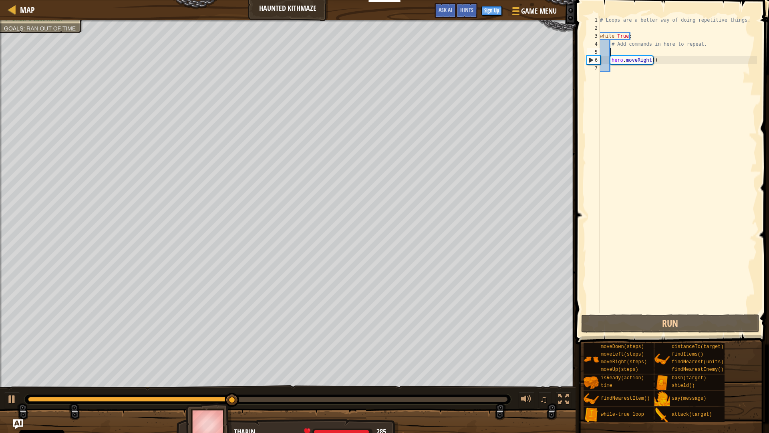
click at [631, 70] on div "# Loops are a better way of doing repetitive things. while True : # Add command…" at bounding box center [678, 172] width 159 height 313
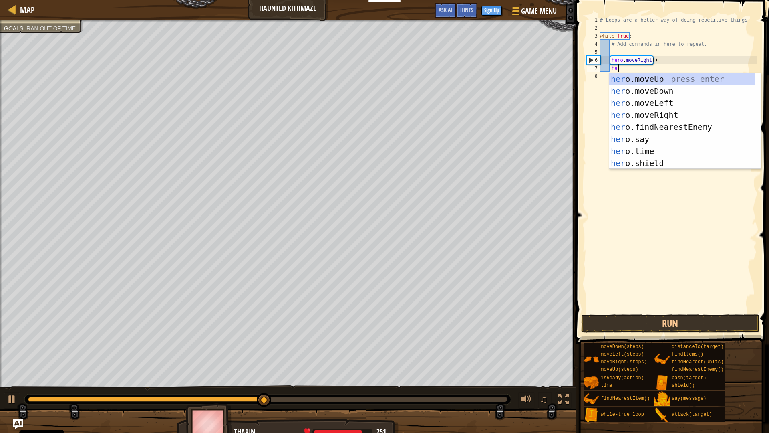
scroll to position [4, 1]
type textarea "hero"
click at [656, 81] on div "hero .moveUp press enter hero .moveDown press enter hero .moveLeft press enter …" at bounding box center [681, 133] width 145 height 120
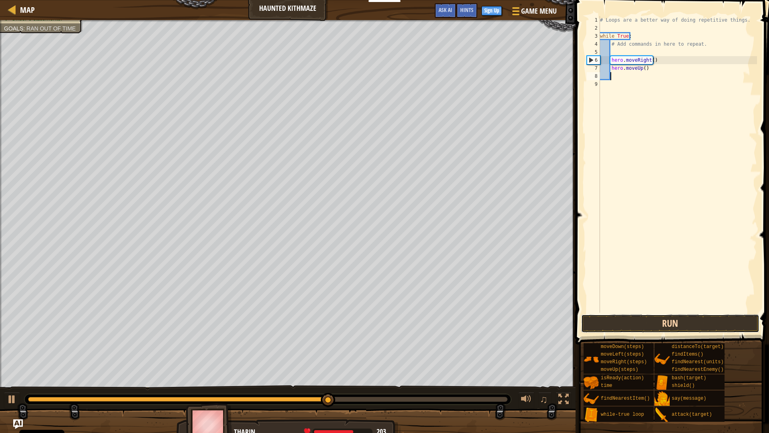
click at [717, 326] on button "Run" at bounding box center [670, 323] width 178 height 18
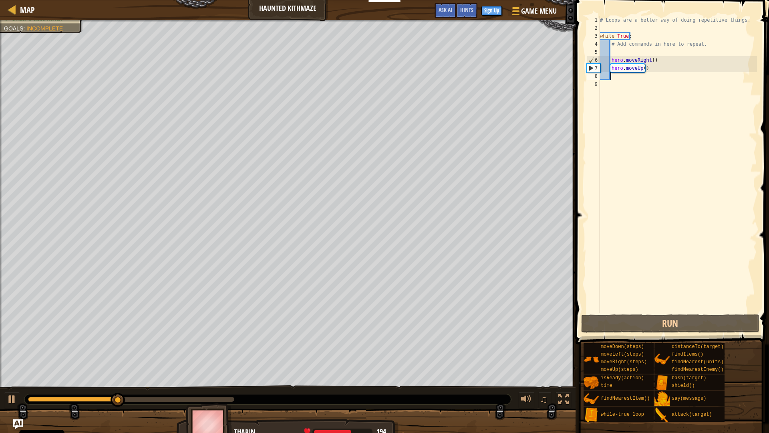
click at [648, 61] on div "# Loops are a better way of doing repetitive things. while True : # Add command…" at bounding box center [678, 172] width 159 height 313
click at [651, 58] on div "# Loops are a better way of doing repetitive things. while True : # Add command…" at bounding box center [678, 172] width 159 height 313
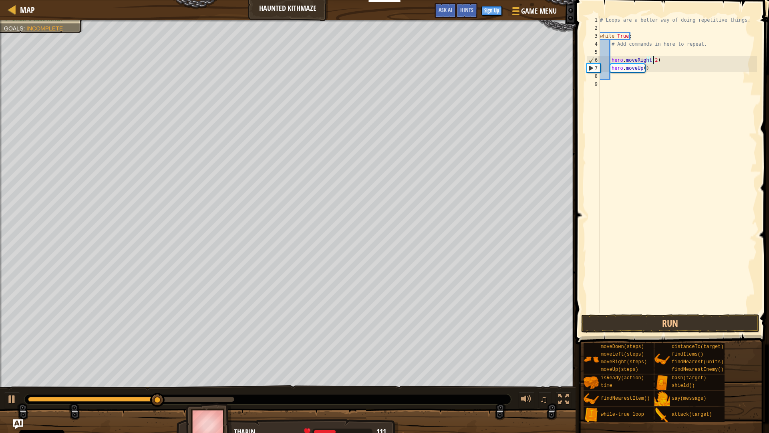
scroll to position [4, 4]
type textarea "hero.moveRight(2)"
click at [650, 323] on button "Run" at bounding box center [670, 323] width 178 height 18
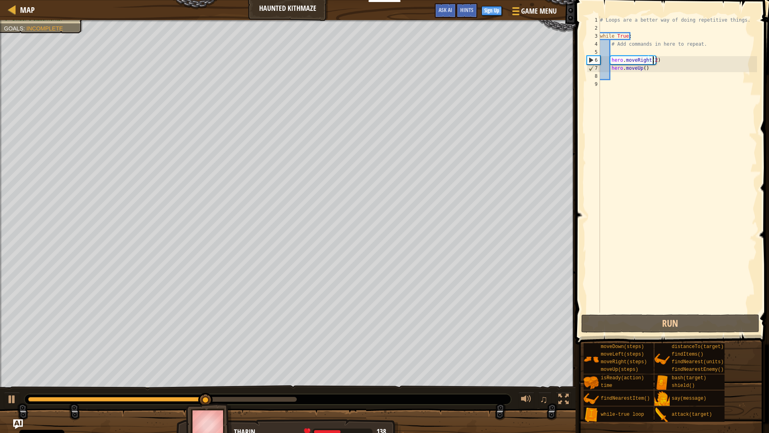
scroll to position [4, 4]
click at [643, 68] on div "# Loops are a better way of doing repetitive things. while True : # Add command…" at bounding box center [678, 172] width 159 height 313
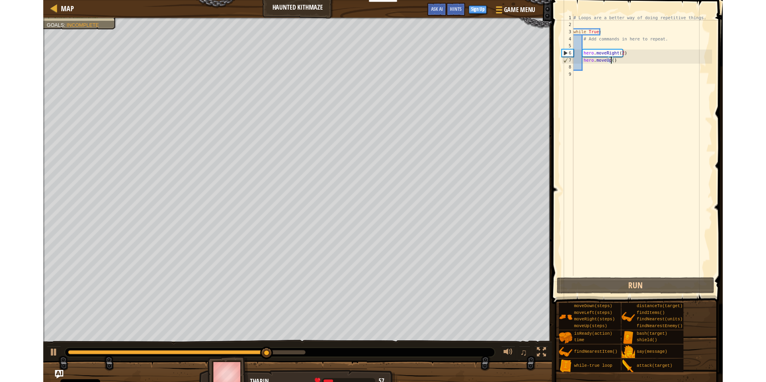
scroll to position [4, 4]
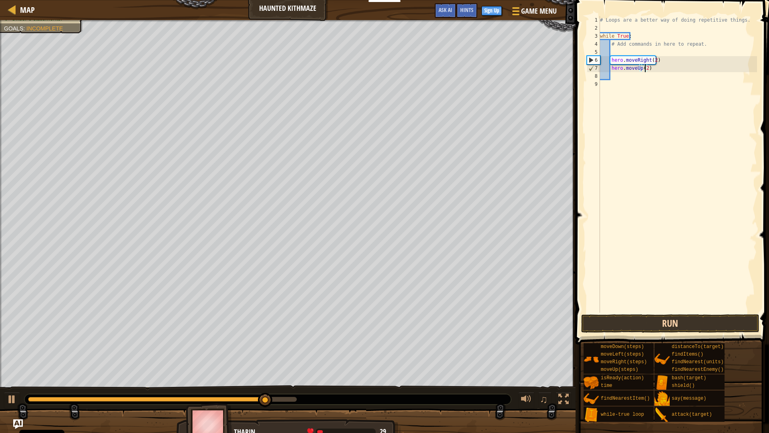
type textarea "hero.moveUp(2)"
click at [695, 328] on button "Run" at bounding box center [670, 323] width 178 height 18
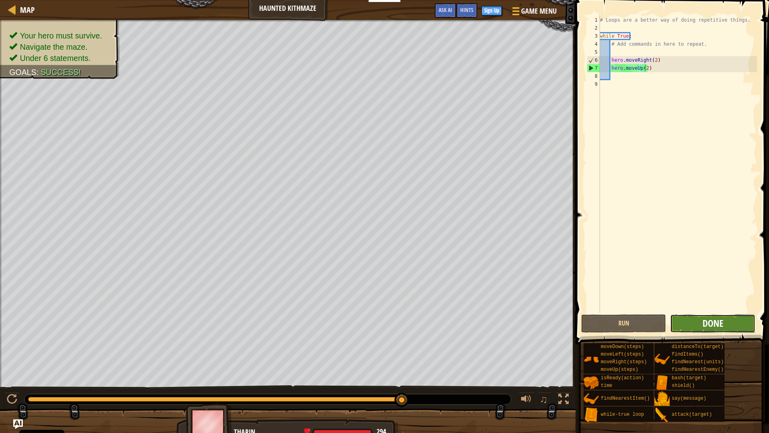
click at [713, 320] on span "Done" at bounding box center [713, 323] width 21 height 13
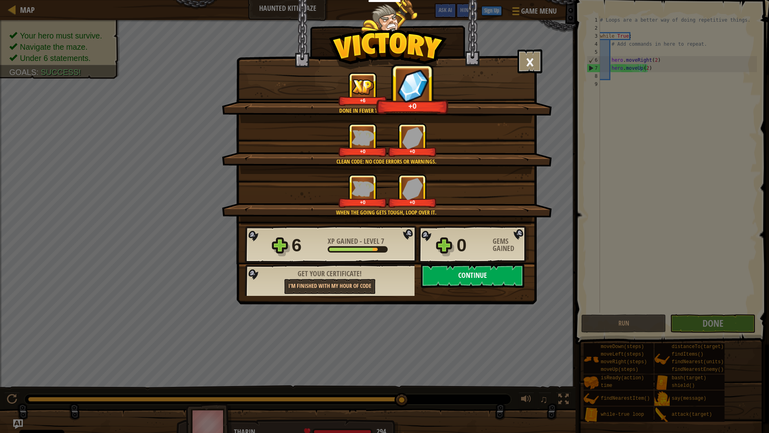
click at [476, 279] on button "Continue" at bounding box center [472, 276] width 103 height 24
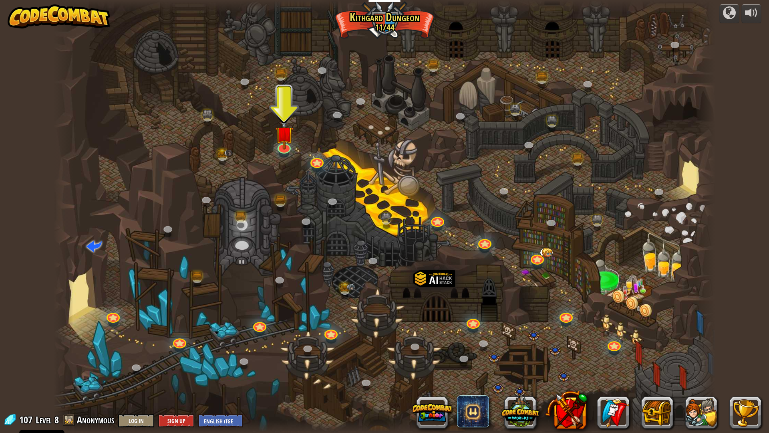
click at [287, 155] on div at bounding box center [284, 153] width 10 height 8
click at [286, 143] on img at bounding box center [284, 126] width 18 height 42
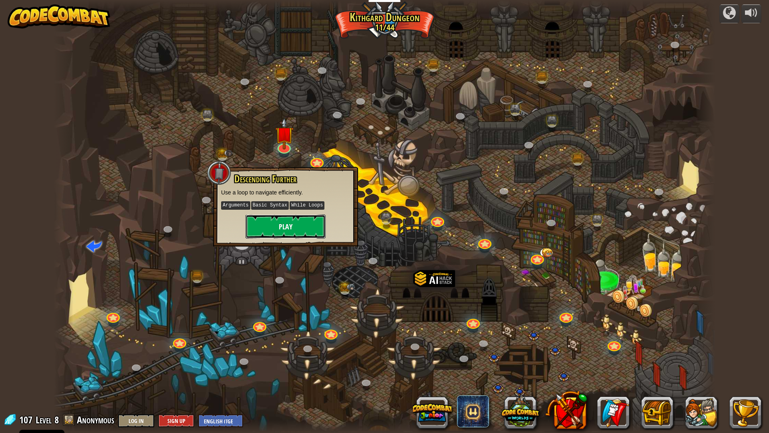
click at [293, 221] on button "Play" at bounding box center [286, 226] width 80 height 24
